Goal: Task Accomplishment & Management: Manage account settings

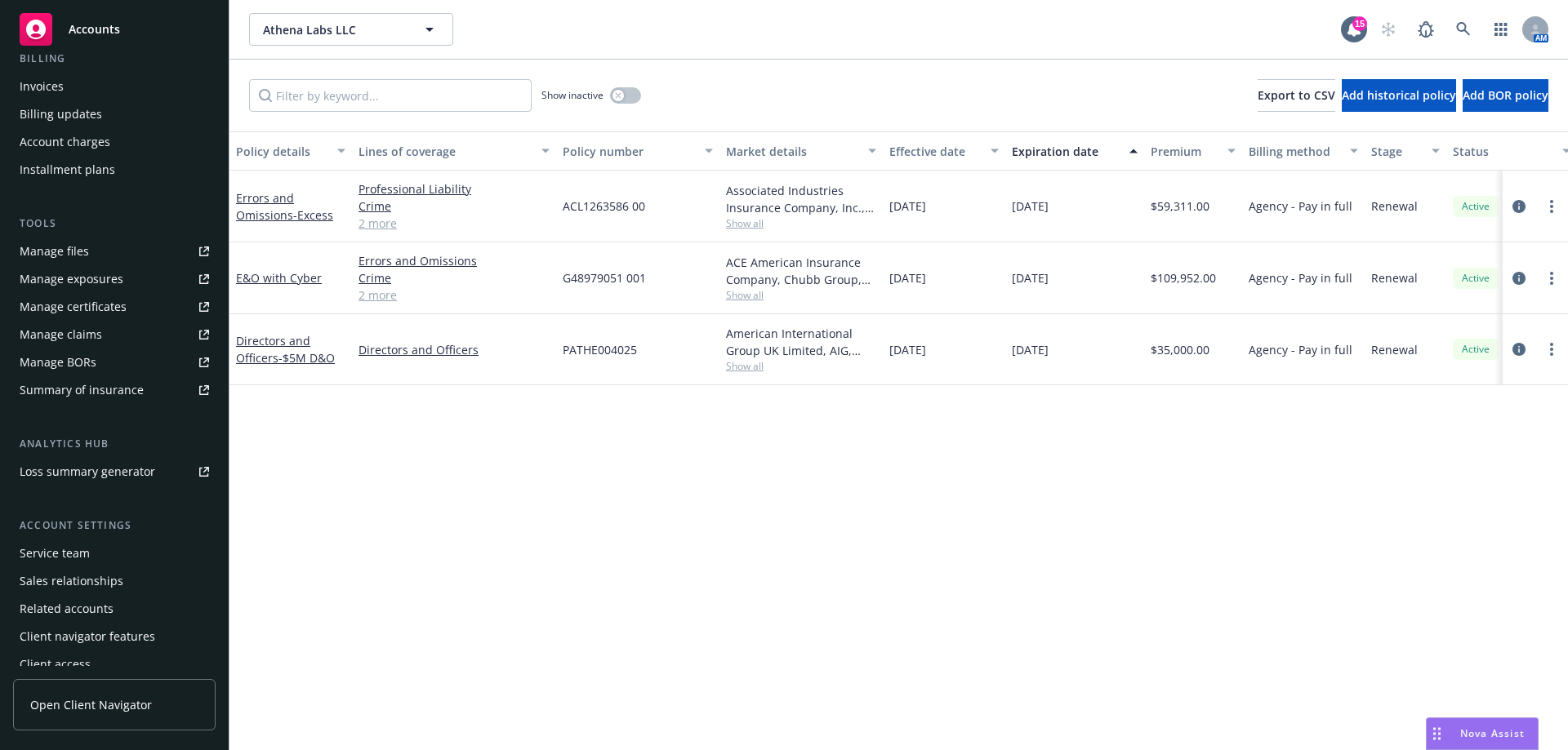
scroll to position [314, 0]
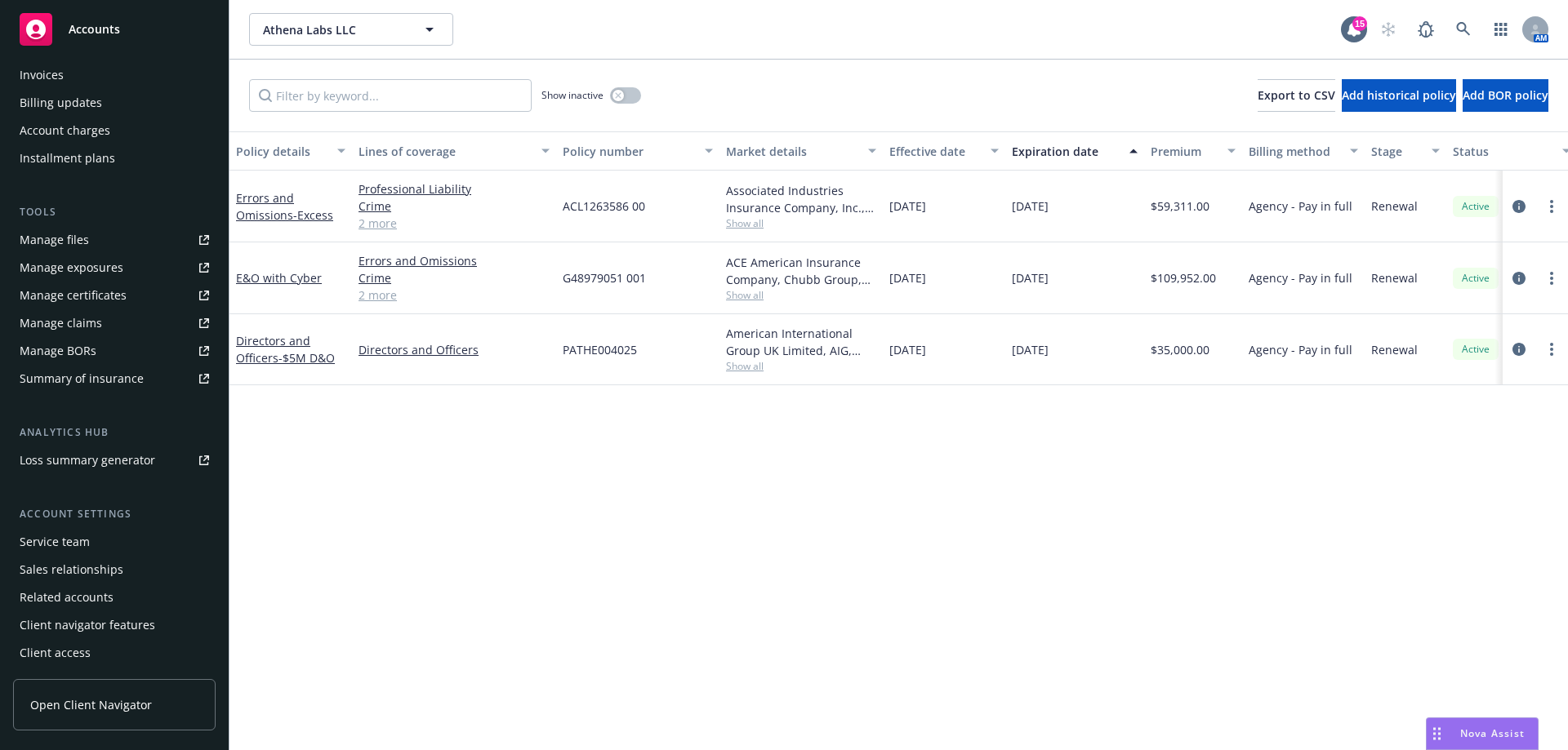
click at [87, 535] on div "Service team" at bounding box center [55, 542] width 70 height 27
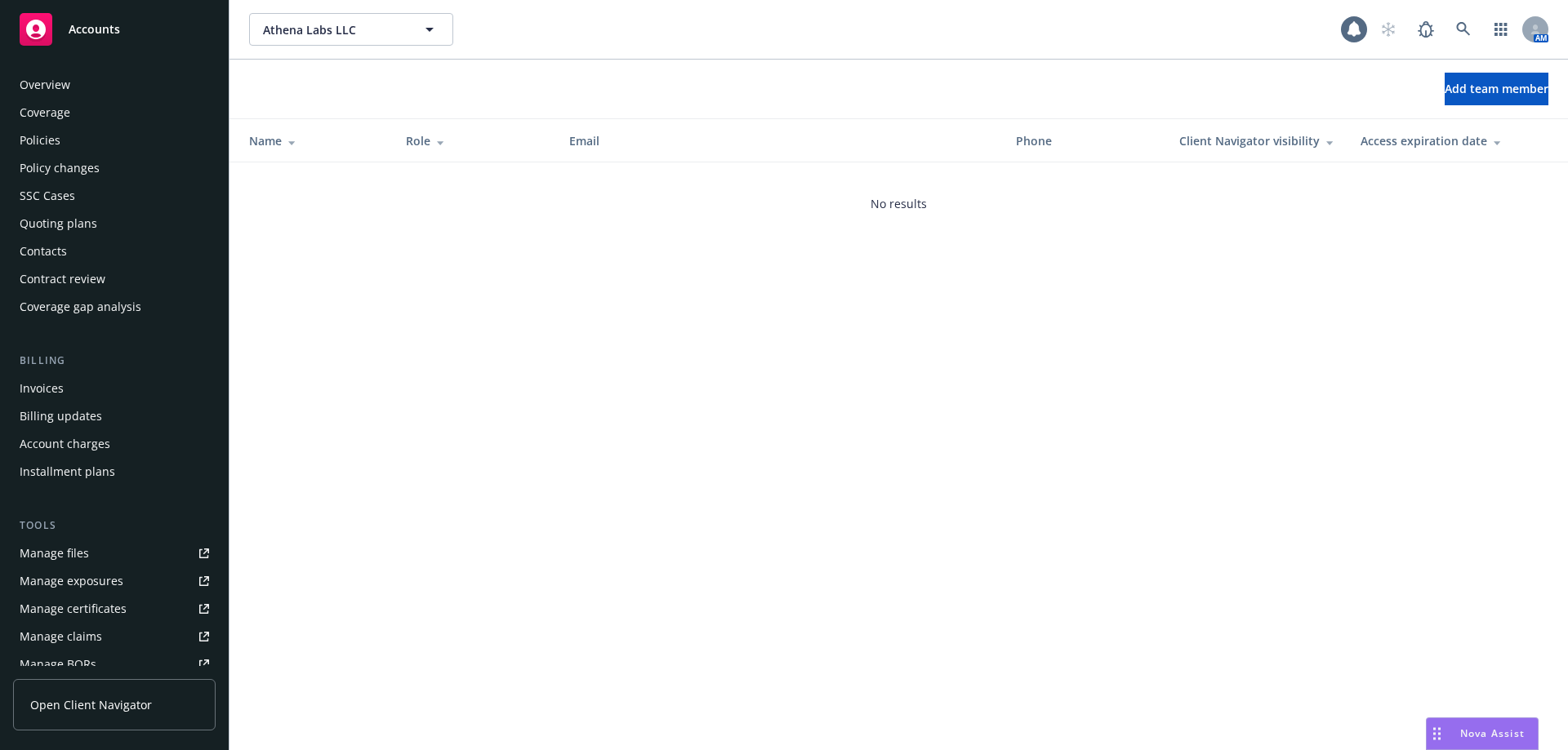
scroll to position [314, 0]
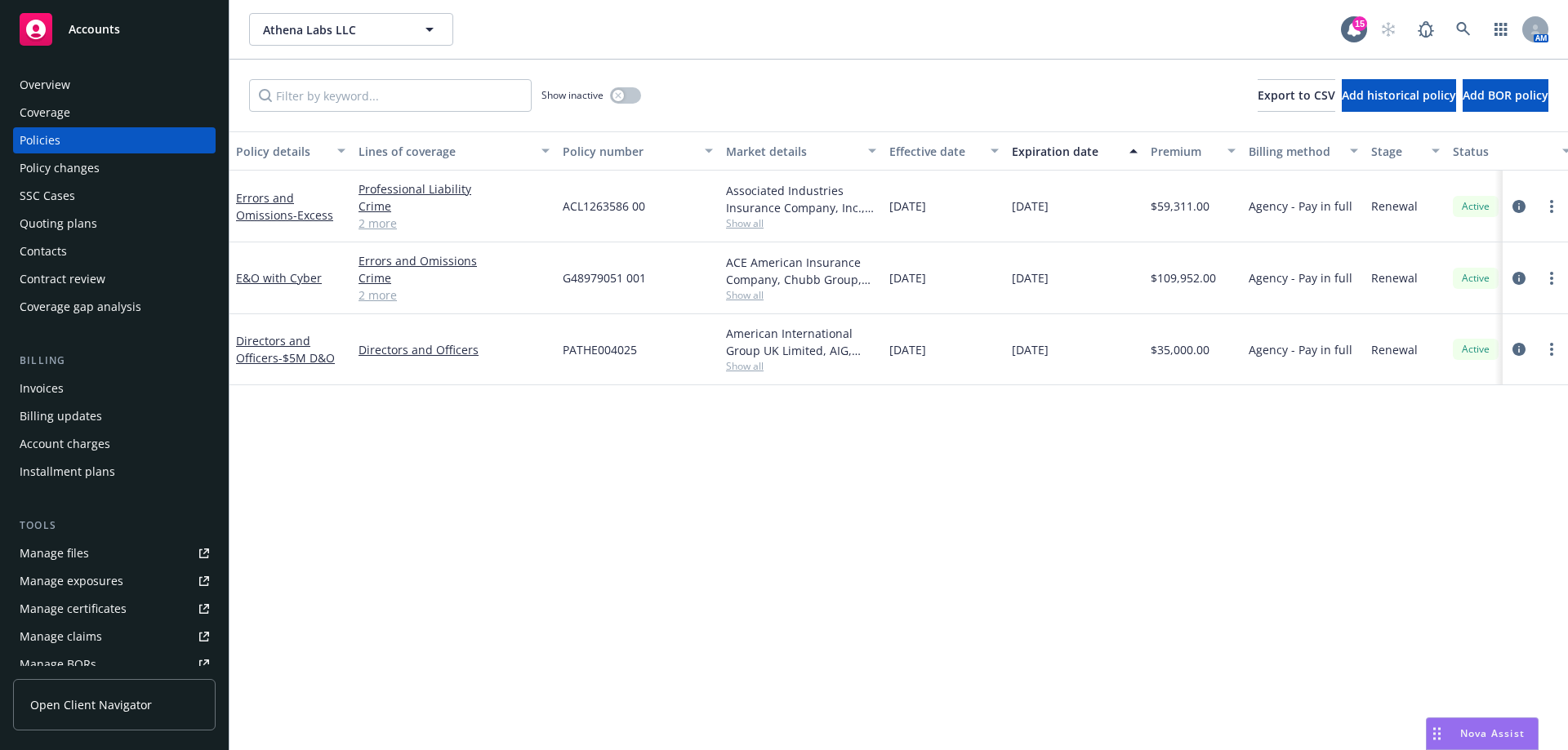
click at [249, 207] on div "Errors and Omissions - Excess" at bounding box center [290, 207] width 109 height 34
click at [262, 216] on link "Errors and Omissions - Excess" at bounding box center [285, 207] width 97 height 32
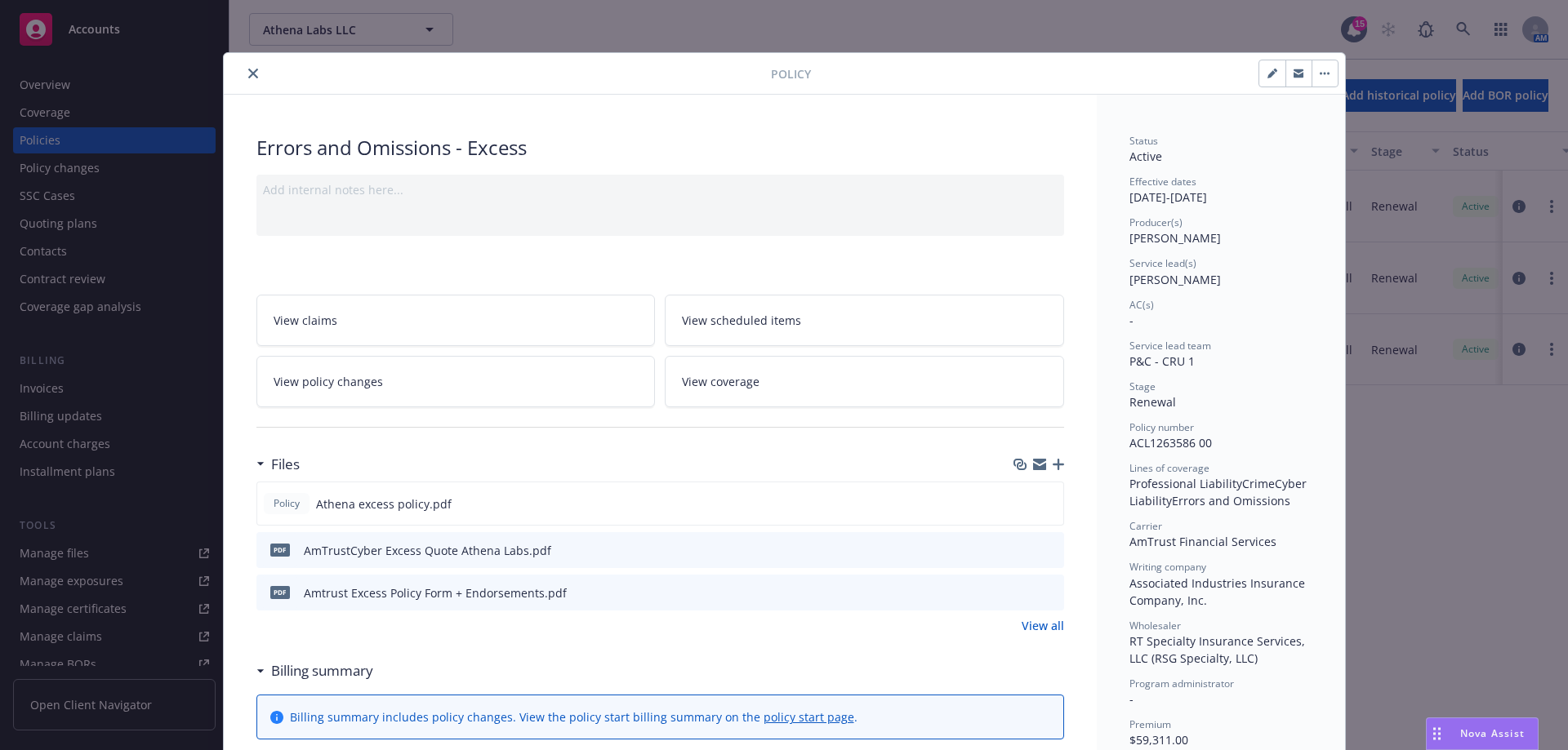
click at [249, 74] on icon "close" at bounding box center [253, 73] width 9 height 9
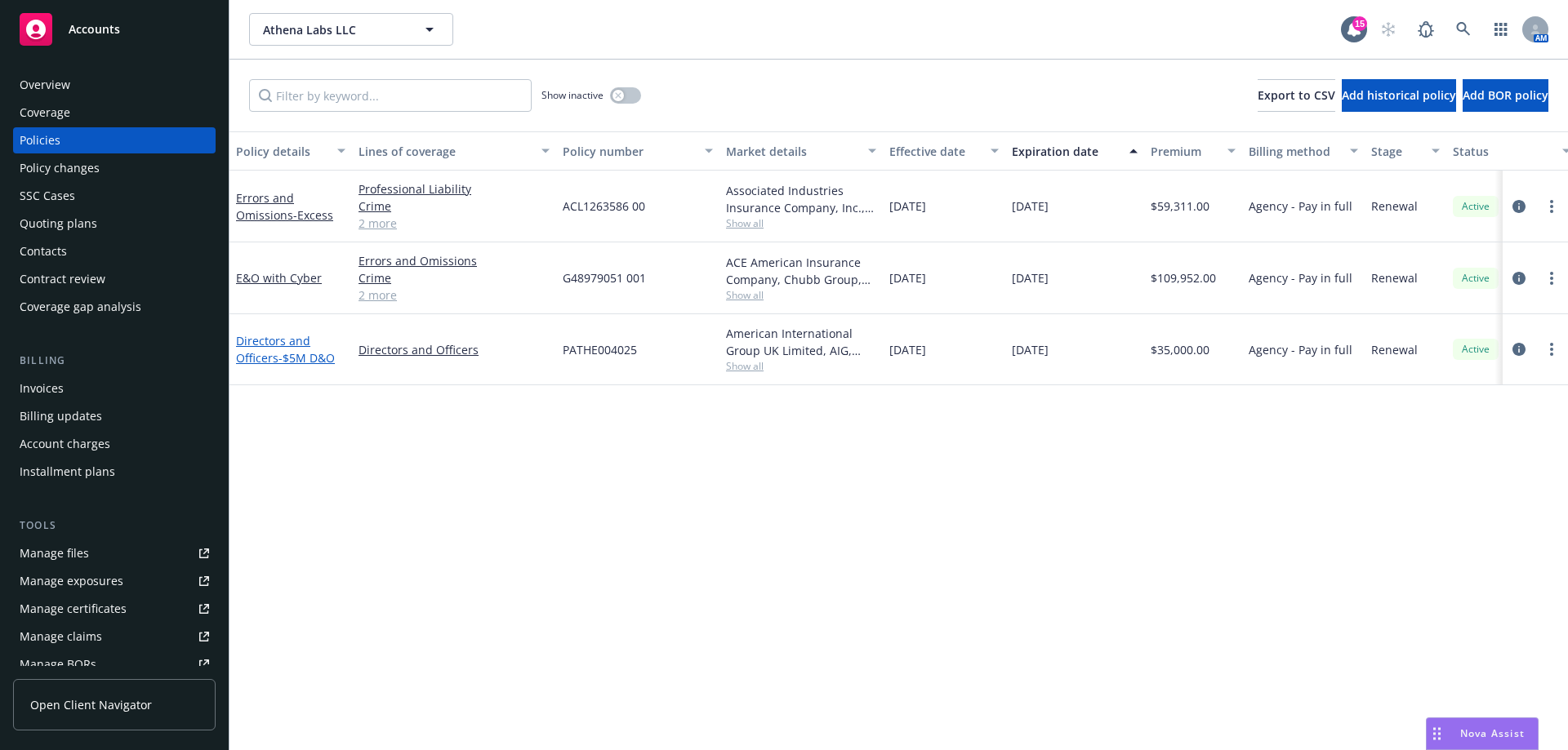
click at [276, 341] on link "Directors and Officers - $5M D&O" at bounding box center [286, 349] width 99 height 32
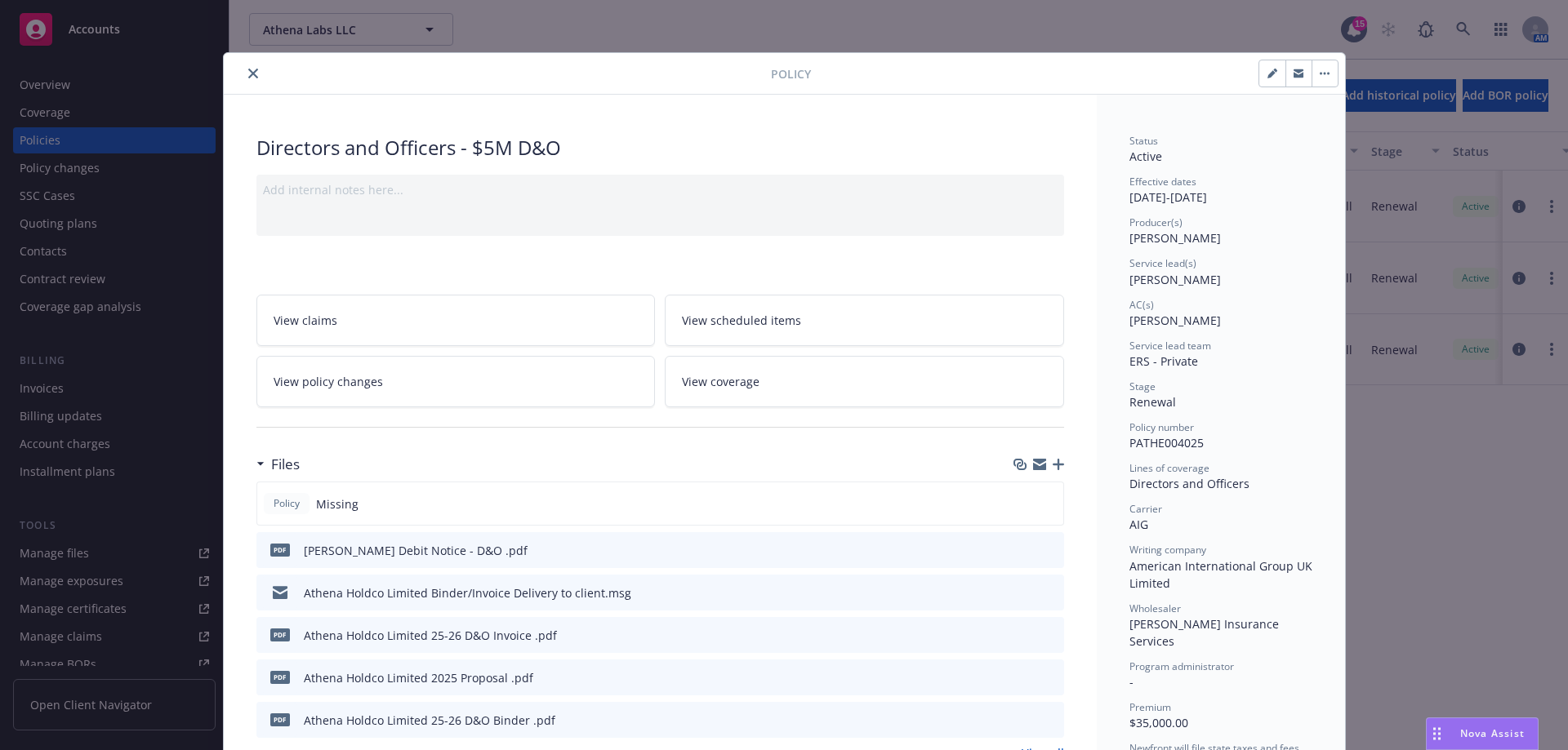
click at [249, 73] on icon "close" at bounding box center [253, 73] width 9 height 9
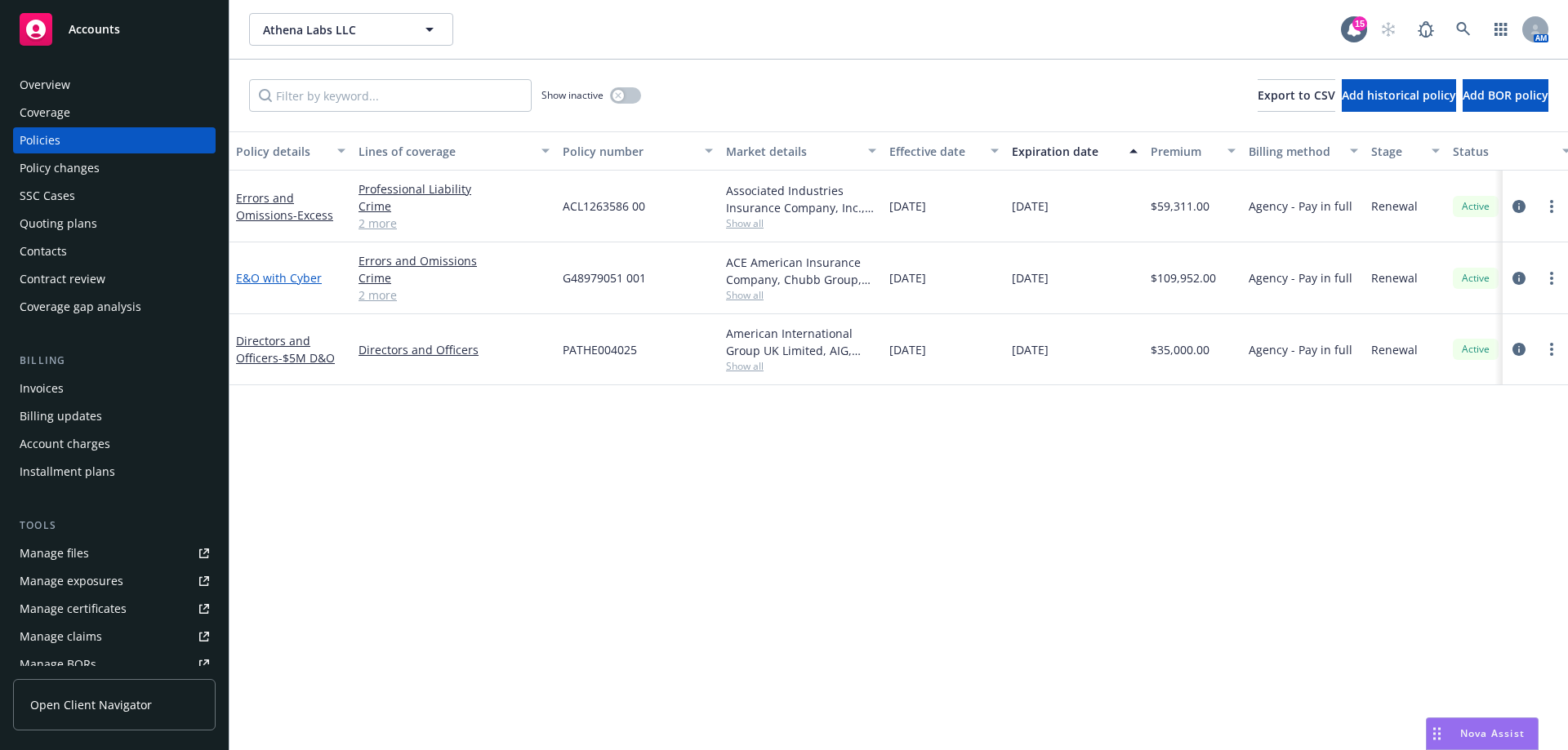
click at [277, 270] on link "E&O with Cyber" at bounding box center [279, 278] width 85 height 15
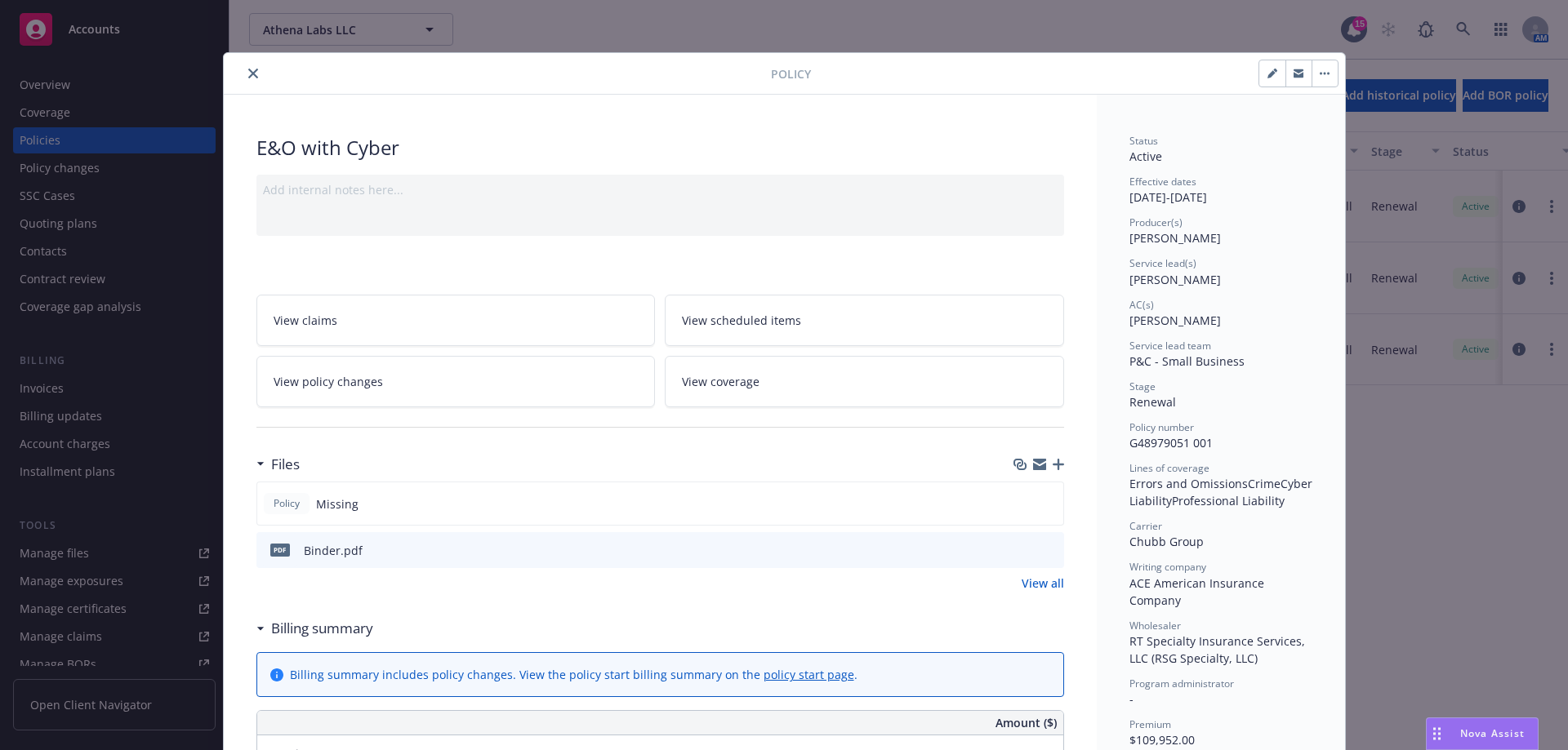
click at [244, 73] on button "close" at bounding box center [253, 73] width 20 height 20
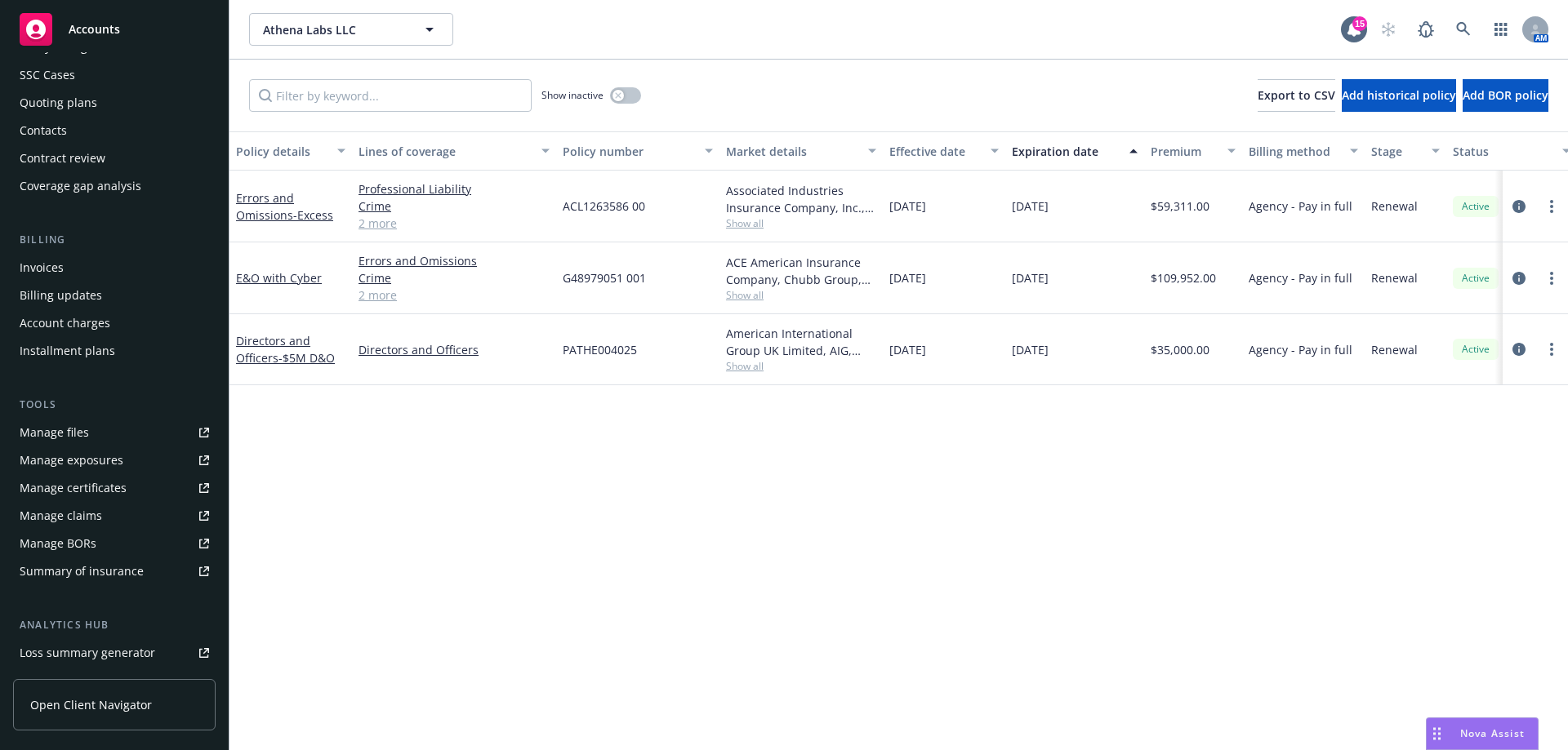
scroll to position [314, 0]
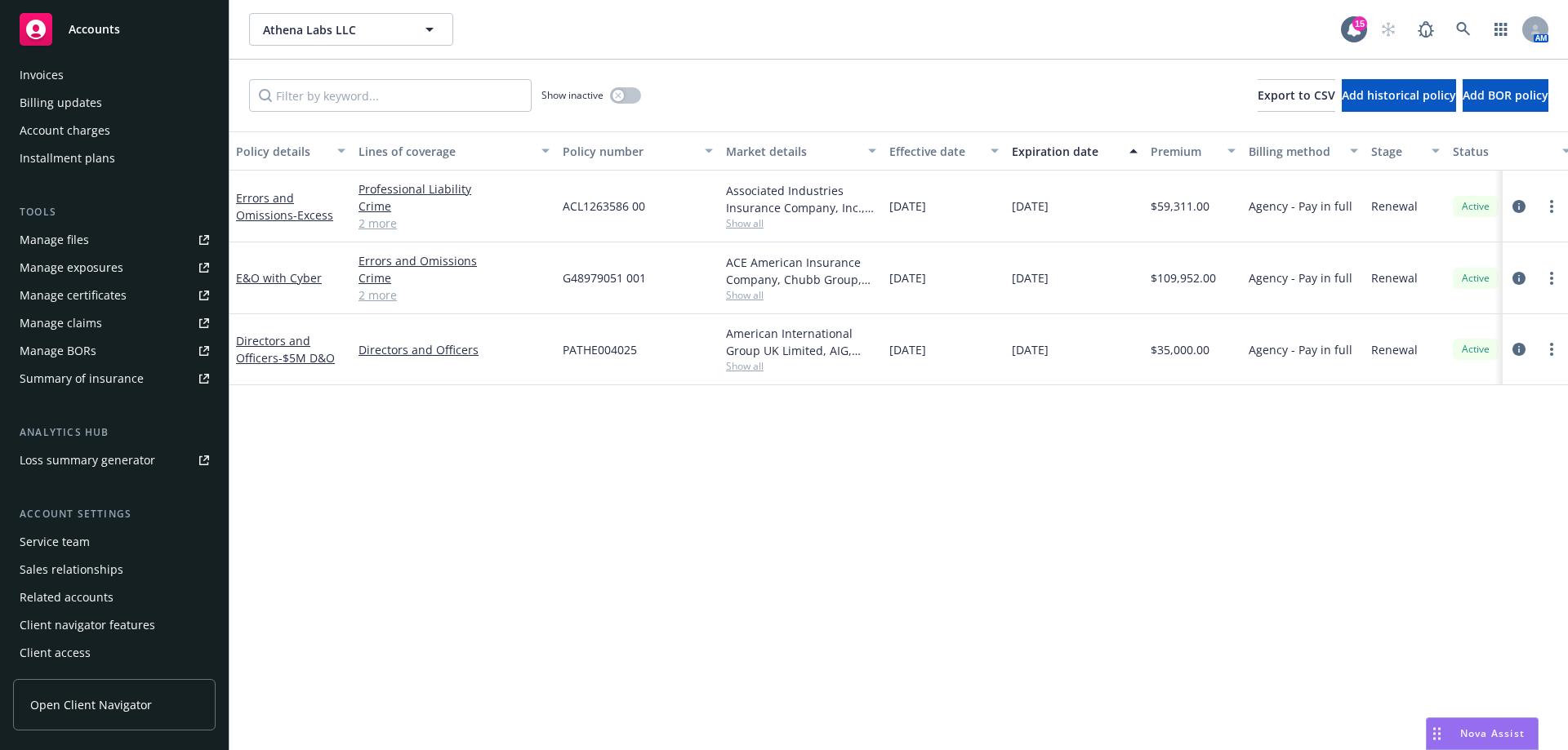
click at [91, 546] on div "Service team" at bounding box center [115, 542] width 190 height 27
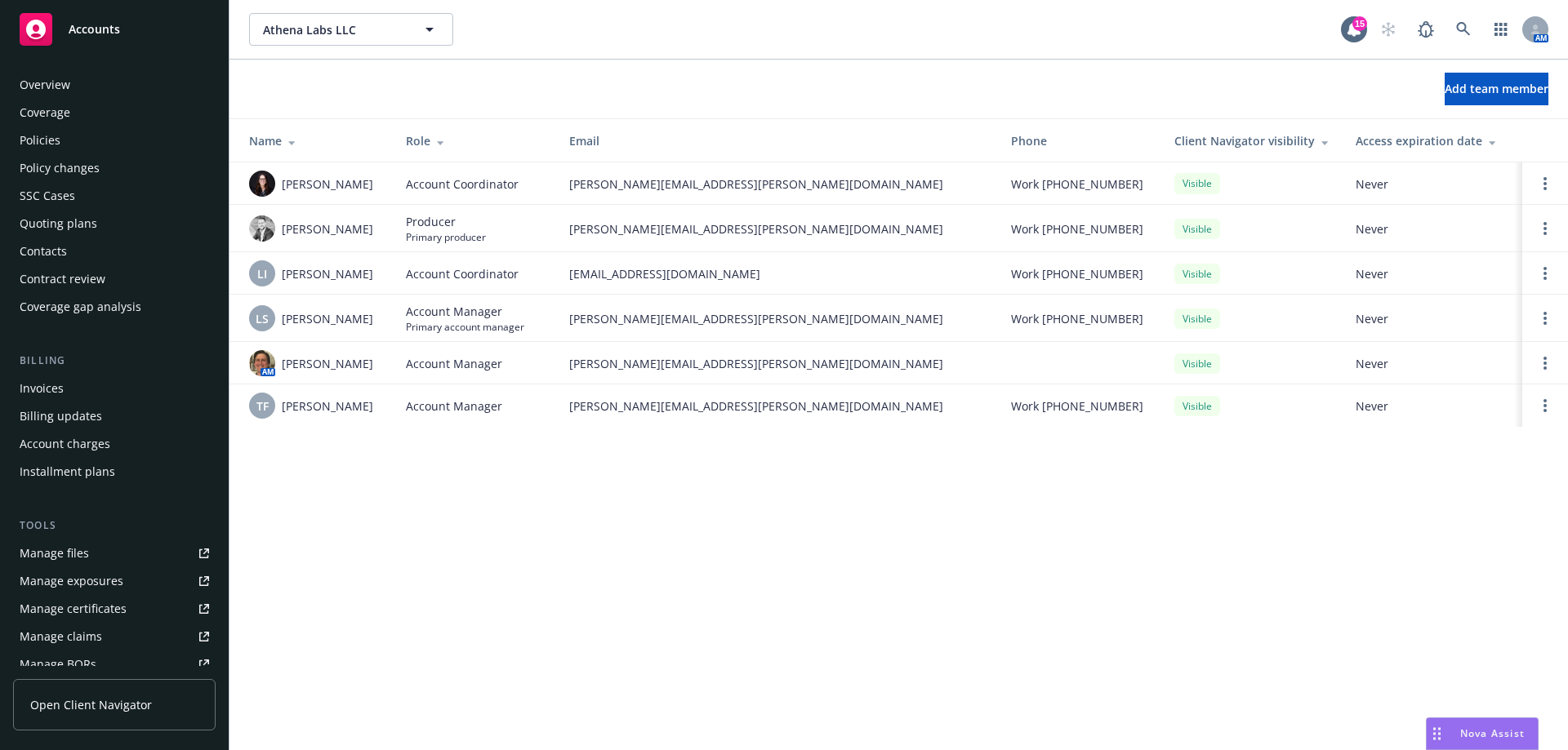
click at [58, 135] on div "Policies" at bounding box center [40, 140] width 41 height 27
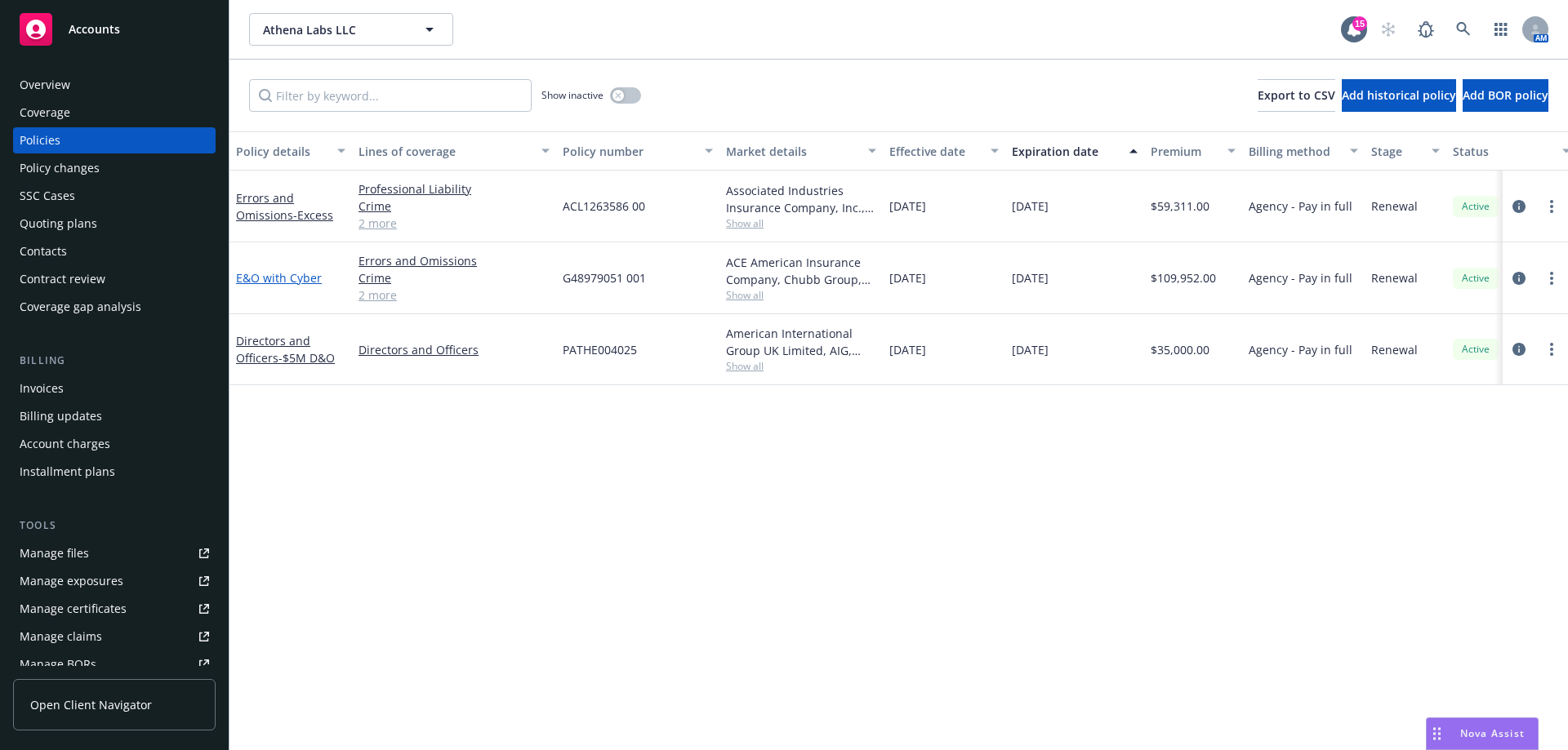
click at [272, 273] on link "E&O with Cyber" at bounding box center [279, 278] width 85 height 15
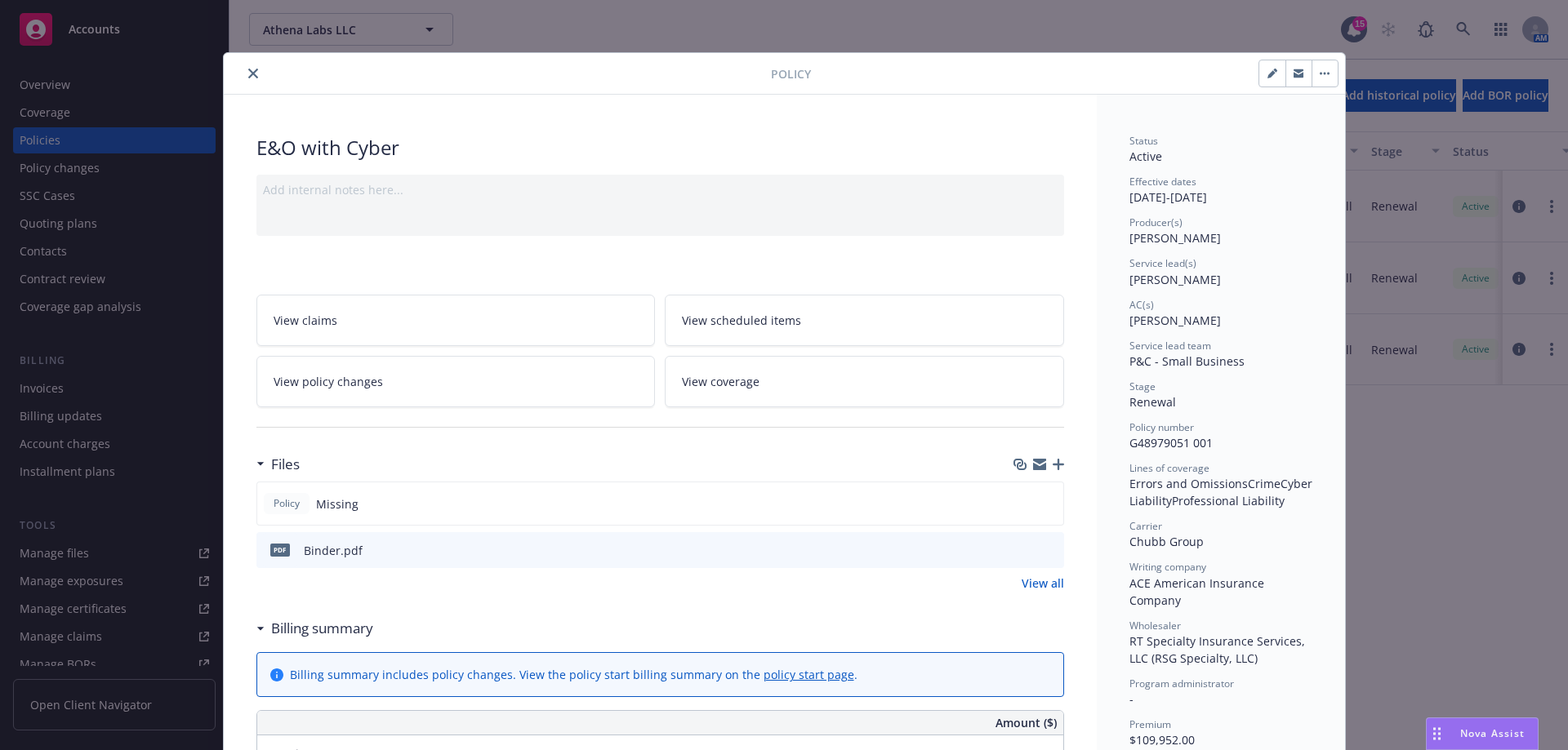
scroll to position [49, 0]
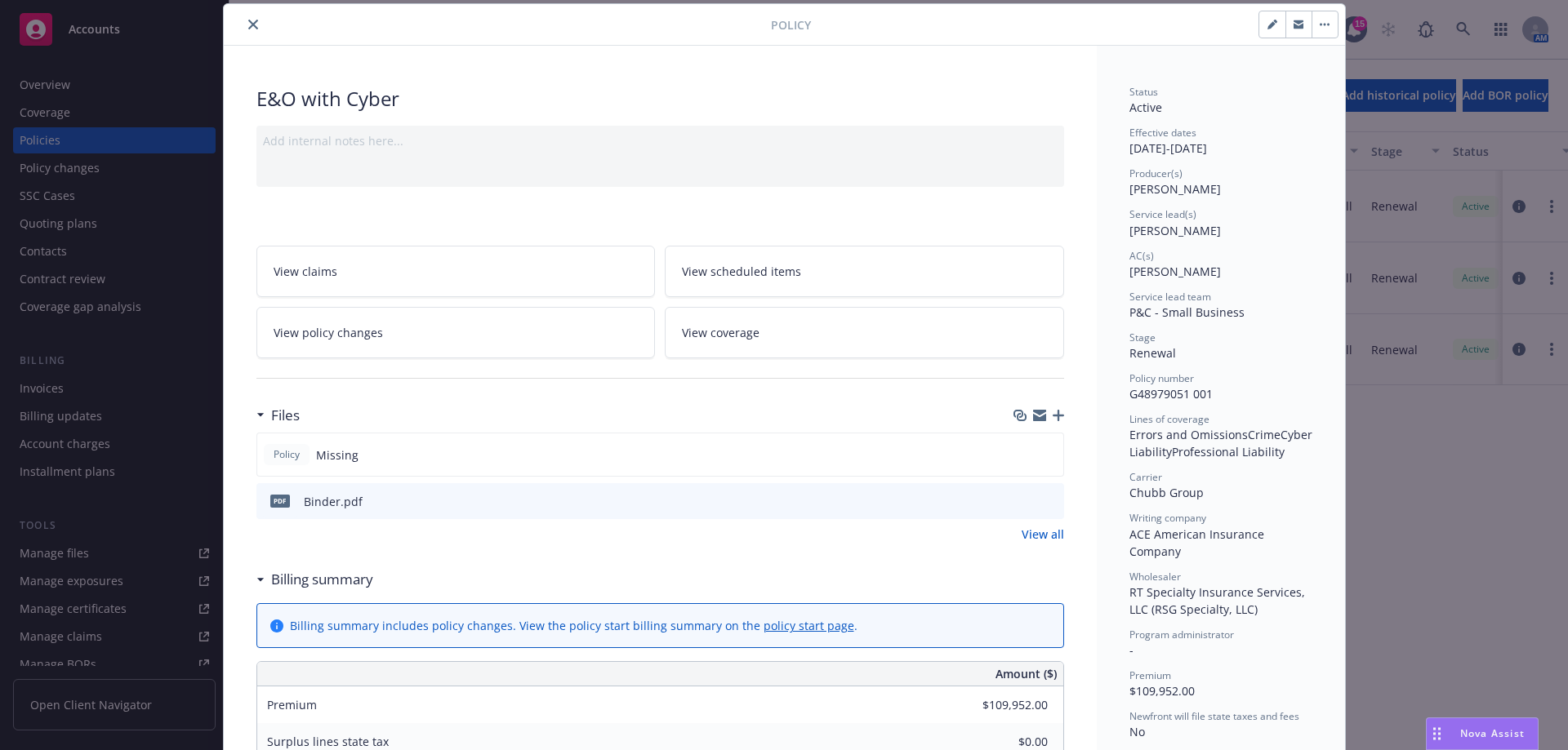
click at [1267, 27] on icon "button" at bounding box center [1272, 25] width 9 height 9
select select "RENEWAL"
select select "12"
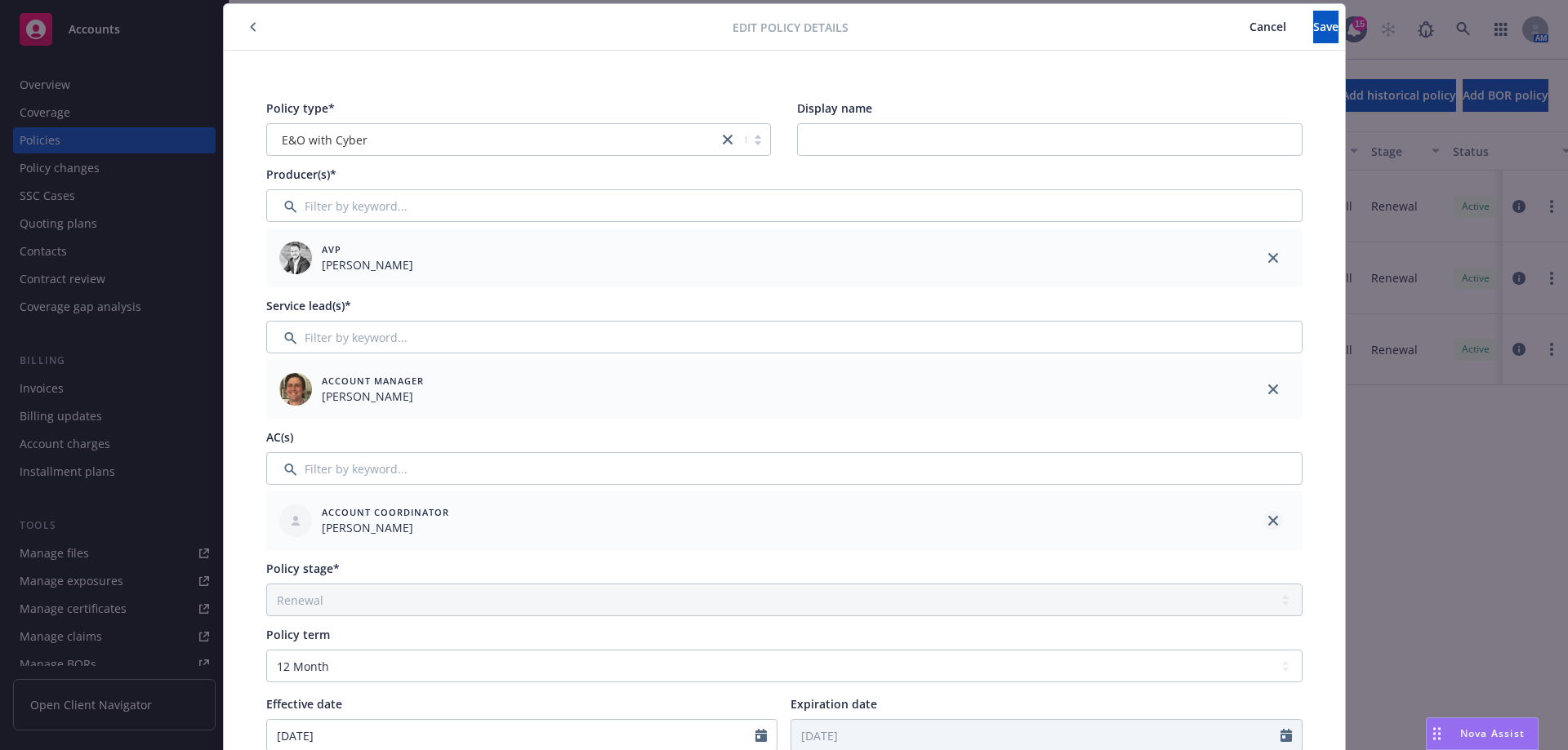
click at [1268, 520] on icon "close" at bounding box center [1273, 521] width 9 height 9
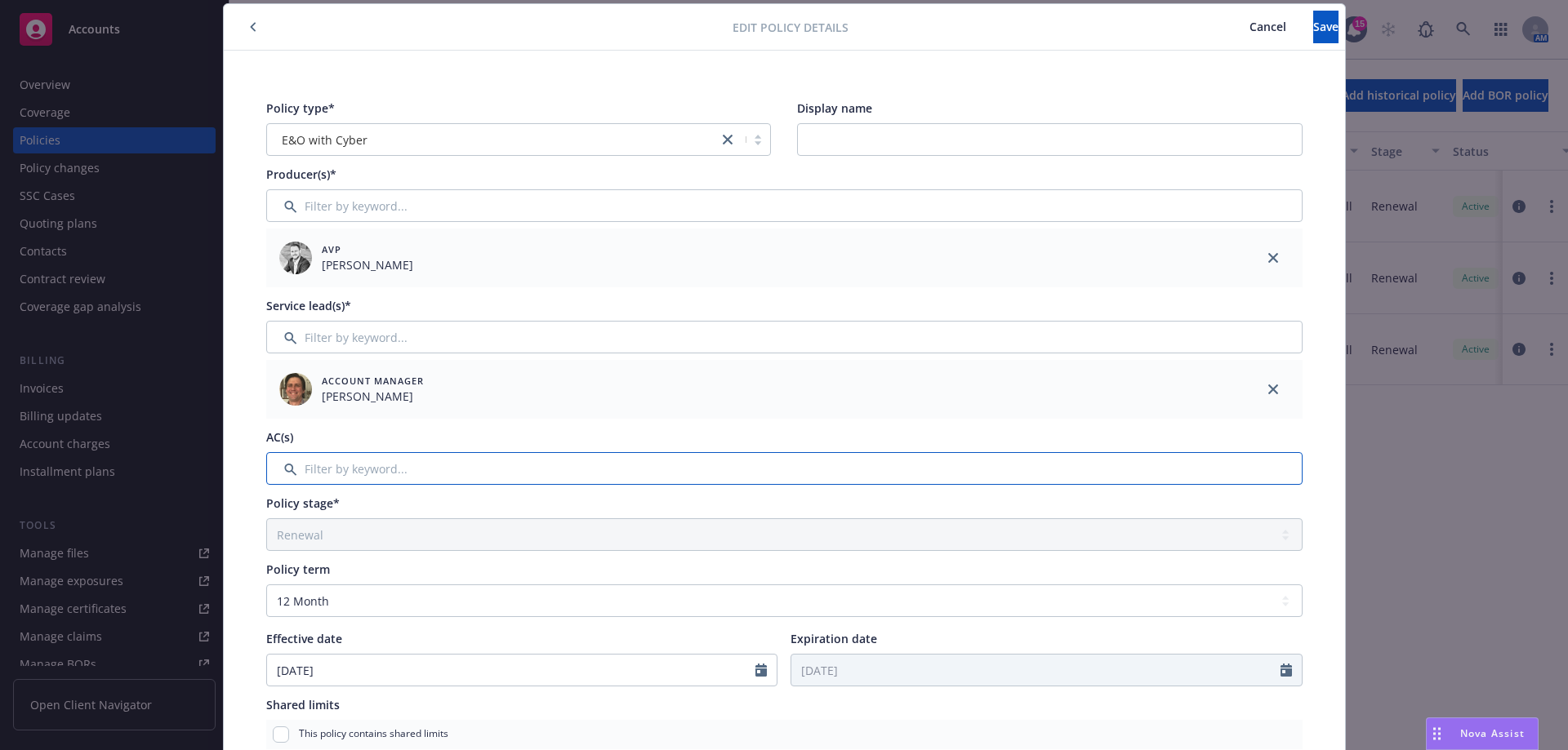
click at [478, 462] on input "Filter by keyword..." at bounding box center [784, 468] width 1037 height 32
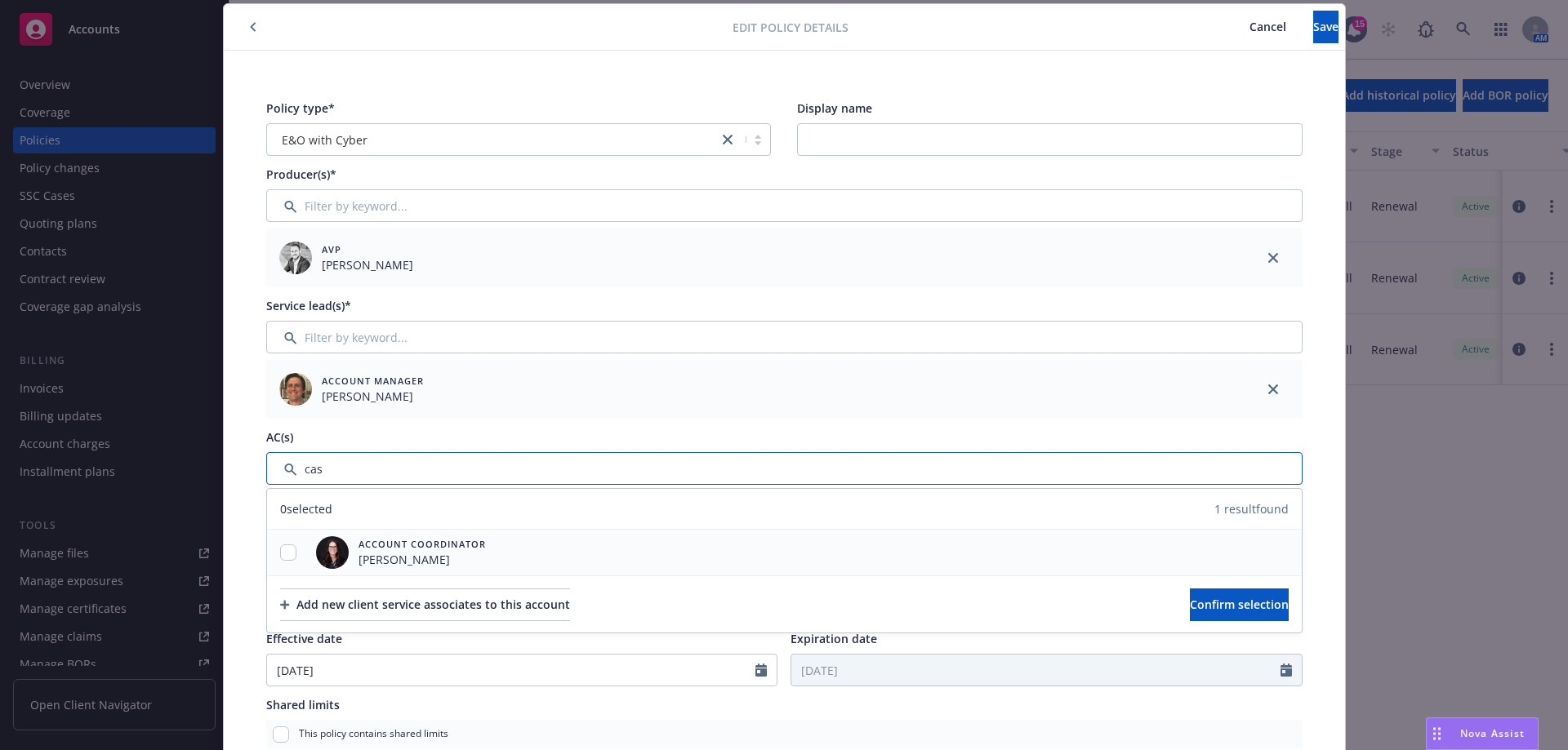
type input "cas"
click at [280, 550] on input "checkbox" at bounding box center [287, 552] width 16 height 16
checkbox input "true"
click at [1190, 598] on span "Confirm selection" at bounding box center [1240, 604] width 99 height 15
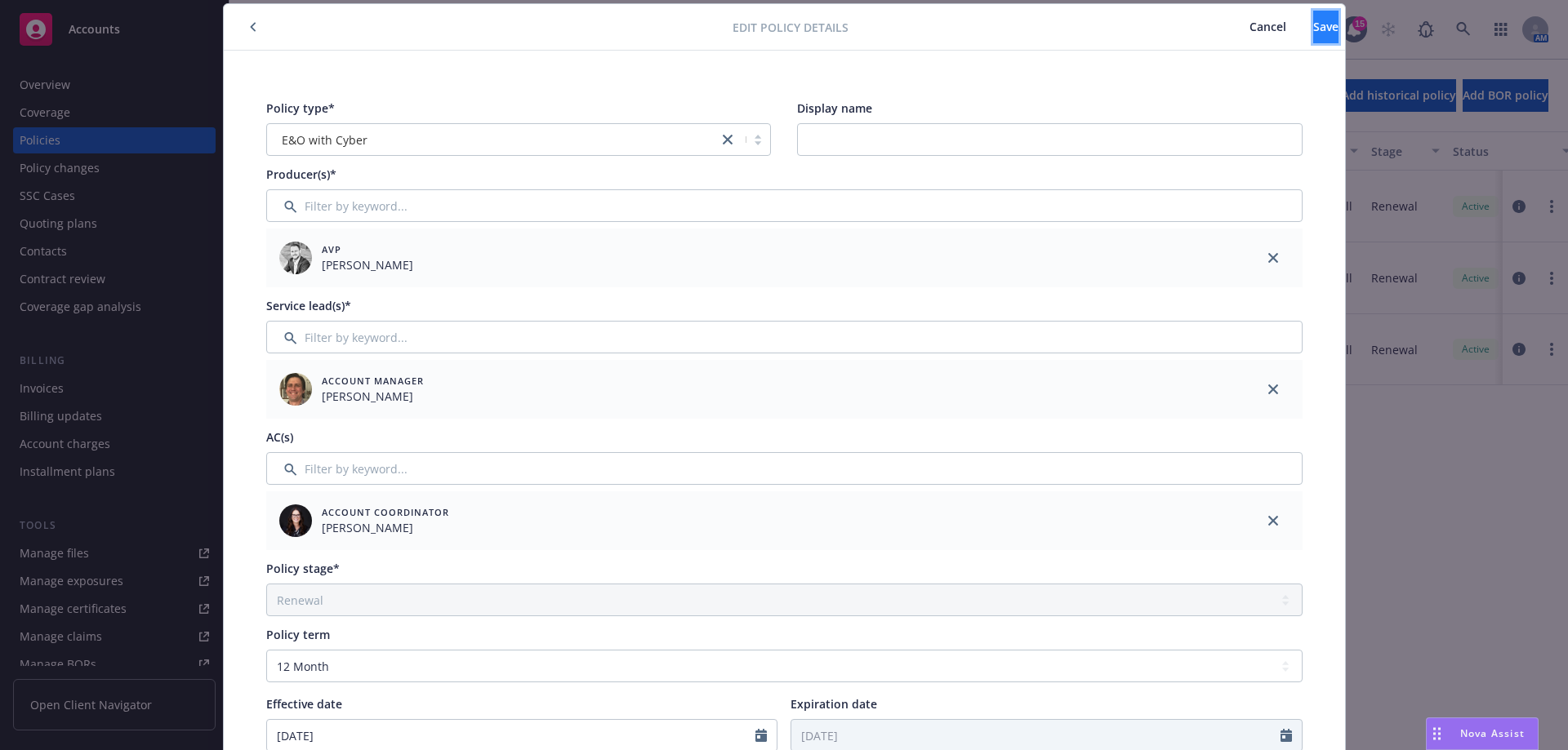
click at [1314, 22] on span "Save" at bounding box center [1326, 27] width 26 height 15
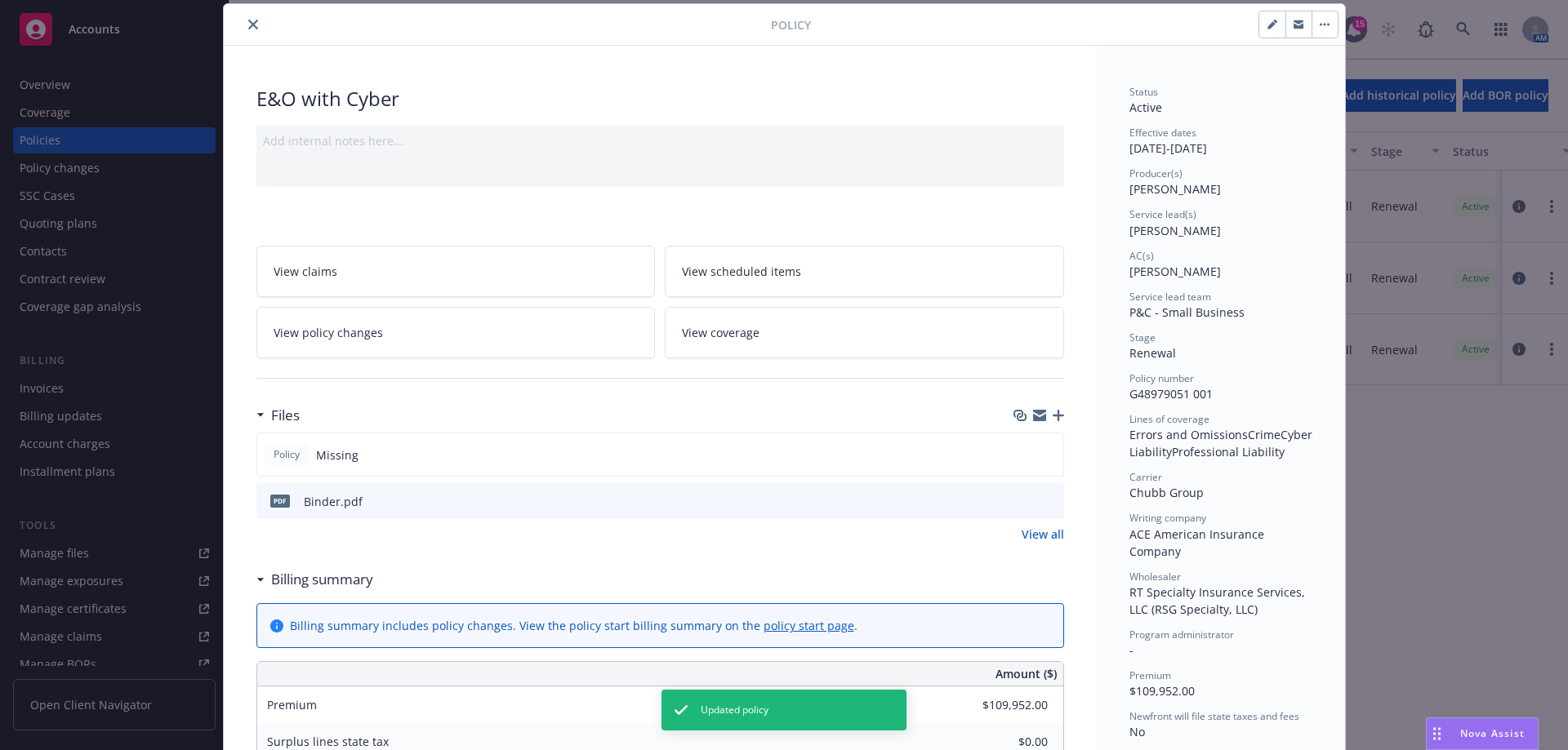
click at [256, 27] on button "close" at bounding box center [253, 24] width 20 height 20
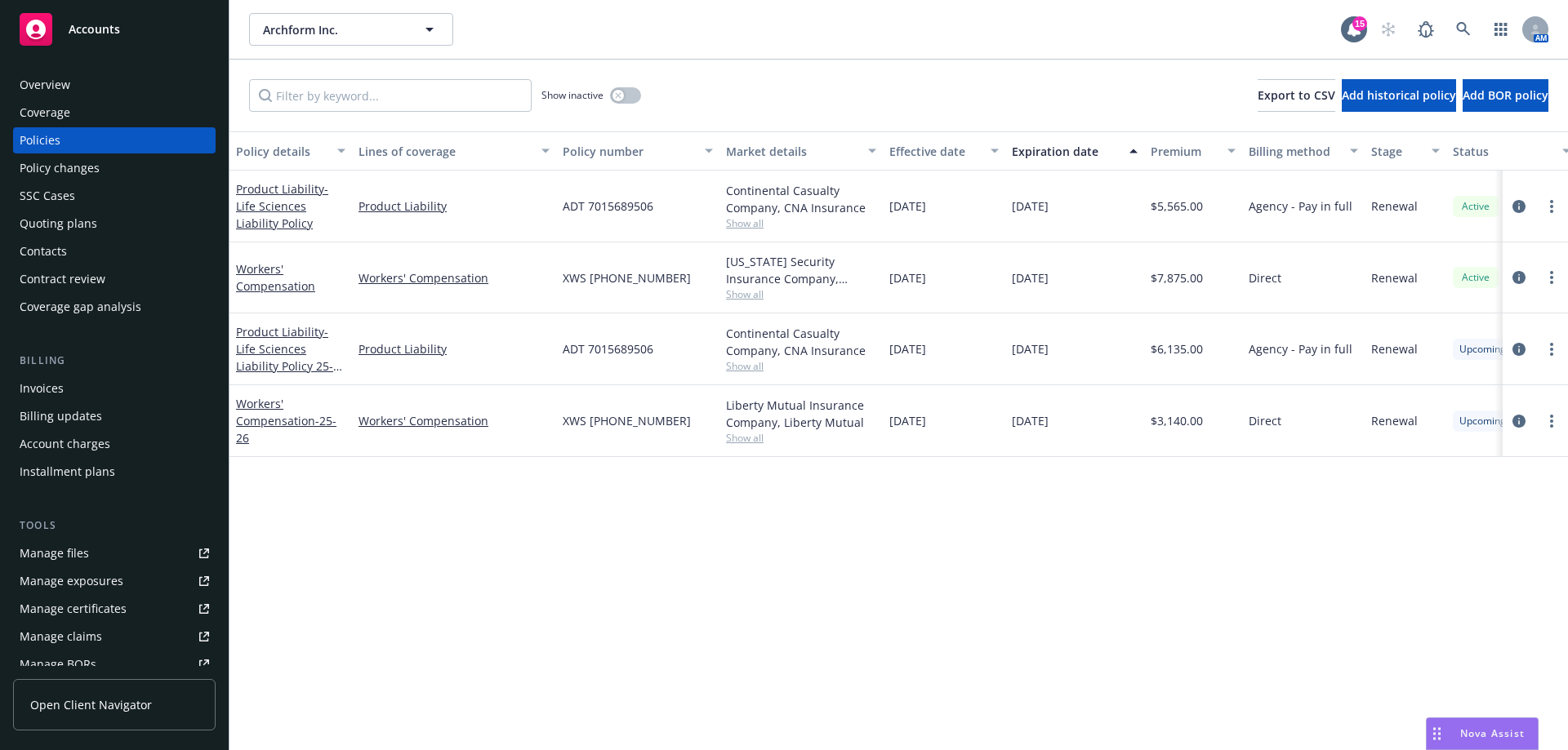
click at [1519, 365] on div at bounding box center [1535, 350] width 65 height 72
click at [1518, 352] on icon "circleInformation" at bounding box center [1520, 350] width 13 height 13
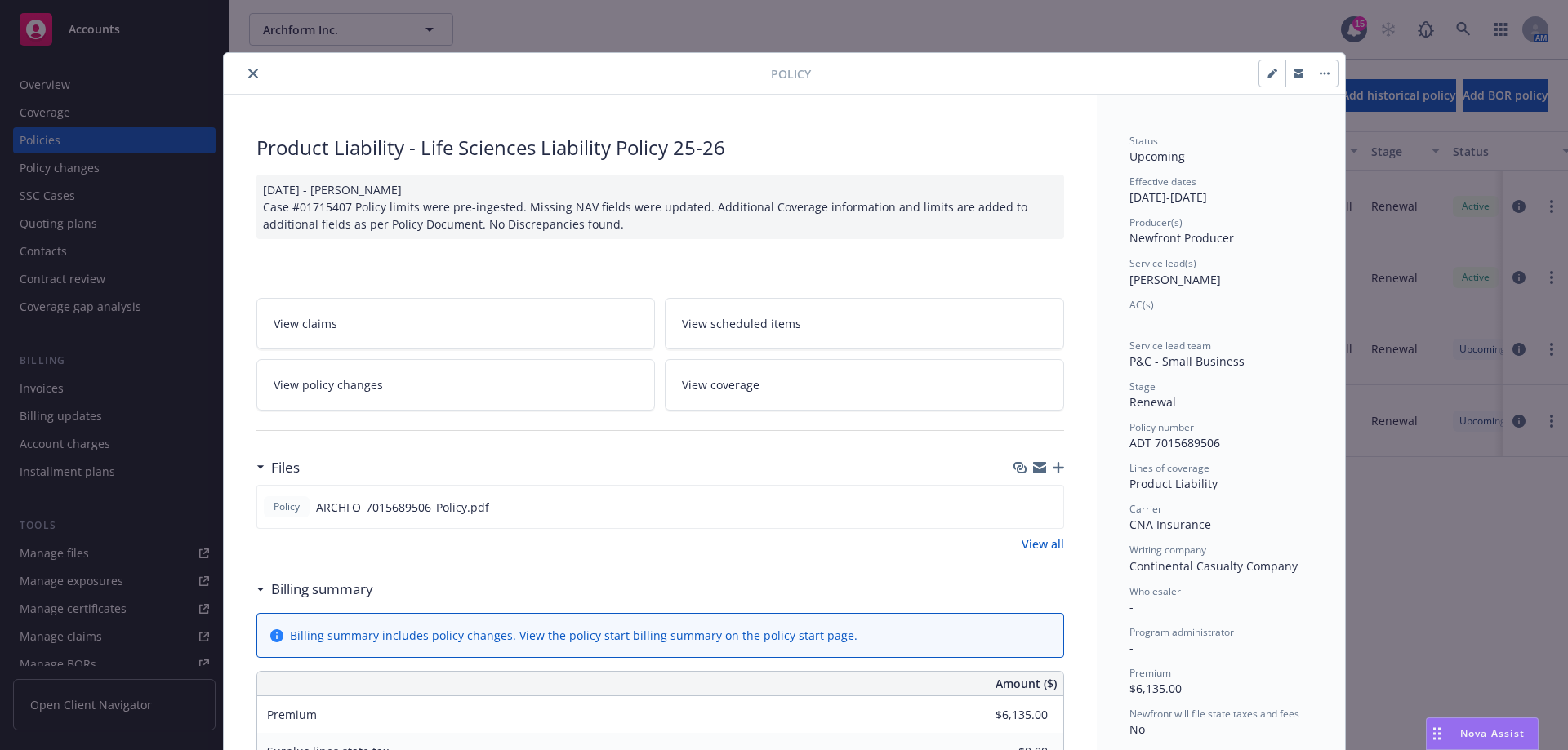
click at [1268, 67] on button "button" at bounding box center [1273, 74] width 27 height 27
select select "RENEWAL"
select select "12"
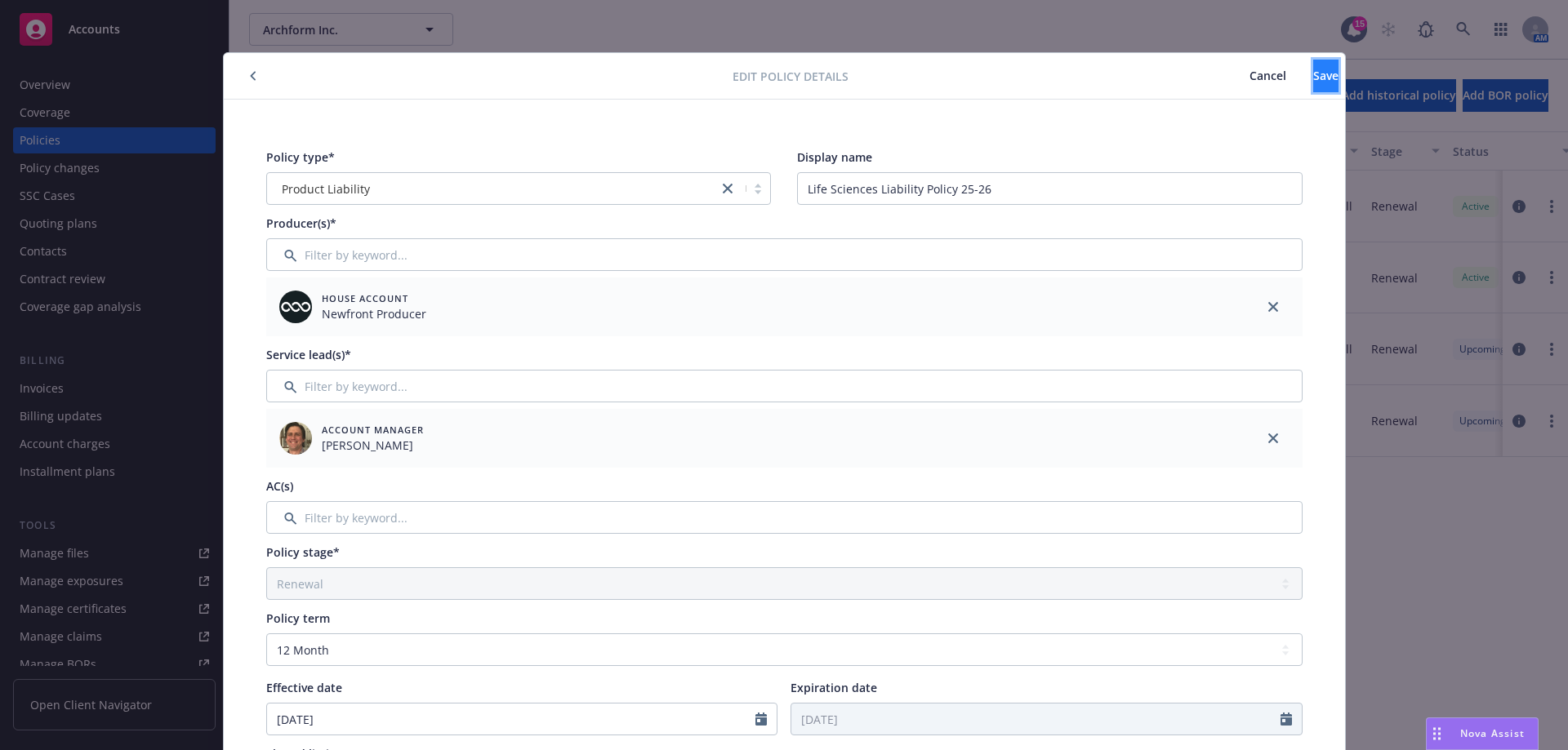
click at [1314, 68] on button "Save" at bounding box center [1326, 76] width 26 height 32
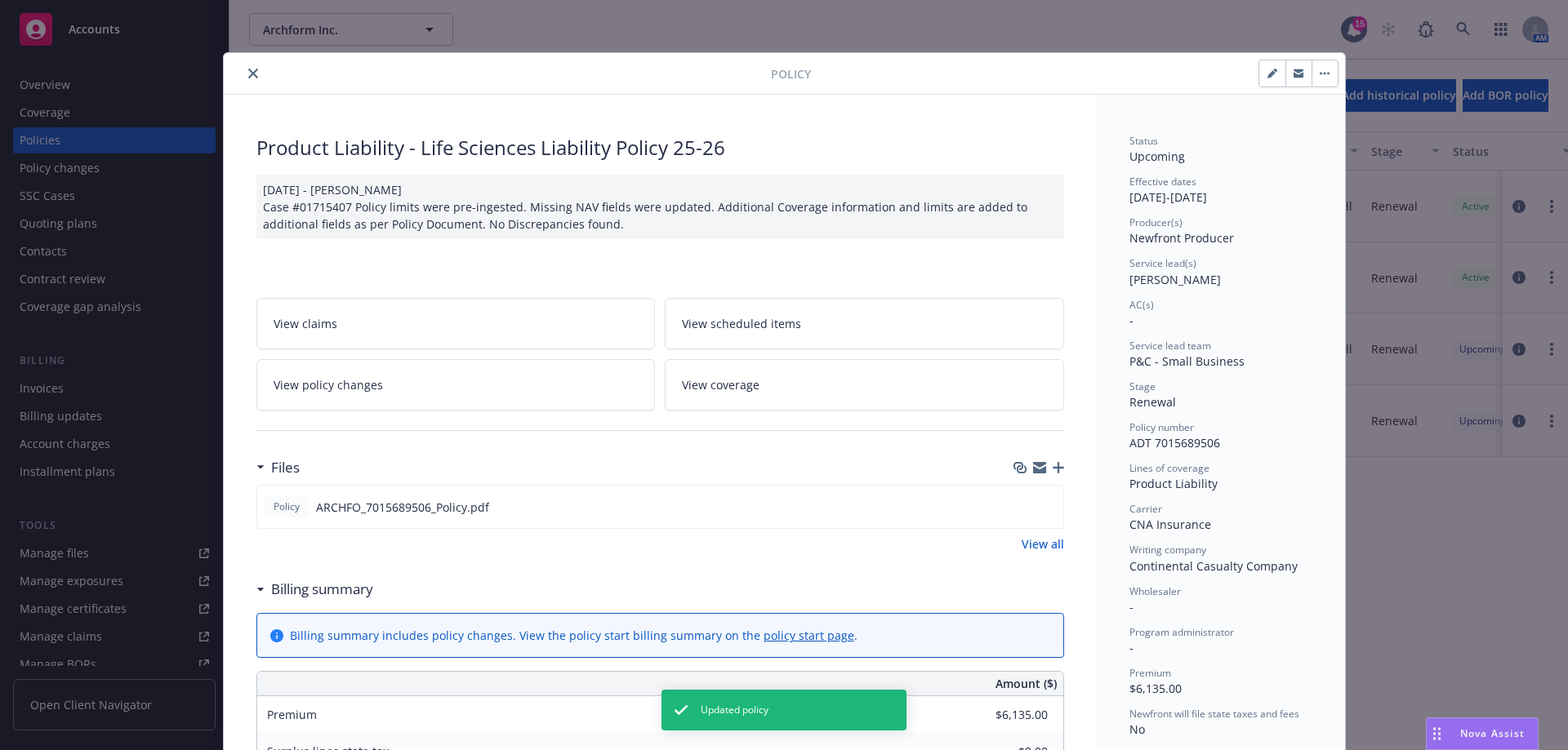
click at [252, 74] on button "close" at bounding box center [253, 73] width 20 height 20
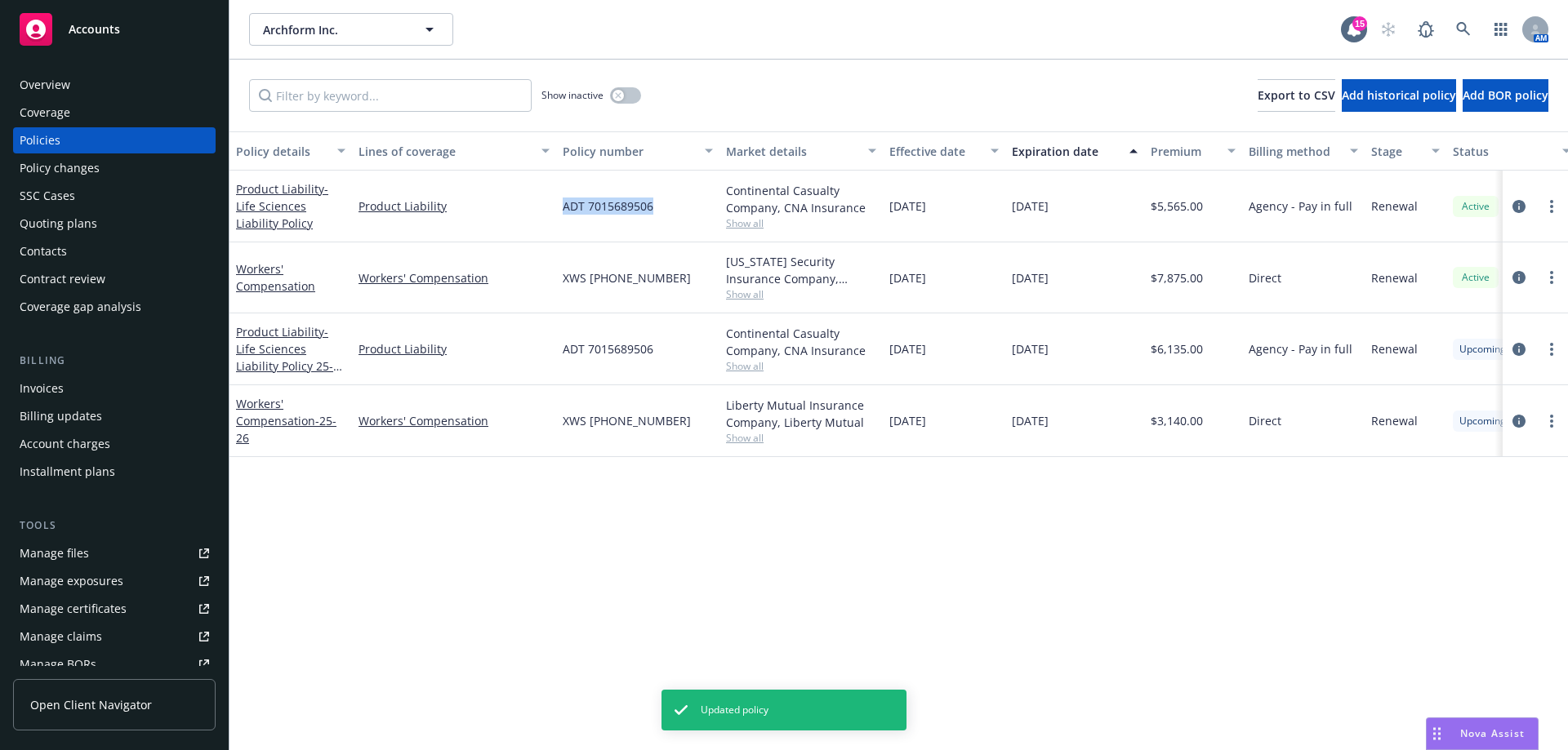
drag, startPoint x: 549, startPoint y: 206, endPoint x: 654, endPoint y: 208, distance: 105.0
click at [654, 208] on div "Product Liability - Life Sciences Liability Policy Product Liability ADT 701568…" at bounding box center [1018, 207] width 1577 height 72
copy div "ADT 7015689506"
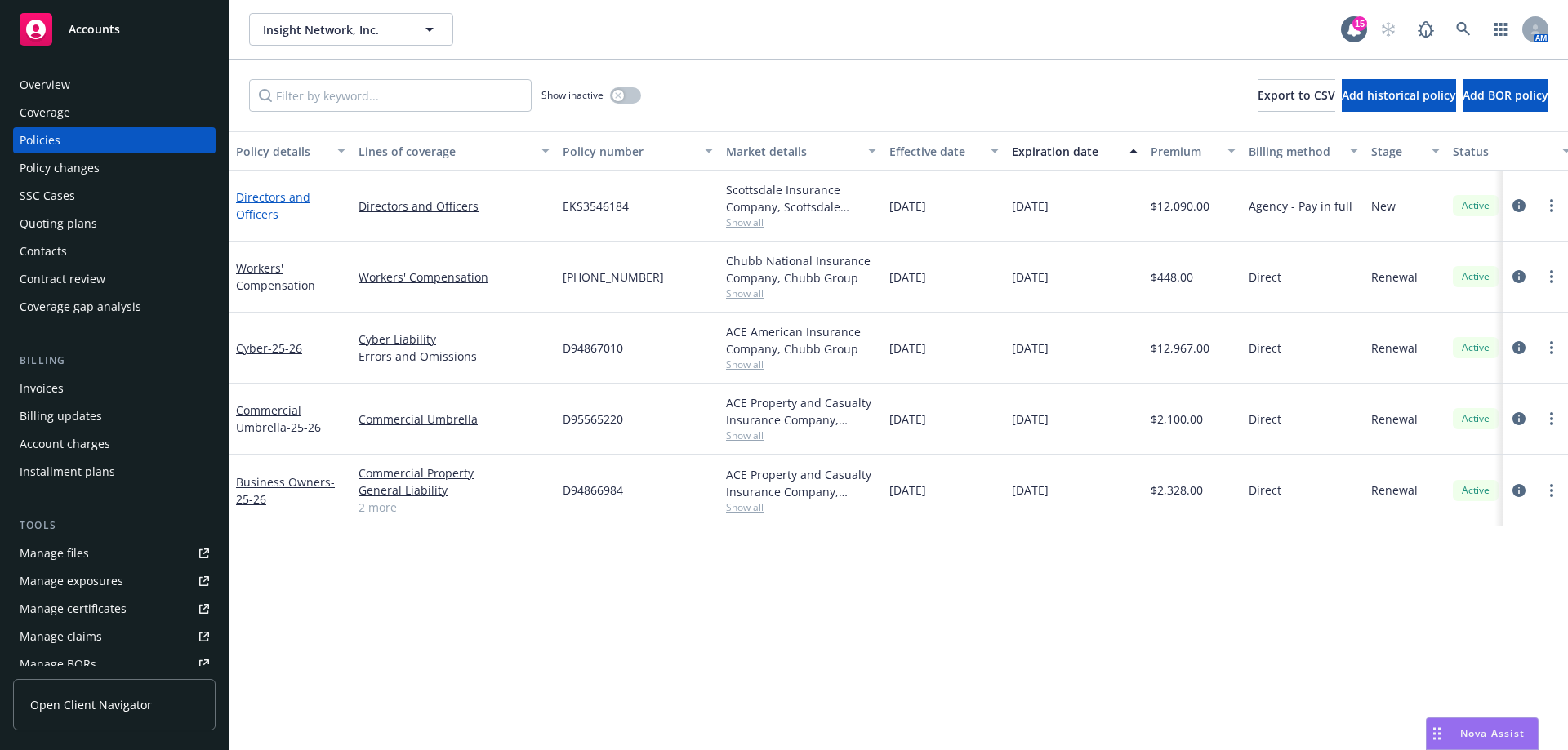
click at [270, 202] on link "Directors and Officers" at bounding box center [273, 206] width 74 height 32
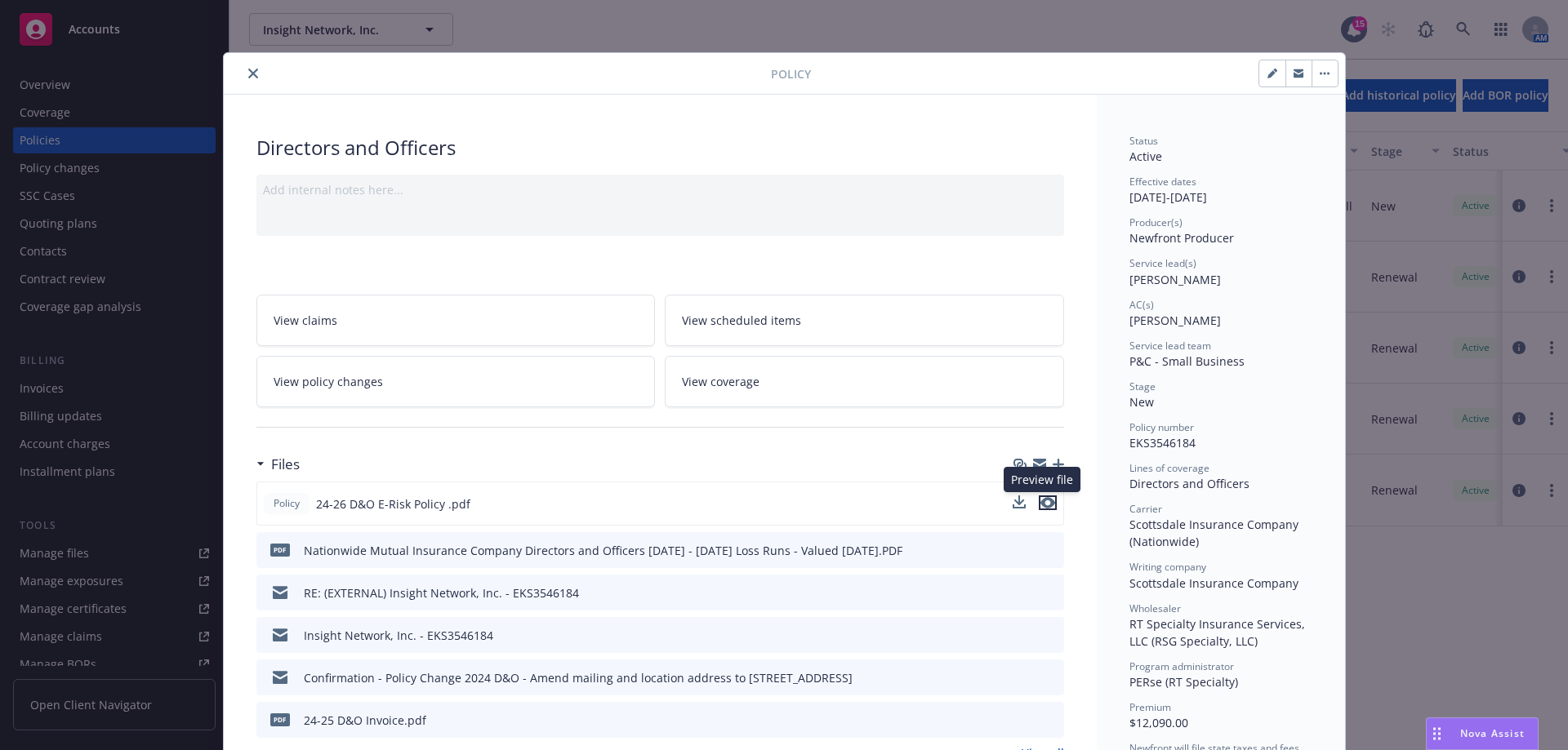
click at [1043, 505] on icon "preview file" at bounding box center [1047, 503] width 14 height 11
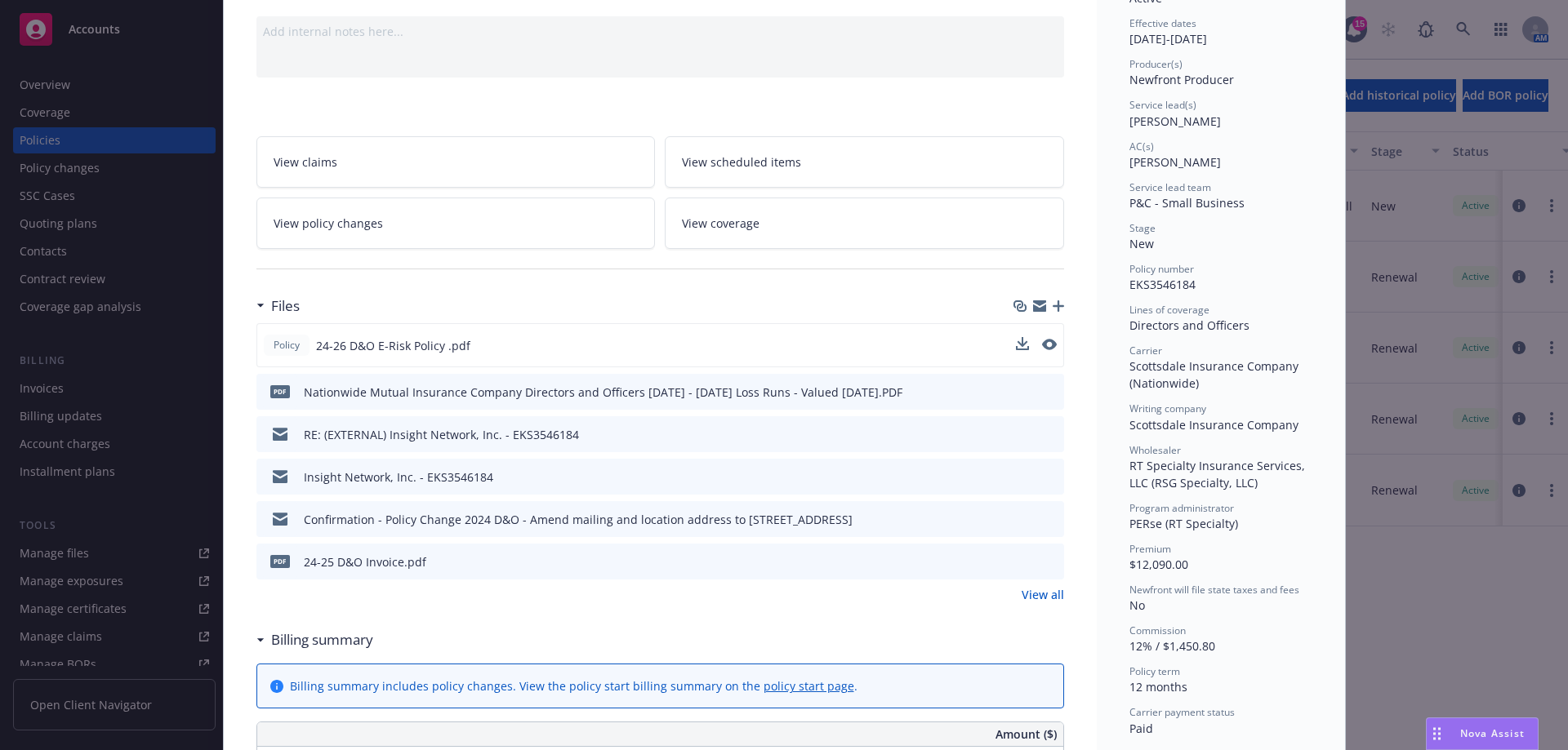
scroll to position [409, 0]
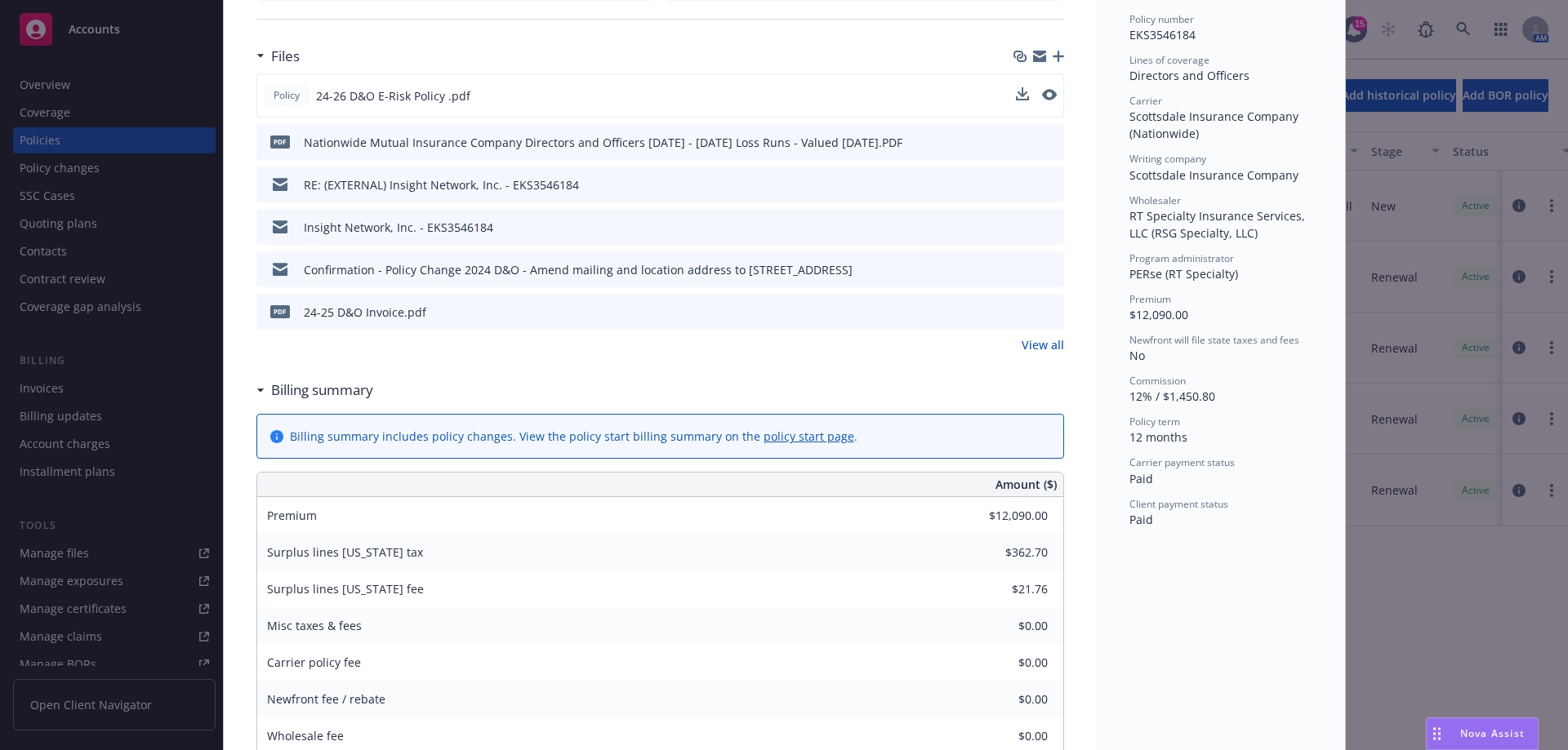
click at [1028, 344] on link "View all" at bounding box center [1042, 345] width 43 height 17
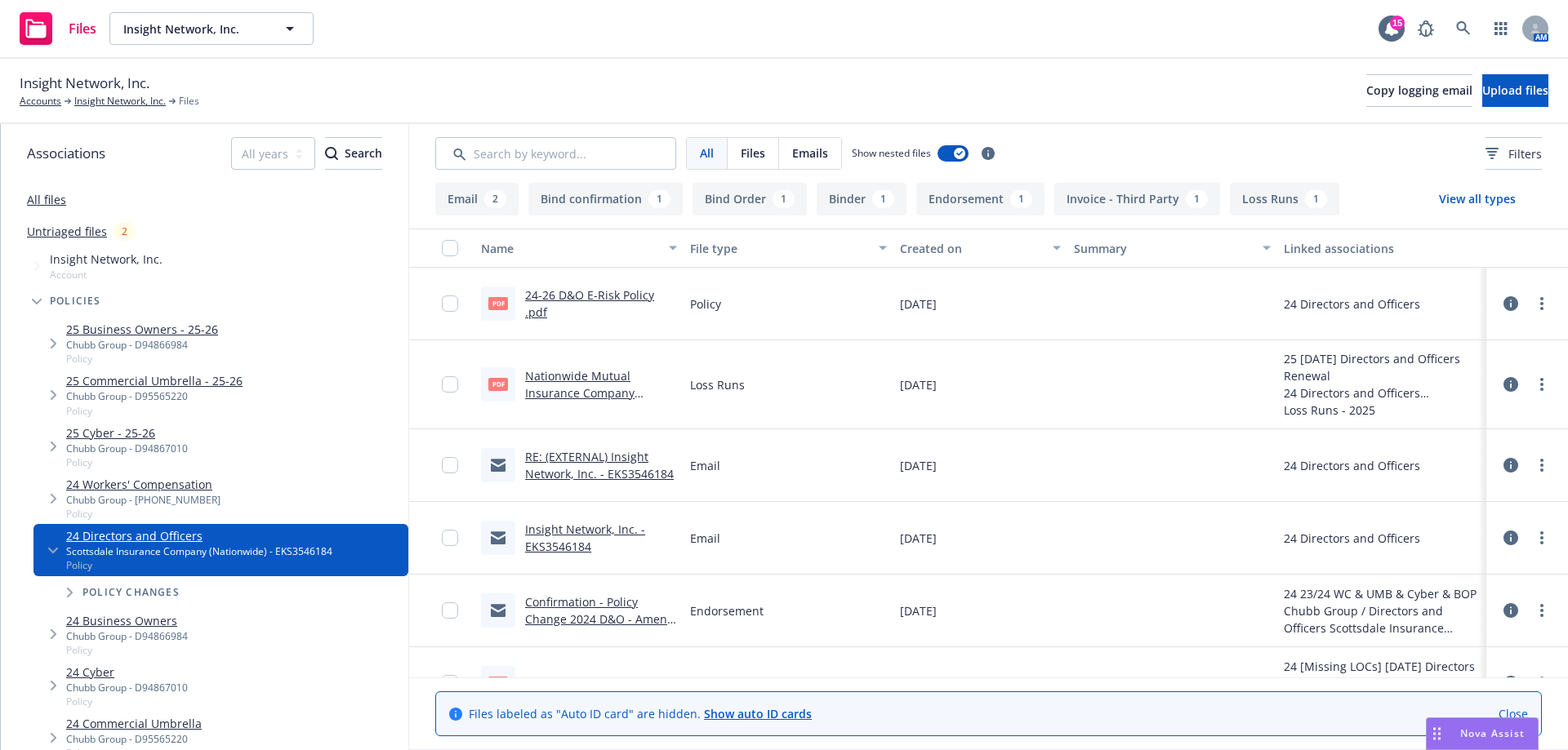
click at [1503, 306] on icon at bounding box center [1510, 303] width 14 height 14
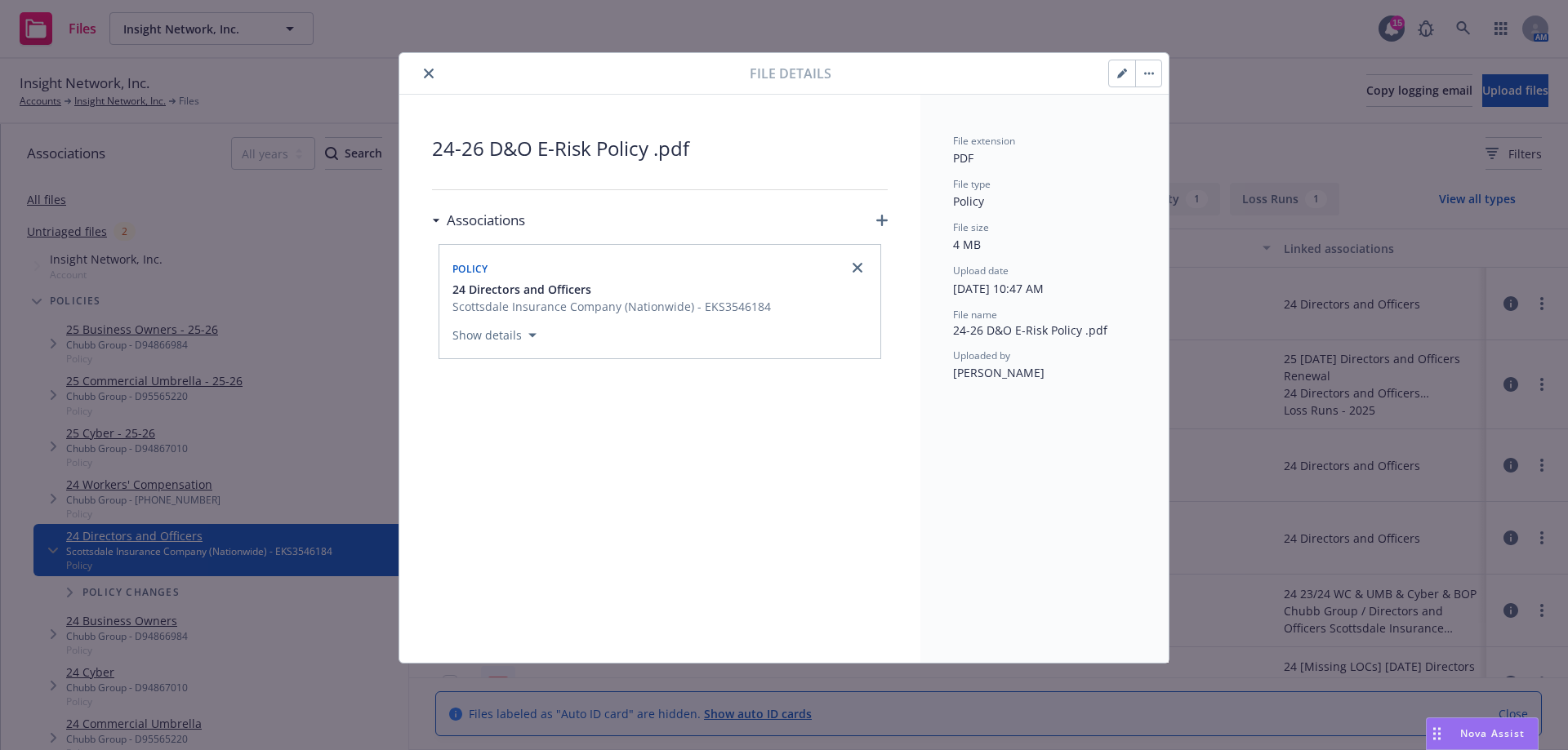
click at [426, 68] on icon "close" at bounding box center [429, 73] width 9 height 9
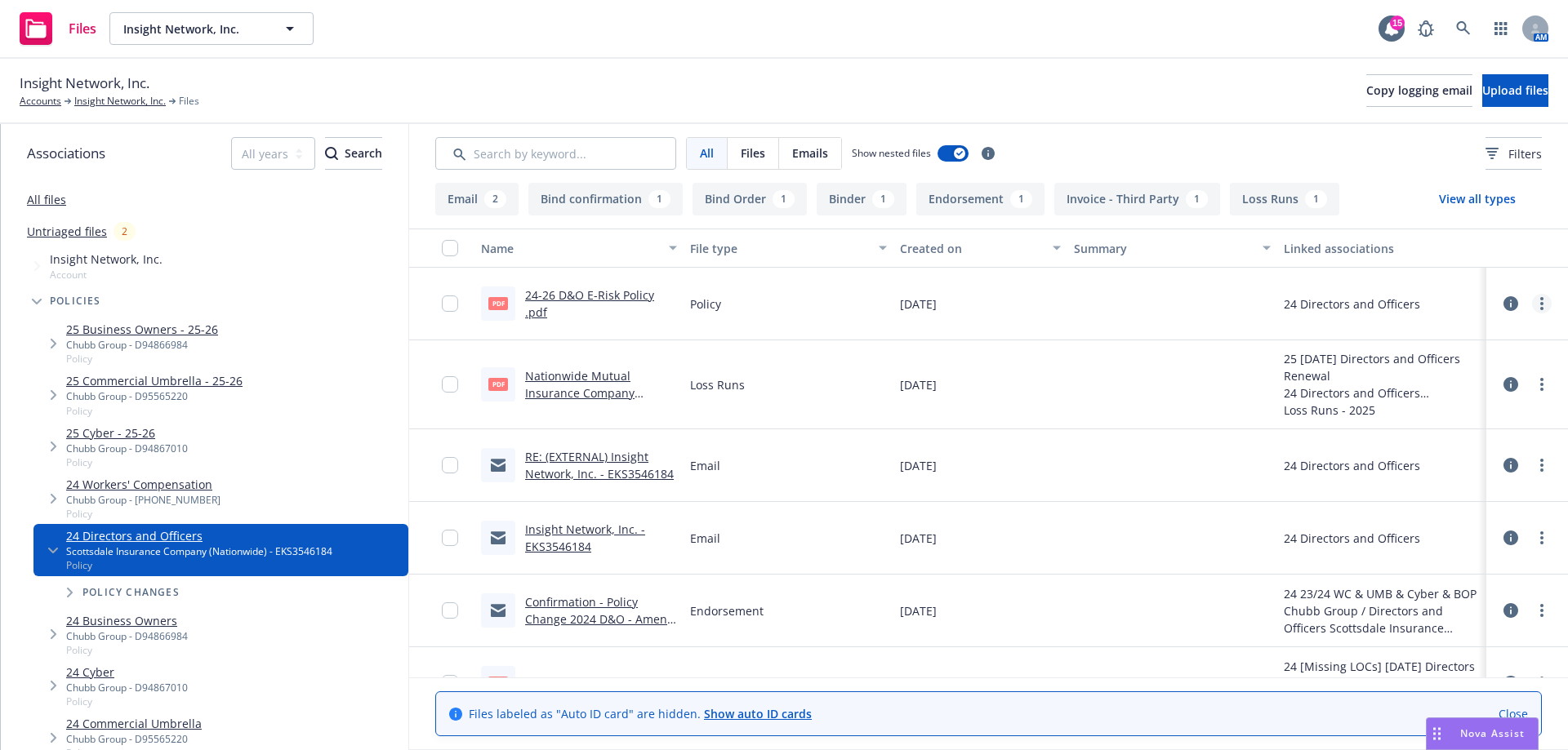
click at [1532, 304] on link "more" at bounding box center [1541, 303] width 20 height 20
click at [1464, 408] on link "Edit" at bounding box center [1457, 402] width 162 height 32
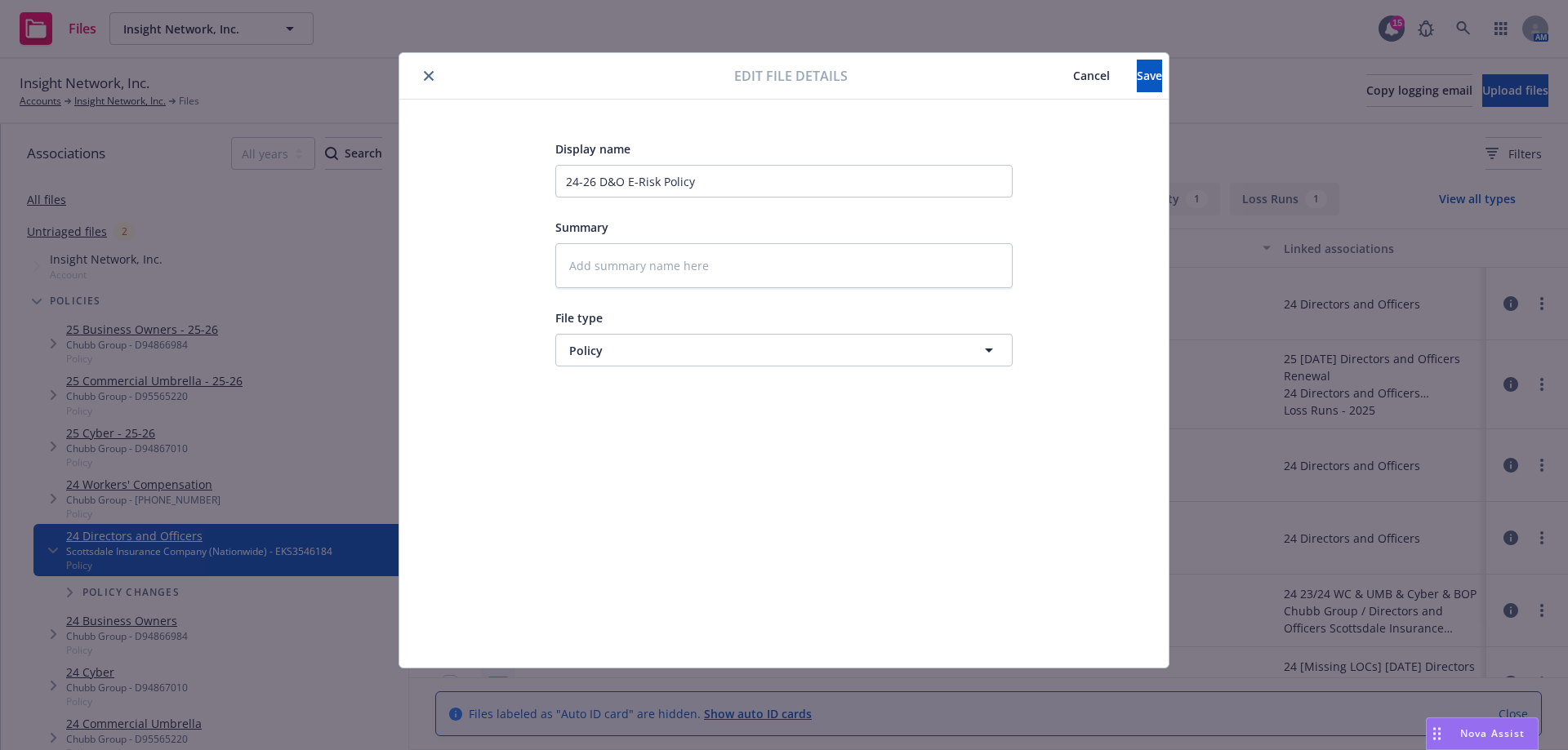
type textarea "x"
click at [595, 181] on input "24-26 D&O E-Risk Policy" at bounding box center [784, 181] width 457 height 32
type input "24-2 D&O E-Risk Policy"
type textarea "x"
type input "24-25 D&O E-Risk Policy"
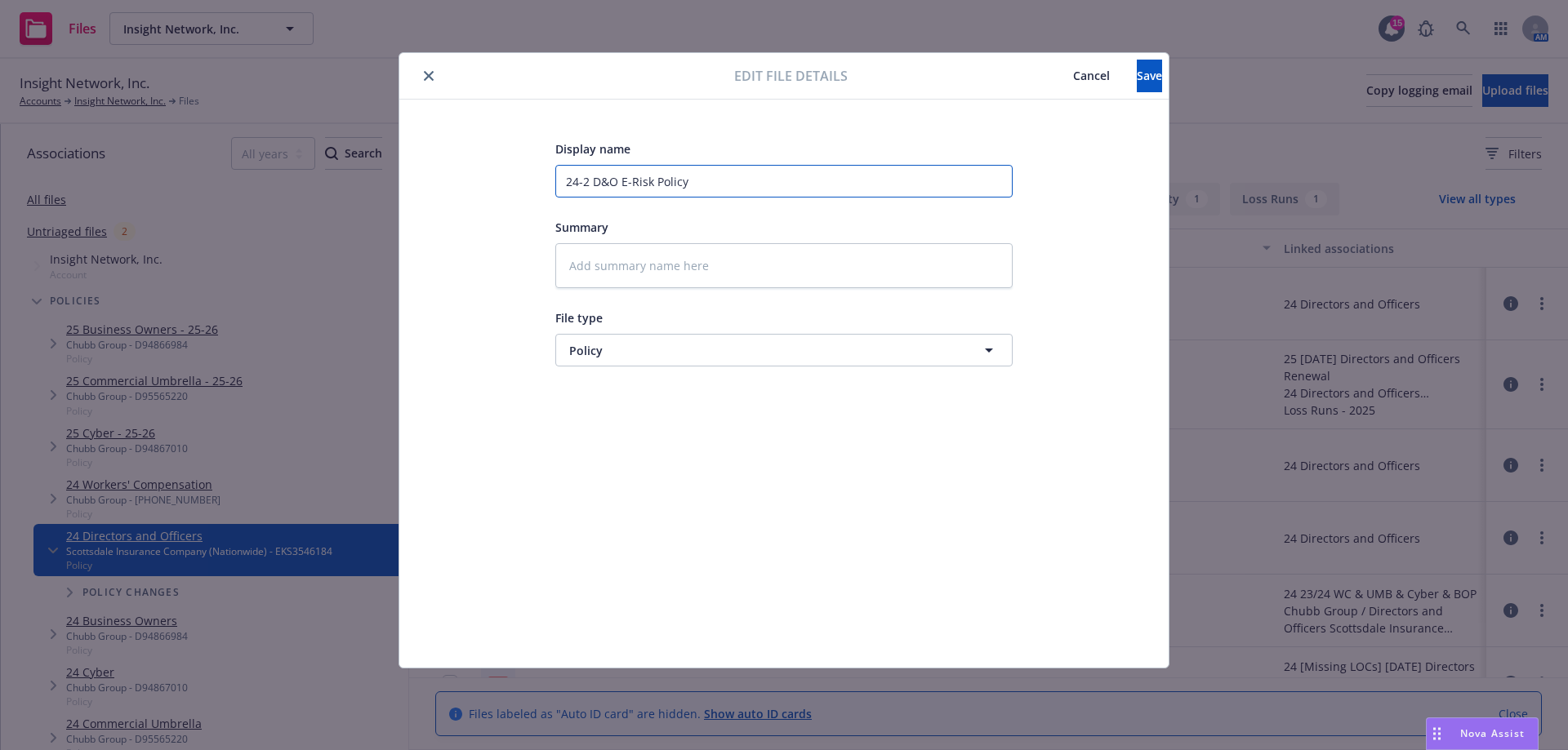
type textarea "x"
type input "24-25 D&O E-Risk Policy"
click at [1137, 81] on button "Save" at bounding box center [1150, 76] width 26 height 32
type textarea "x"
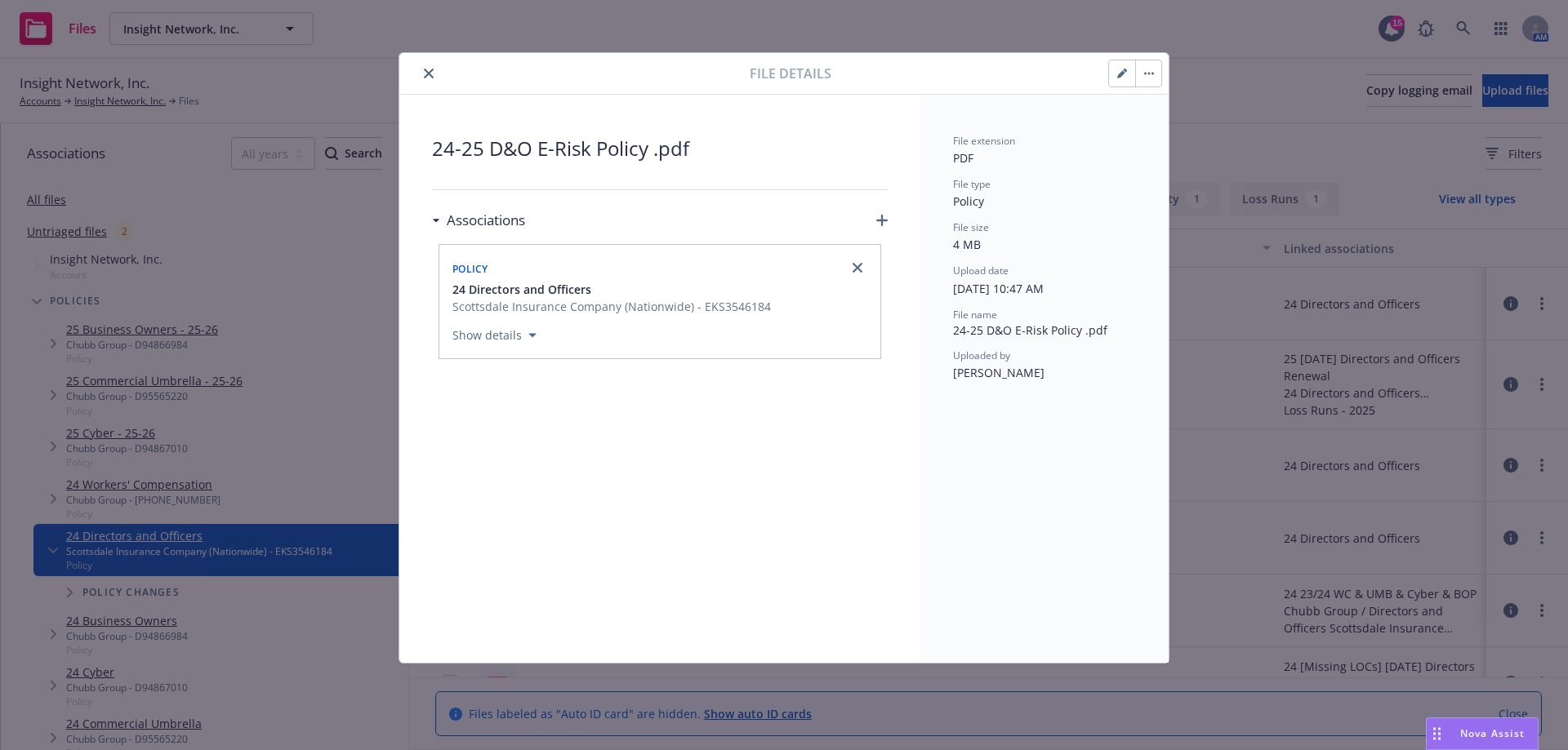
click at [424, 80] on button "close" at bounding box center [429, 73] width 20 height 20
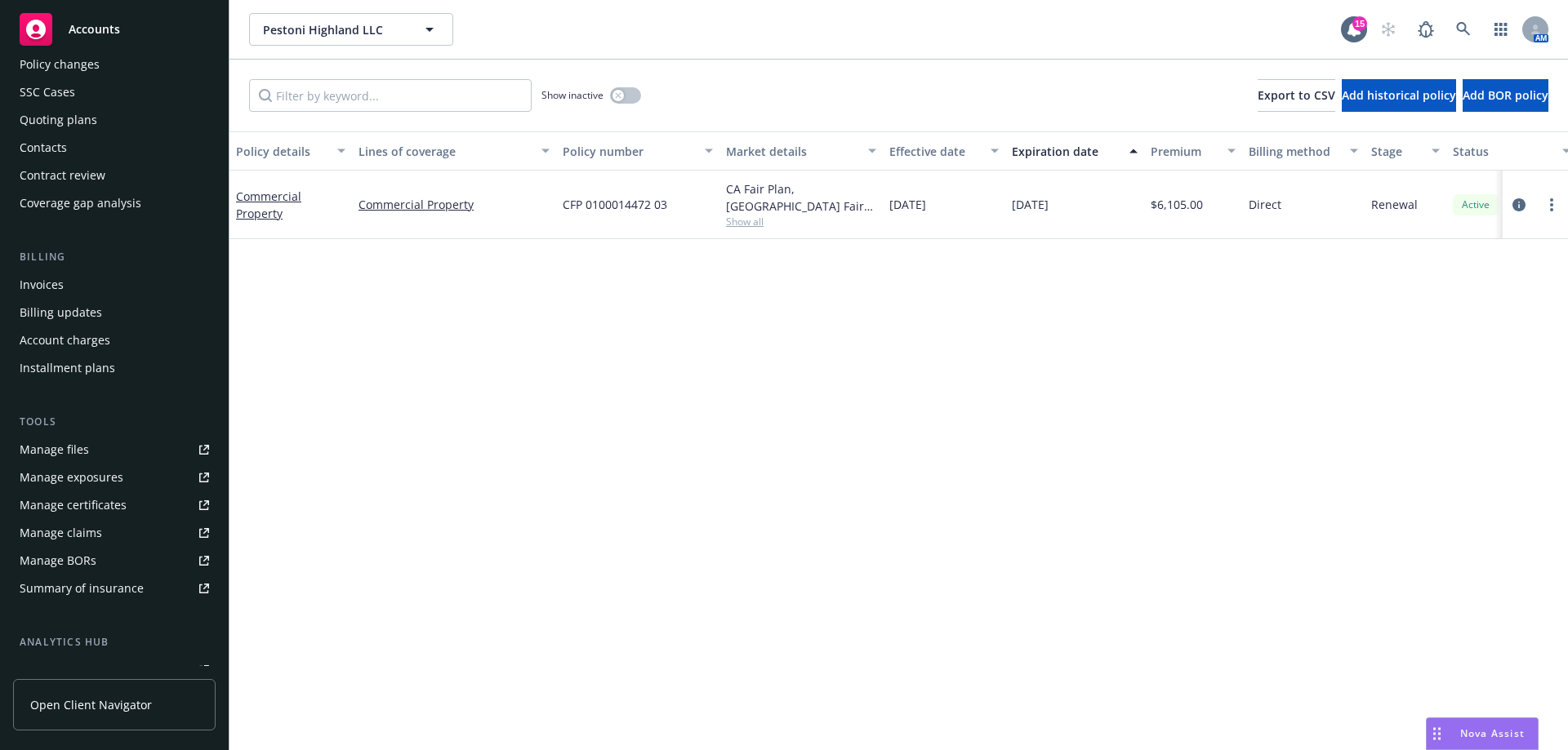
scroll to position [314, 0]
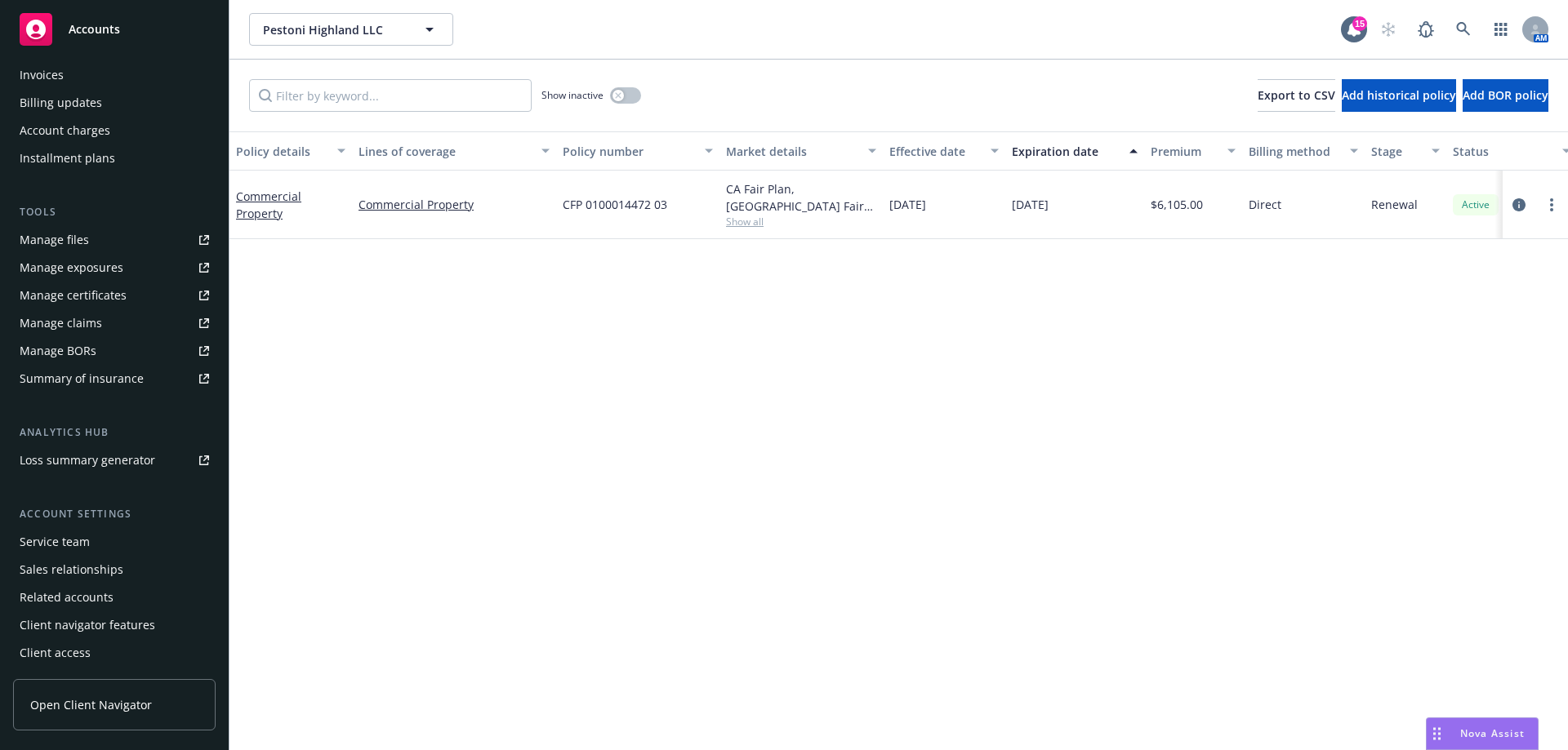
click at [97, 553] on div "Service team" at bounding box center [115, 542] width 190 height 27
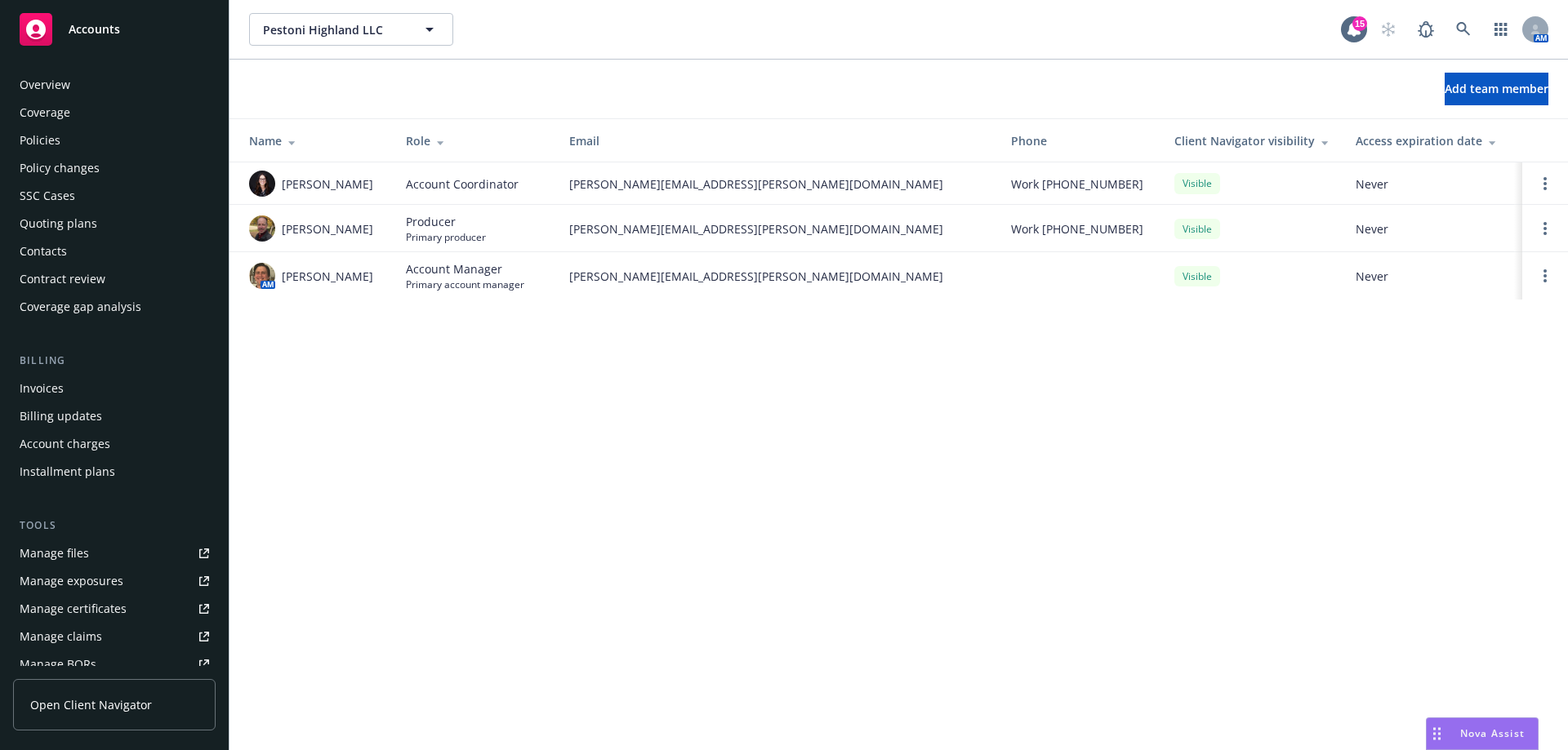
click at [28, 142] on div "Policies" at bounding box center [40, 140] width 41 height 27
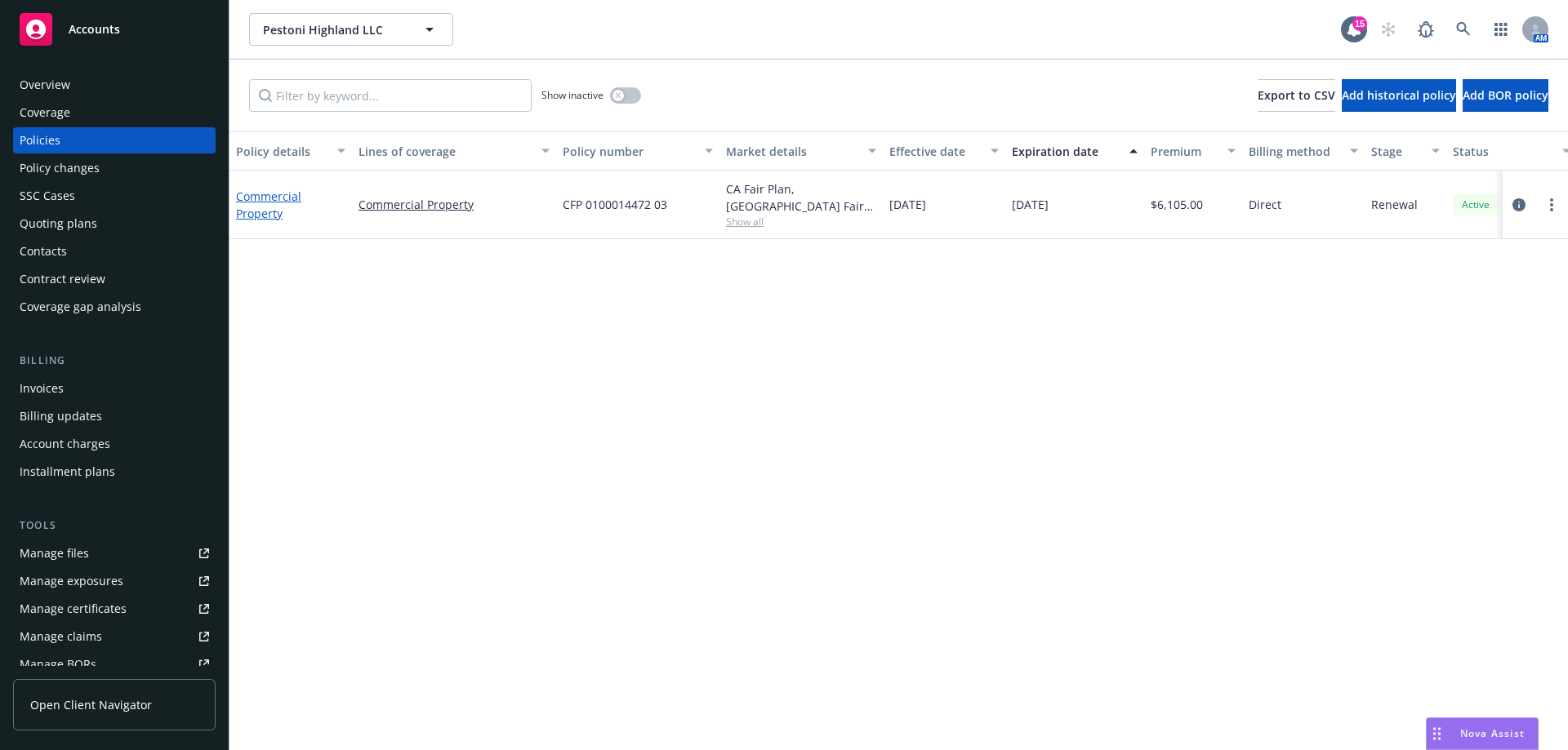
click at [248, 199] on link "Commercial Property" at bounding box center [268, 205] width 65 height 32
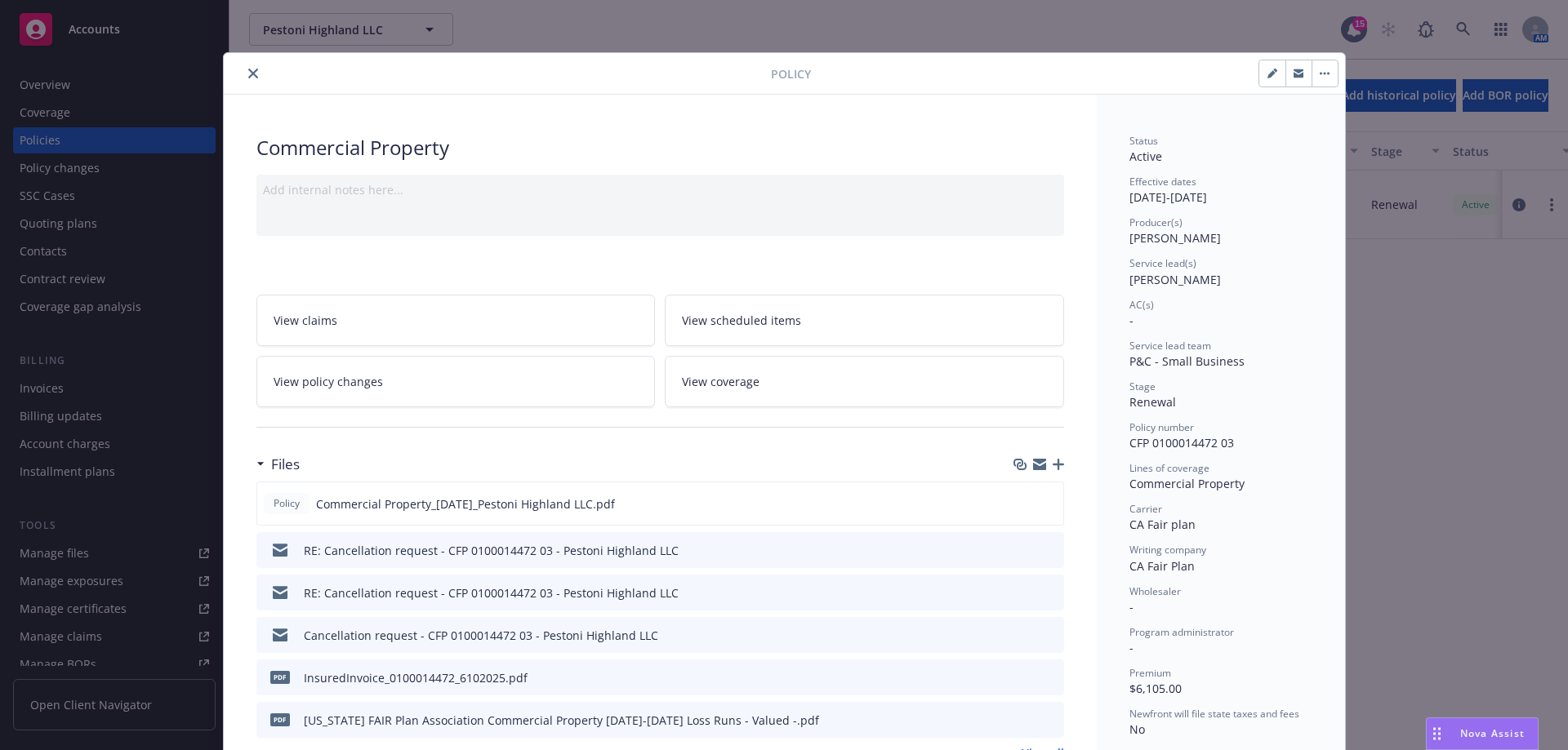
click at [1268, 72] on icon "button" at bounding box center [1272, 73] width 9 height 9
select select "RENEWAL"
select select "12"
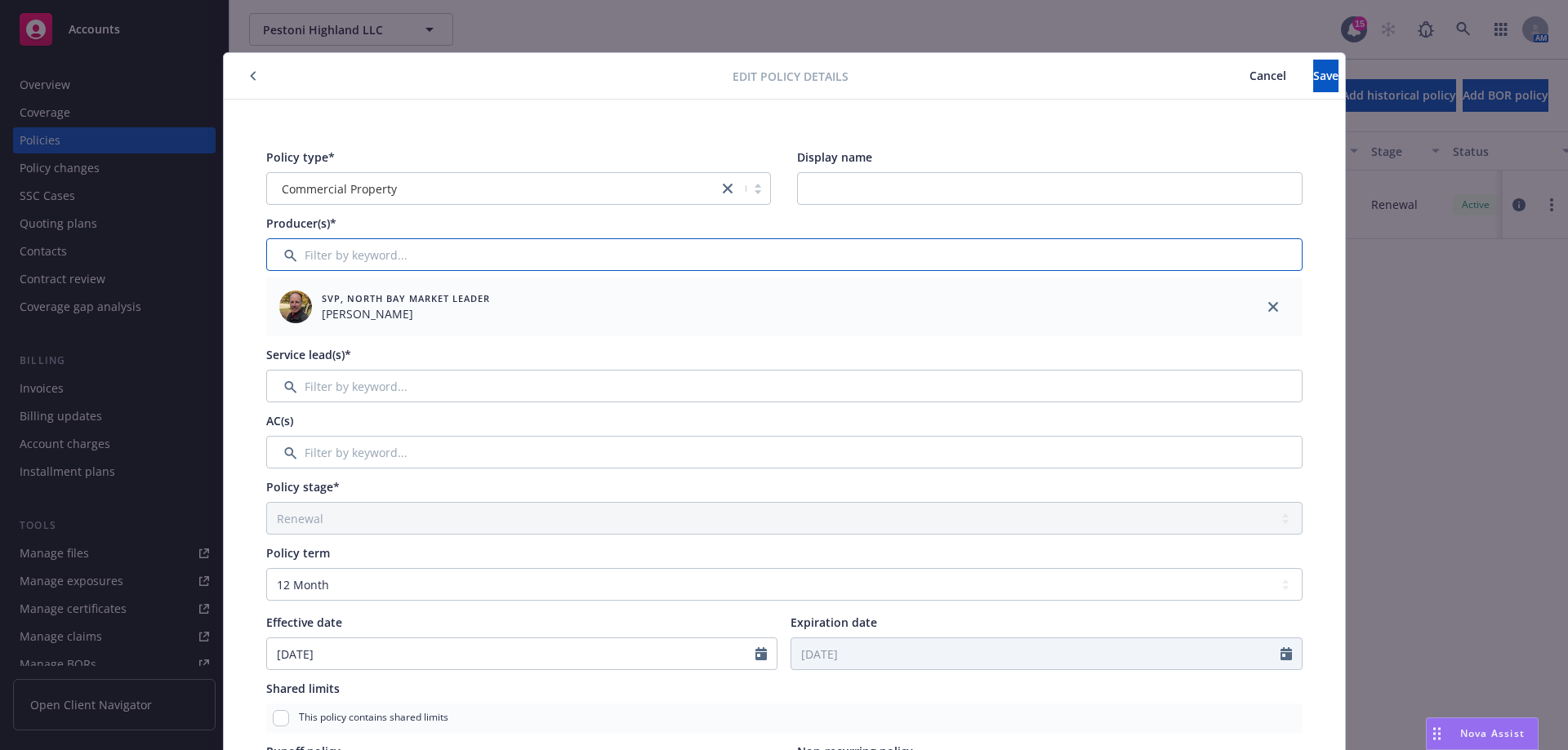
click at [372, 251] on input "Filter by keyword..." at bounding box center [784, 254] width 1037 height 32
click at [379, 391] on input "Filter by keyword..." at bounding box center [784, 386] width 1037 height 32
click at [379, 463] on input "Filter by keyword..." at bounding box center [784, 452] width 1037 height 32
click at [368, 400] on input "Filter by keyword..." at bounding box center [784, 386] width 1037 height 32
click at [1249, 76] on span "Cancel" at bounding box center [1267, 75] width 37 height 15
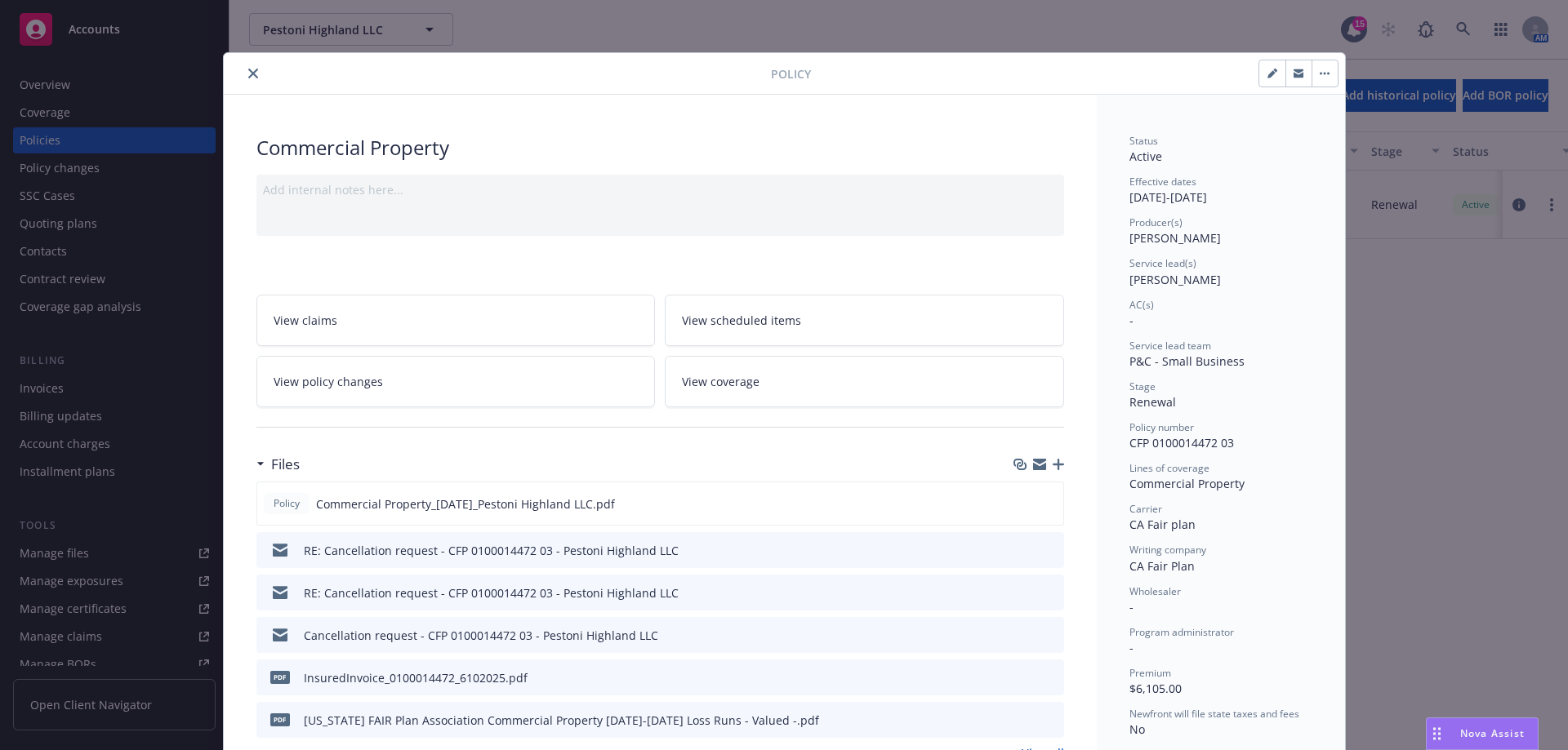
click at [250, 79] on button "close" at bounding box center [253, 73] width 20 height 20
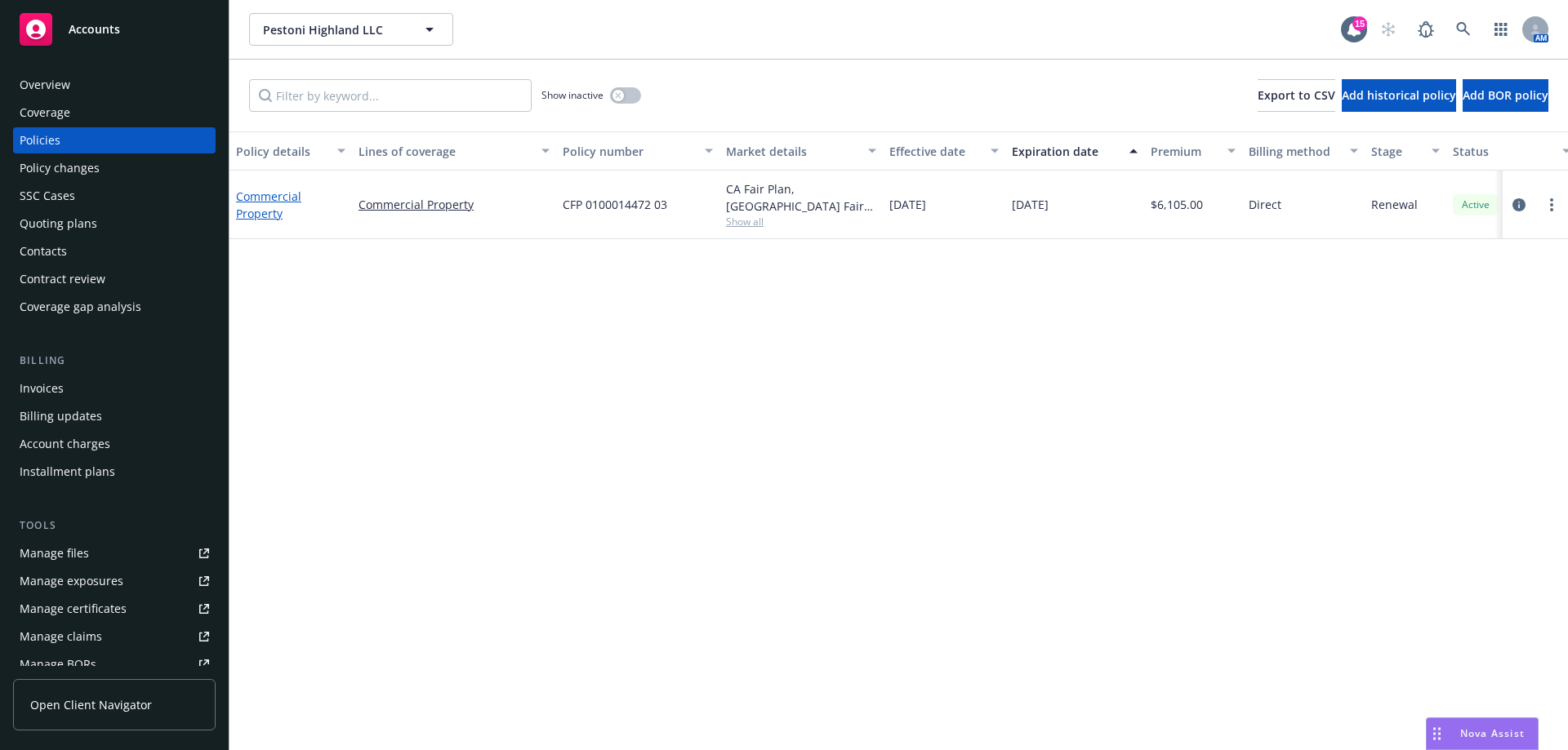
click at [271, 208] on link "Commercial Property" at bounding box center [268, 205] width 65 height 32
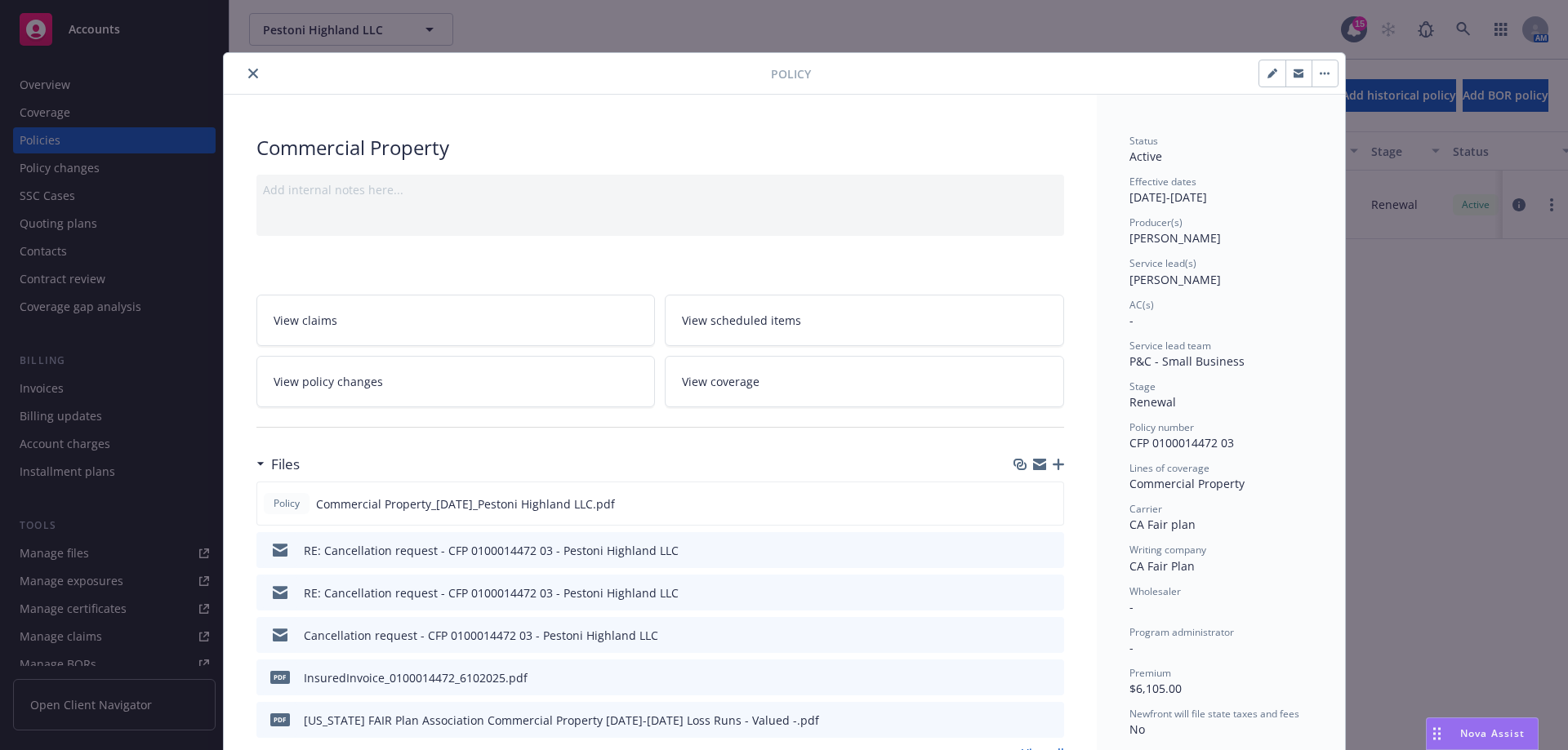
scroll to position [49, 0]
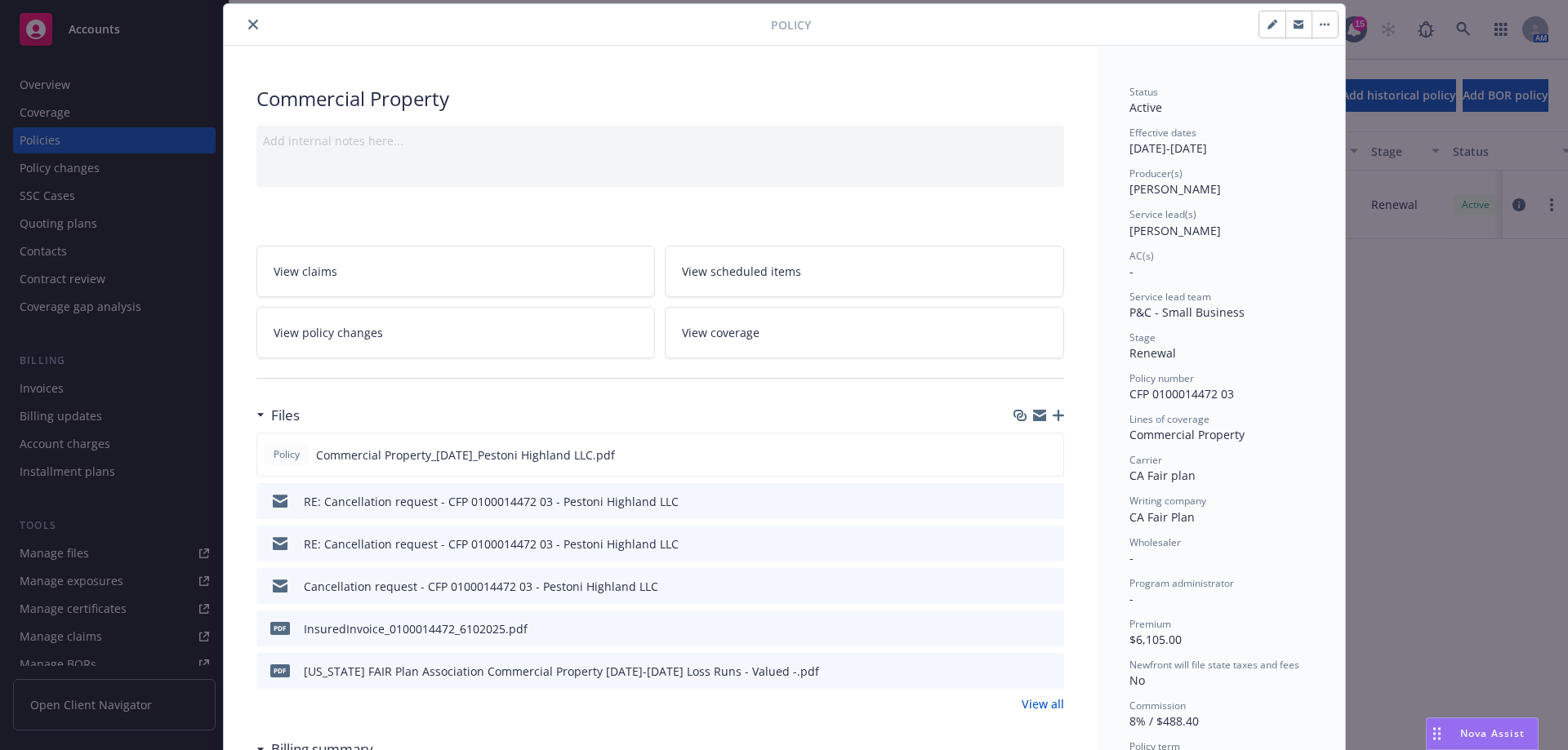
click at [1266, 18] on button "button" at bounding box center [1273, 25] width 27 height 27
select select "RENEWAL"
select select "12"
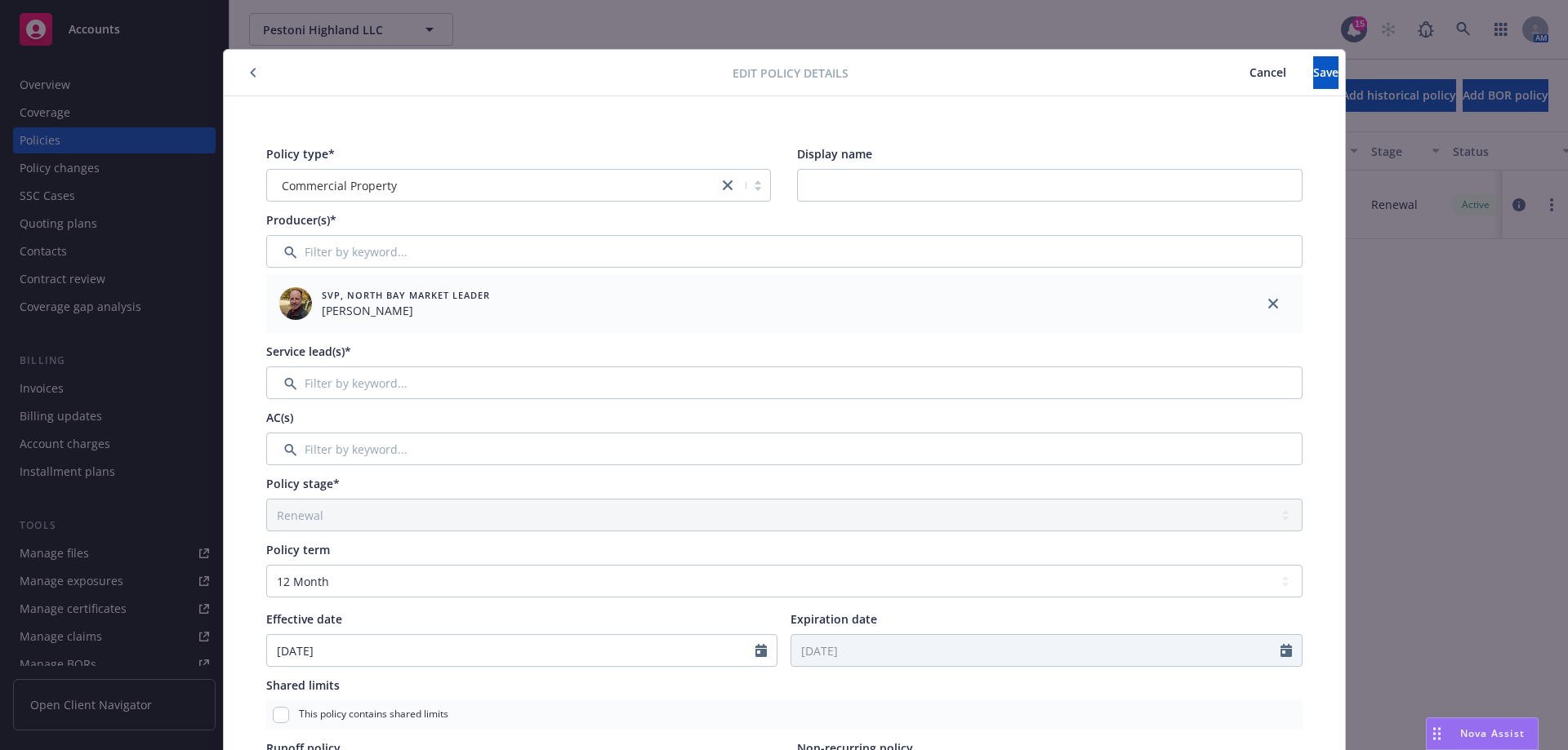
scroll to position [0, 0]
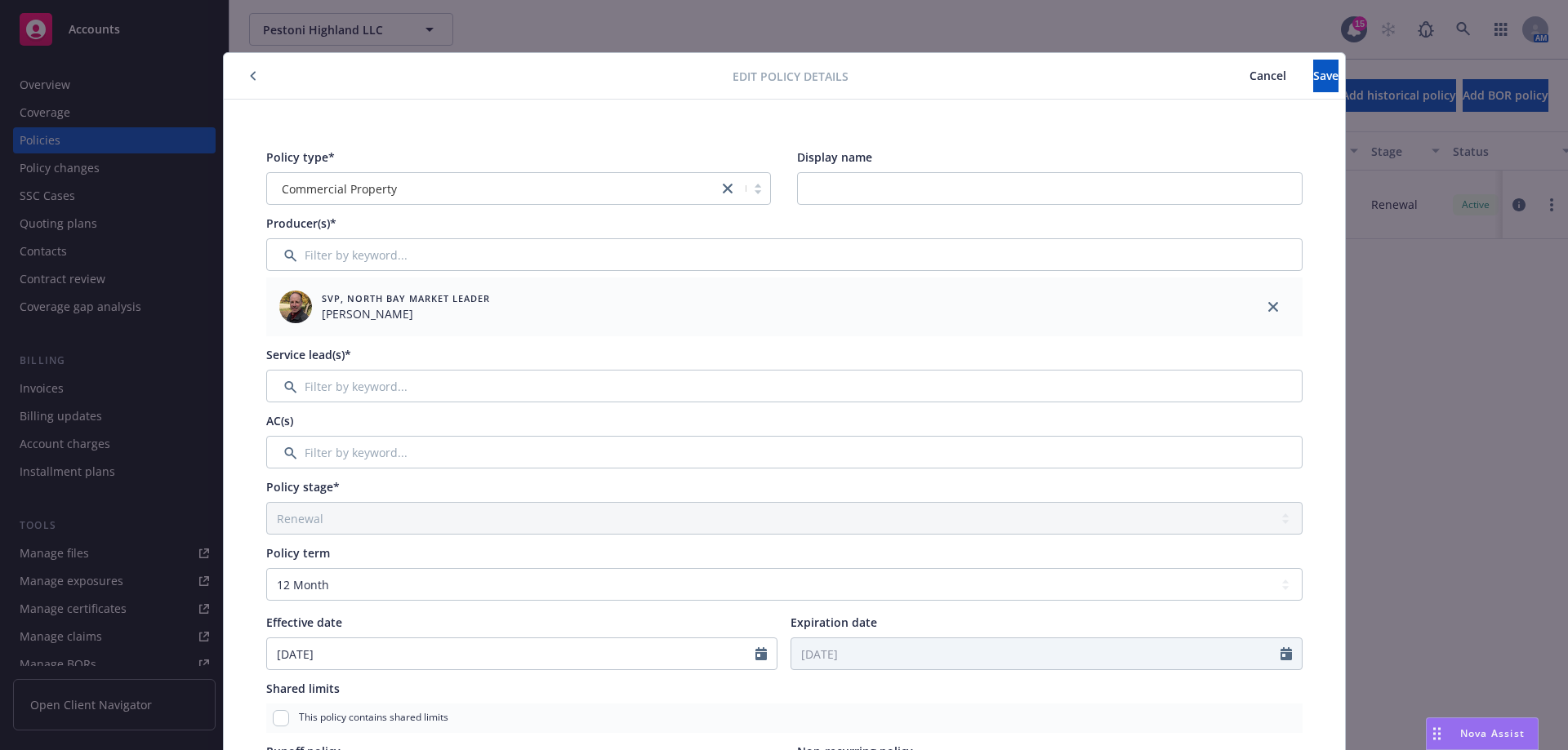
click at [1249, 75] on span "Cancel" at bounding box center [1267, 75] width 37 height 15
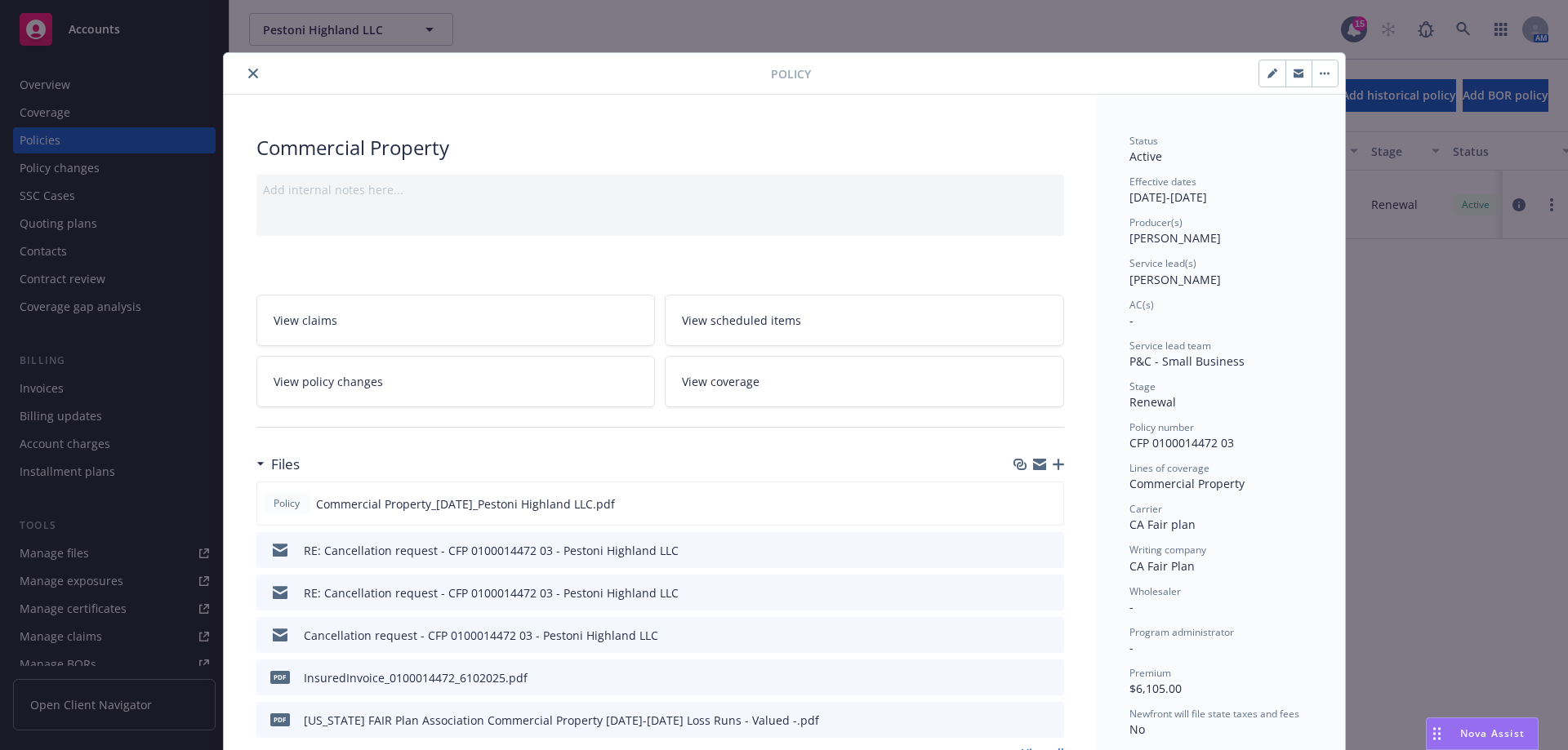
click at [249, 72] on icon "close" at bounding box center [253, 73] width 9 height 9
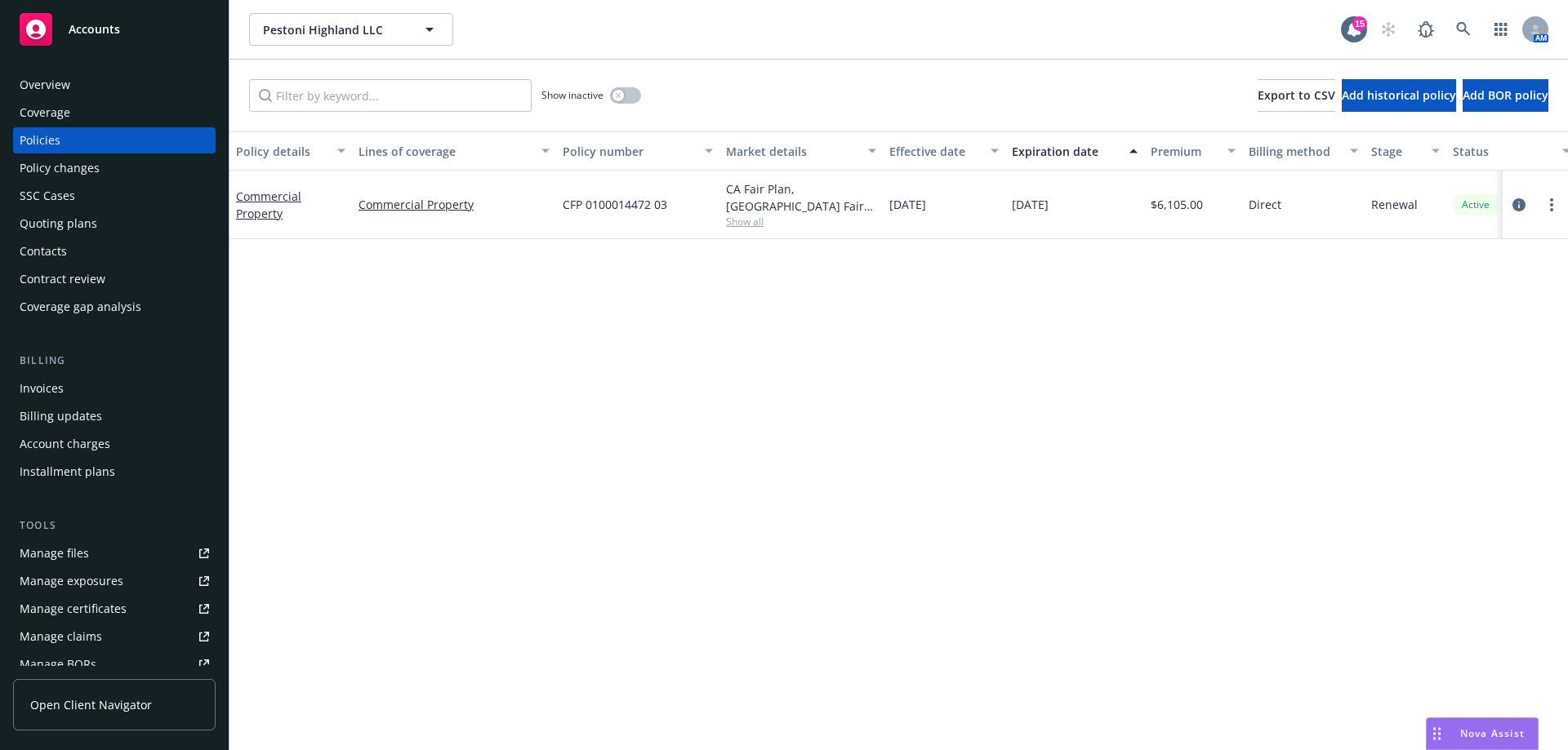
click at [80, 559] on div "Manage files" at bounding box center [54, 554] width 69 height 27
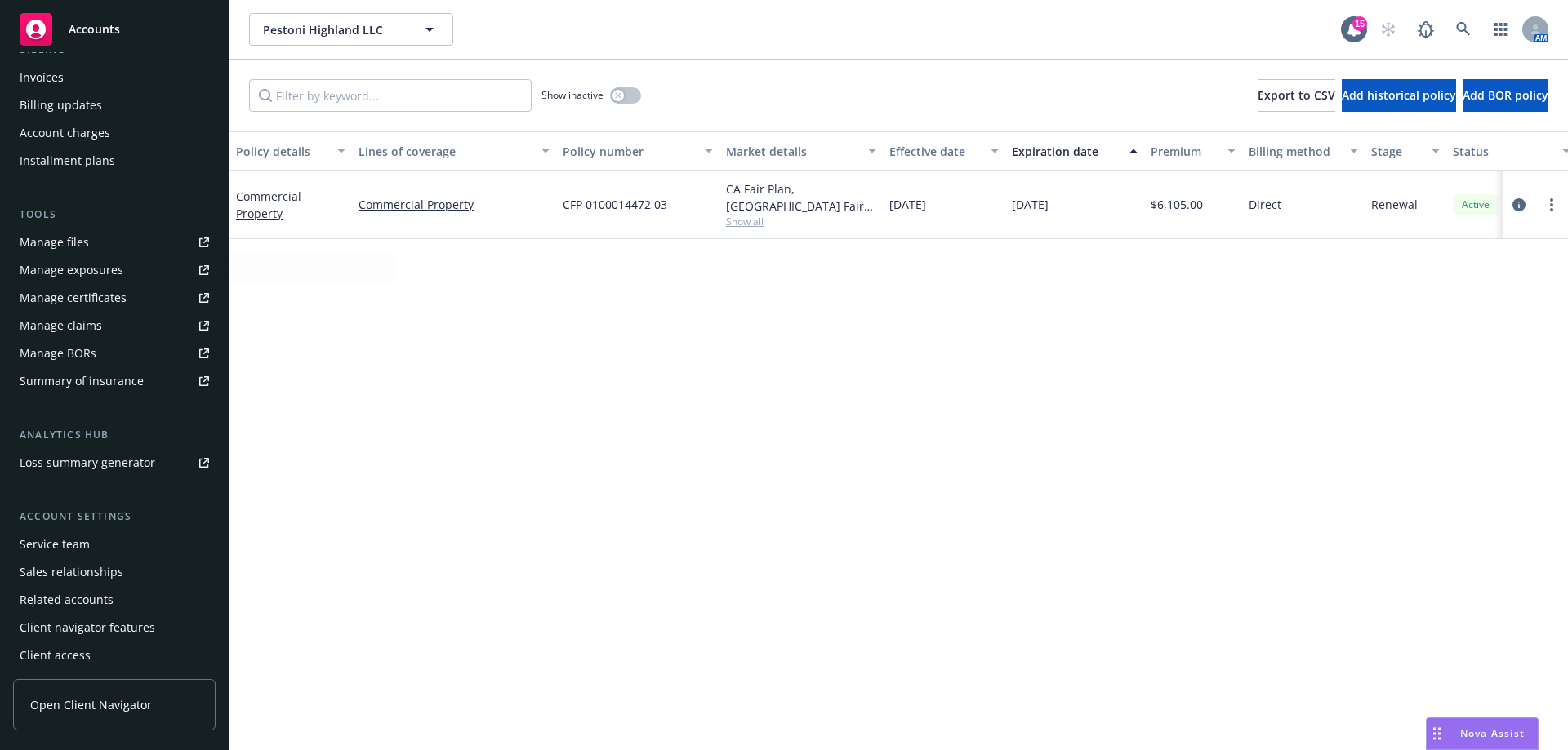
scroll to position [314, 0]
click at [79, 538] on div "Service team" at bounding box center [55, 542] width 70 height 27
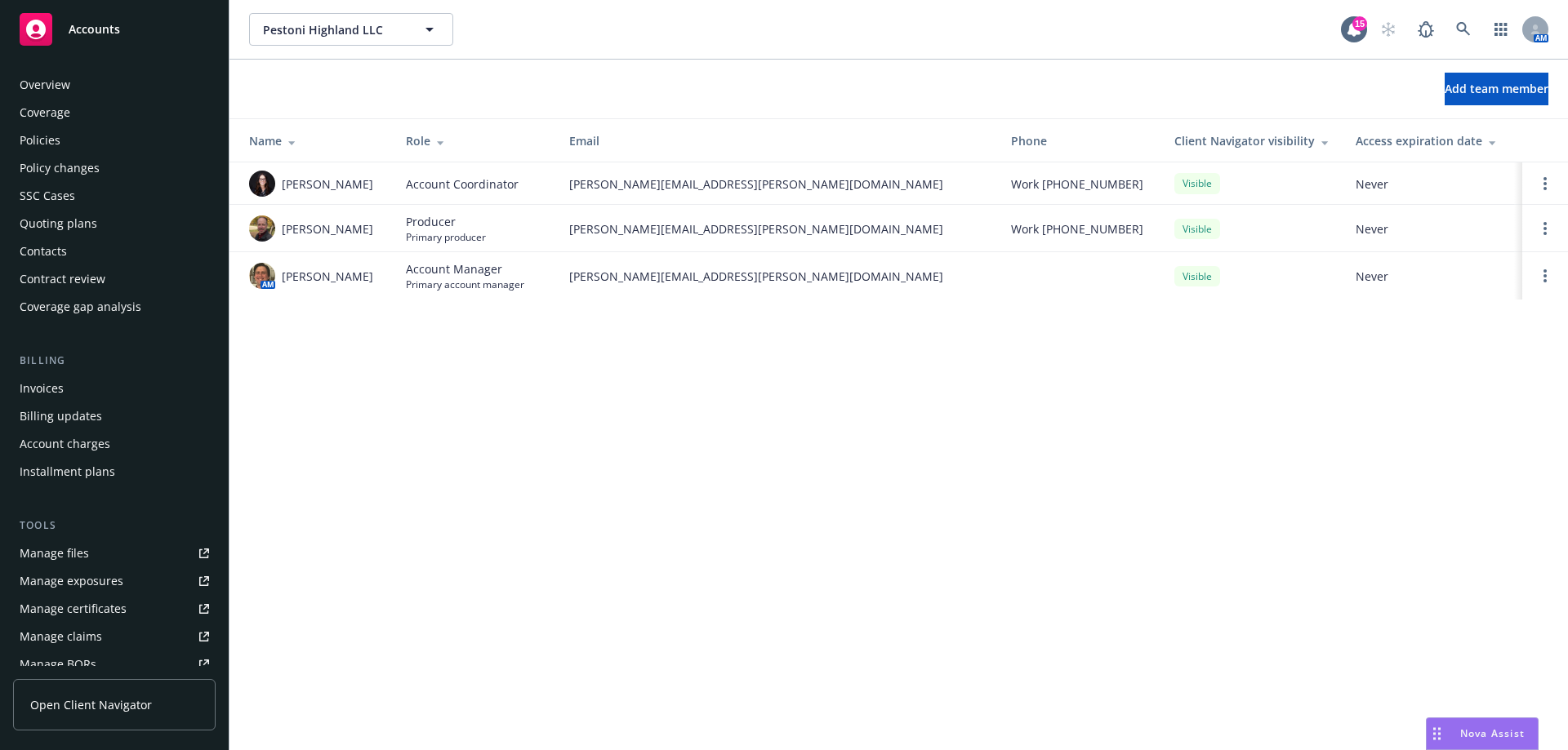
click at [50, 85] on div "Overview" at bounding box center [45, 85] width 50 height 27
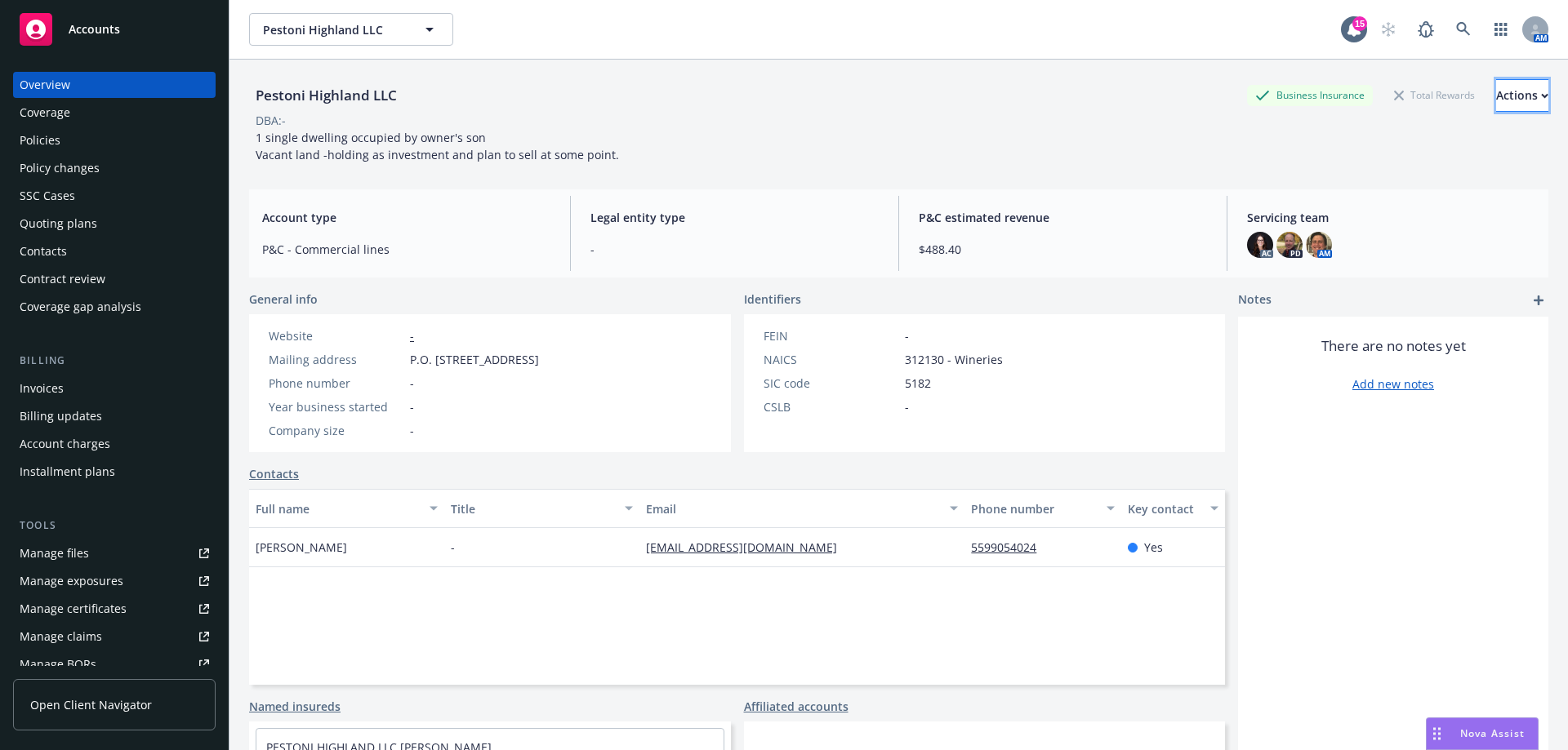
click at [1499, 90] on div "Actions" at bounding box center [1522, 95] width 52 height 31
drag, startPoint x: 1014, startPoint y: 178, endPoint x: 404, endPoint y: 102, distance: 614.7
click at [1012, 178] on div "Pestoni Highland LLC Business Insurance Total Rewards Actions Actions Edit acco…" at bounding box center [899, 425] width 1300 height 731
click at [111, 130] on div "Policies" at bounding box center [115, 140] width 190 height 27
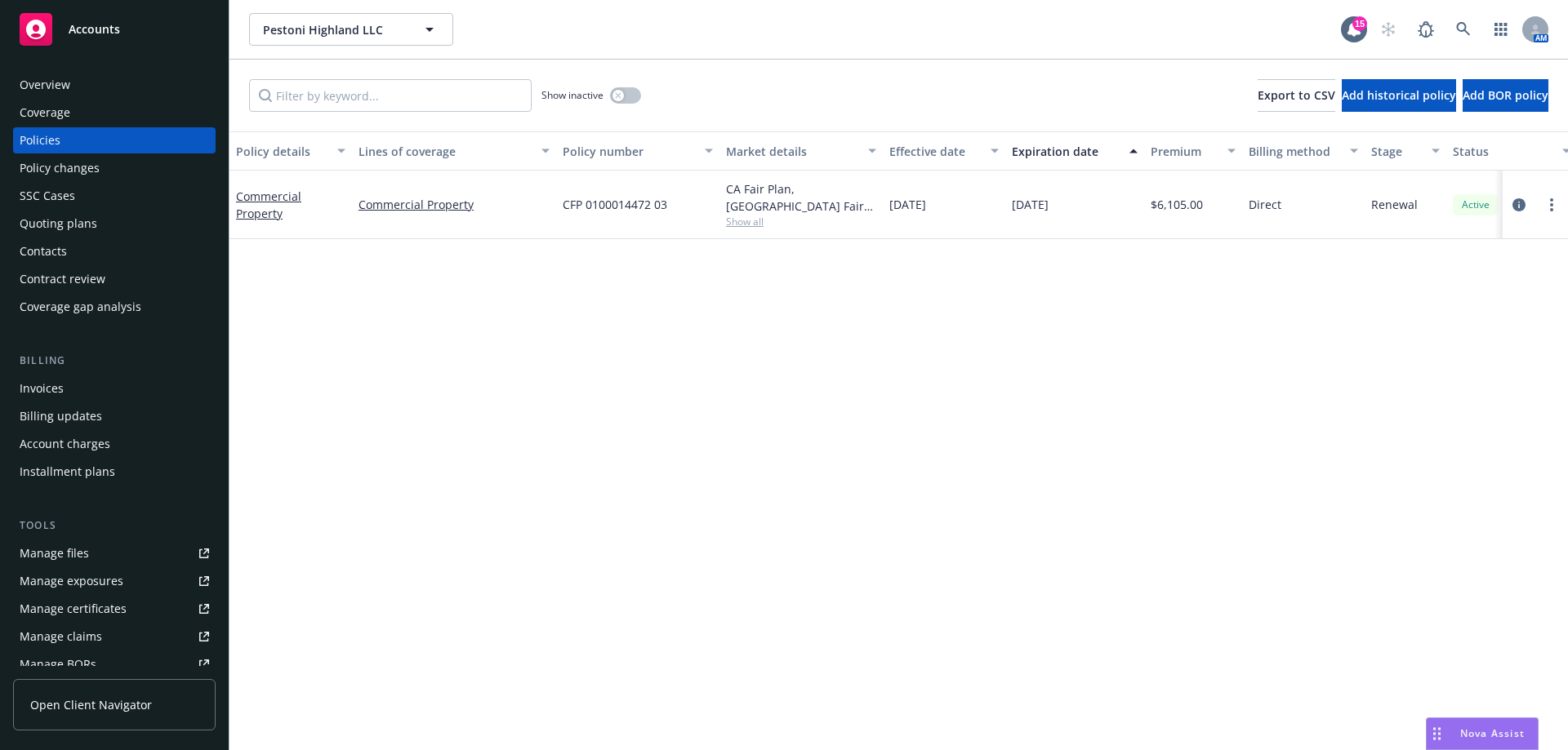
click at [112, 113] on div "Coverage" at bounding box center [115, 113] width 190 height 27
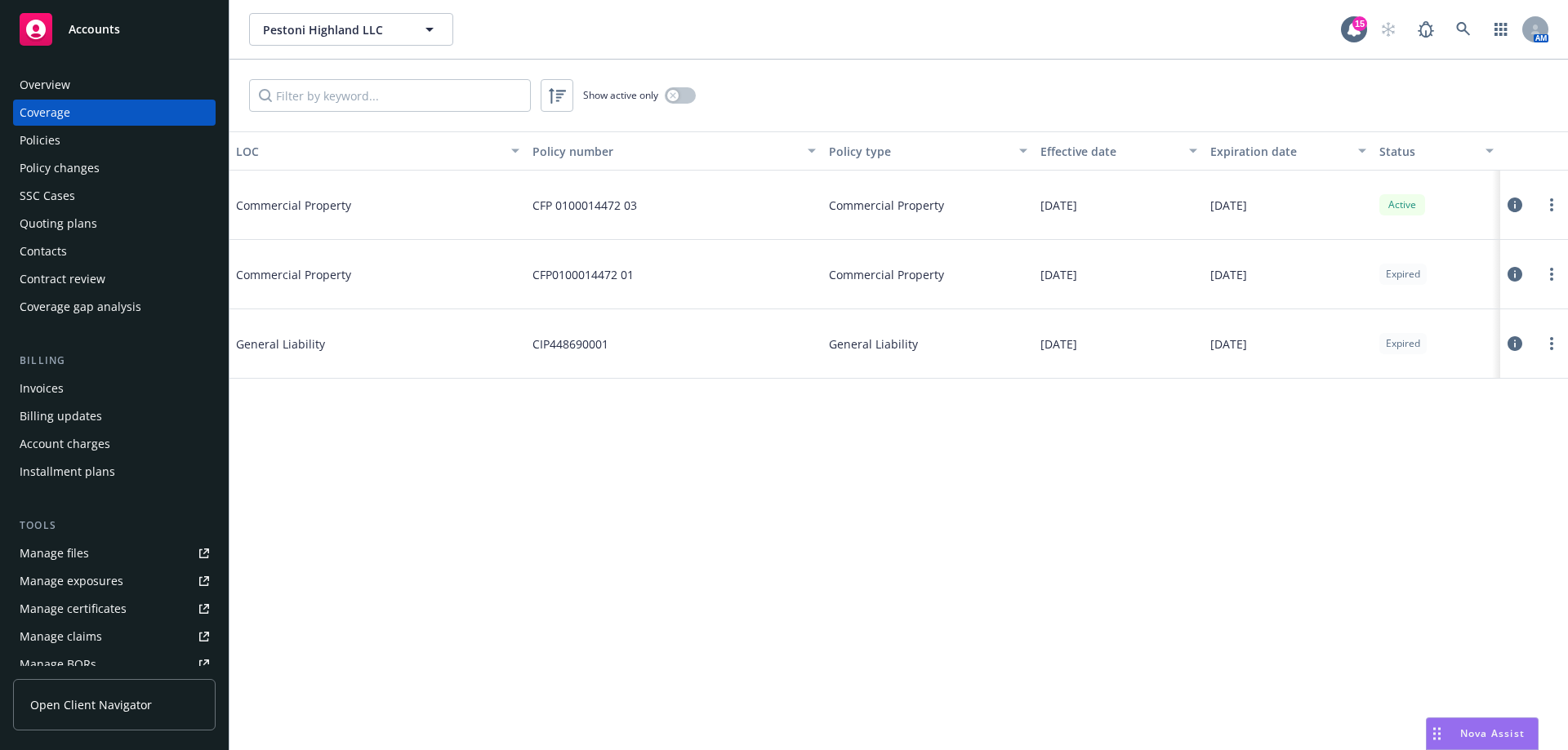
click at [90, 106] on div "Coverage" at bounding box center [115, 113] width 190 height 27
click at [79, 73] on div "Overview" at bounding box center [115, 85] width 190 height 27
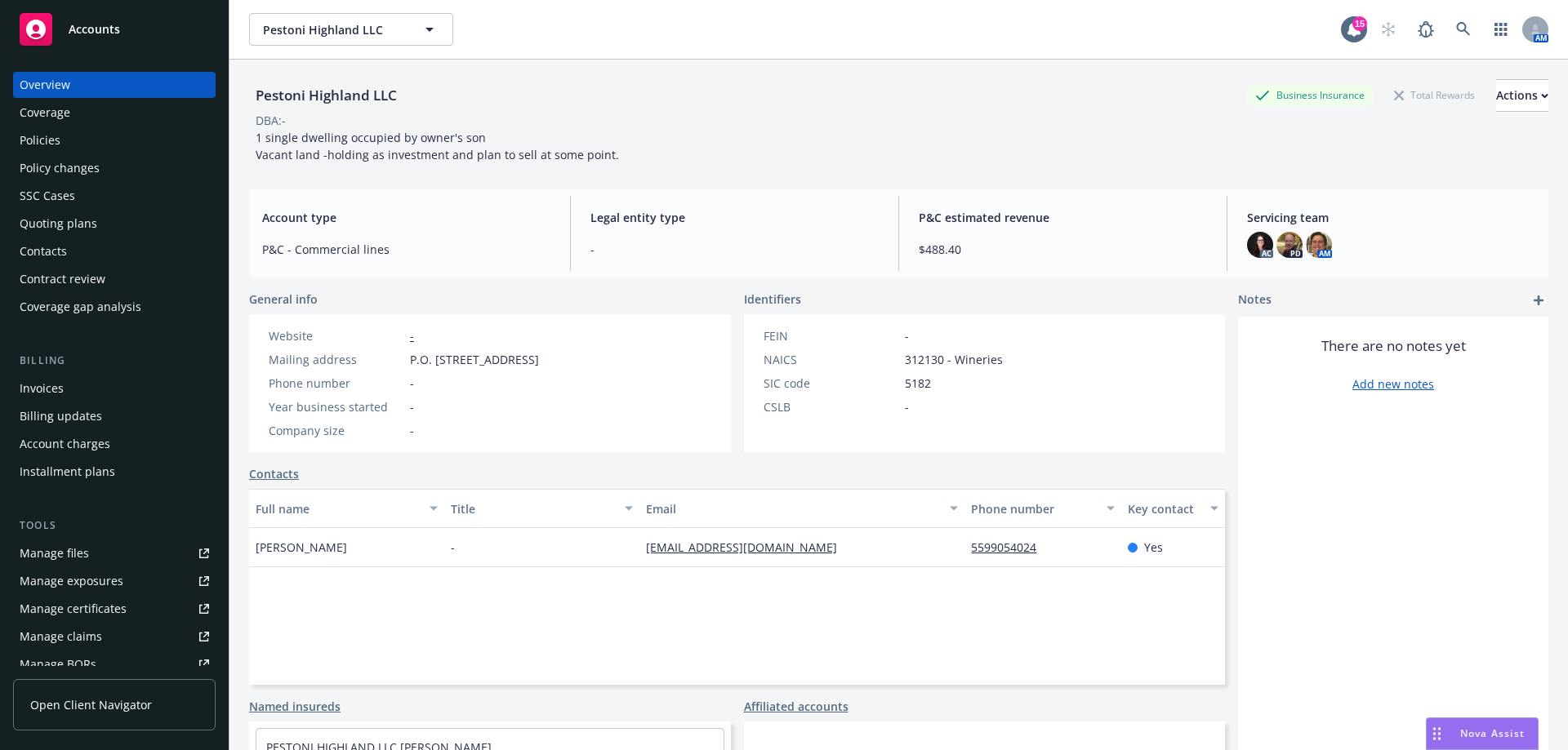
click at [45, 147] on div "Policies" at bounding box center [40, 140] width 41 height 27
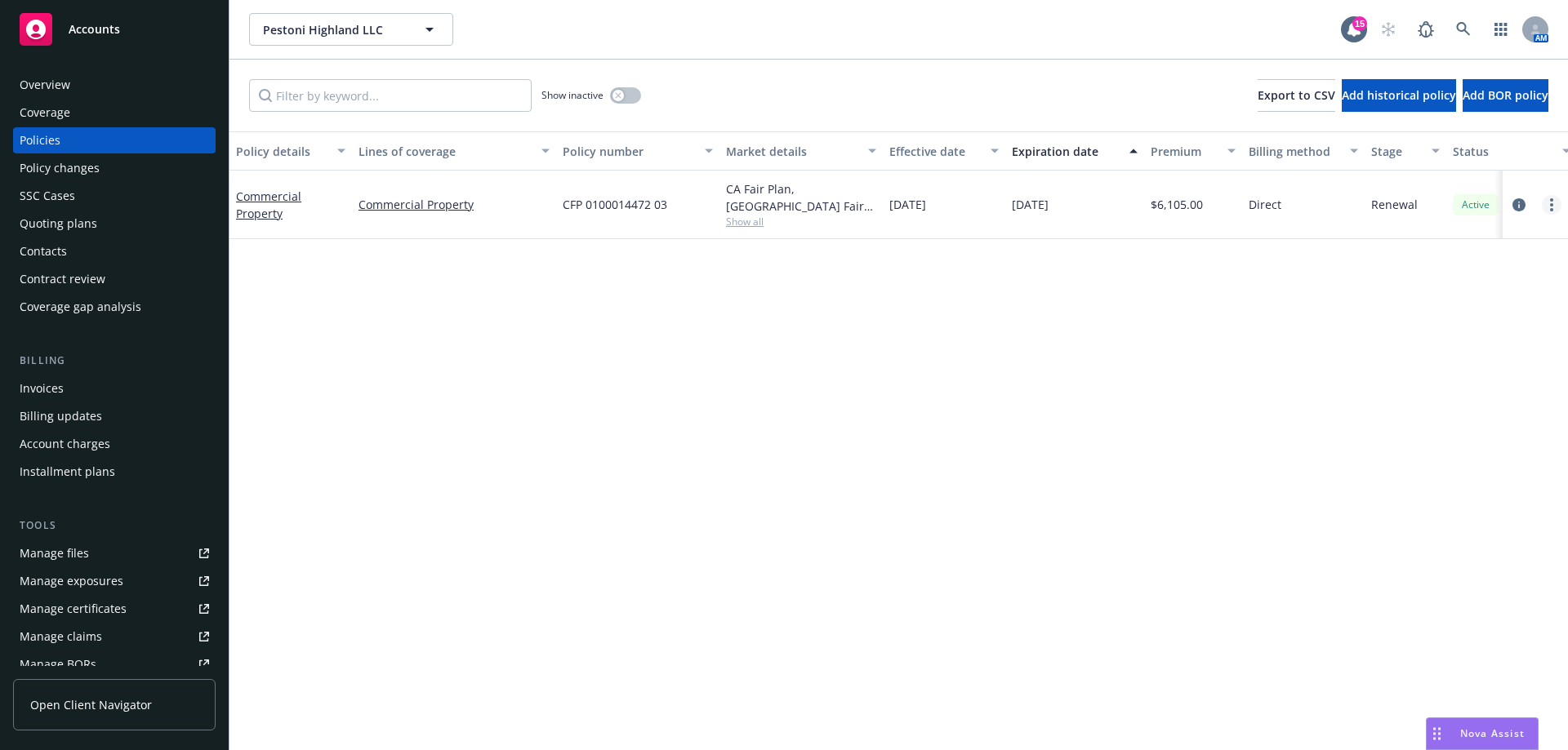
click at [1552, 195] on link "more" at bounding box center [1552, 205] width 20 height 20
click at [1517, 200] on icon "circleInformation" at bounding box center [1520, 205] width 13 height 13
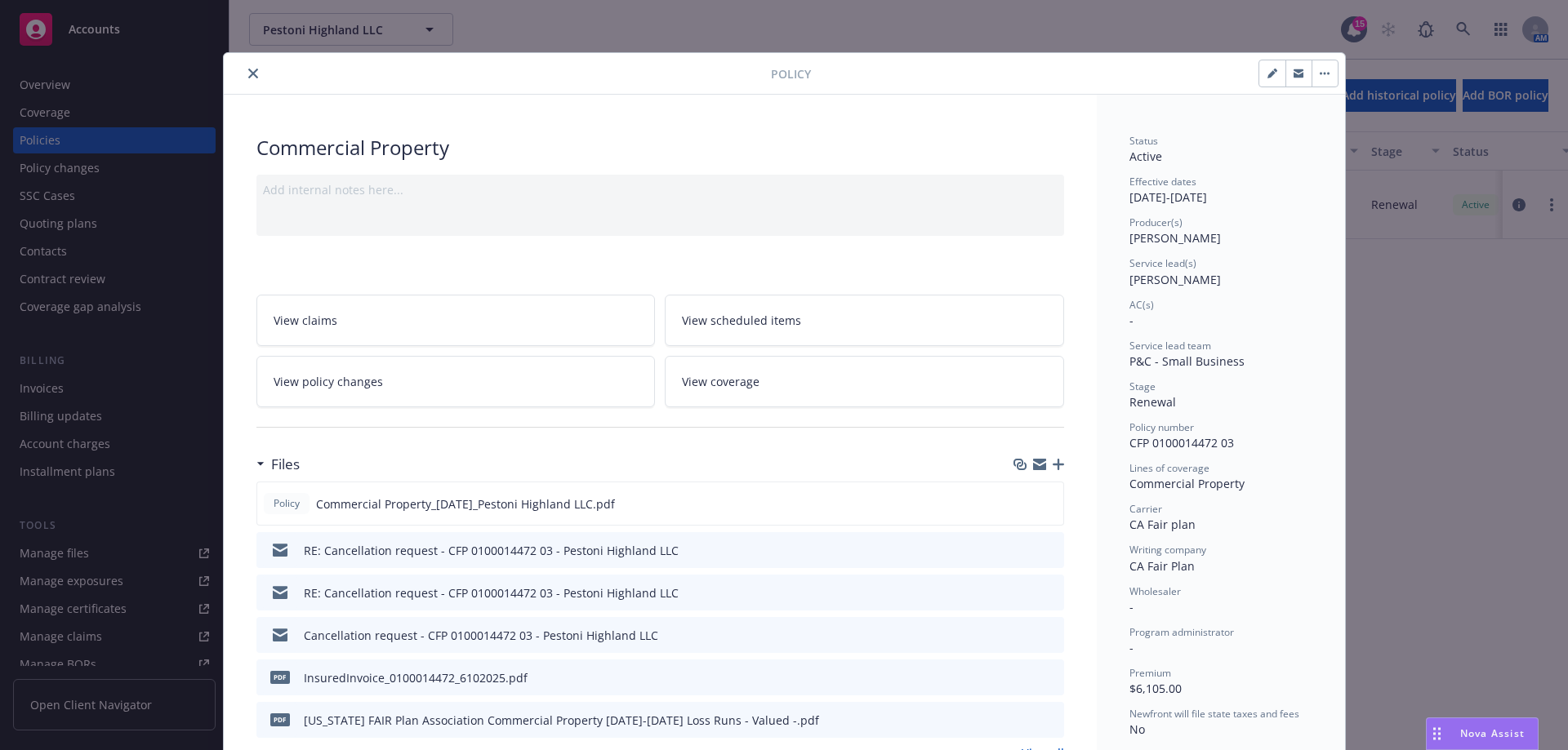
scroll to position [49, 0]
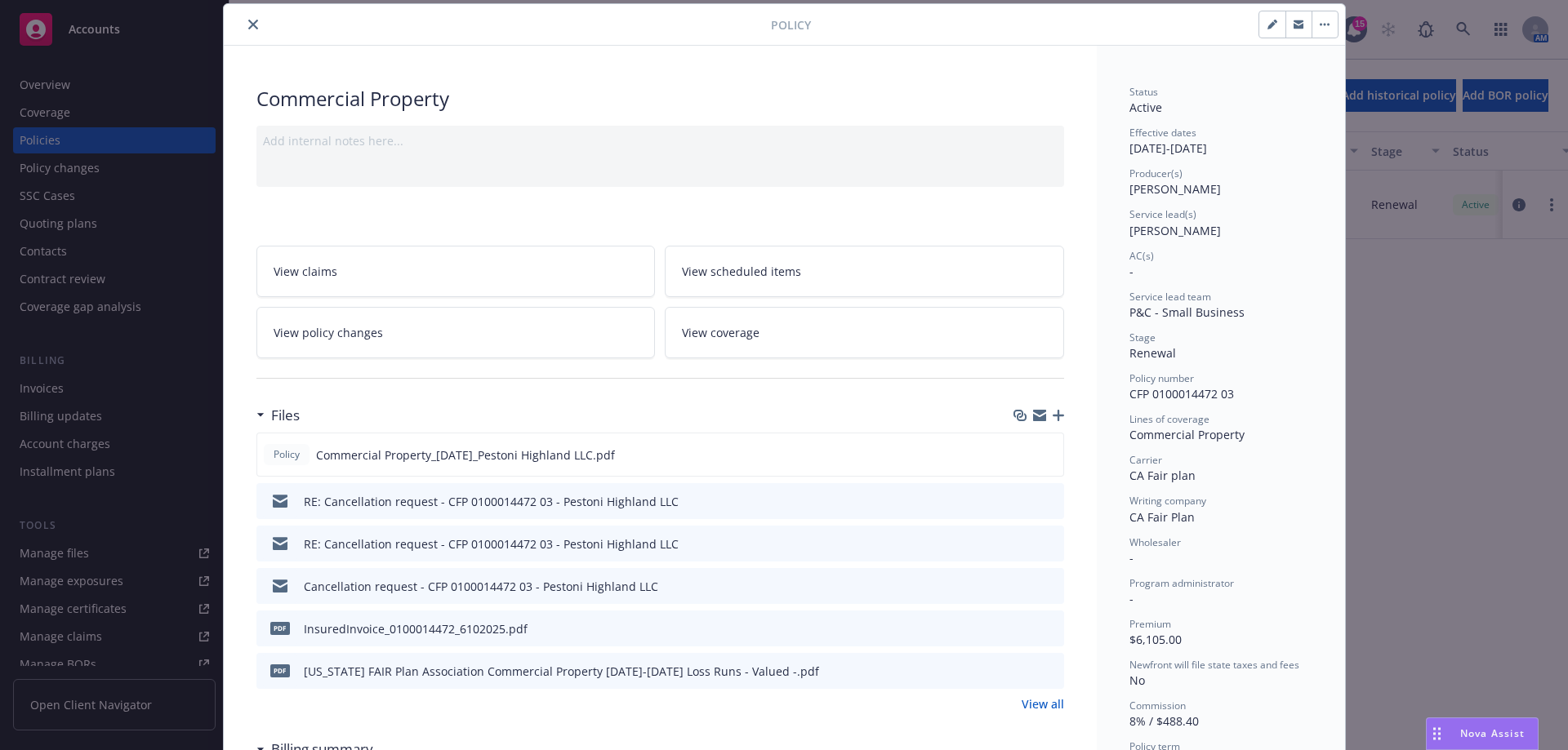
click at [1270, 12] on button "button" at bounding box center [1273, 25] width 27 height 27
select select "RENEWAL"
select select "12"
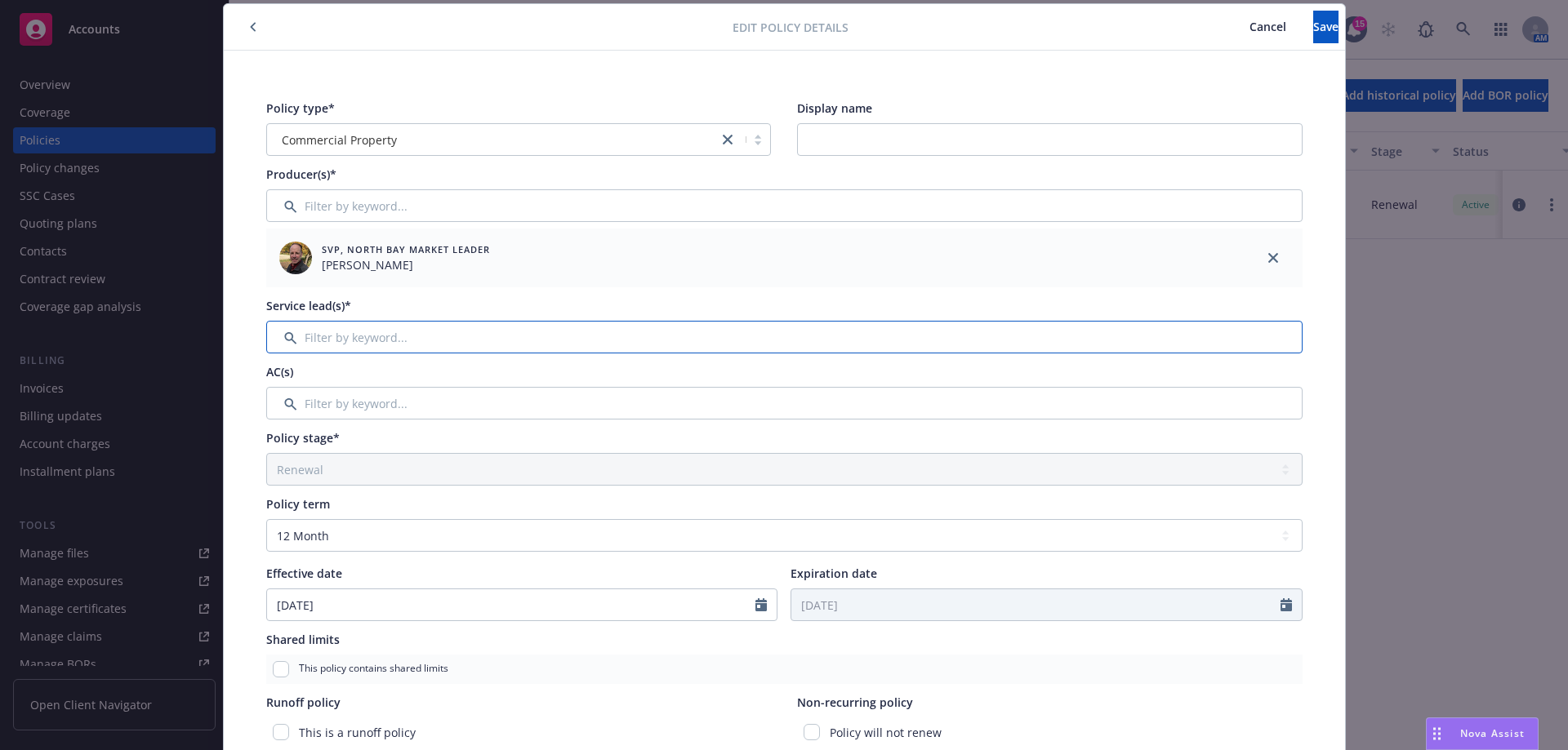
click at [557, 333] on input "Filter by keyword..." at bounding box center [784, 337] width 1037 height 32
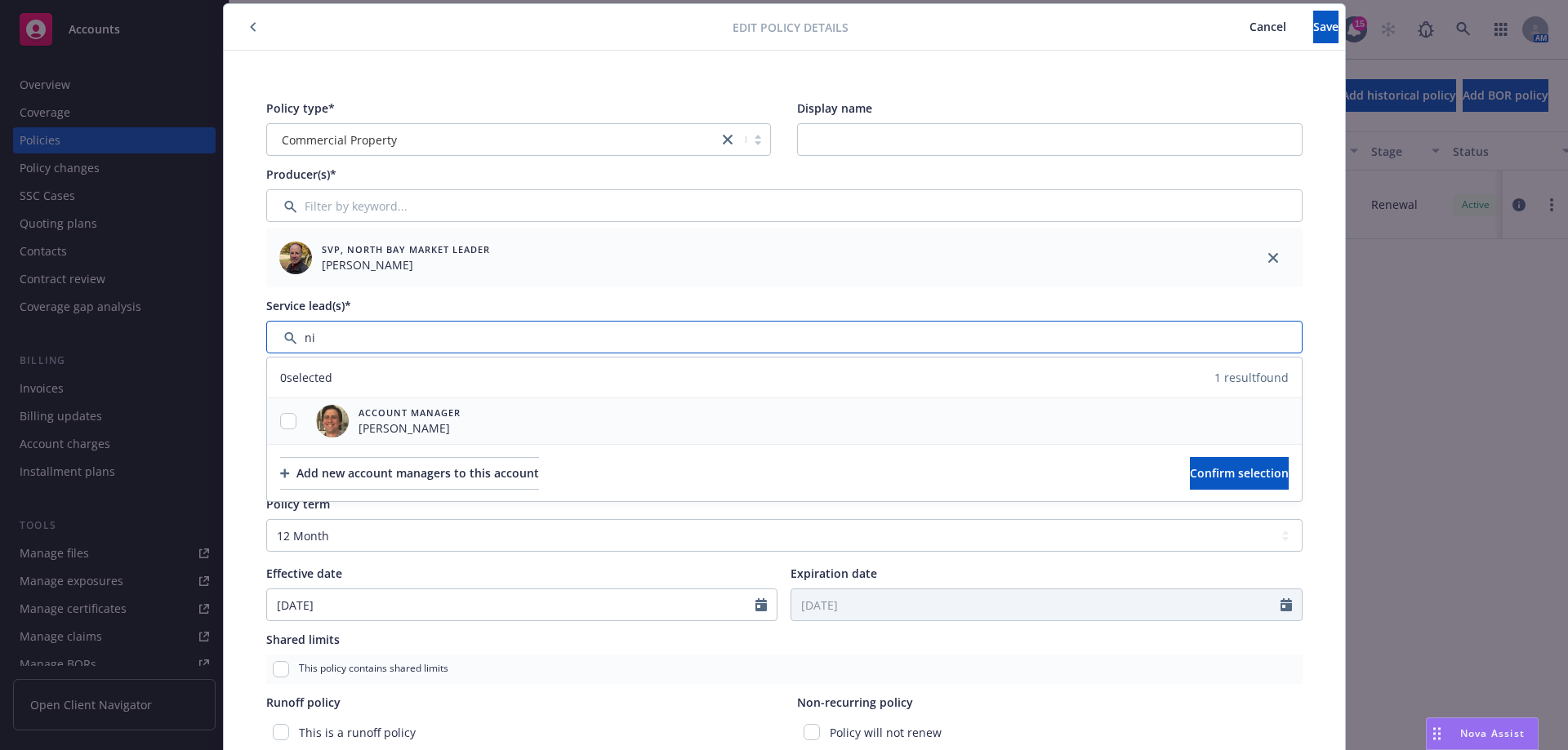
type input "ni"
click at [280, 425] on input "checkbox" at bounding box center [287, 421] width 16 height 16
checkbox input "true"
click at [1190, 467] on span "Confirm selection" at bounding box center [1240, 473] width 99 height 15
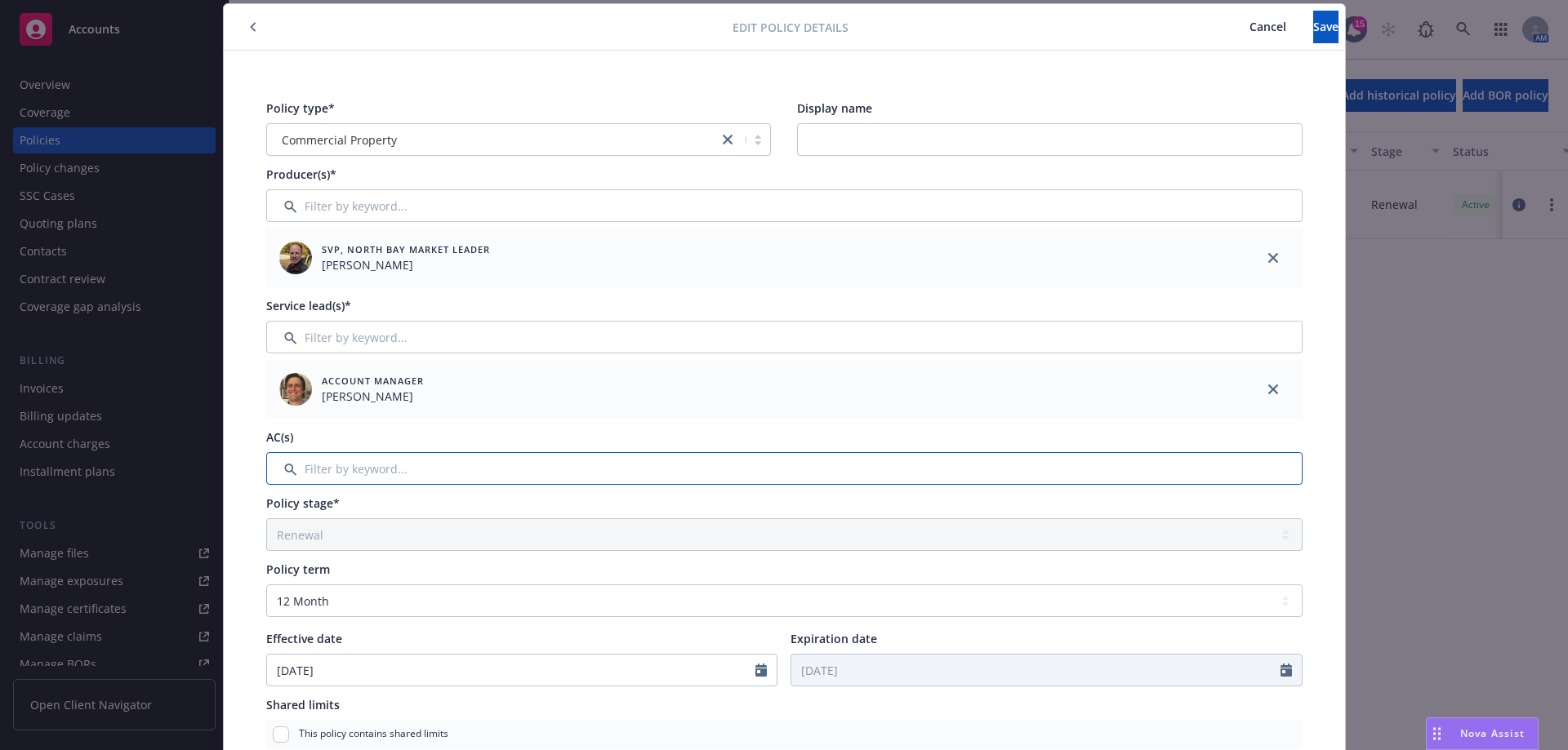
click at [363, 472] on input "Filter by keyword..." at bounding box center [784, 468] width 1037 height 32
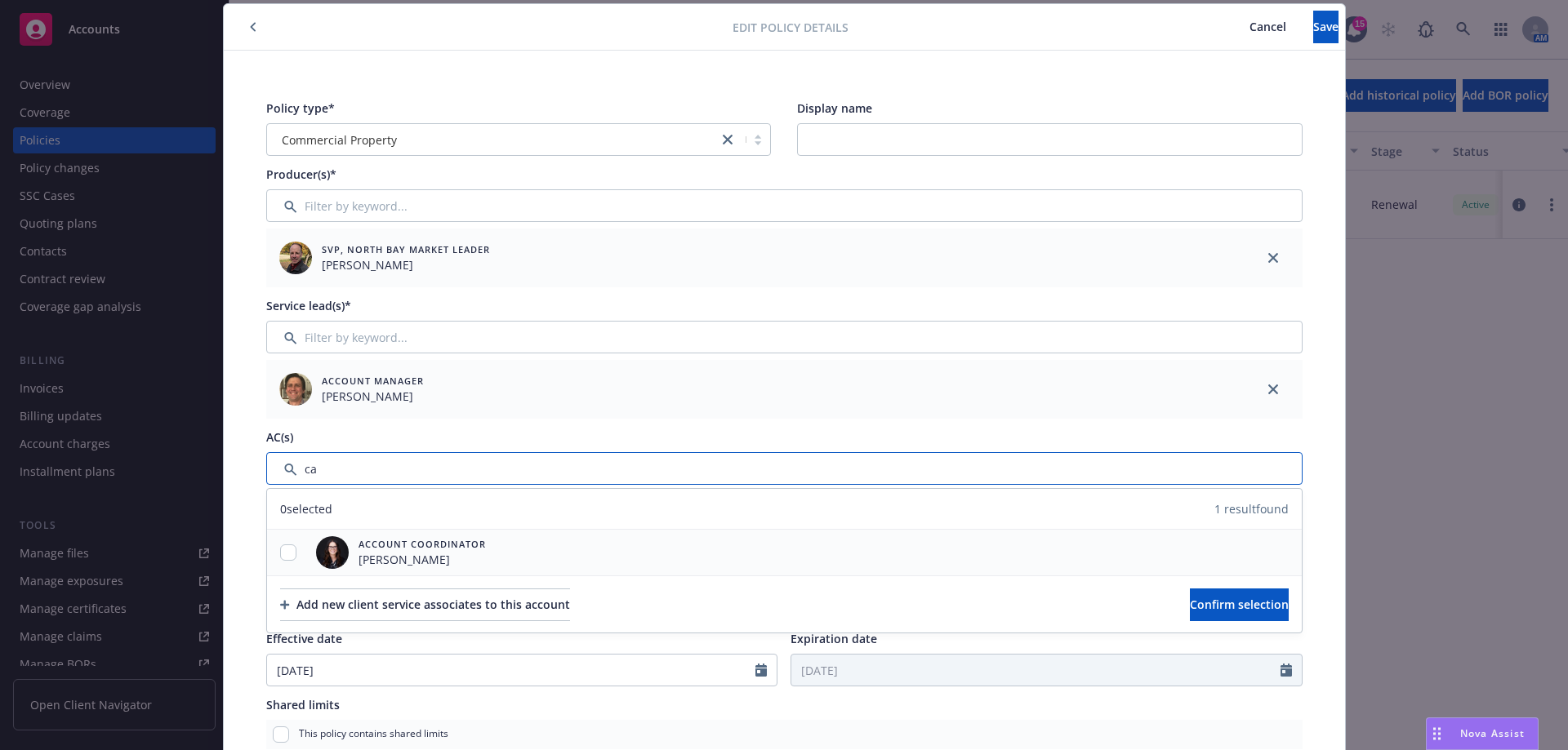
type input "ca"
click at [280, 558] on input "checkbox" at bounding box center [287, 552] width 16 height 16
checkbox input "true"
click at [1190, 595] on button "Confirm selection" at bounding box center [1240, 605] width 99 height 32
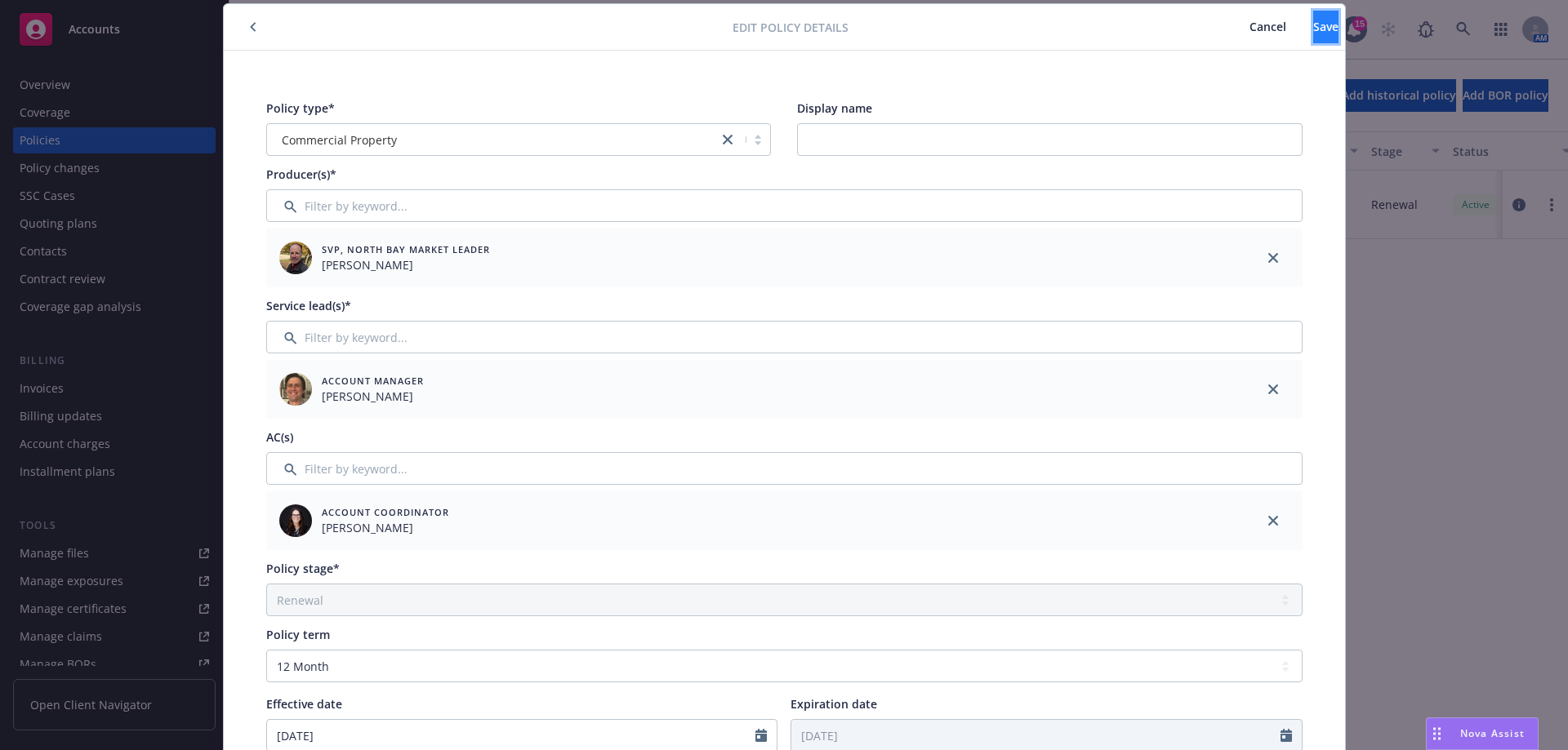
click at [1314, 22] on span "Save" at bounding box center [1326, 27] width 26 height 15
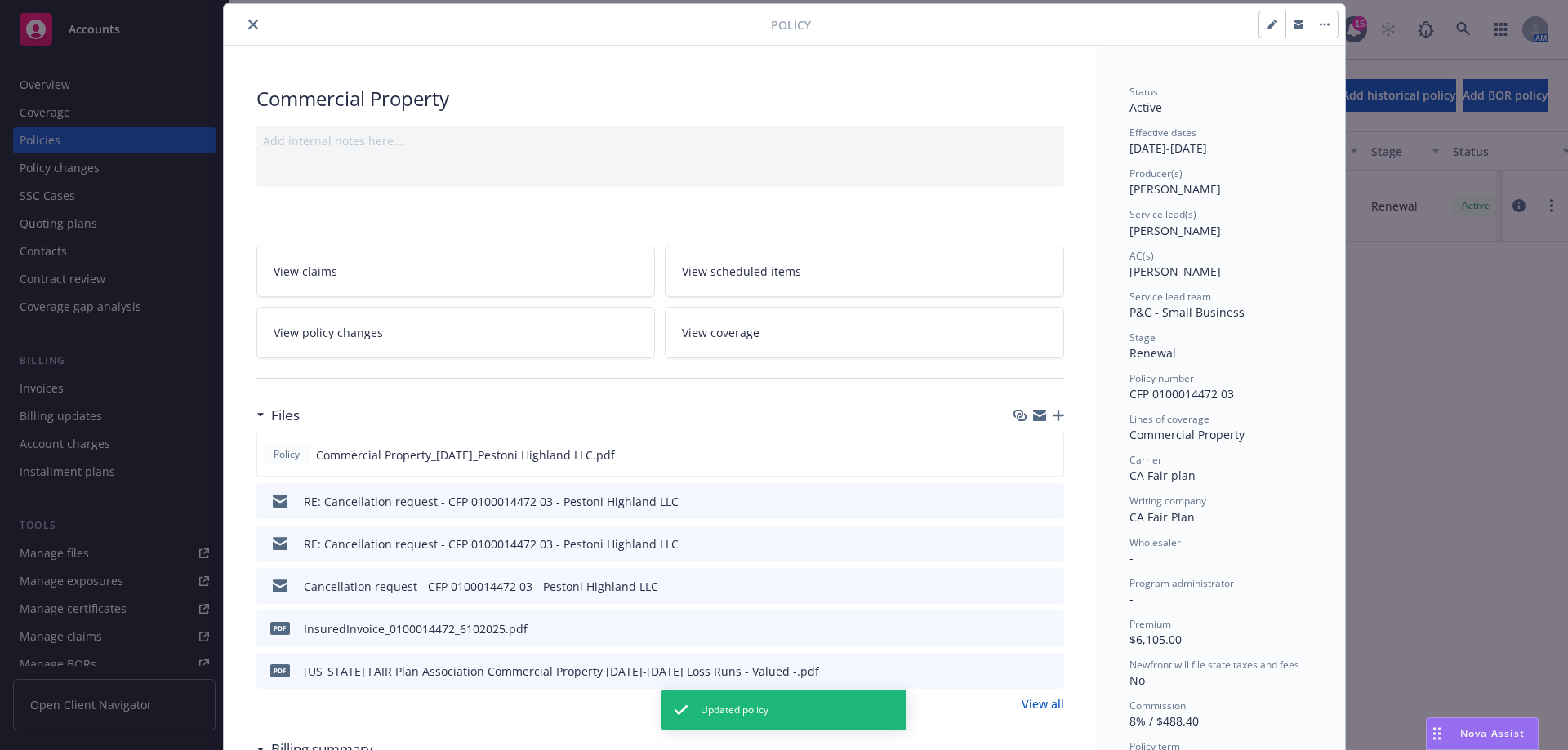
click at [251, 24] on button "close" at bounding box center [253, 24] width 20 height 20
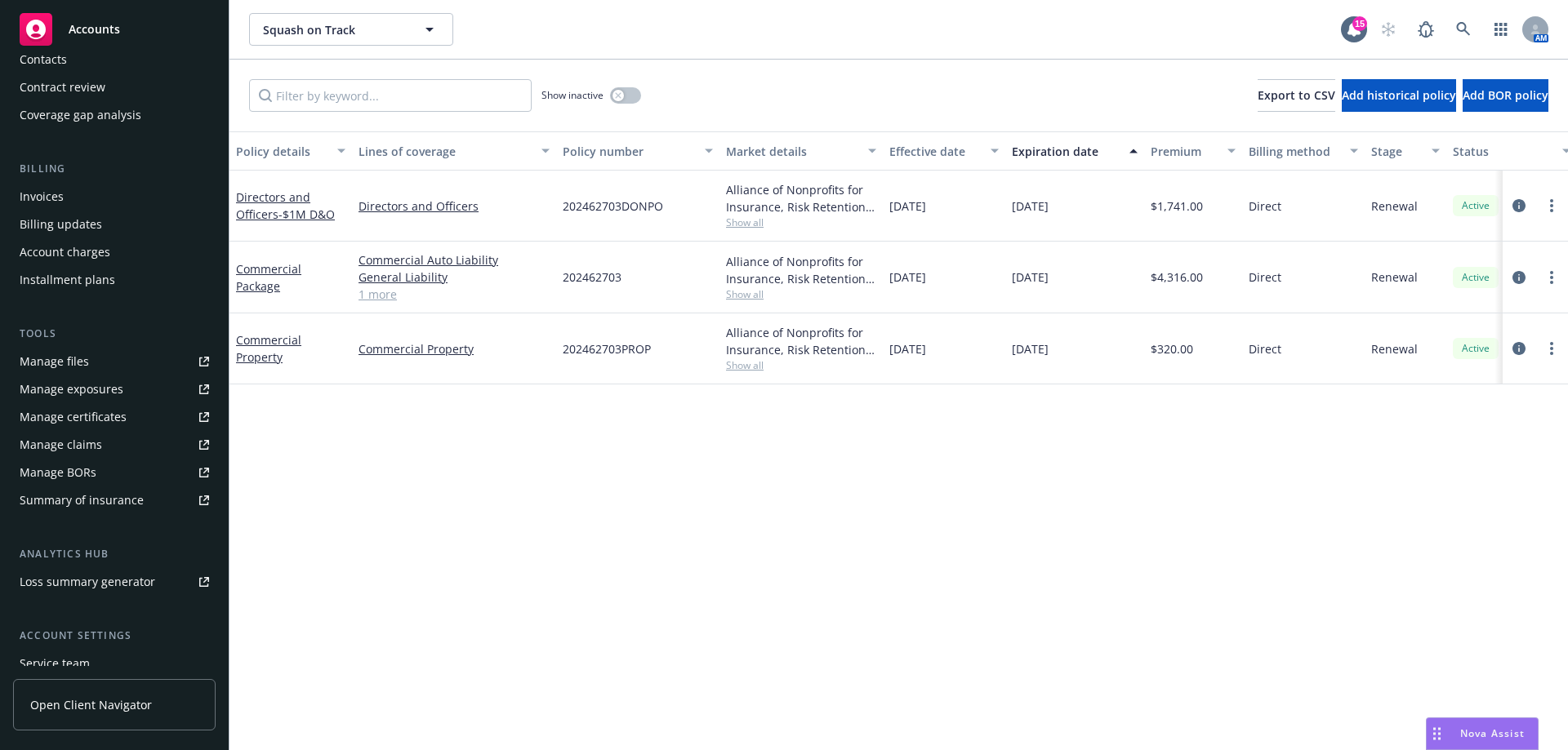
scroll to position [314, 0]
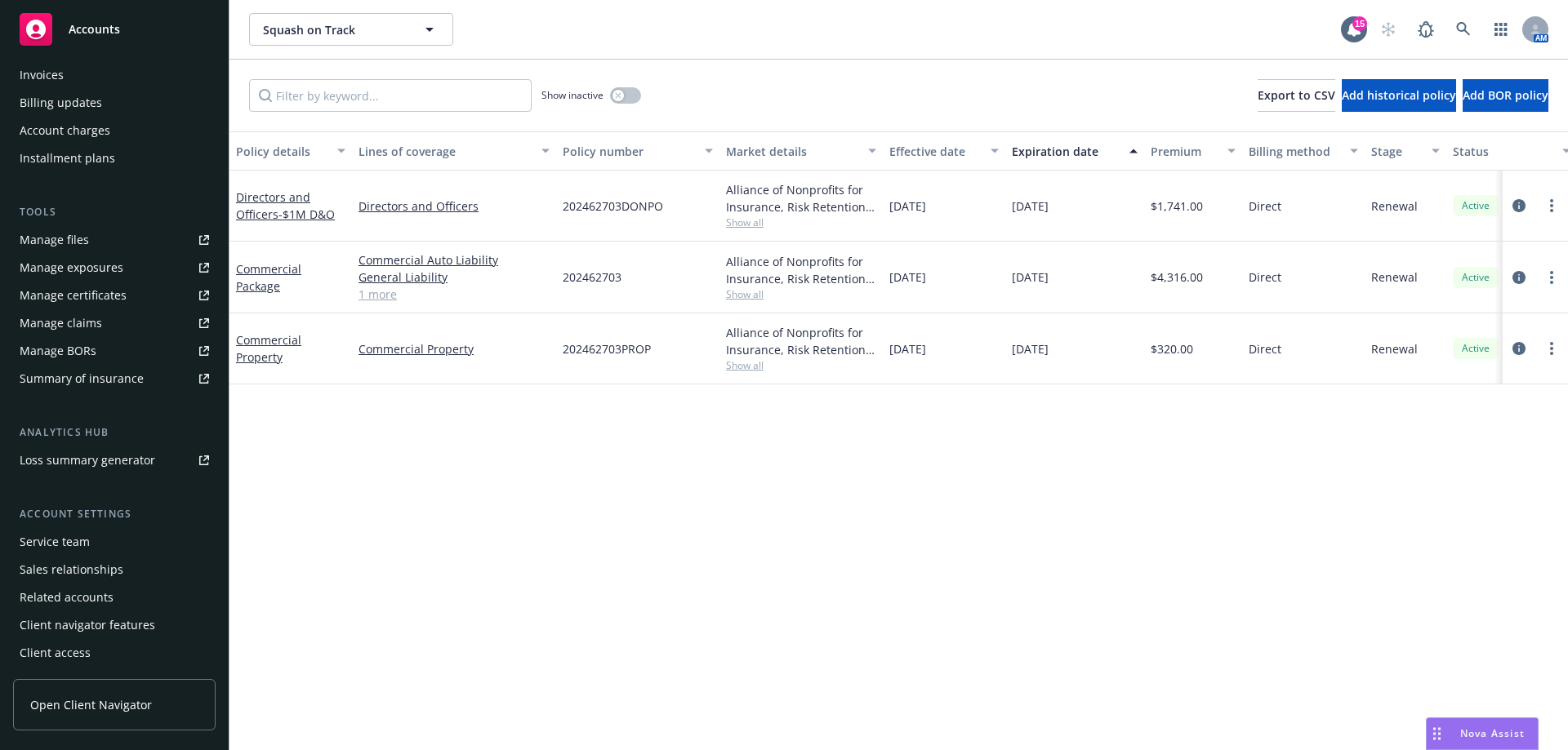
click at [58, 537] on div "Service team" at bounding box center [55, 542] width 70 height 27
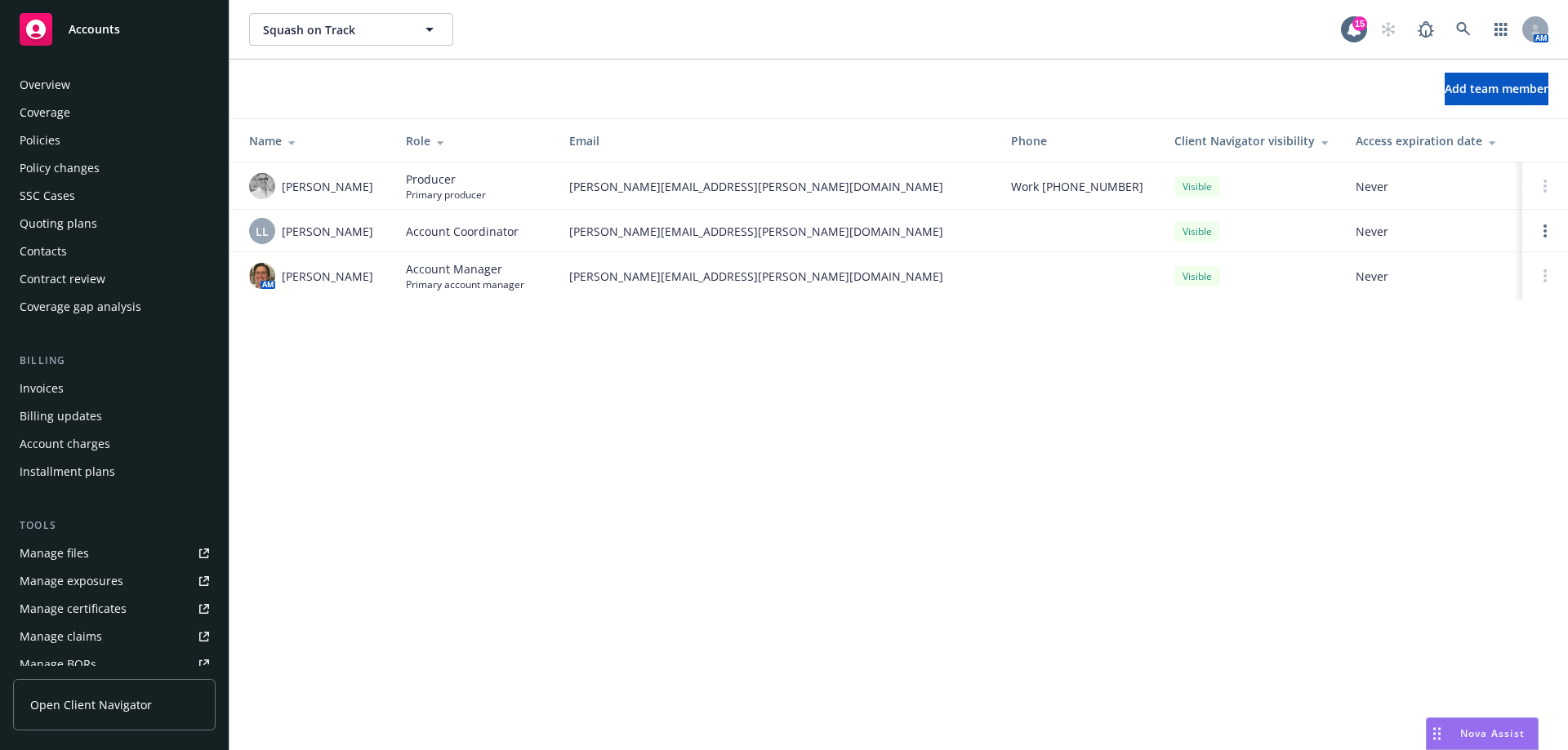
click at [57, 76] on div "Overview" at bounding box center [45, 85] width 50 height 27
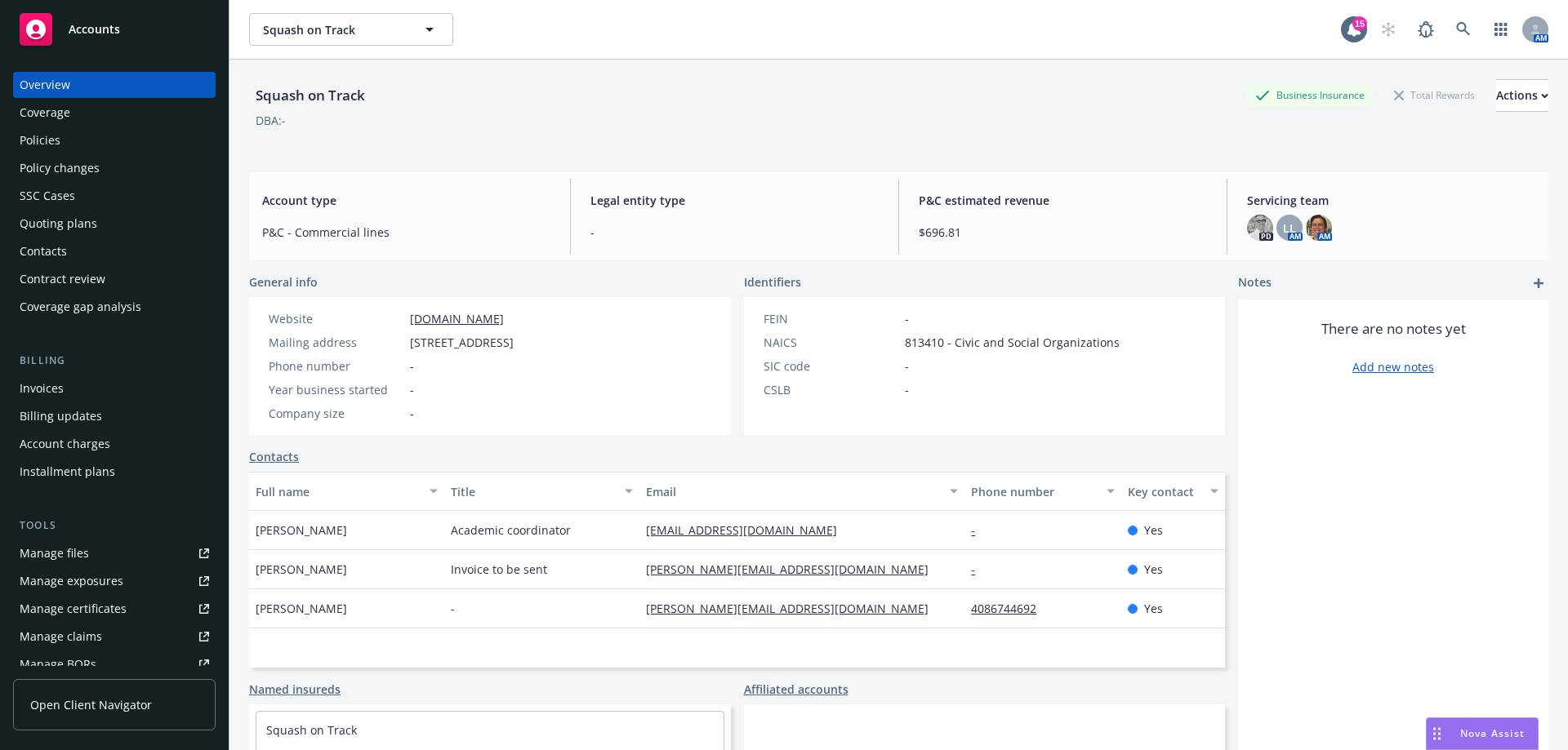
click at [67, 142] on div "Policies" at bounding box center [115, 140] width 190 height 27
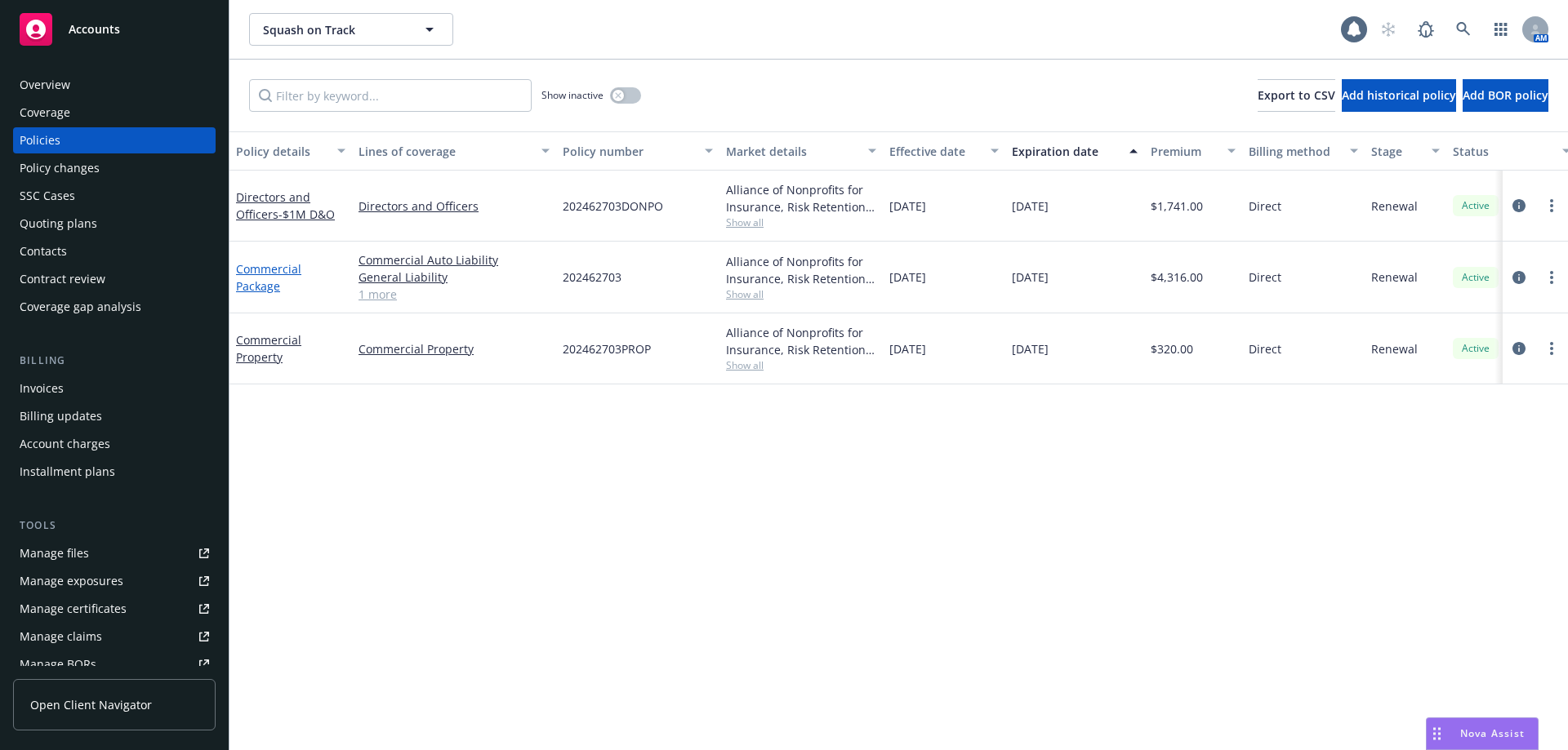
click at [250, 289] on link "Commercial Package" at bounding box center [268, 278] width 65 height 32
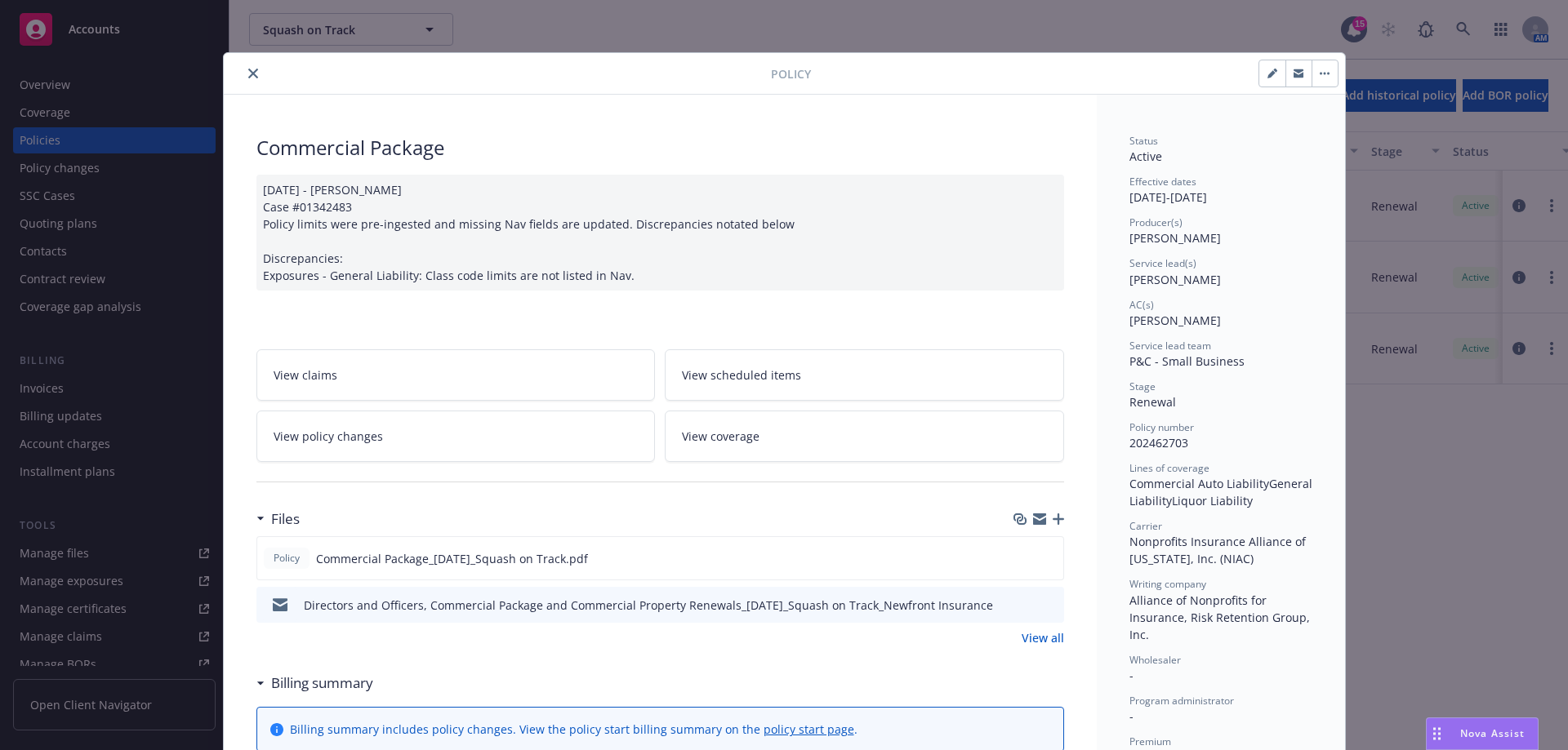
click at [250, 67] on button "close" at bounding box center [253, 73] width 20 height 20
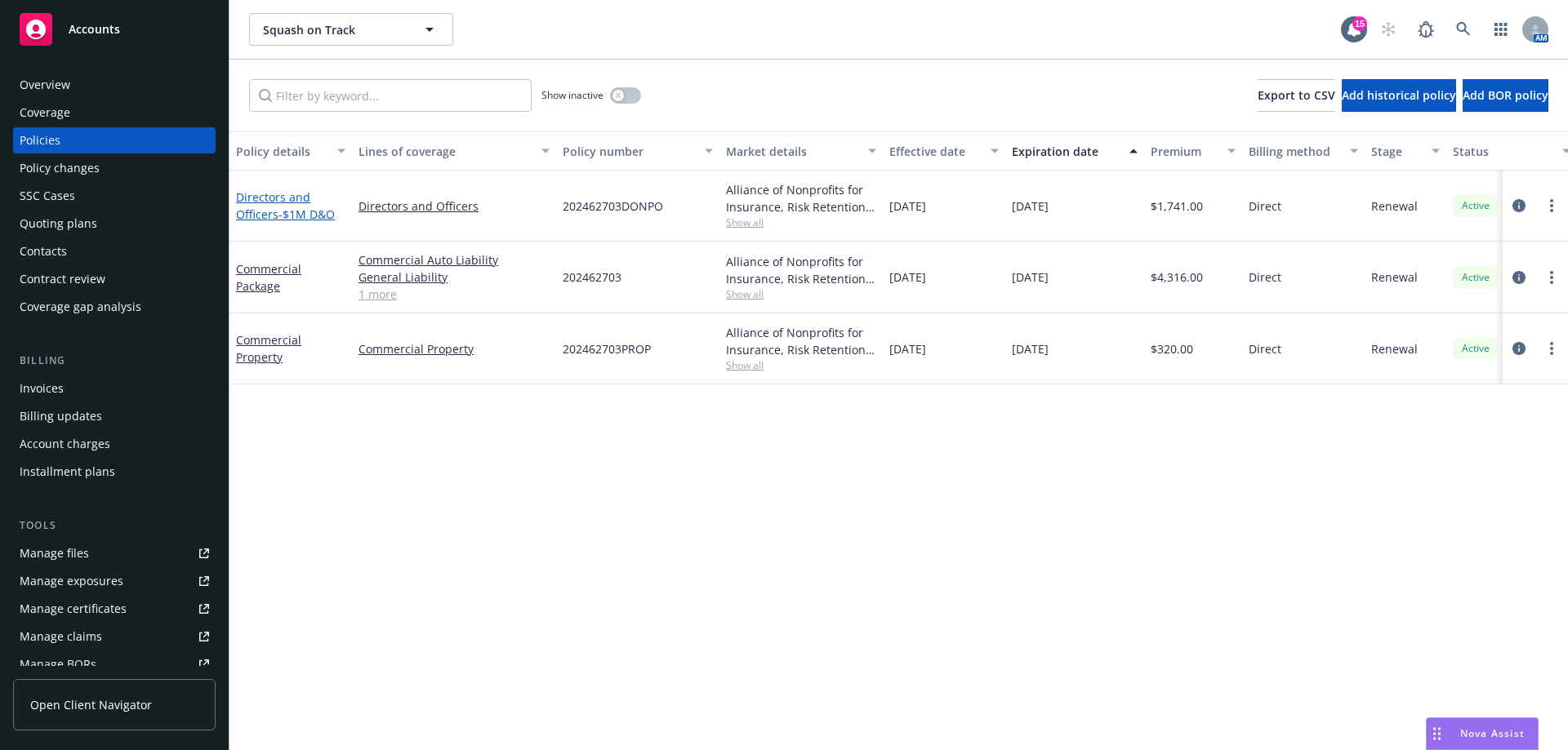
click at [267, 198] on link "Directors and Officers - $1M D&O" at bounding box center [286, 206] width 99 height 32
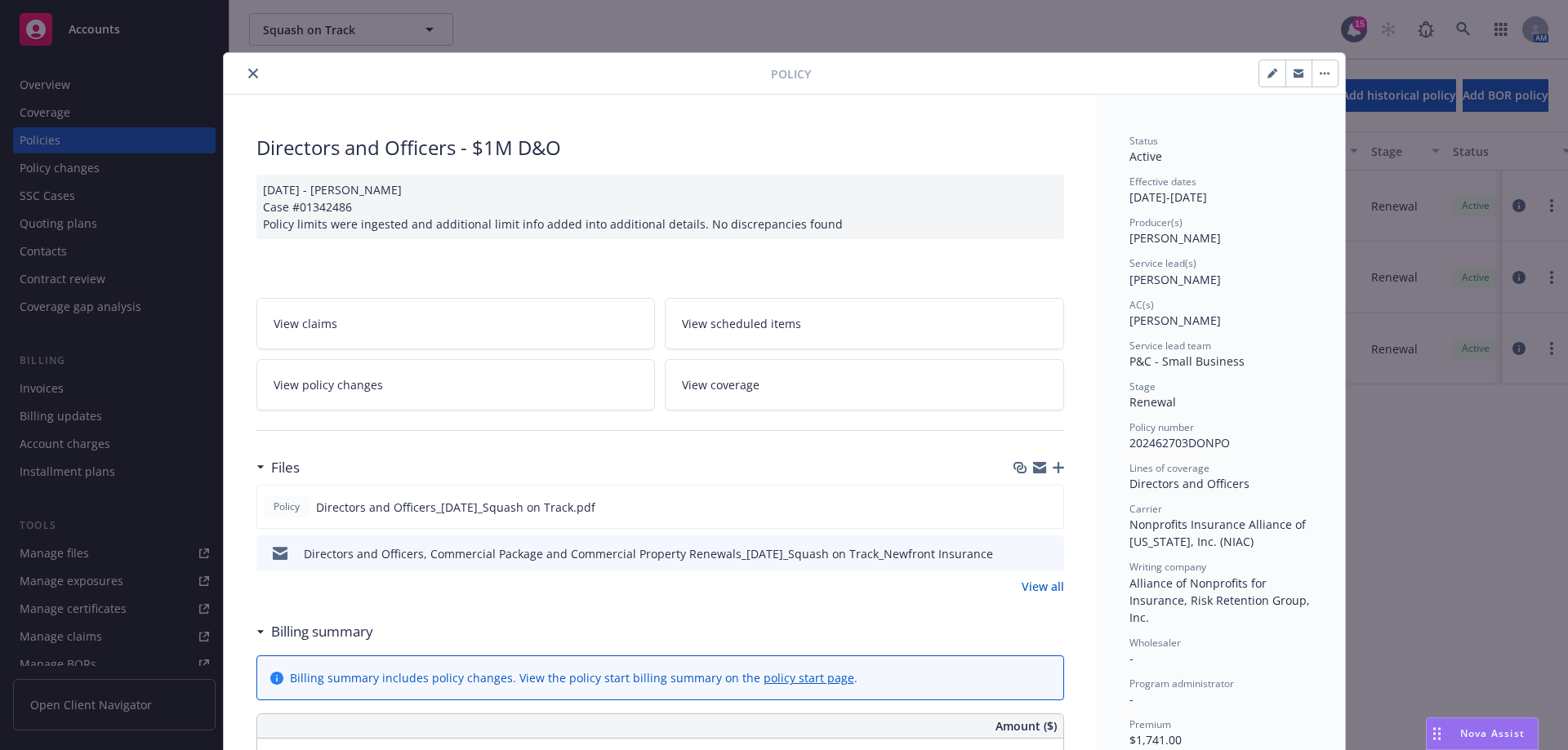
click at [249, 71] on icon "close" at bounding box center [253, 73] width 9 height 9
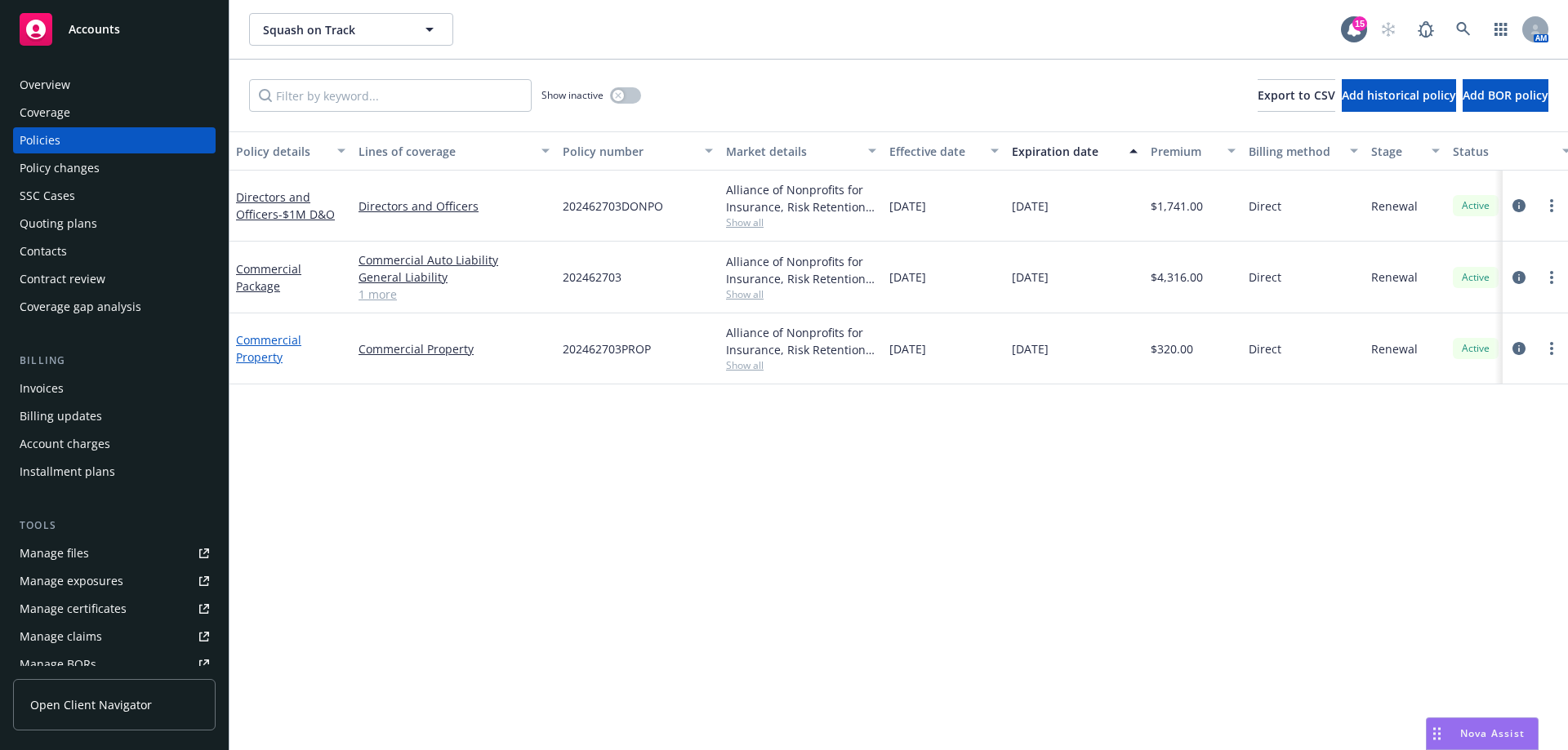
click at [271, 356] on link "Commercial Property" at bounding box center [268, 348] width 65 height 32
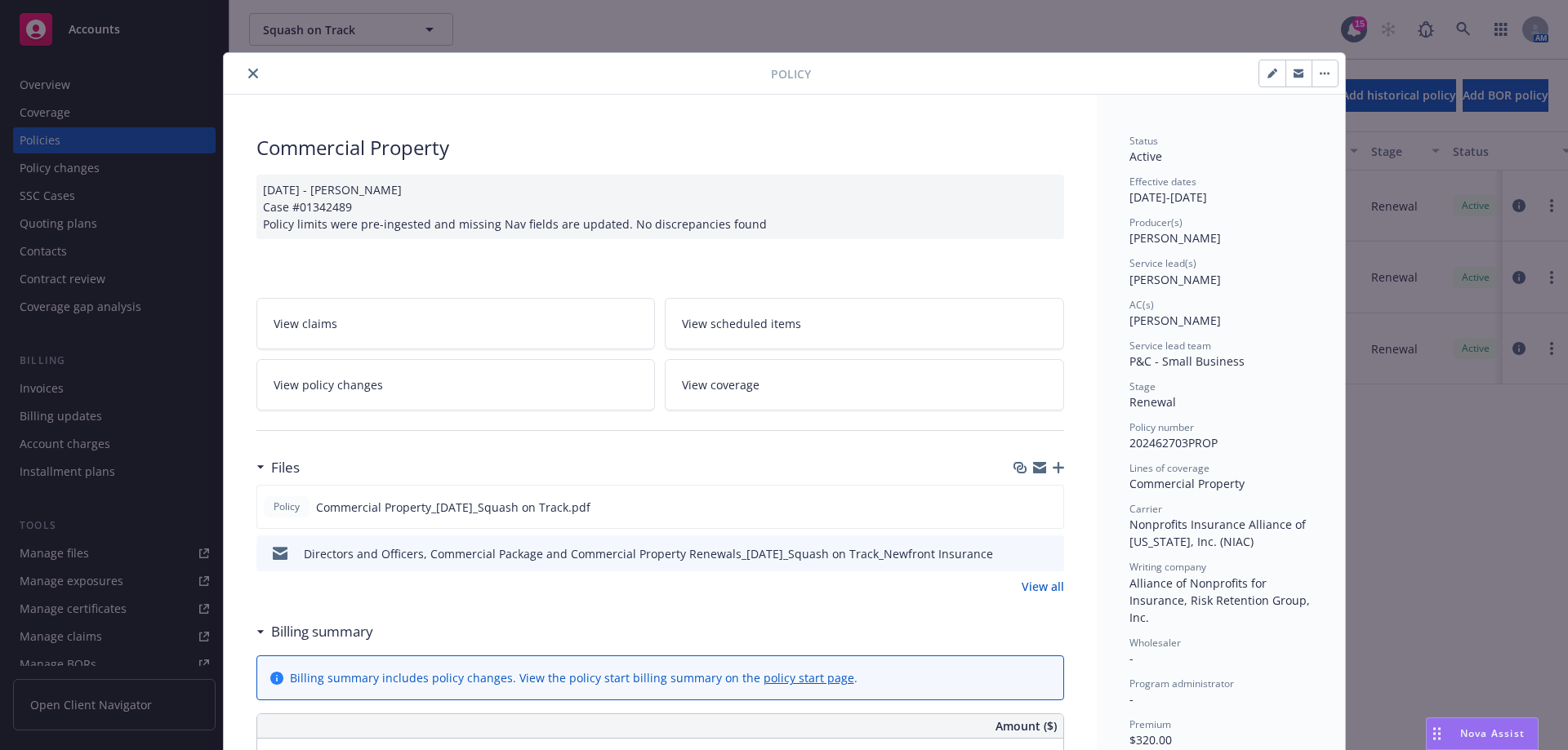
click at [241, 82] on div at bounding box center [501, 73] width 541 height 20
click at [244, 67] on button "close" at bounding box center [253, 73] width 20 height 20
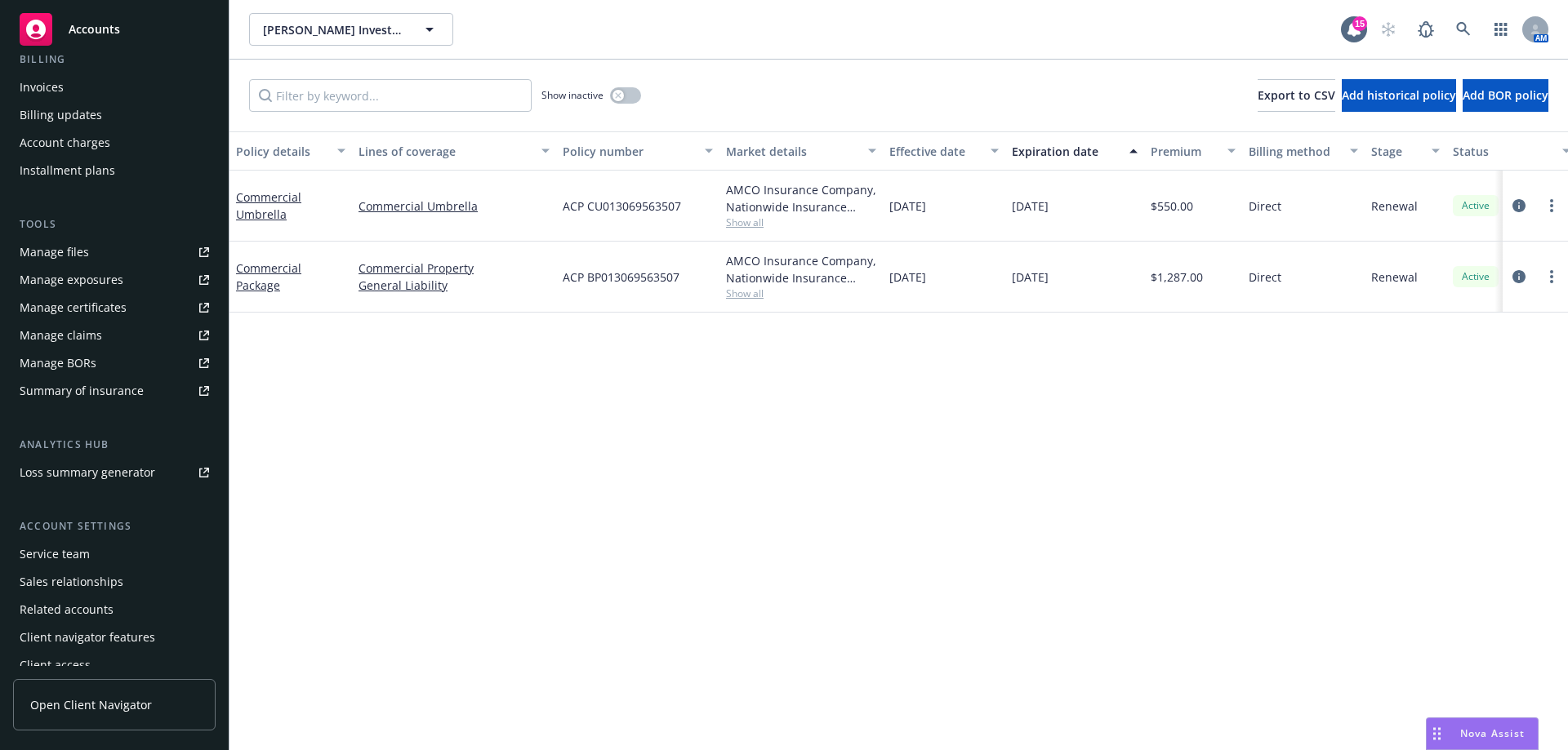
scroll to position [314, 0]
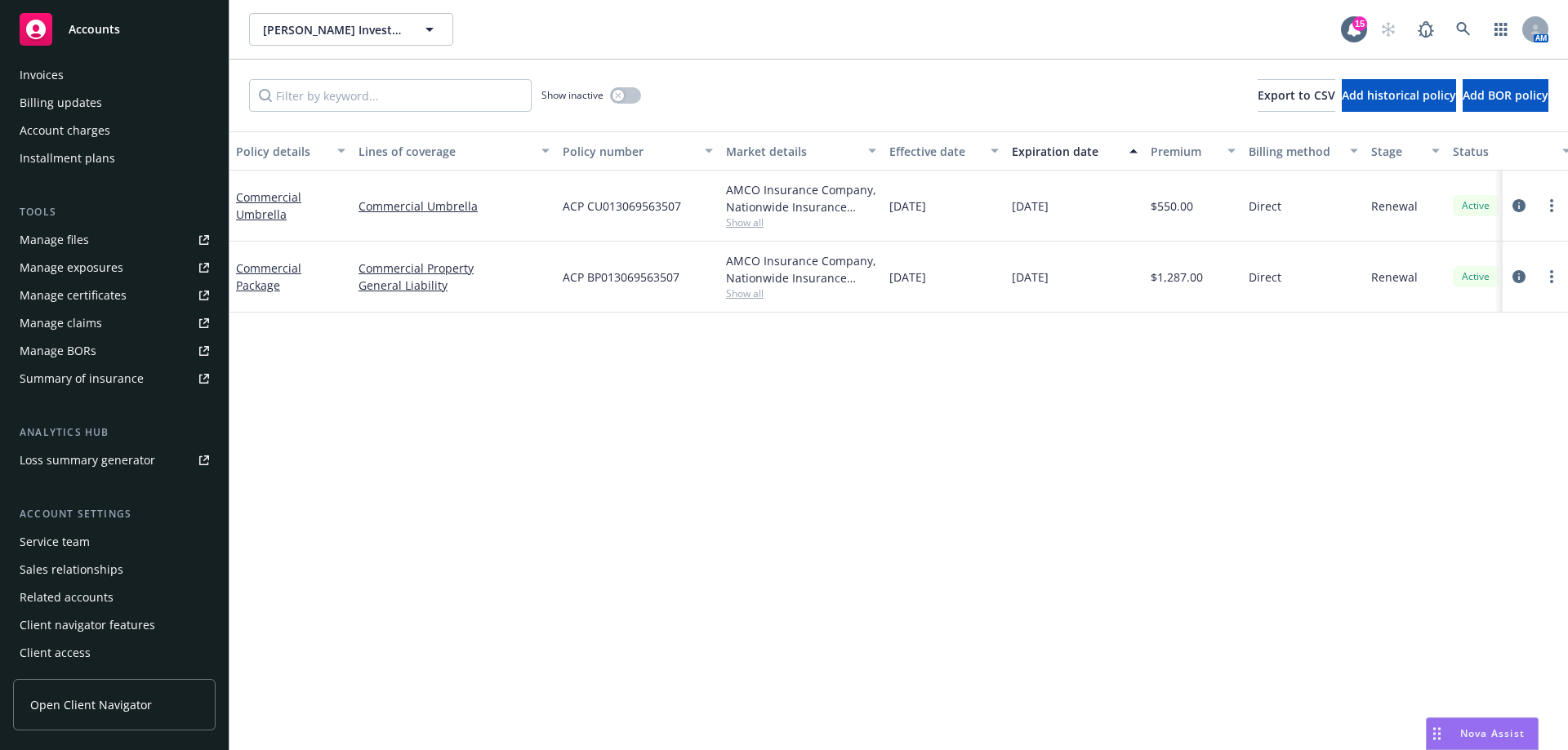
click at [67, 533] on div "Service team" at bounding box center [55, 542] width 70 height 27
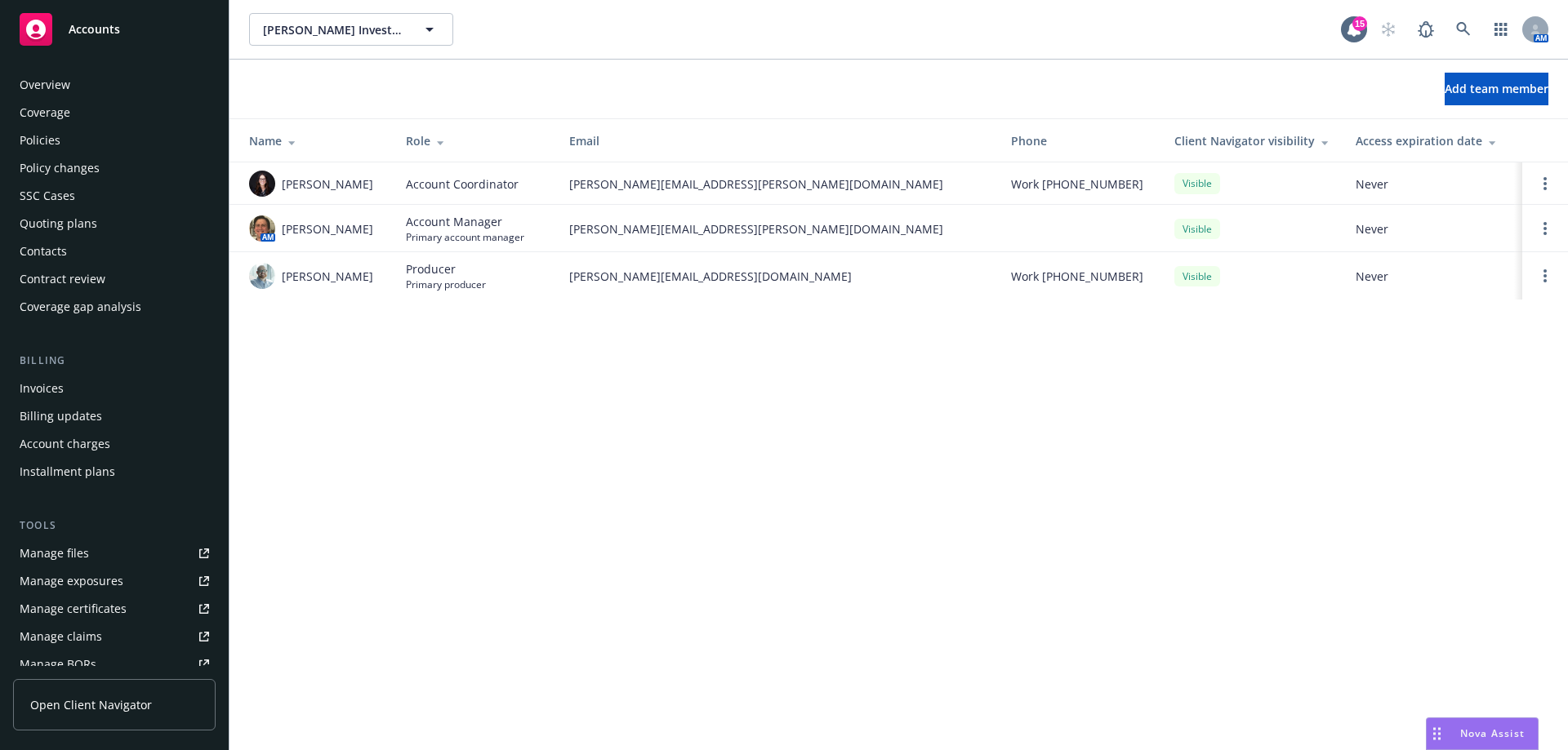
click at [63, 79] on div "Overview" at bounding box center [45, 85] width 50 height 27
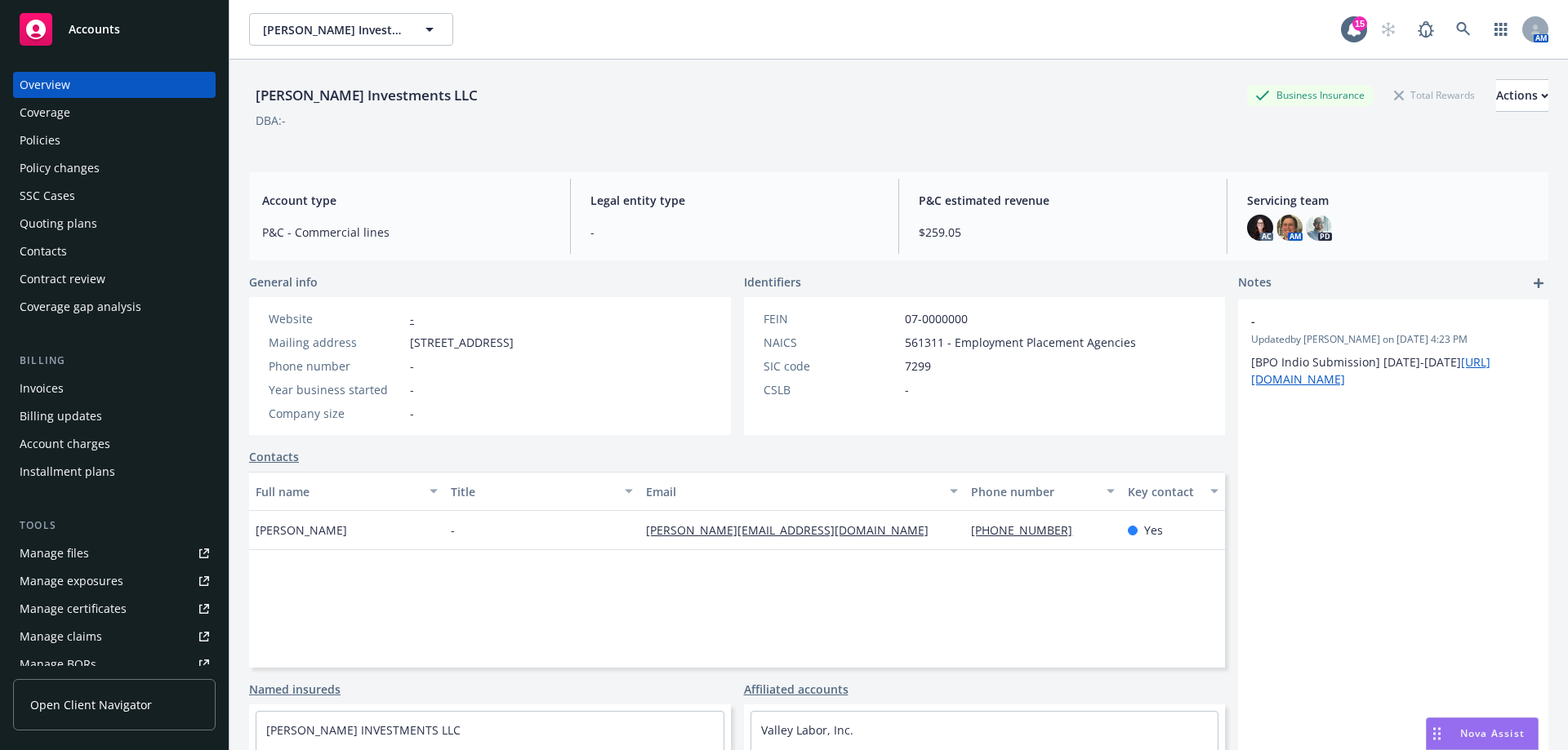
click at [73, 116] on div "Coverage" at bounding box center [115, 113] width 190 height 27
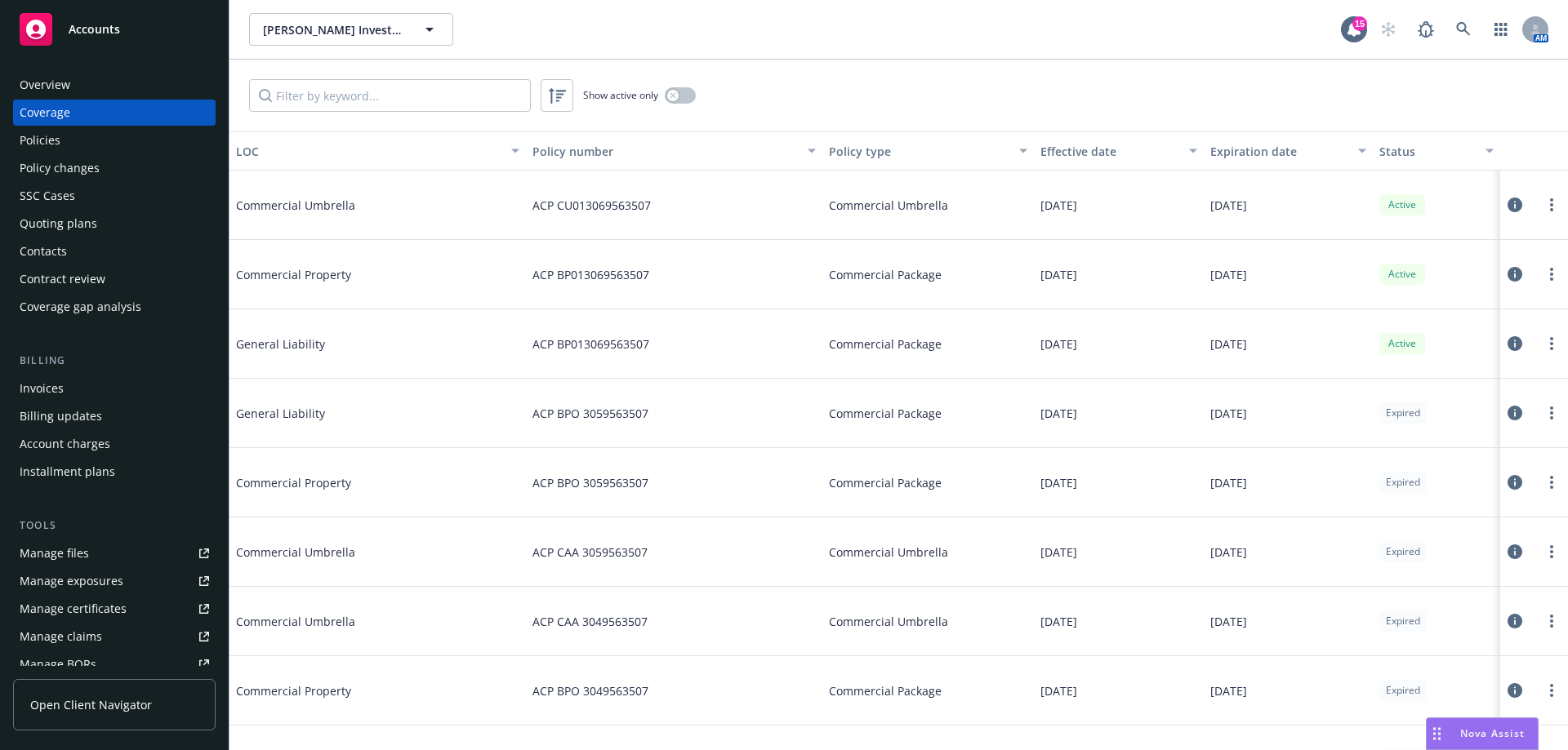
click at [71, 138] on div "Policies" at bounding box center [115, 140] width 190 height 27
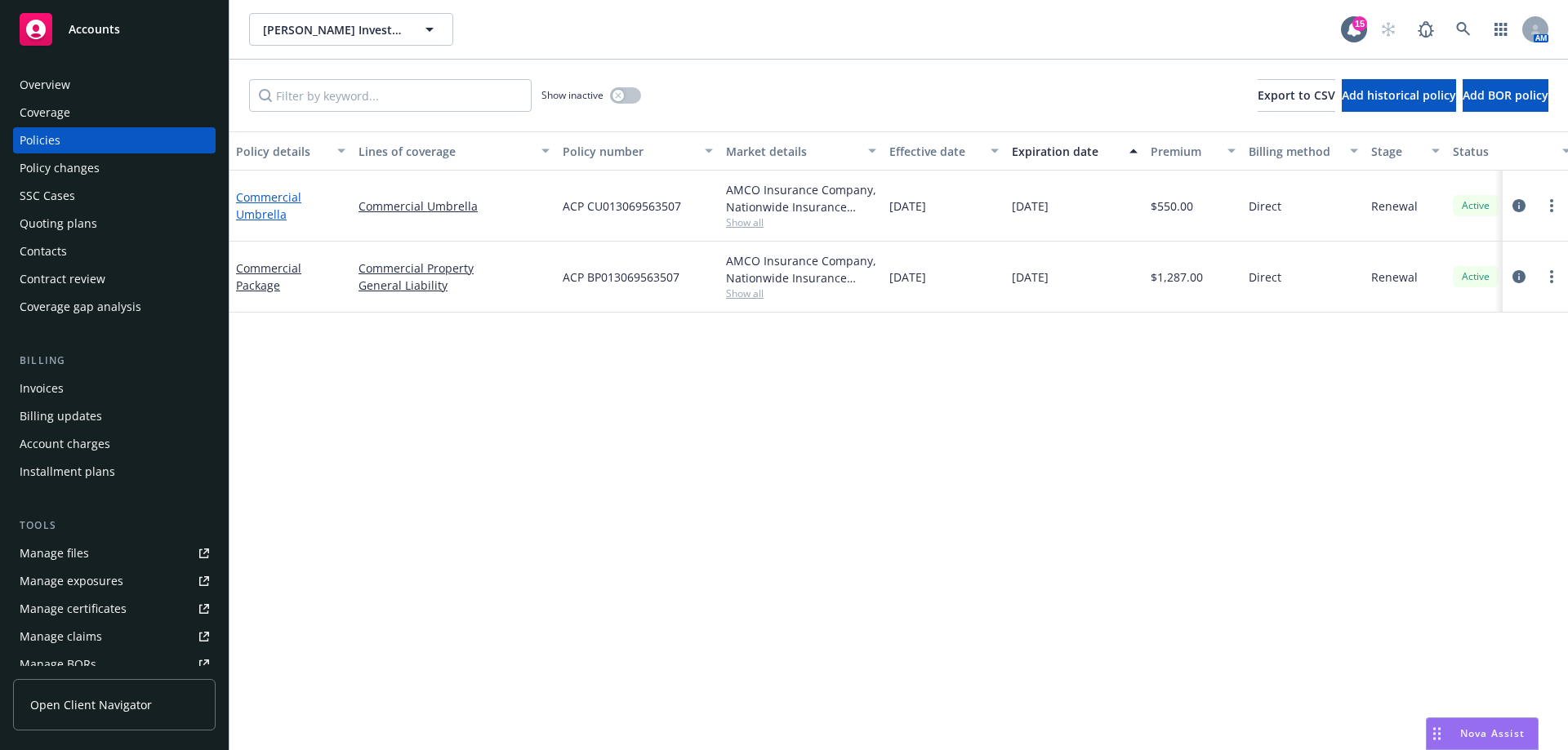
click at [252, 212] on link "Commercial Umbrella" at bounding box center [268, 206] width 65 height 32
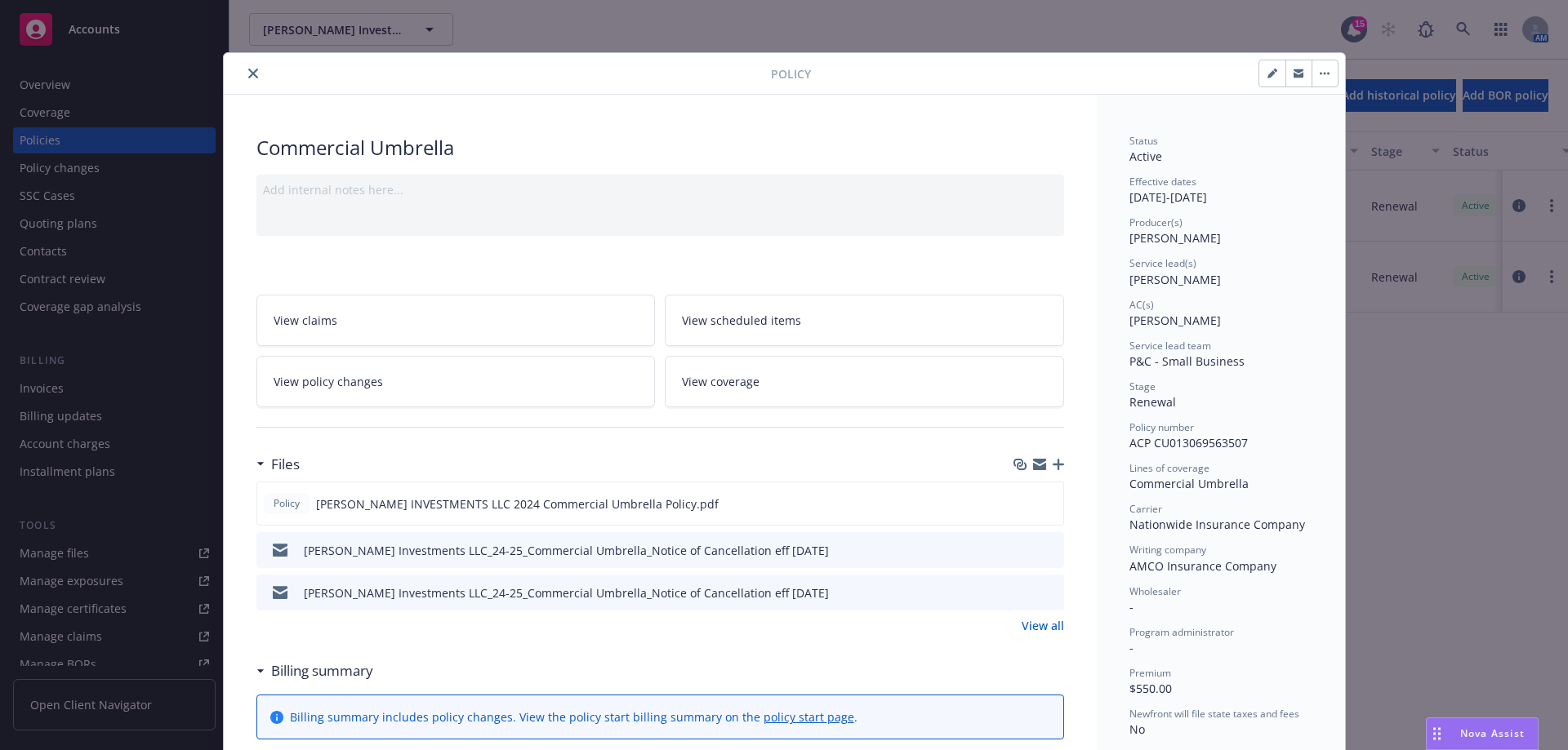
click at [1267, 72] on icon "button" at bounding box center [1272, 73] width 9 height 9
select select "RENEWAL"
select select "12"
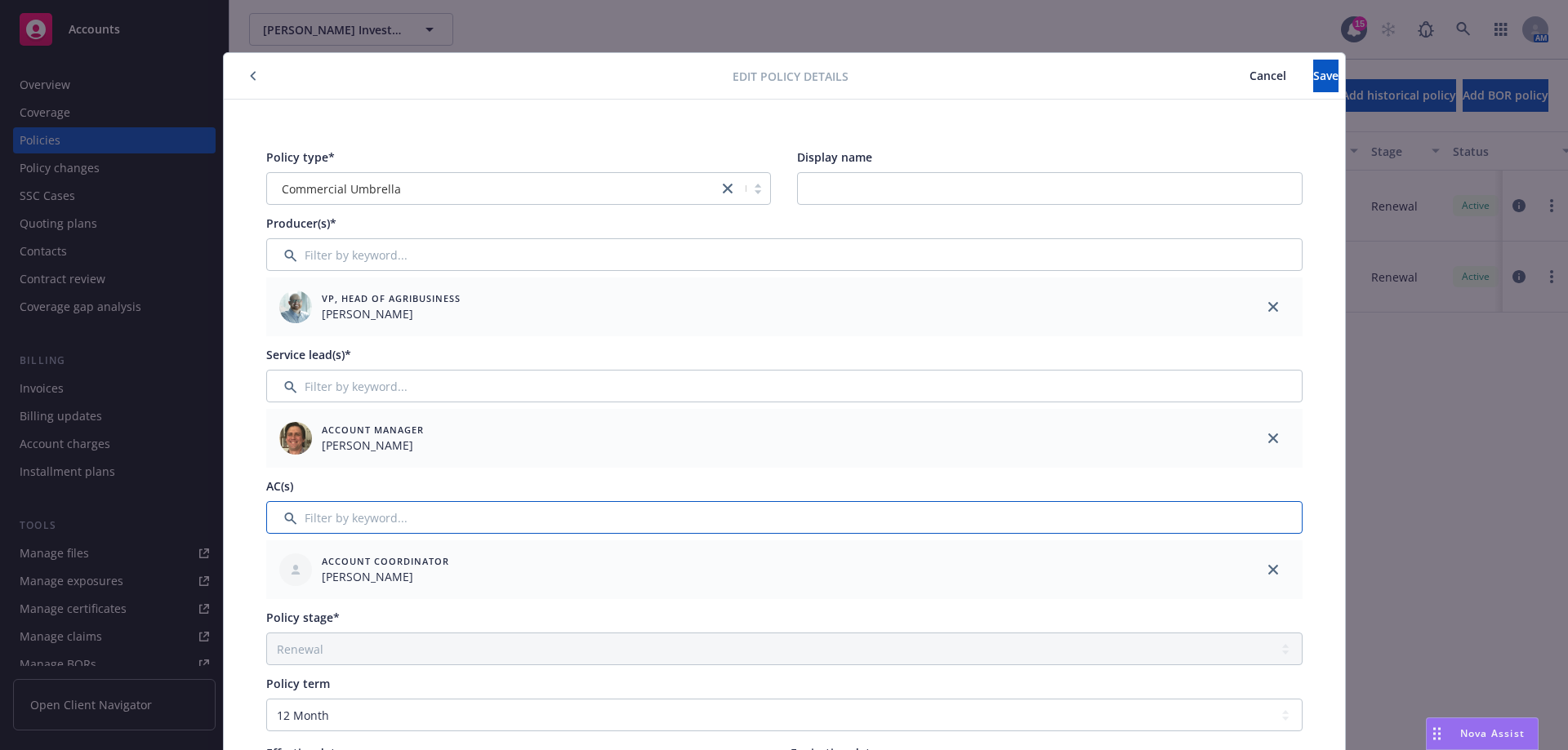
click at [356, 525] on input "Filter by keyword..." at bounding box center [784, 518] width 1037 height 32
click at [1268, 568] on icon "close" at bounding box center [1273, 570] width 9 height 9
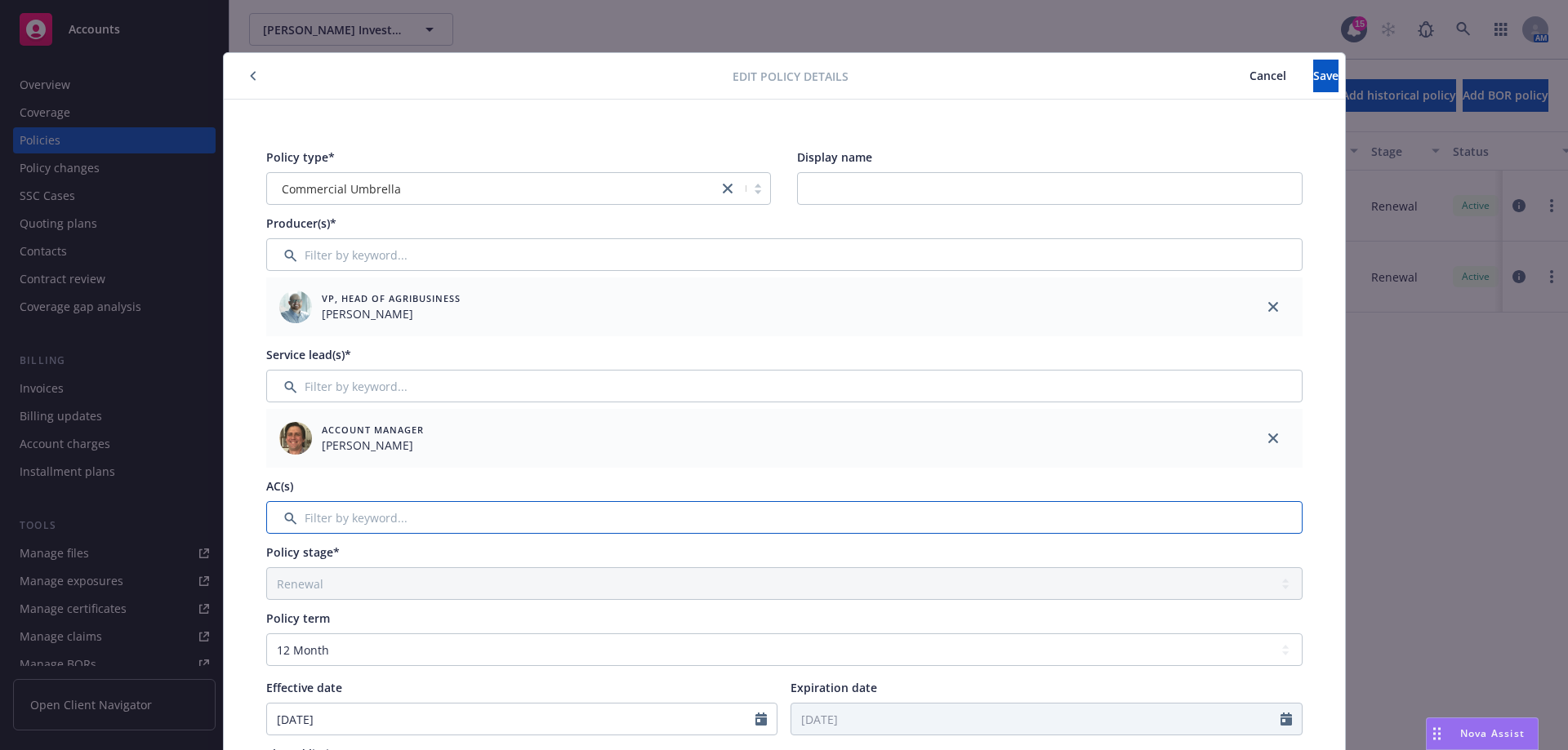
click at [462, 521] on input "Filter by keyword..." at bounding box center [784, 518] width 1037 height 32
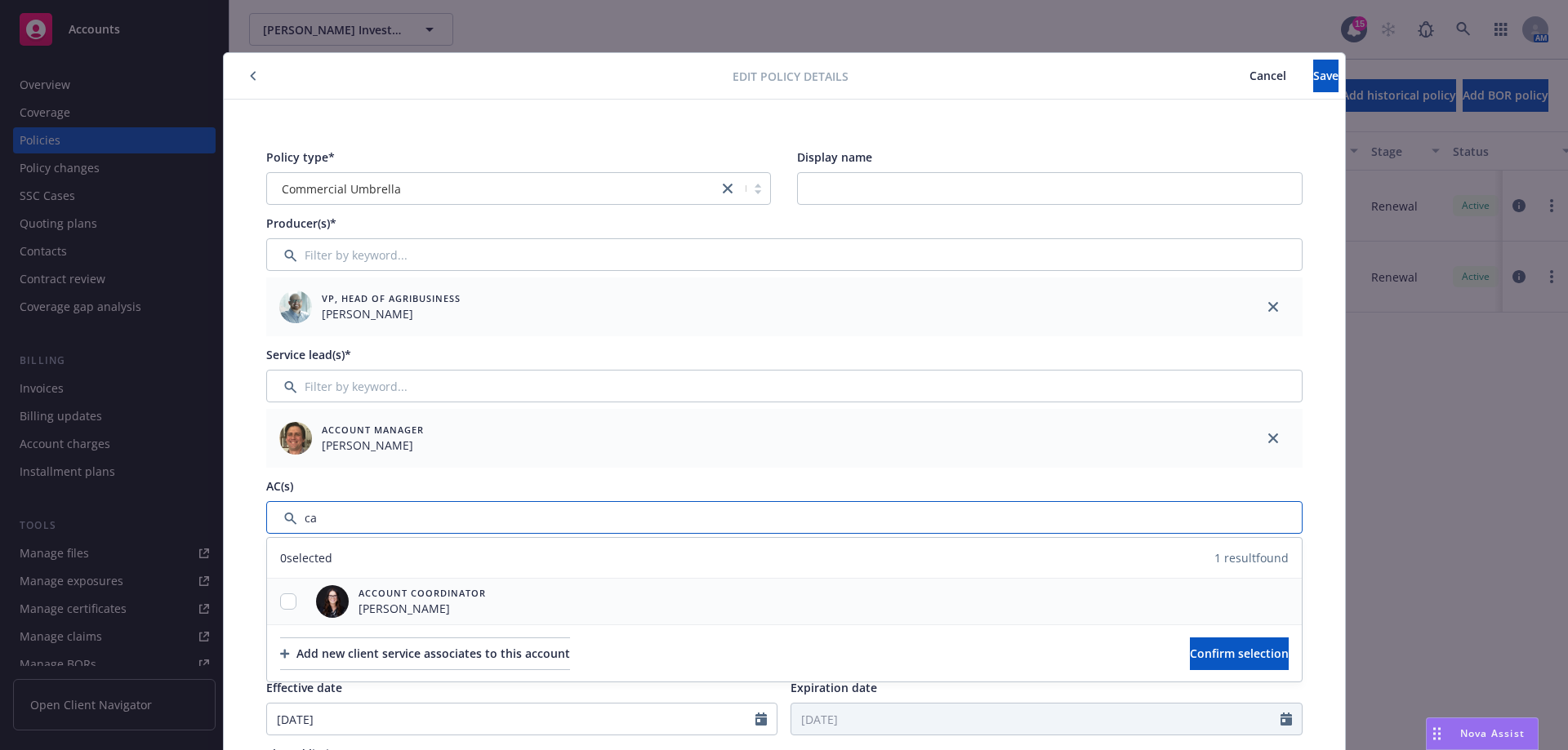
type input "ca"
click at [284, 602] on input "checkbox" at bounding box center [287, 601] width 16 height 16
checkbox input "true"
click at [1207, 660] on span "Confirm selection" at bounding box center [1240, 653] width 99 height 15
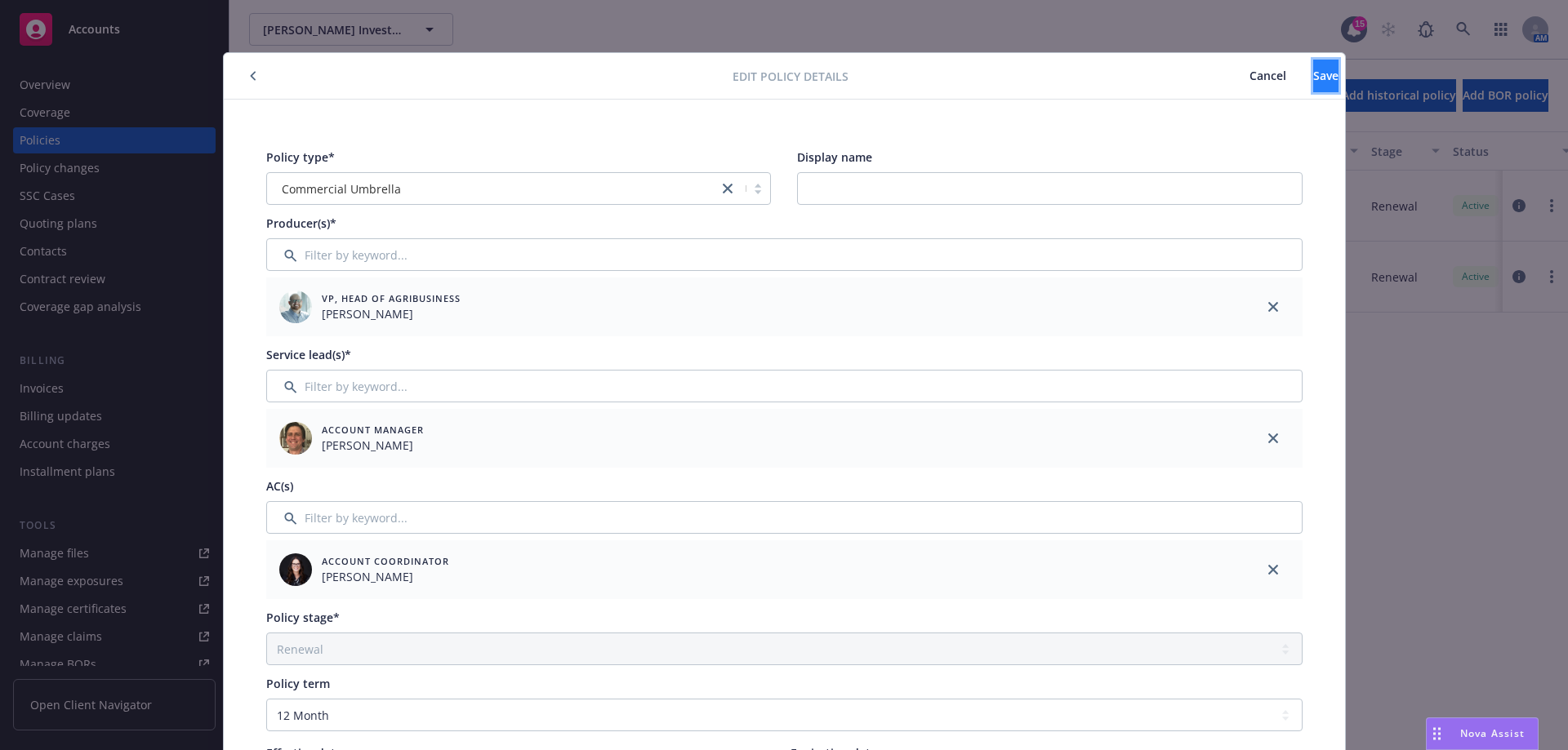
click at [1314, 79] on span "Save" at bounding box center [1326, 75] width 26 height 15
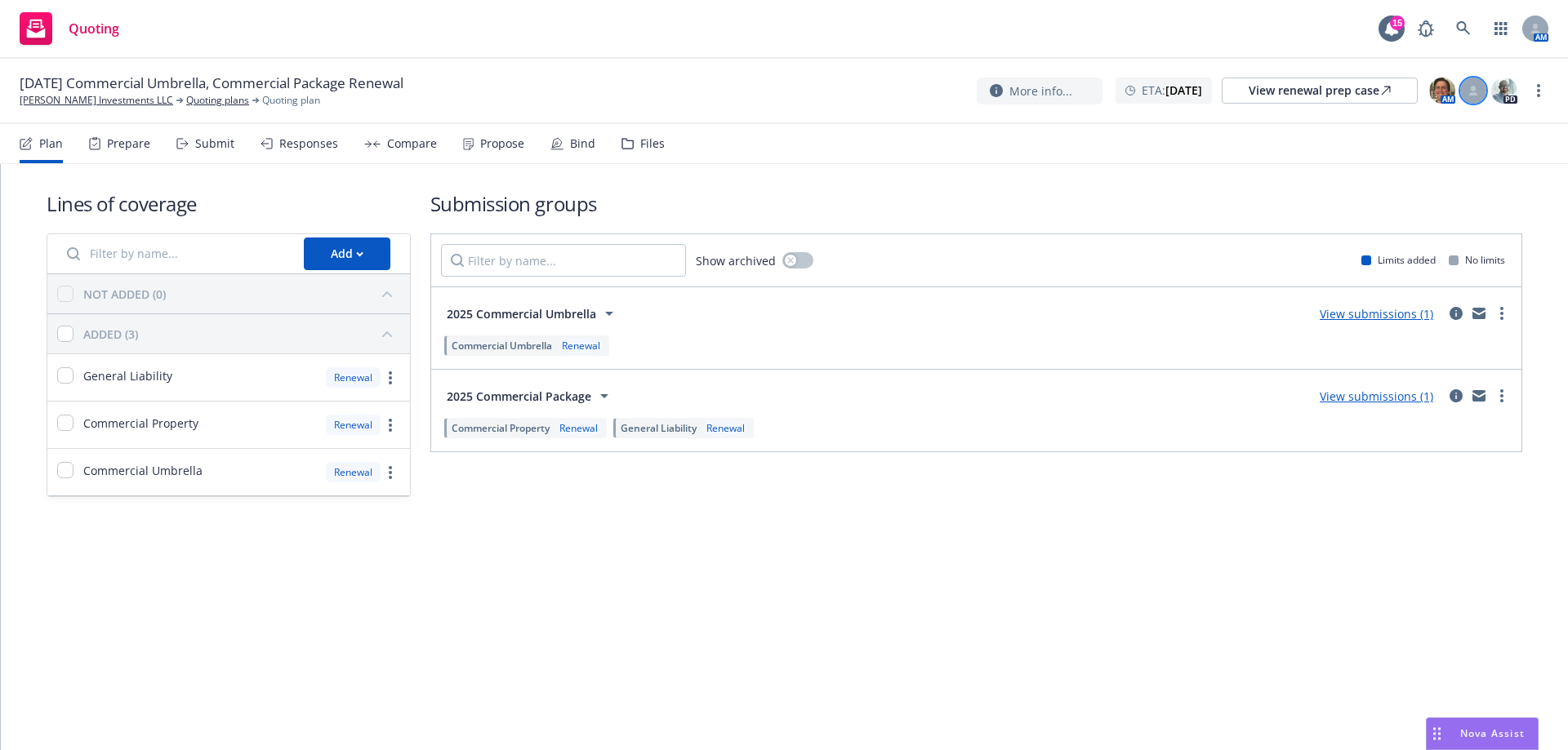
click at [1473, 96] on div at bounding box center [1474, 91] width 27 height 27
click at [1366, 194] on select "Select a customer service associate... [PERSON_NAME]" at bounding box center [1342, 191] width 260 height 32
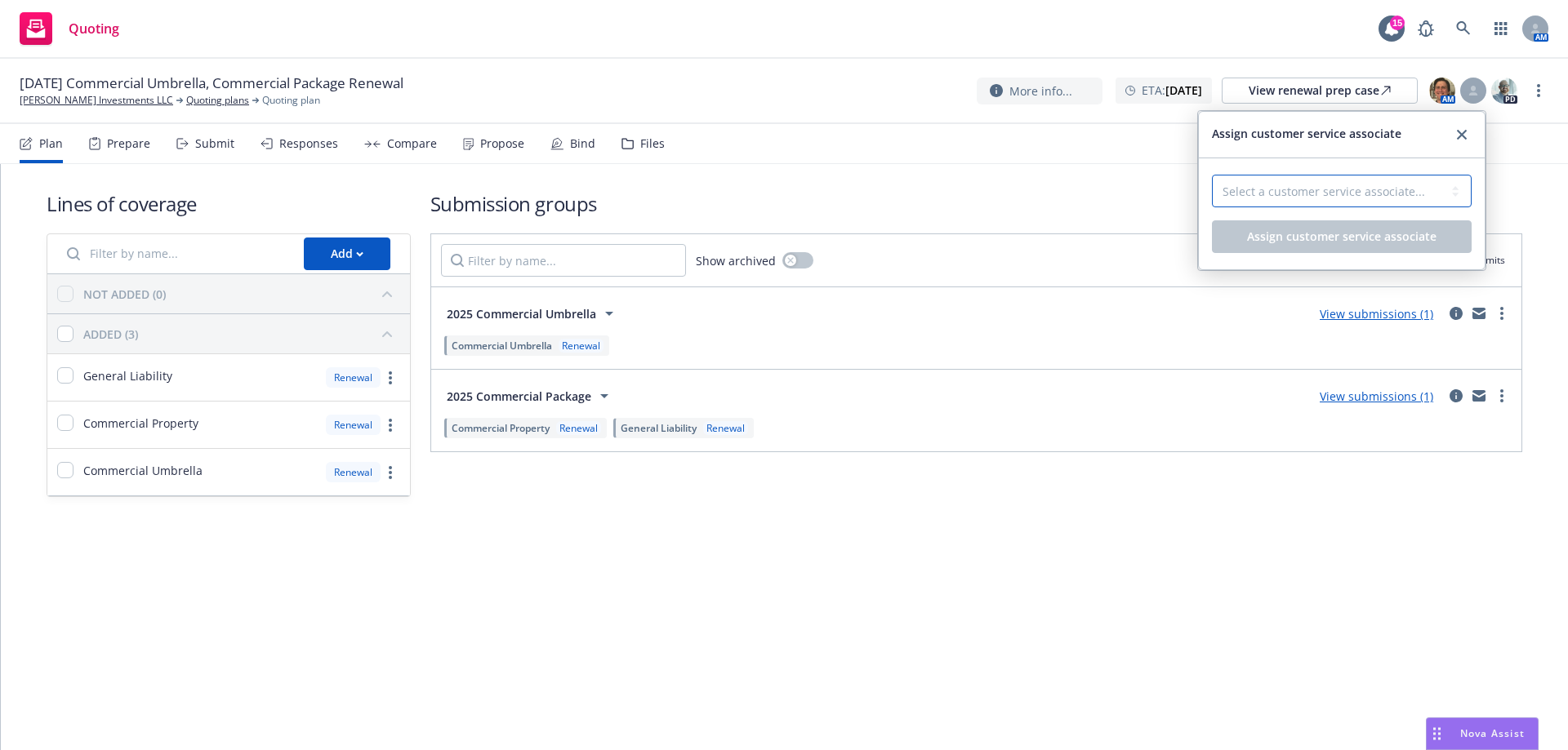
select select "4b1e75e5-47c1-4a13-9c04-5e76a23244f6"
click at [1212, 174] on select "Select a customer service associate... [PERSON_NAME]" at bounding box center [1342, 191] width 260 height 32
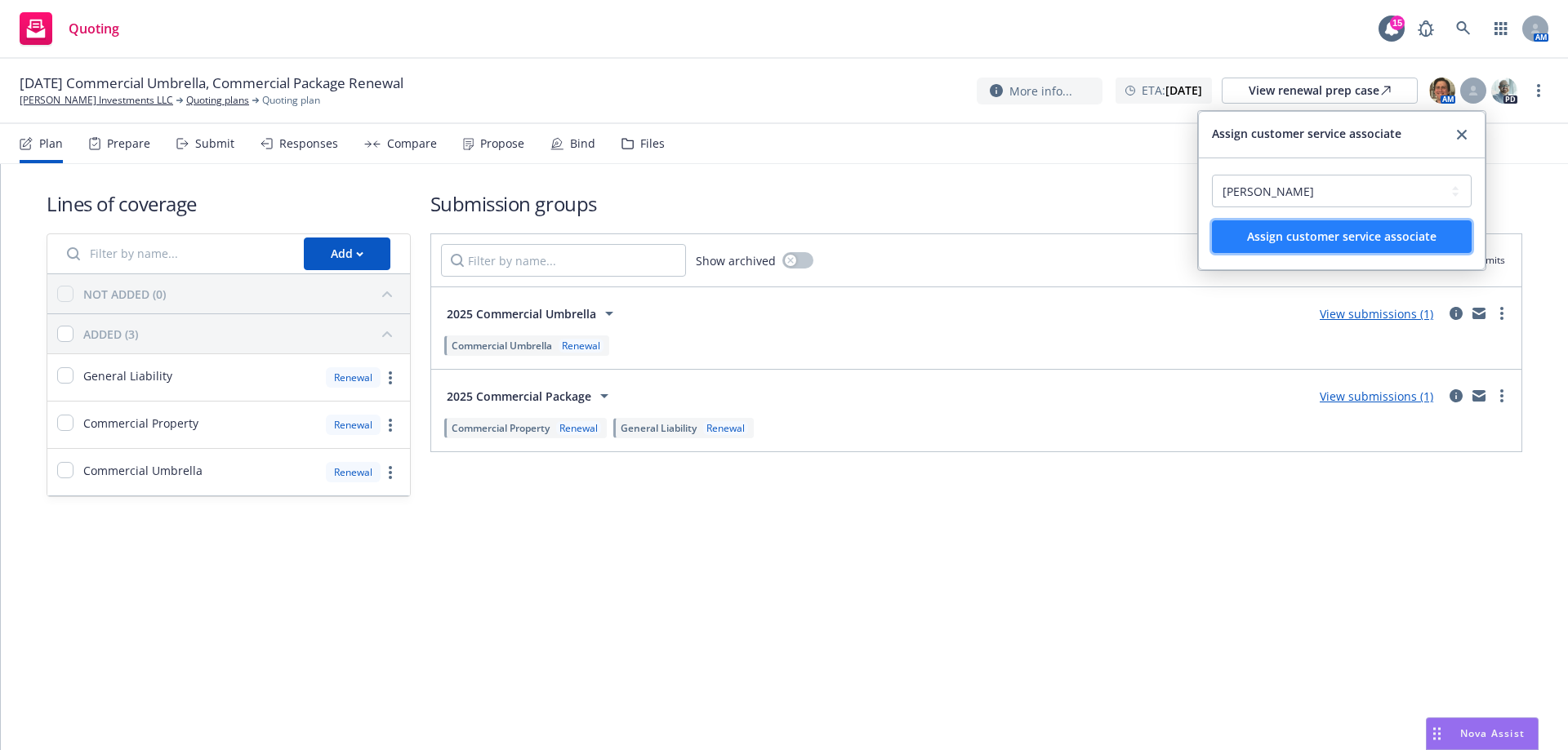
click at [1356, 235] on span "Assign customer service associate" at bounding box center [1342, 236] width 190 height 15
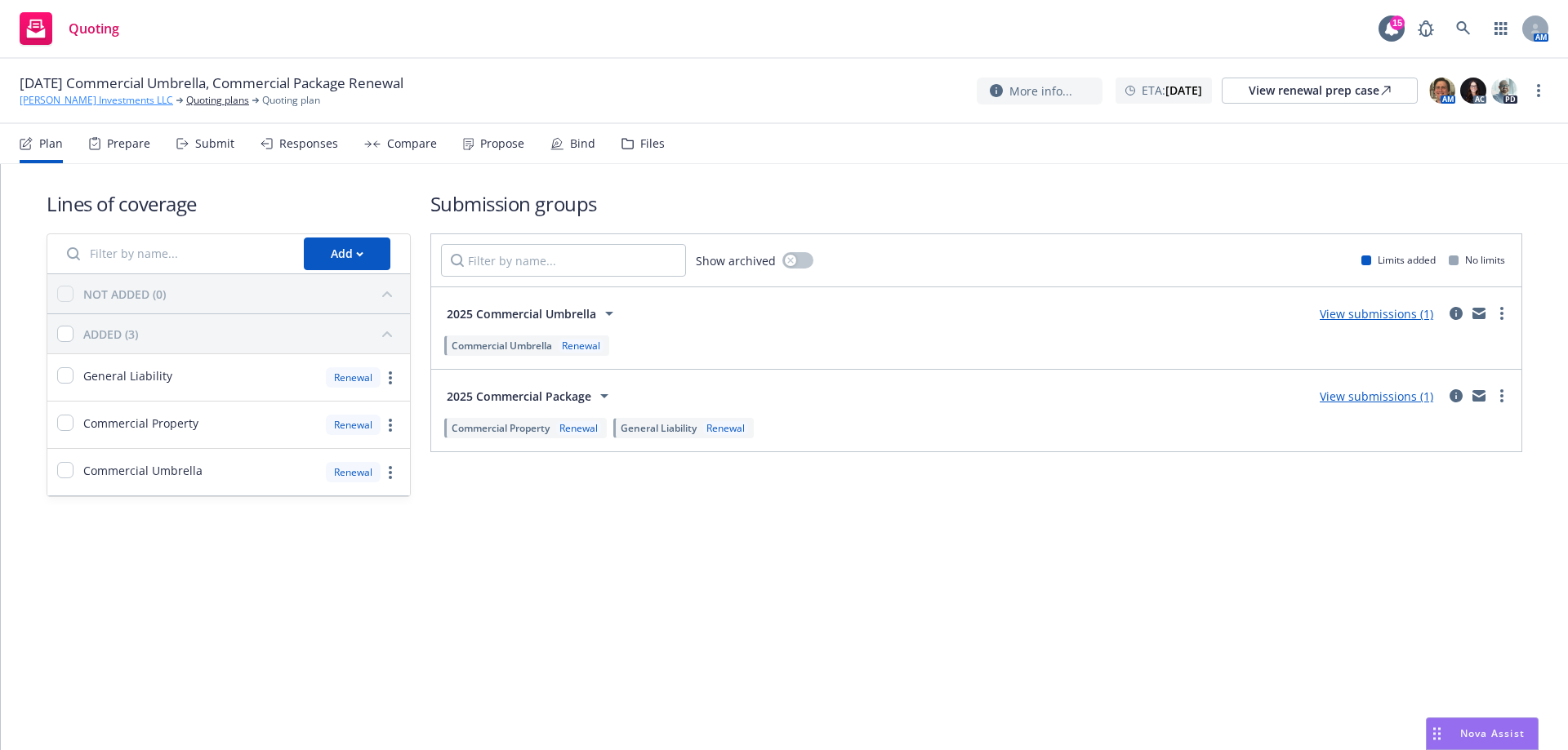
click at [74, 97] on link "[PERSON_NAME] Investments LLC" at bounding box center [97, 100] width 154 height 14
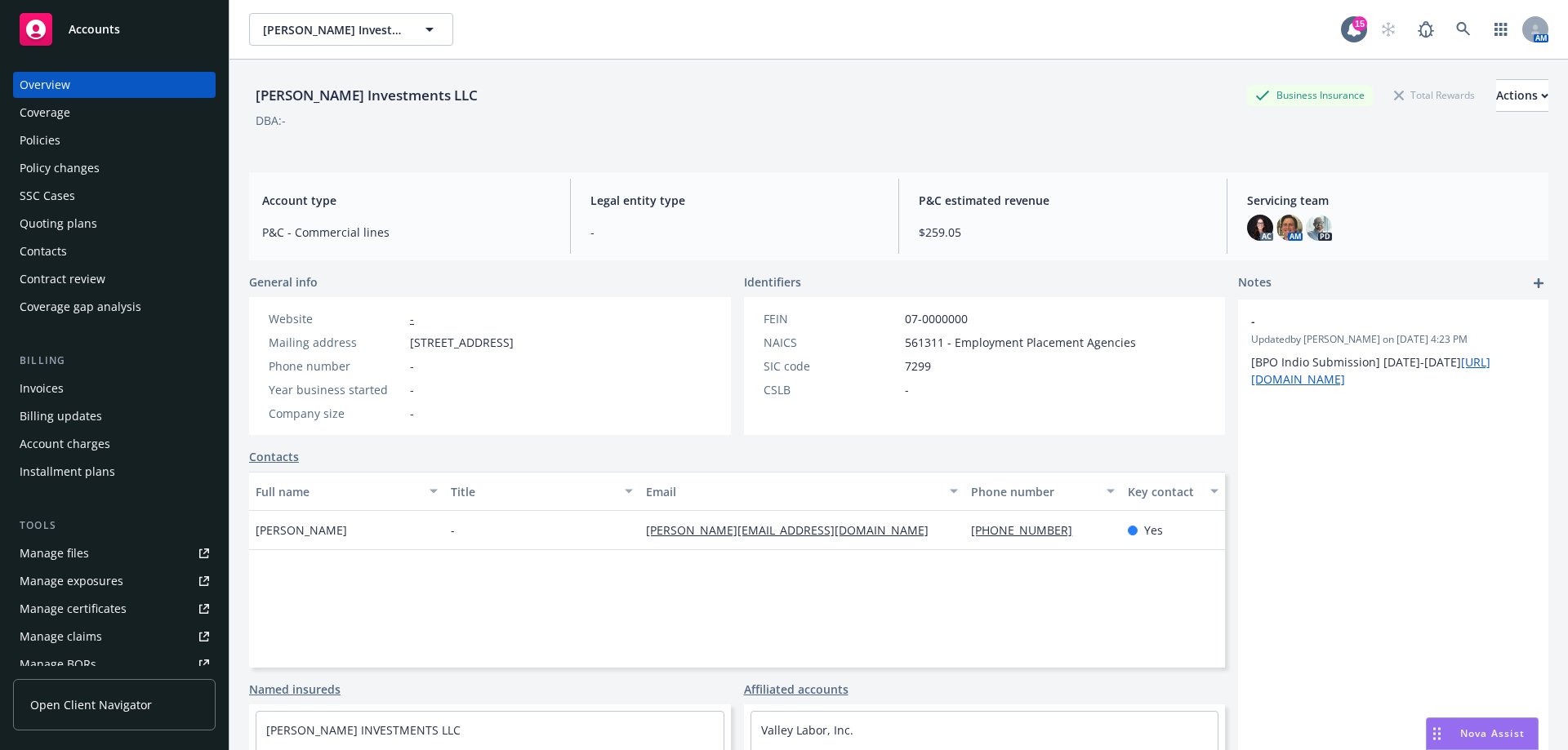
click at [42, 132] on div "Policies" at bounding box center [40, 140] width 41 height 27
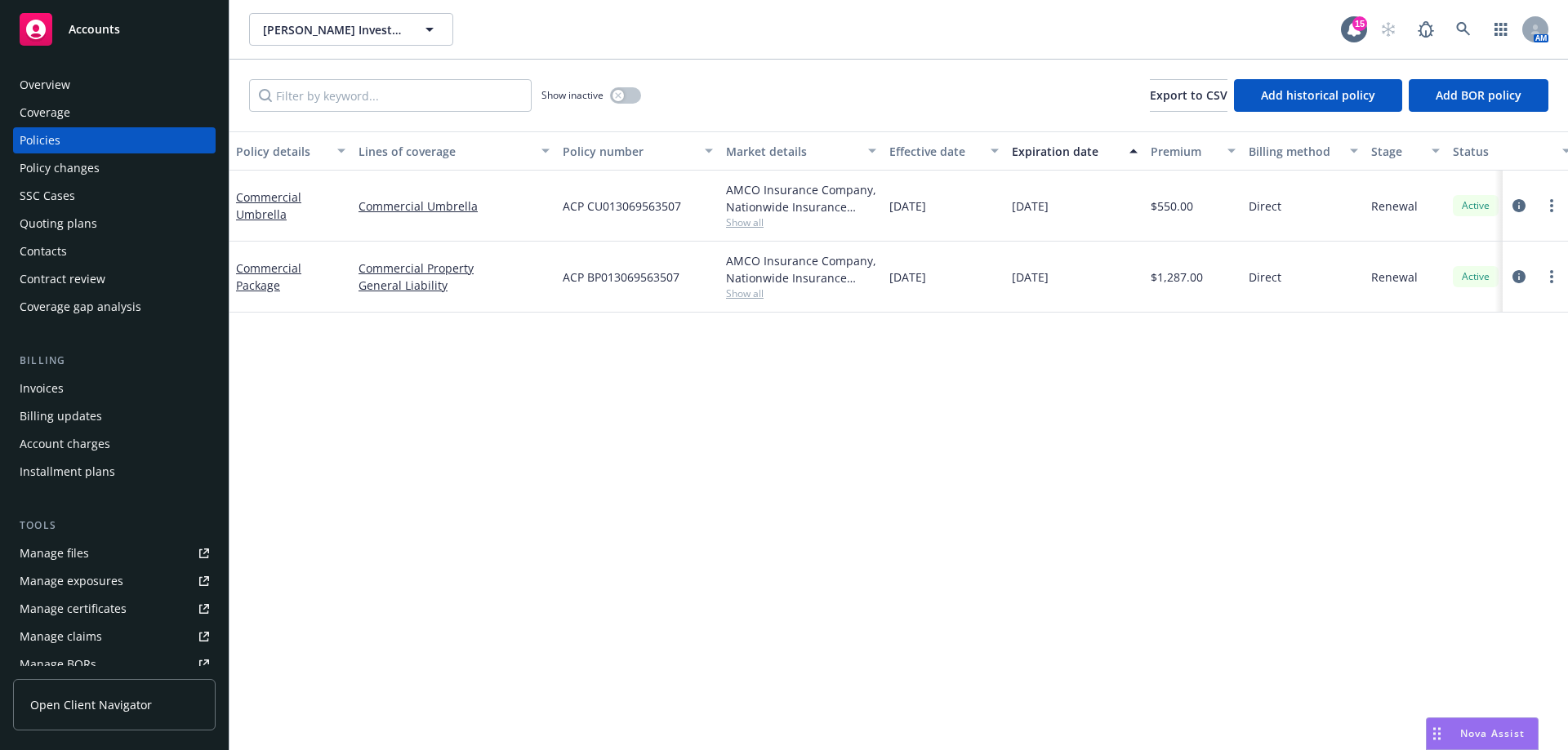
click at [752, 290] on span "Show all" at bounding box center [802, 293] width 150 height 14
click at [259, 282] on link "Commercial Package" at bounding box center [268, 277] width 65 height 32
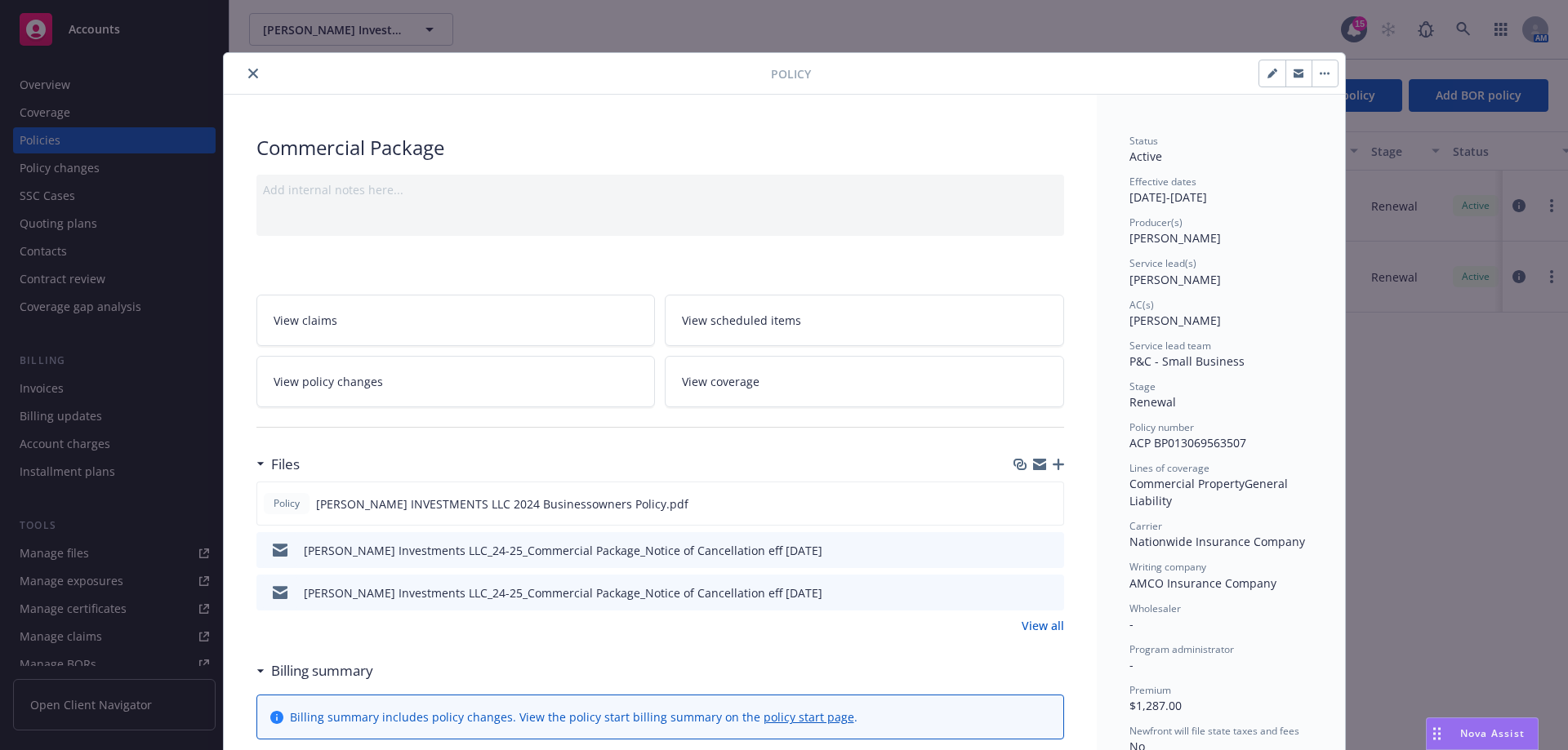
click at [1267, 72] on icon "button" at bounding box center [1271, 74] width 9 height 9
select select "RENEWAL"
select select "12"
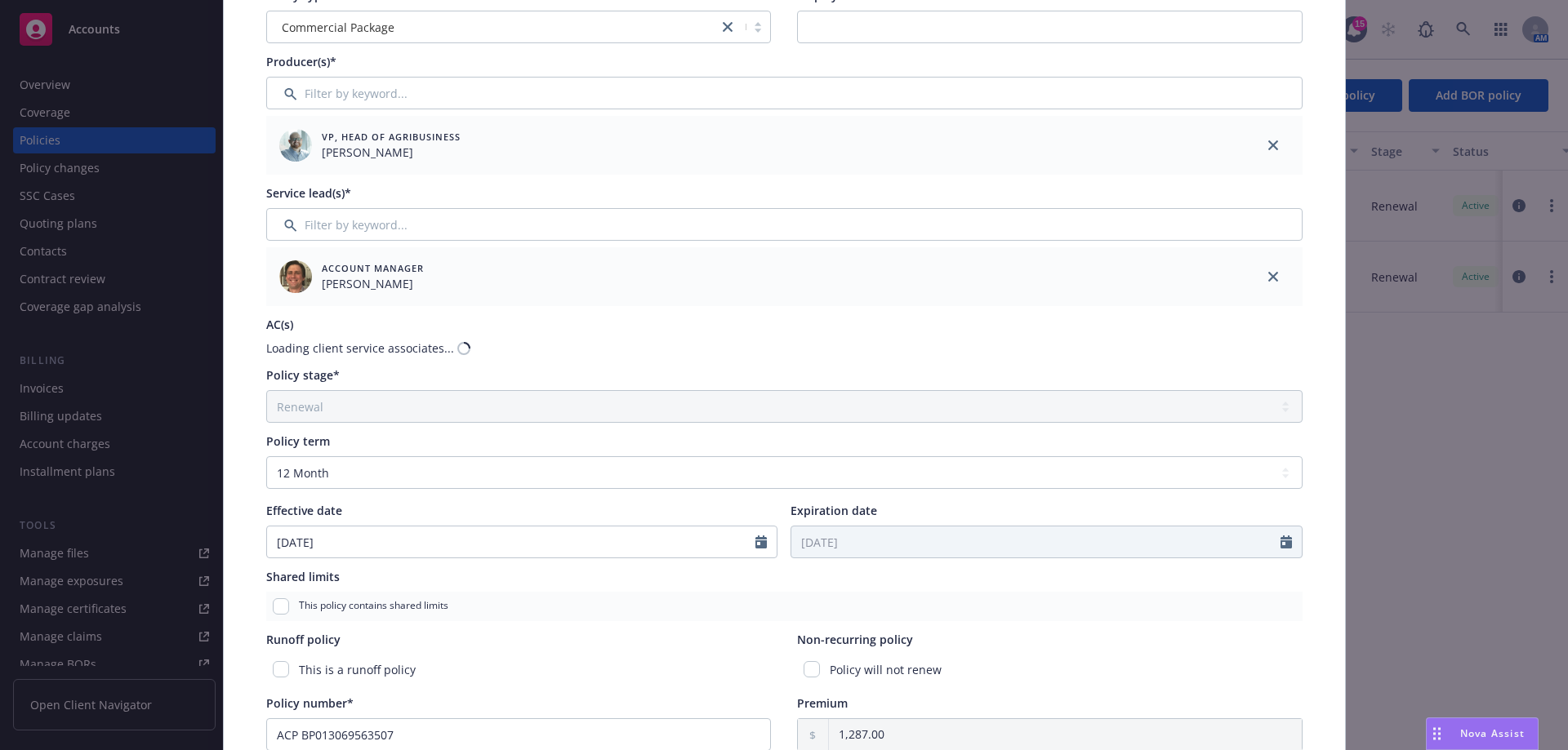
scroll to position [163, 0]
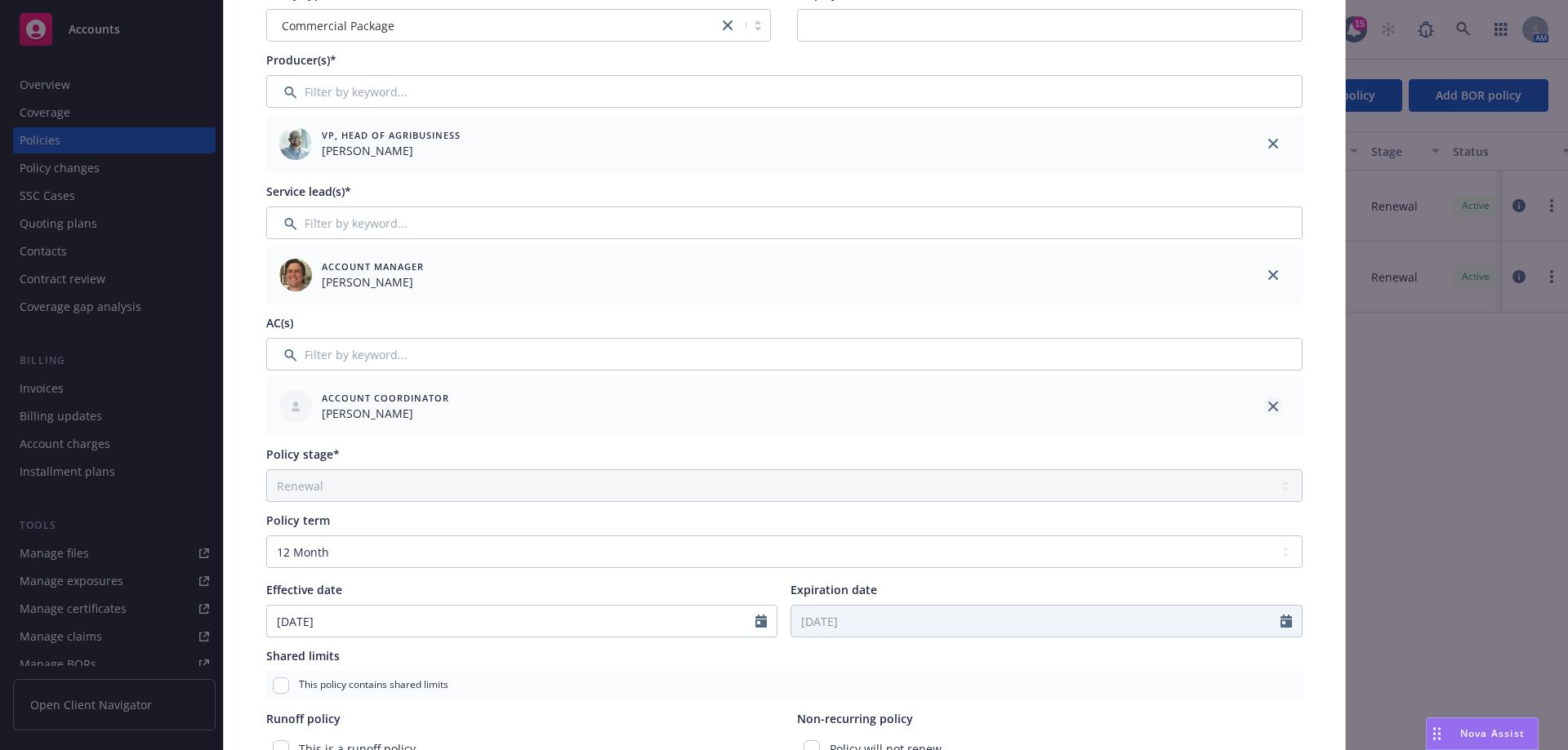
click at [1273, 403] on link "close" at bounding box center [1273, 406] width 20 height 20
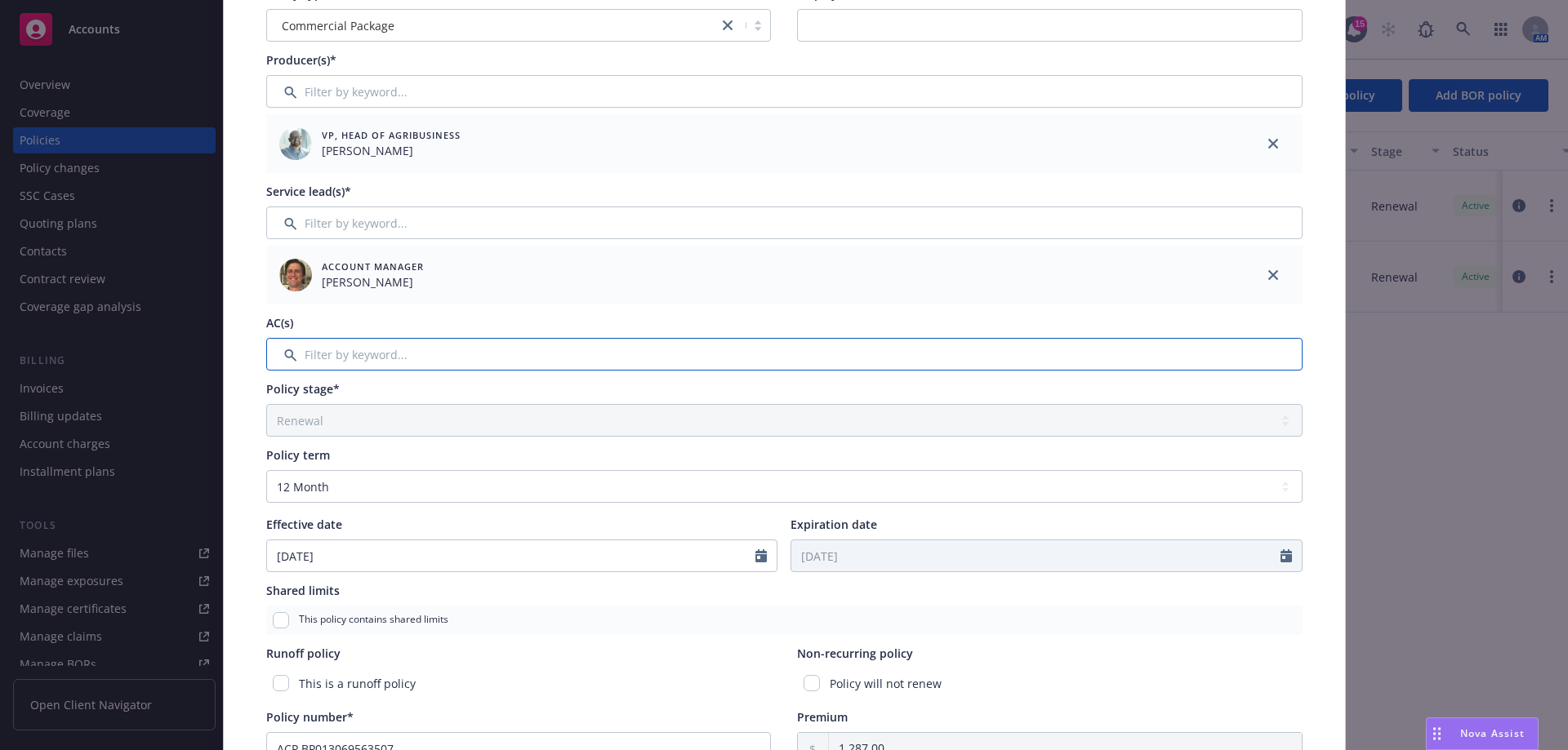
click at [438, 356] on input "Filter by keyword..." at bounding box center [784, 354] width 1037 height 32
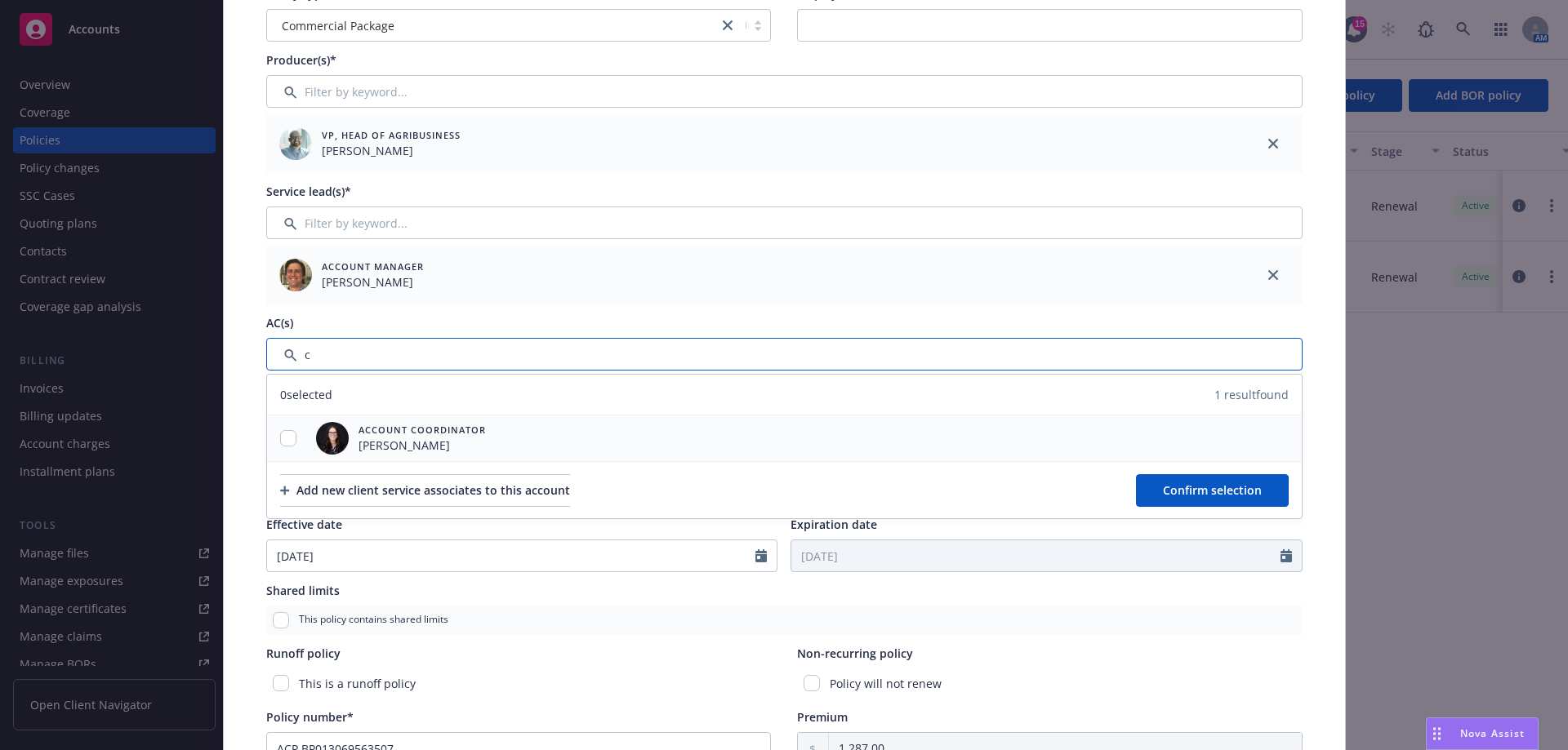
type input "c"
click at [286, 440] on input "checkbox" at bounding box center [287, 438] width 16 height 16
checkbox input "true"
click at [1140, 500] on button "Confirm selection" at bounding box center [1212, 490] width 153 height 32
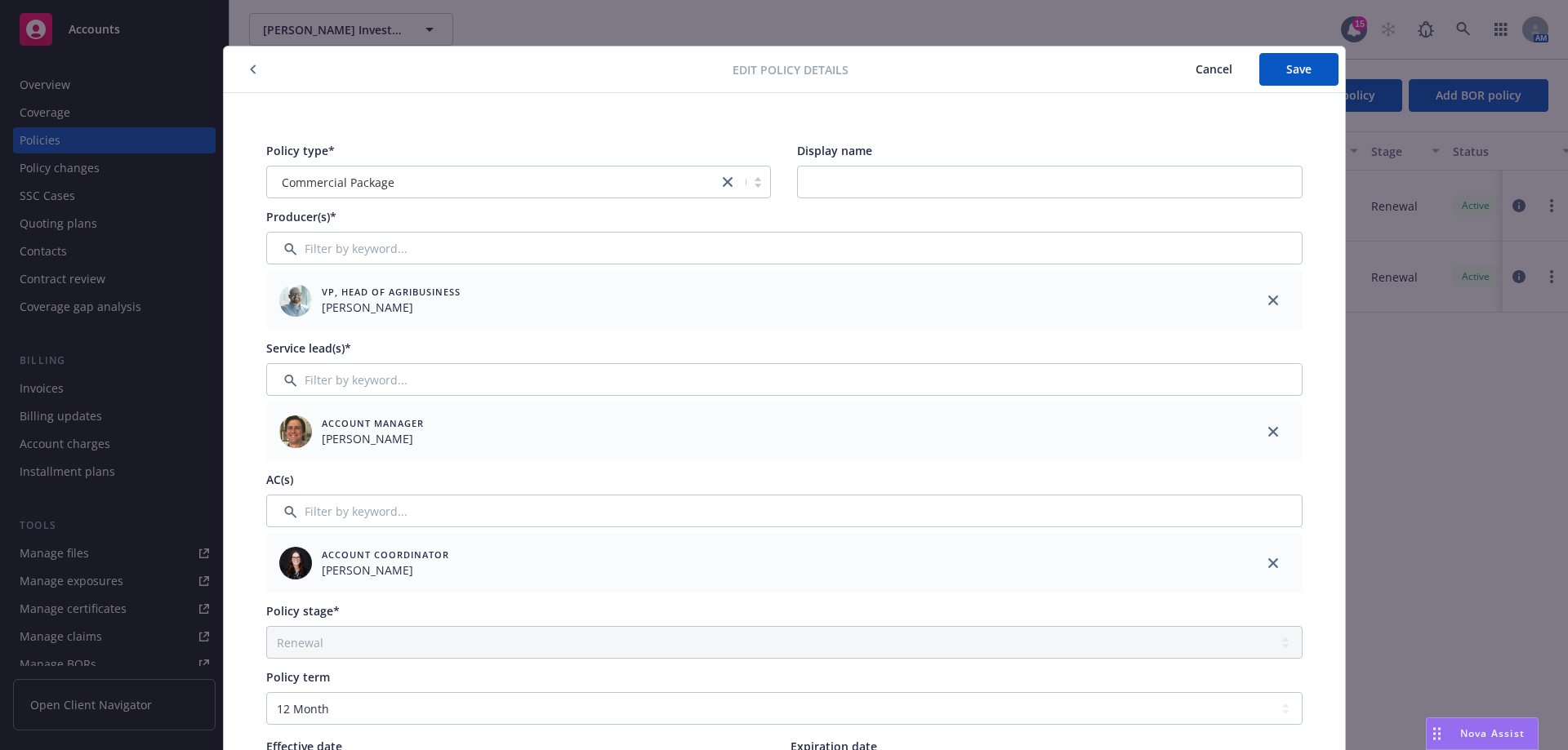
scroll to position [0, 0]
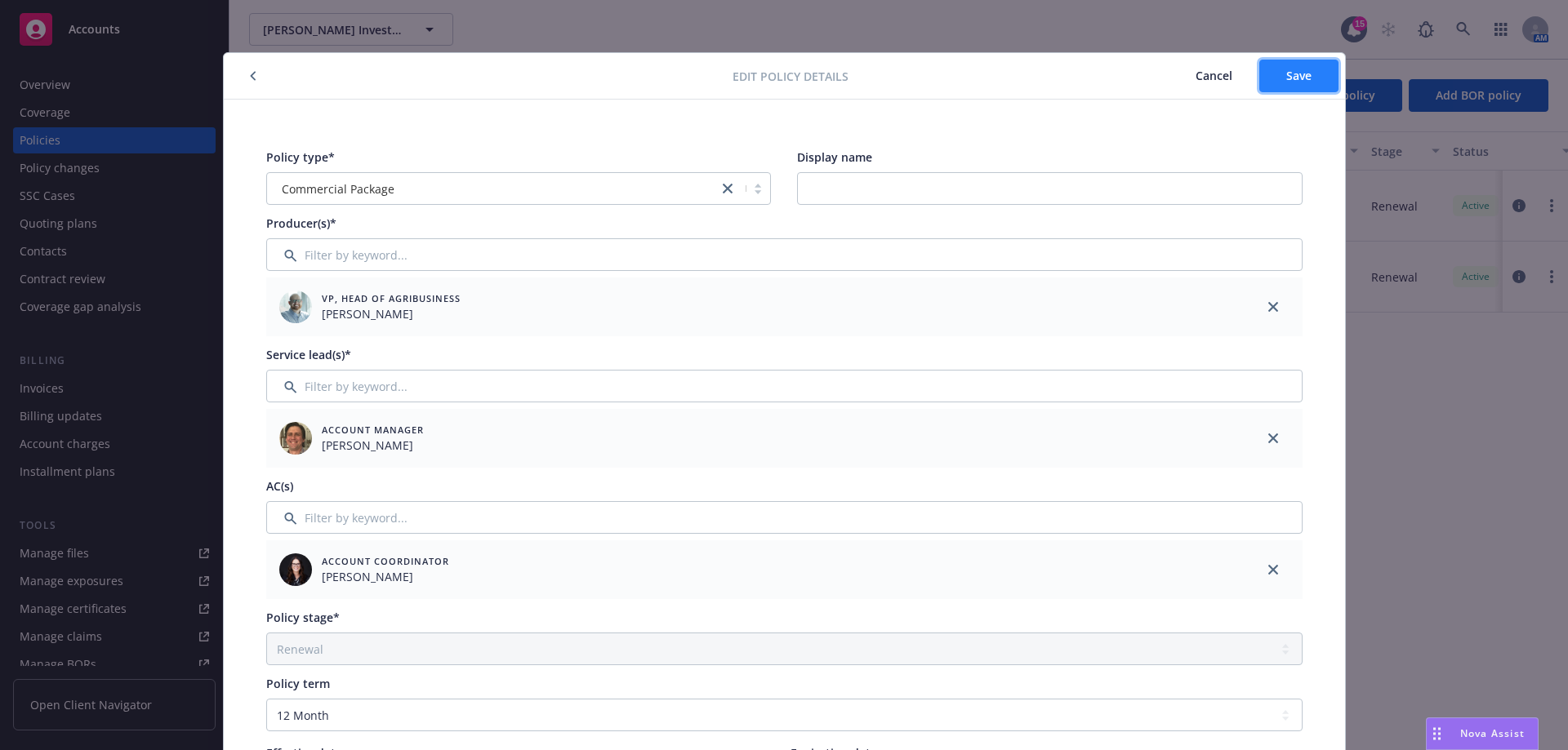
click at [1286, 79] on span "Save" at bounding box center [1299, 75] width 26 height 15
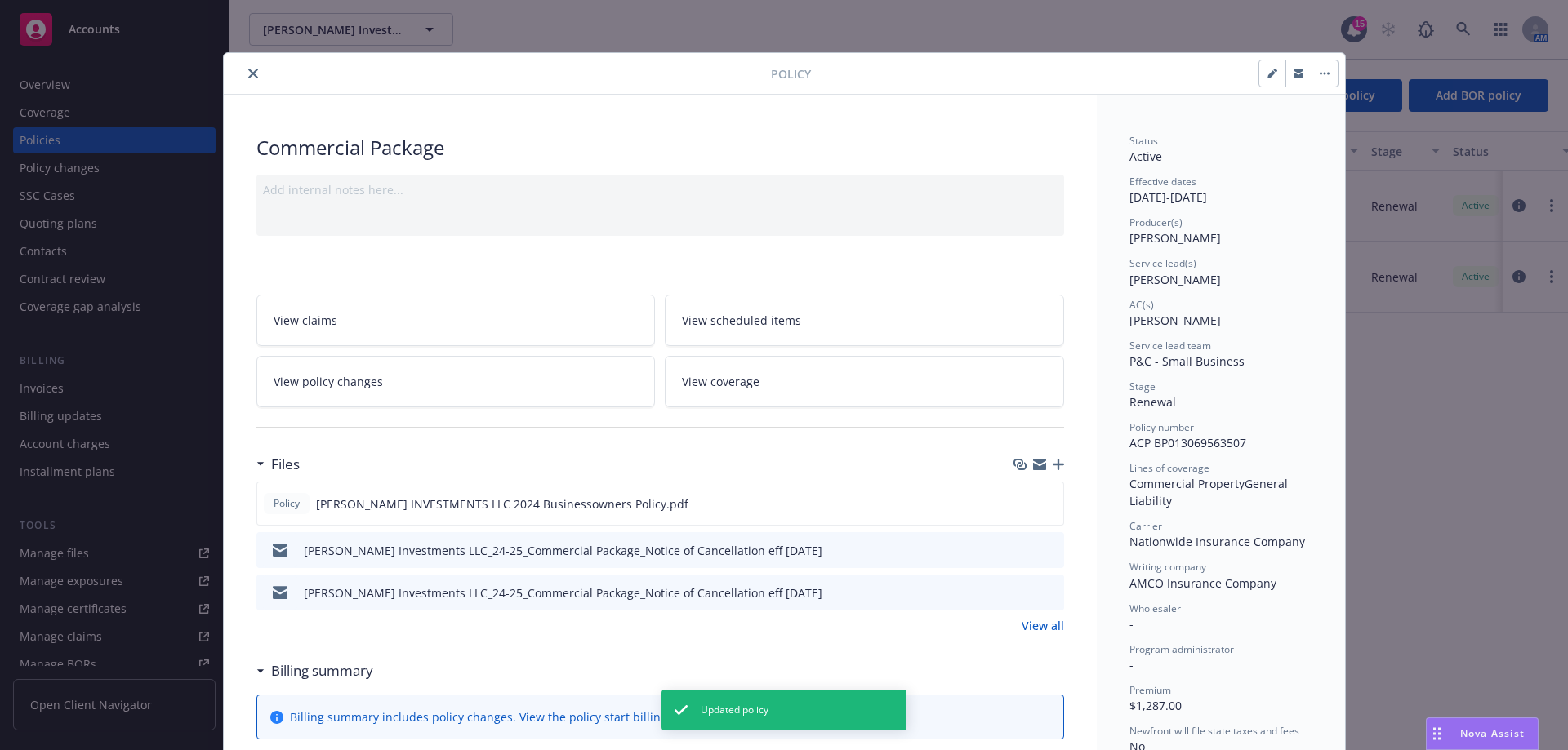
click at [249, 76] on icon "close" at bounding box center [253, 73] width 9 height 9
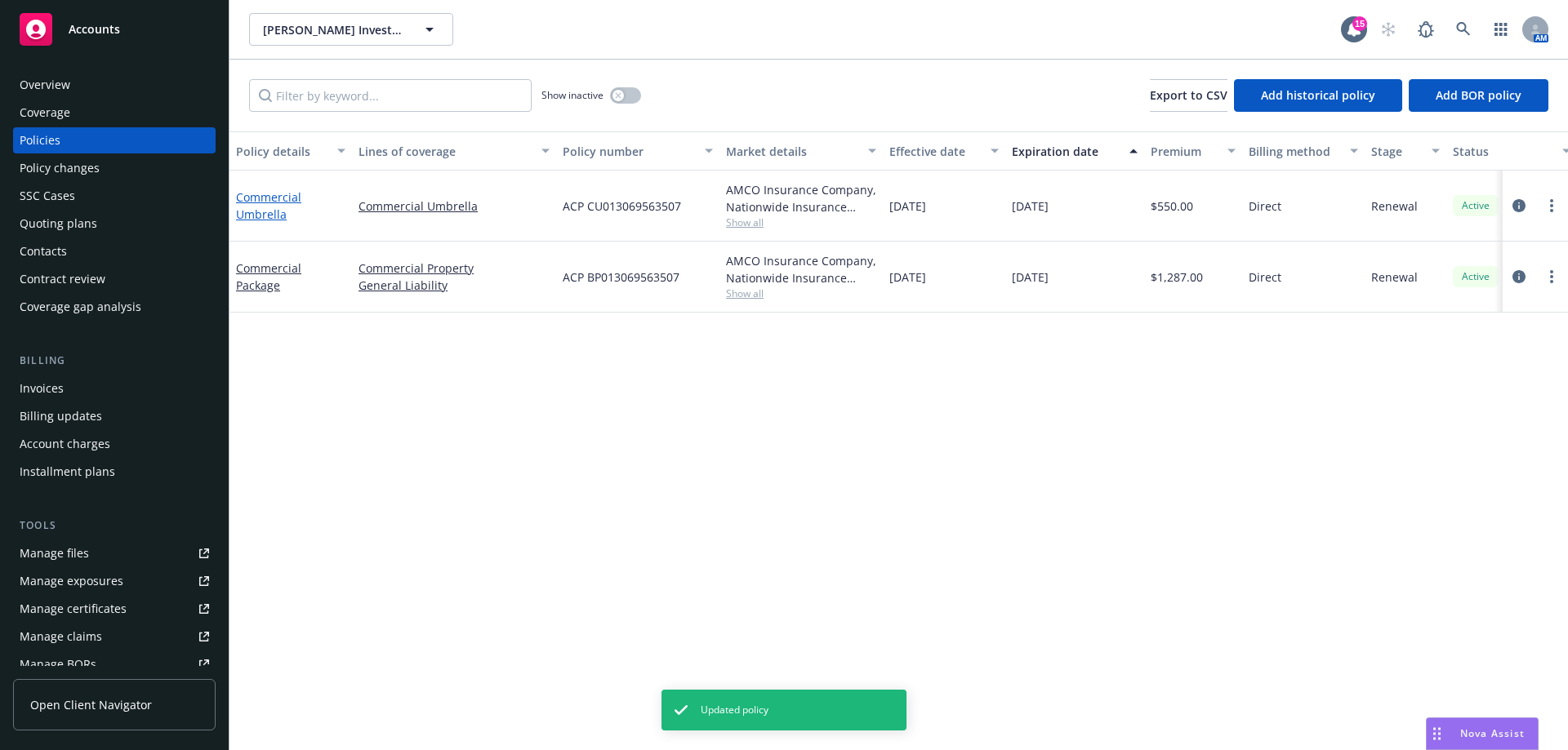
click at [267, 214] on link "Commercial Umbrella" at bounding box center [268, 206] width 65 height 32
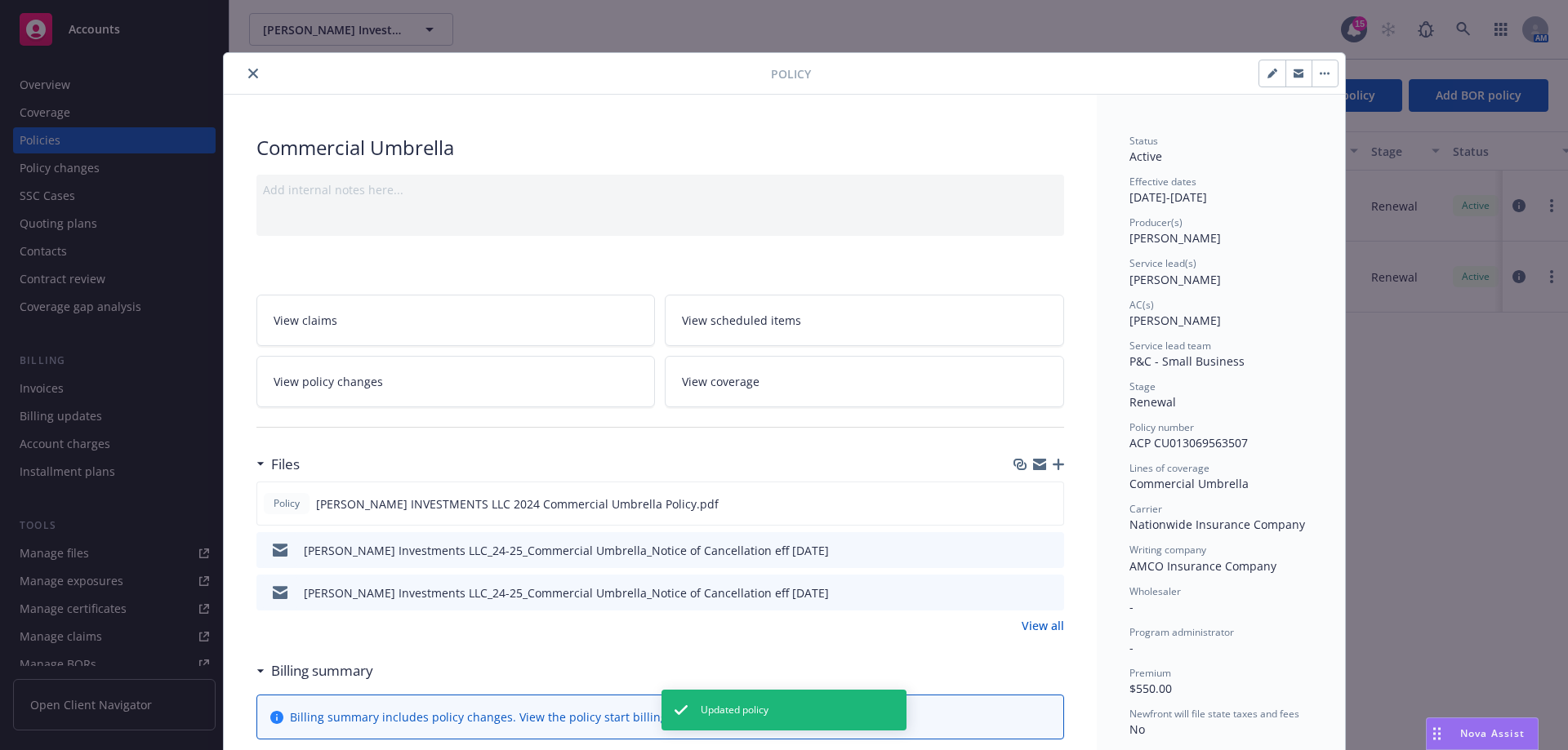
click at [249, 75] on icon "close" at bounding box center [253, 73] width 9 height 9
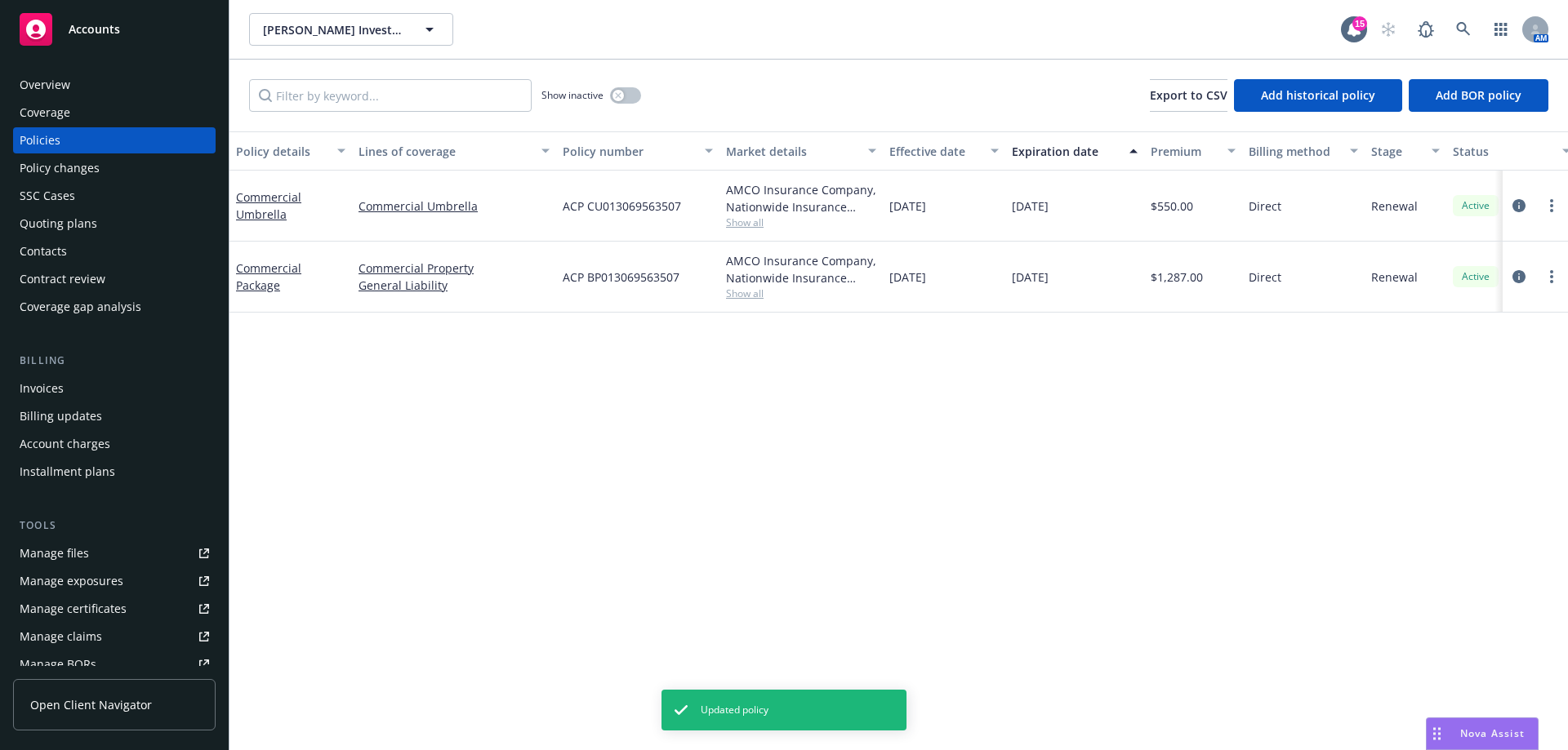
click at [267, 255] on div "Commercial Package" at bounding box center [290, 277] width 122 height 71
click at [267, 266] on link "Commercial Package" at bounding box center [268, 277] width 65 height 32
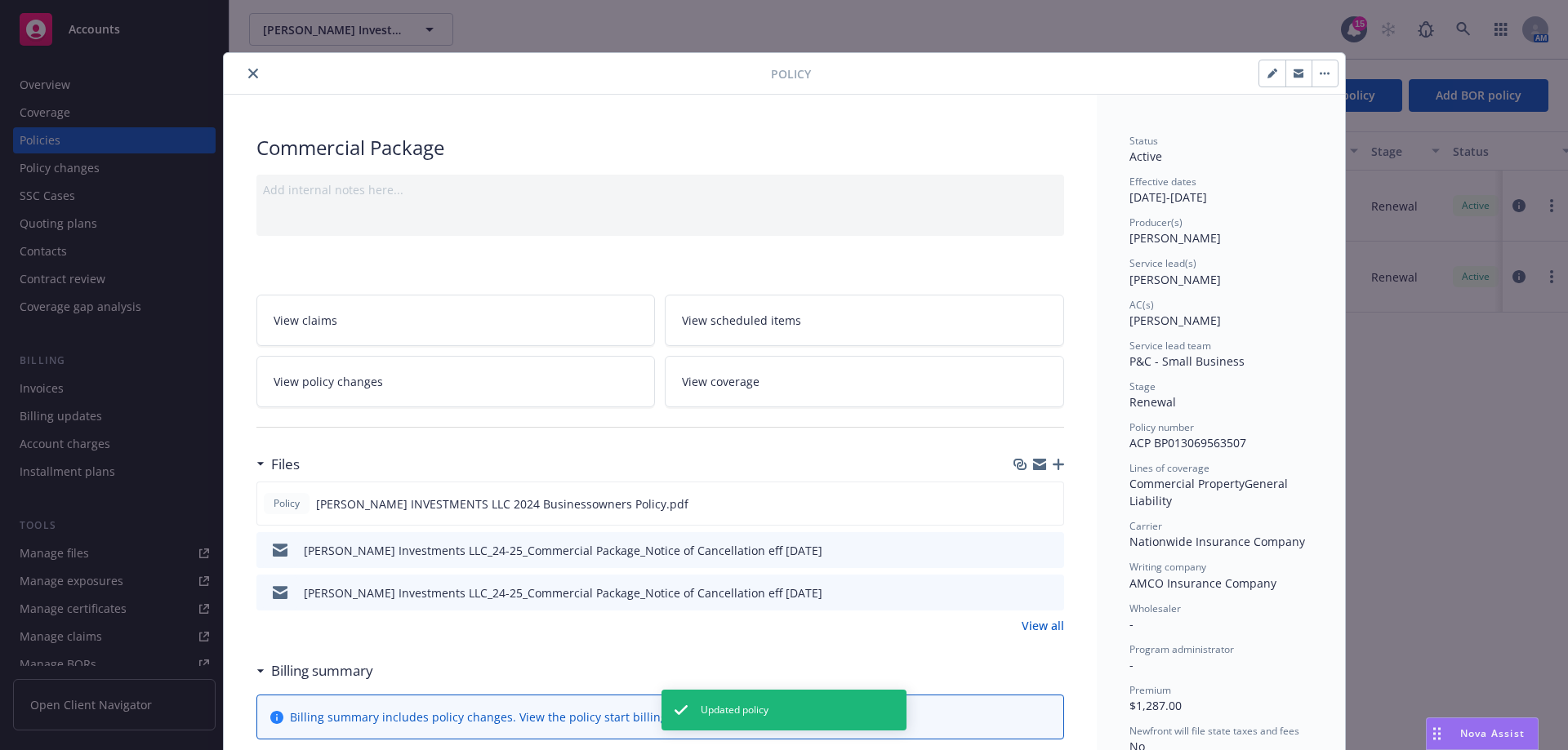
scroll to position [49, 0]
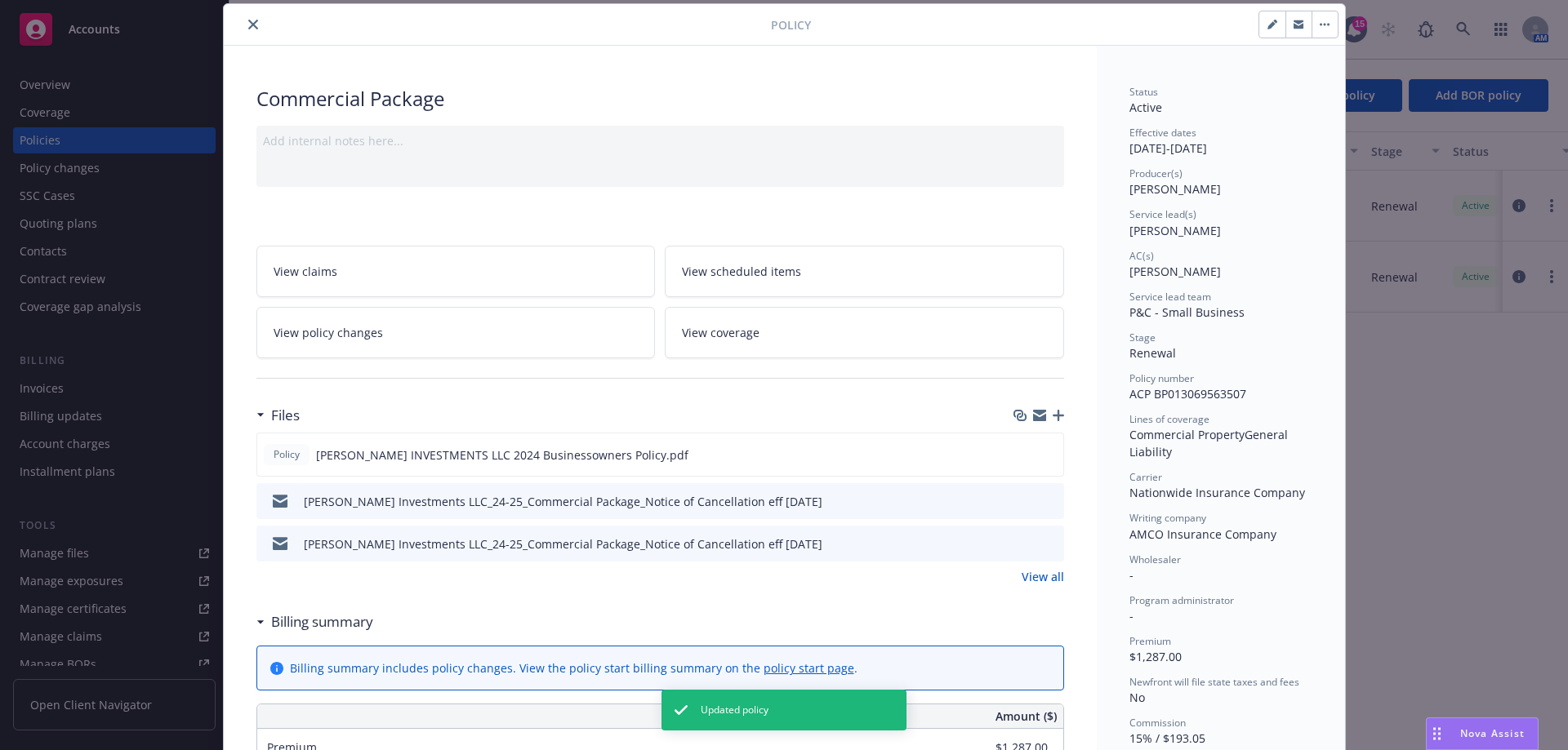
click at [249, 21] on icon "close" at bounding box center [253, 25] width 9 height 9
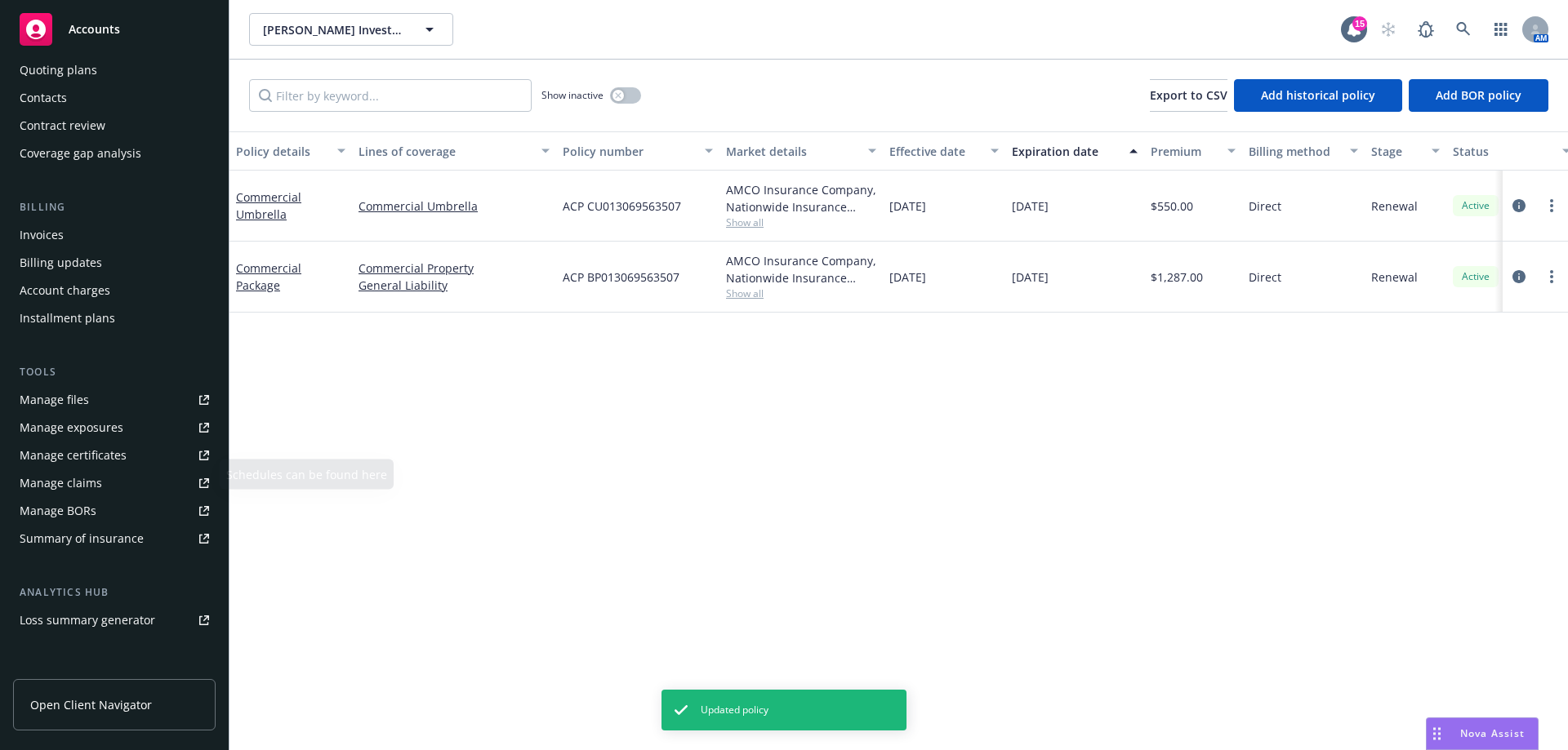
scroll to position [314, 0]
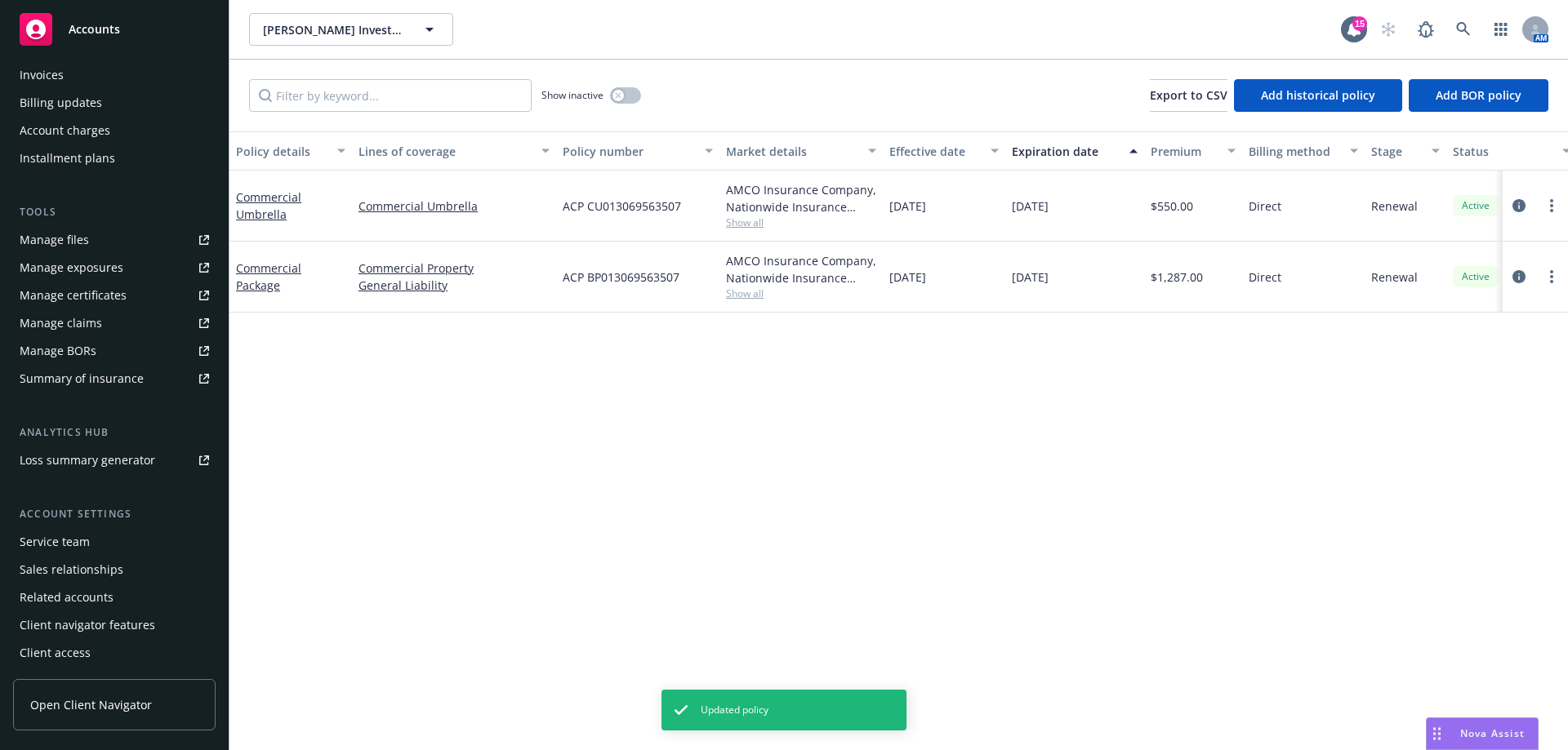
click at [90, 550] on div "Service team" at bounding box center [115, 542] width 190 height 27
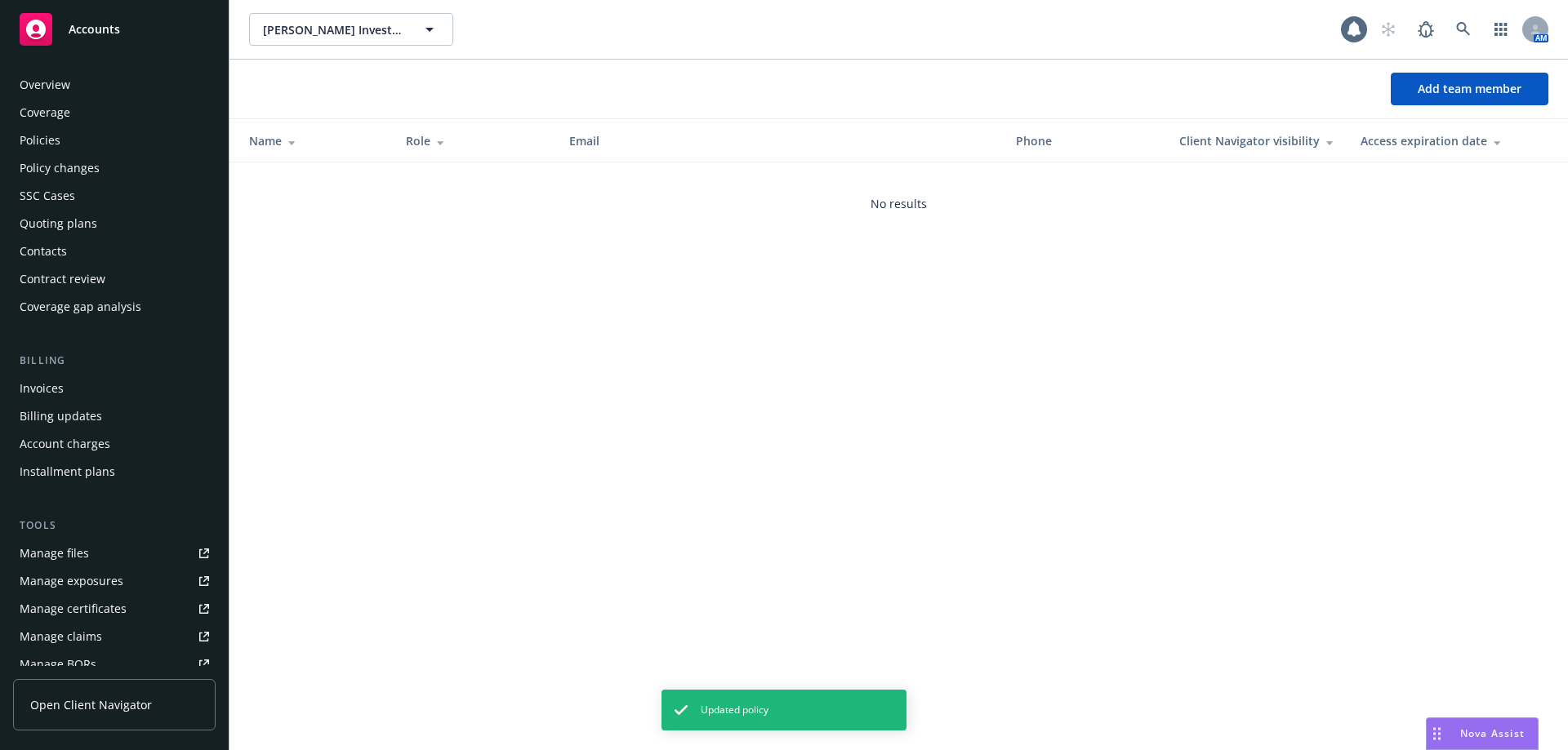
scroll to position [314, 0]
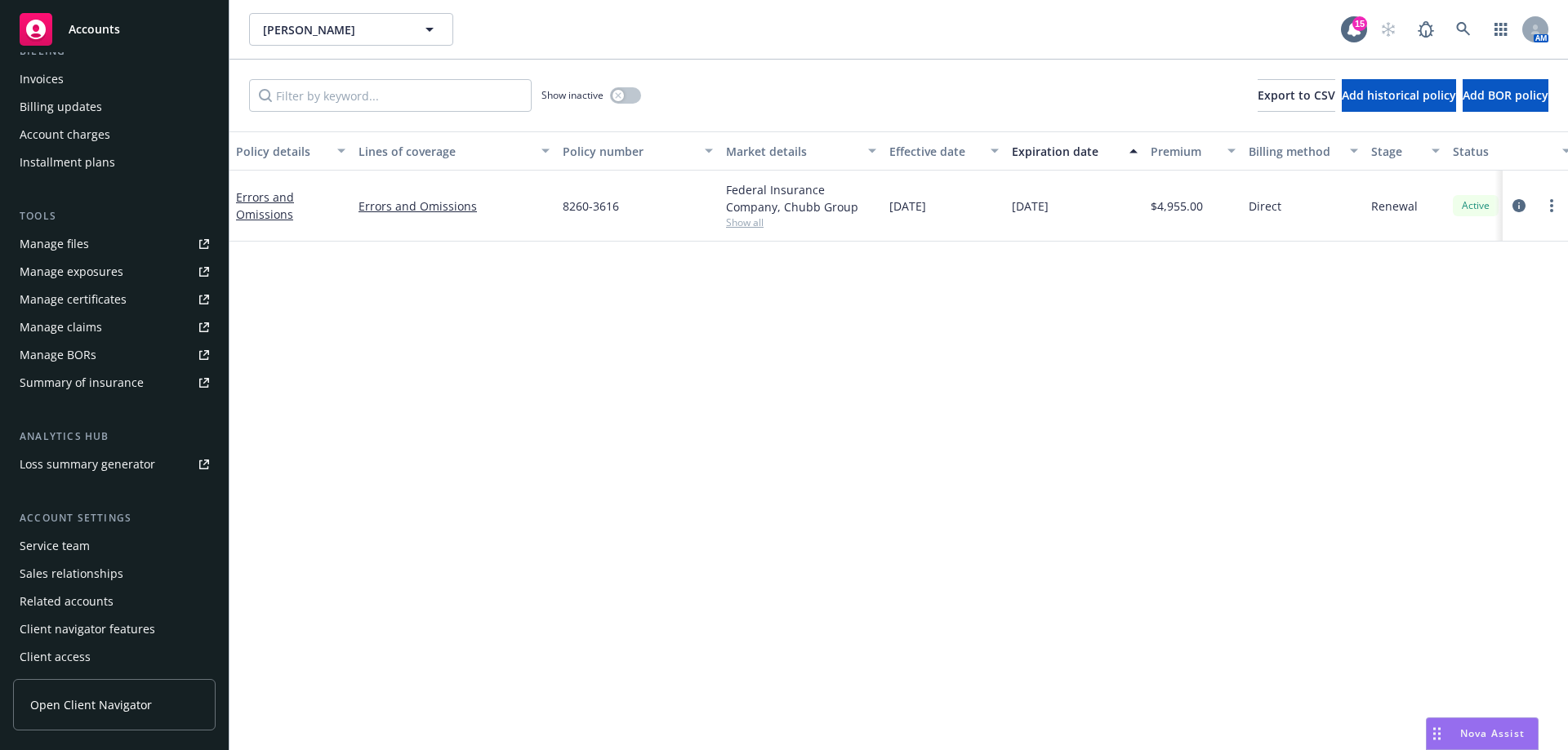
scroll to position [314, 0]
click at [68, 537] on div "Service team" at bounding box center [55, 542] width 70 height 27
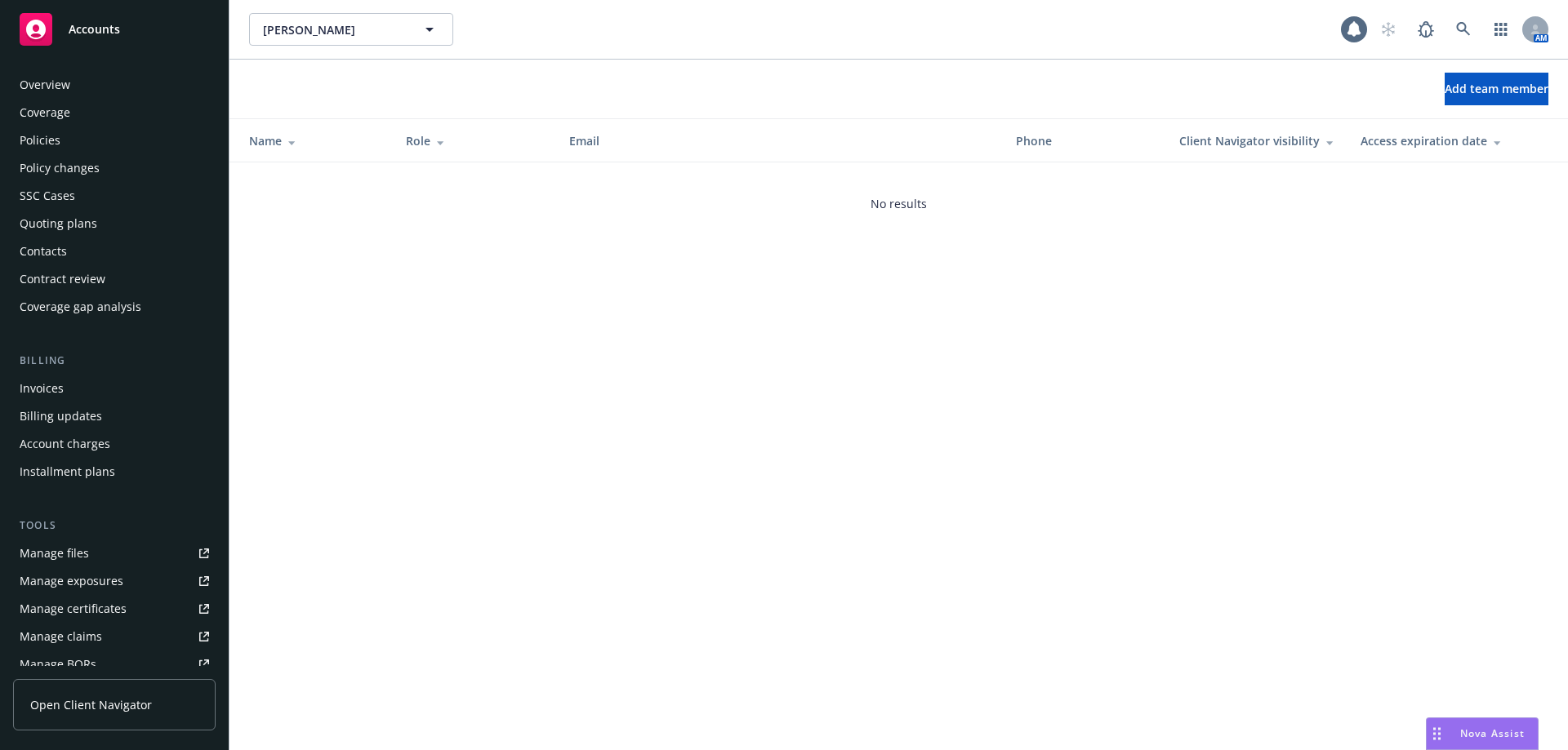
scroll to position [314, 0]
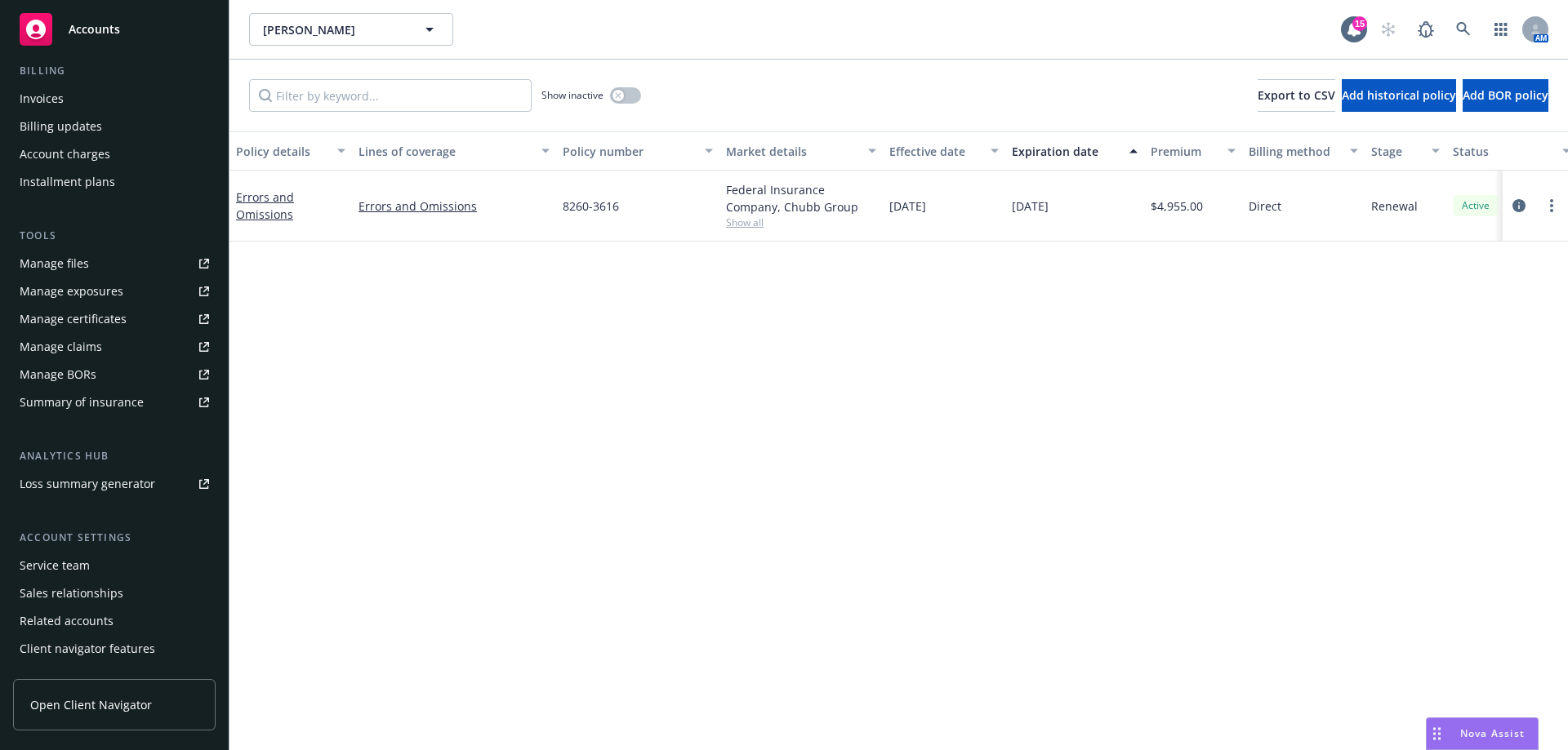
scroll to position [314, 0]
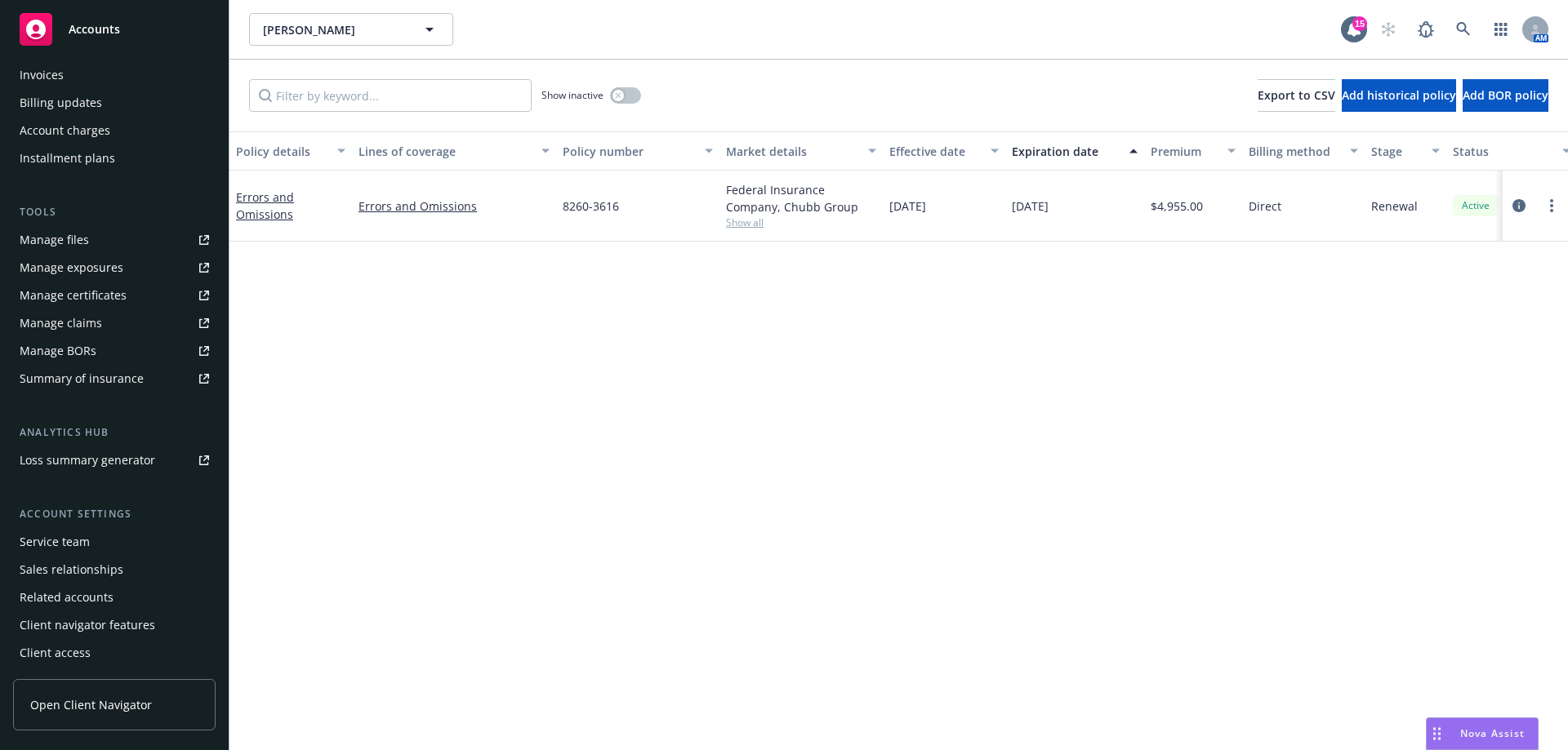
click at [67, 538] on div "Service team" at bounding box center [55, 542] width 70 height 27
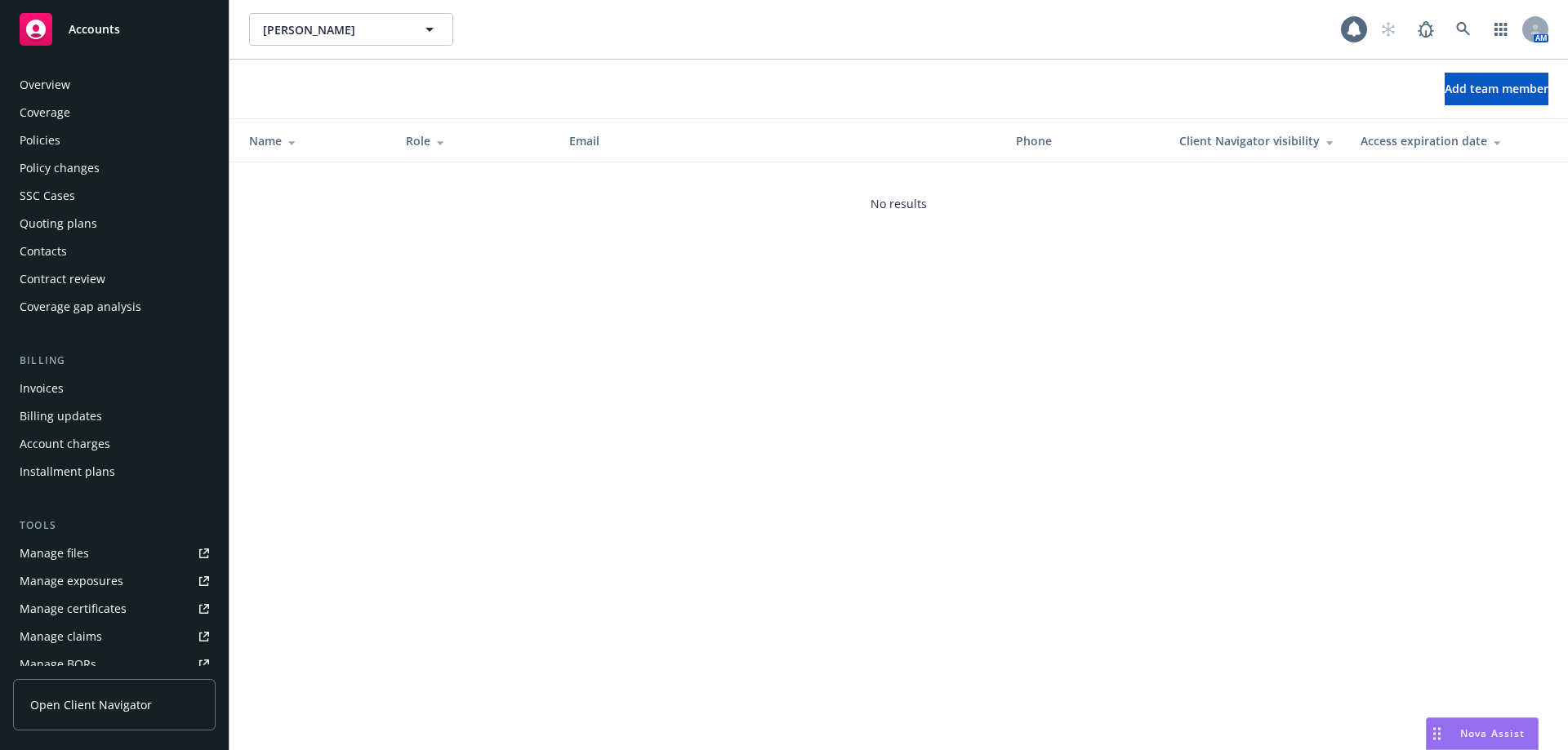
scroll to position [314, 0]
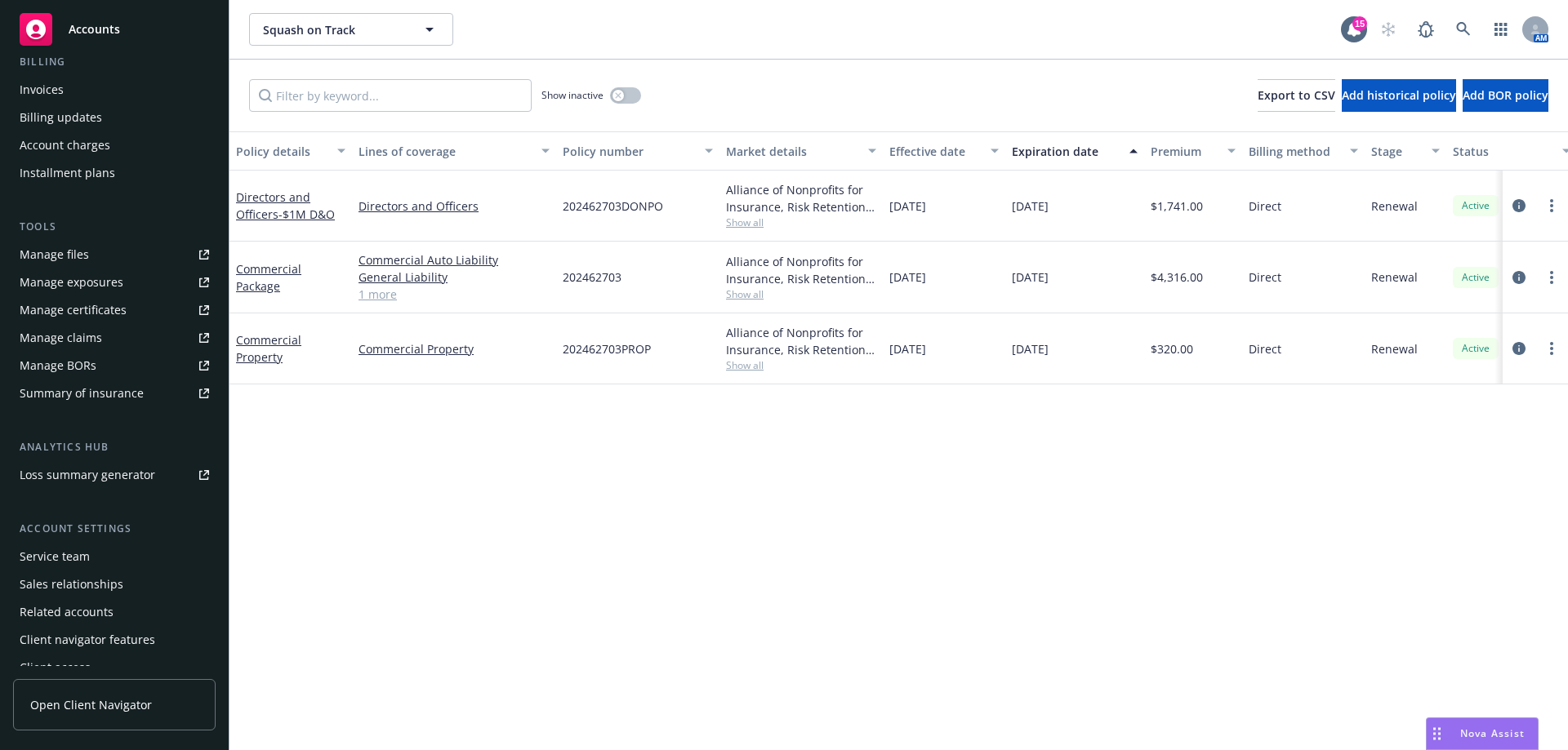
scroll to position [314, 0]
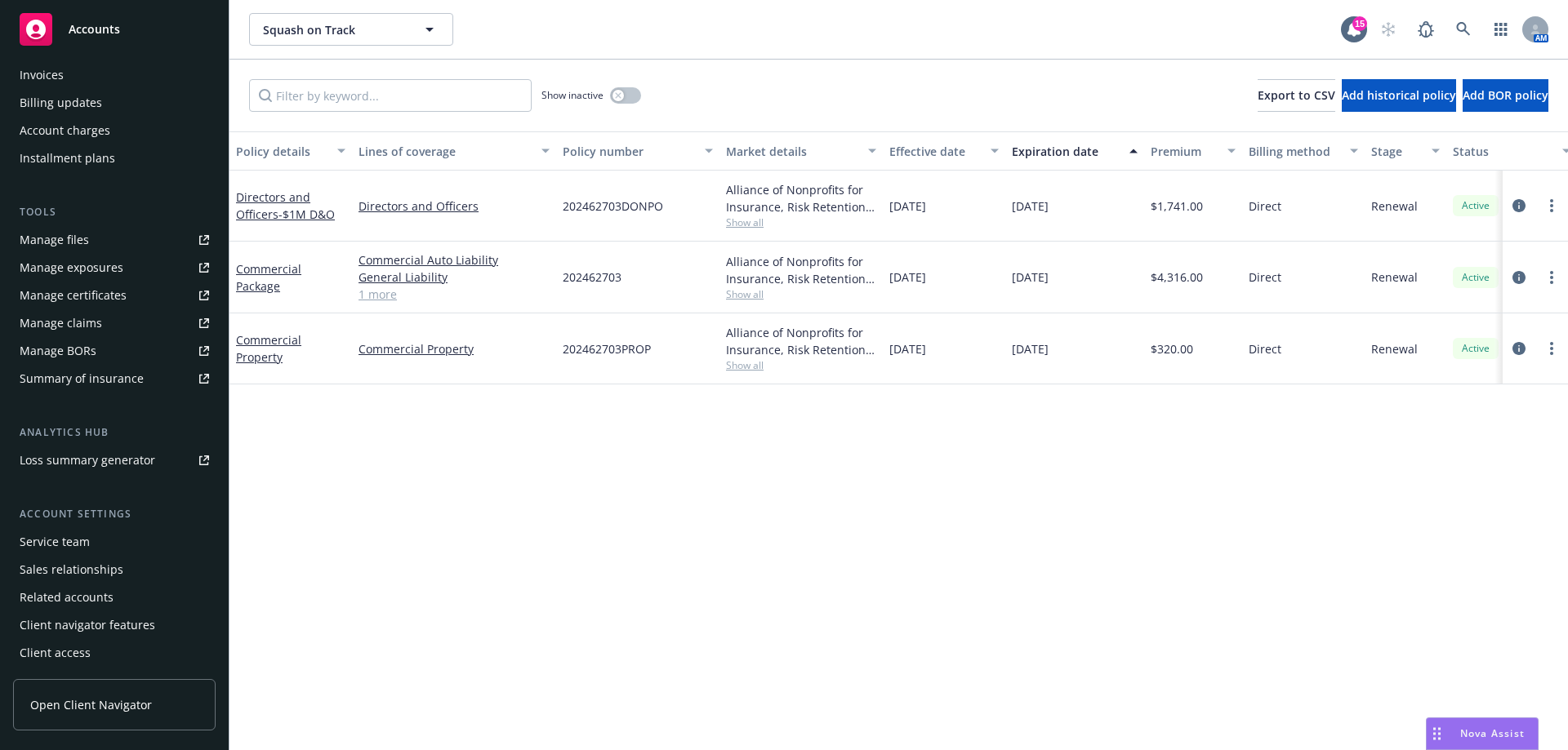
click at [50, 541] on div "Service team" at bounding box center [55, 542] width 70 height 27
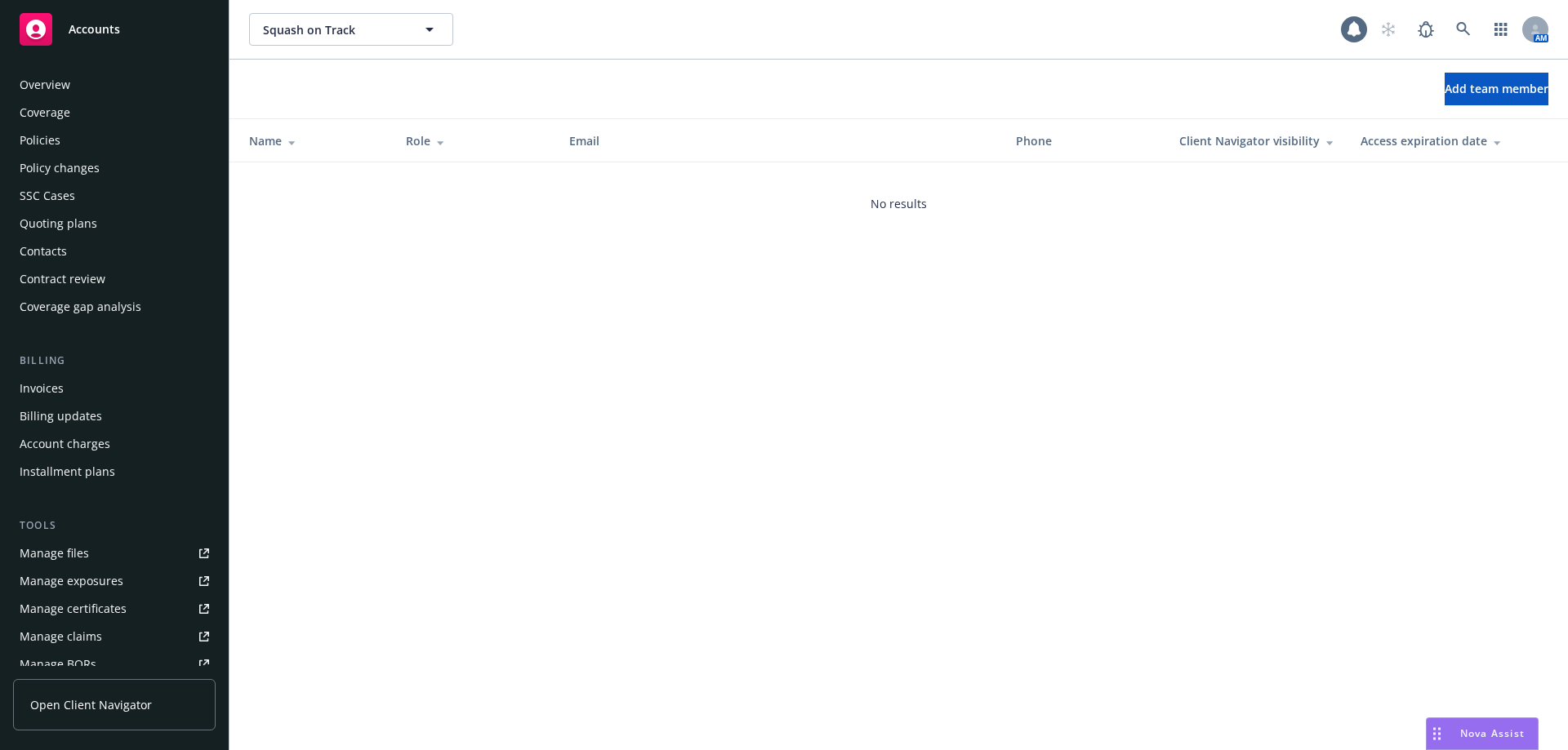
scroll to position [314, 0]
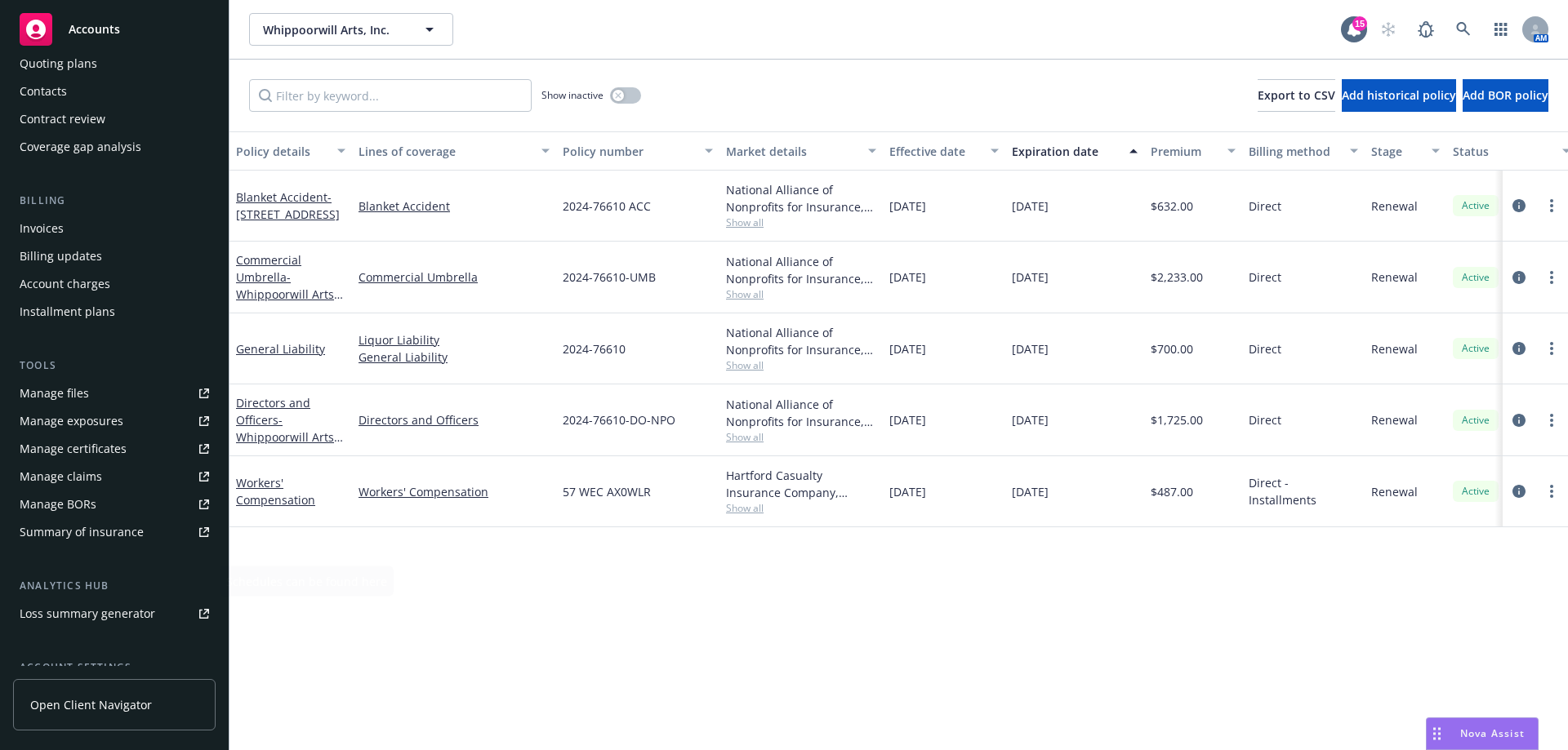
scroll to position [314, 0]
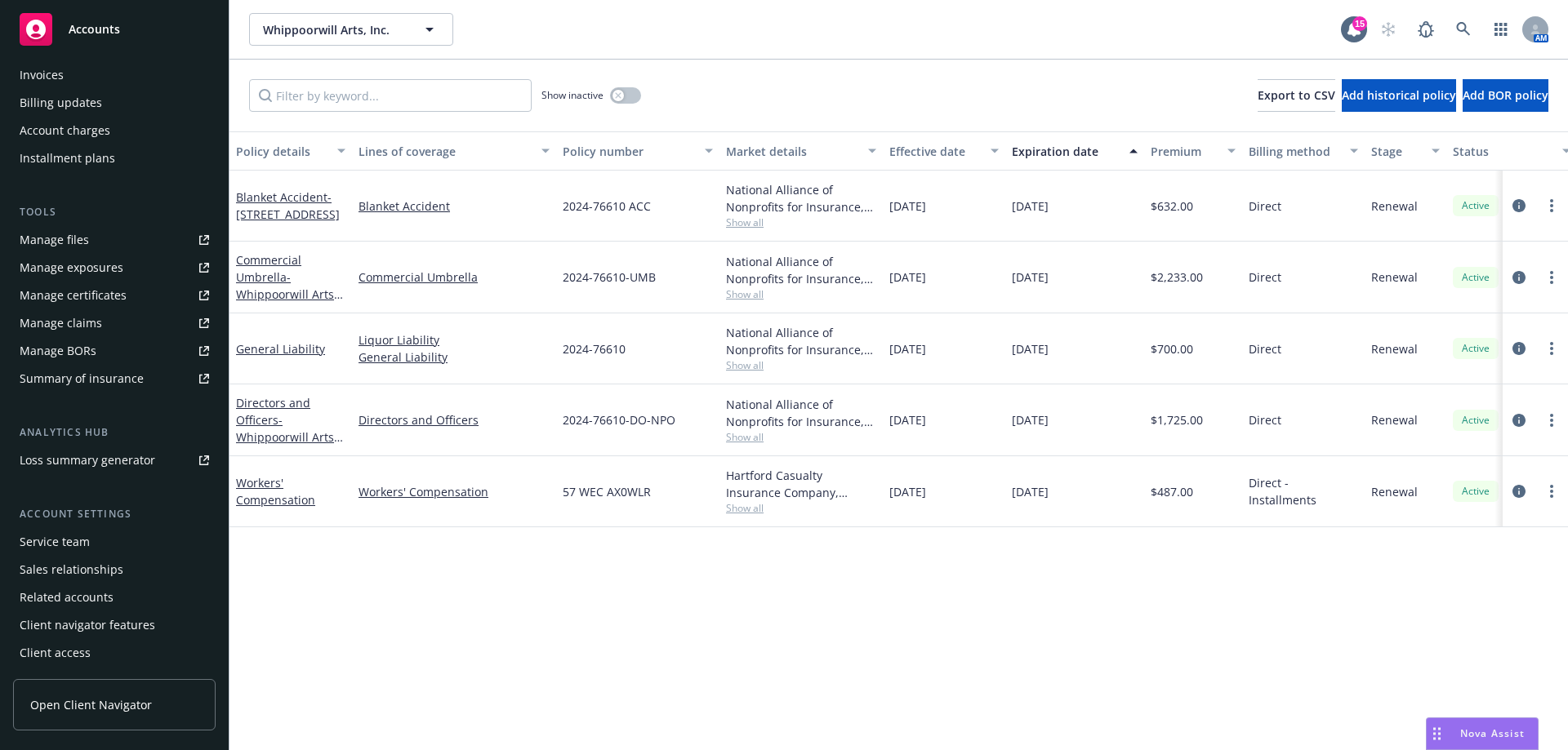
click at [83, 552] on div "Service team" at bounding box center [55, 542] width 70 height 27
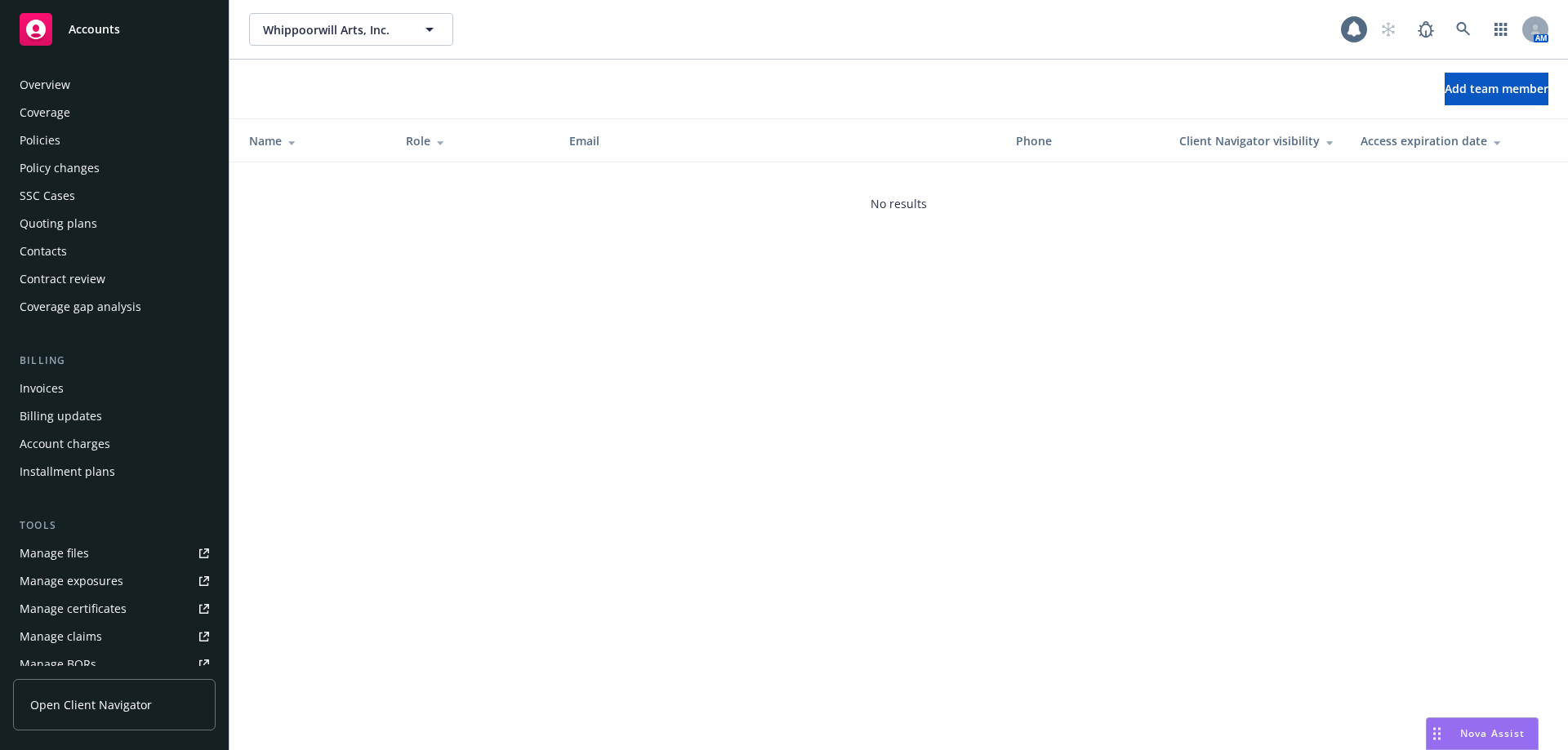
scroll to position [314, 0]
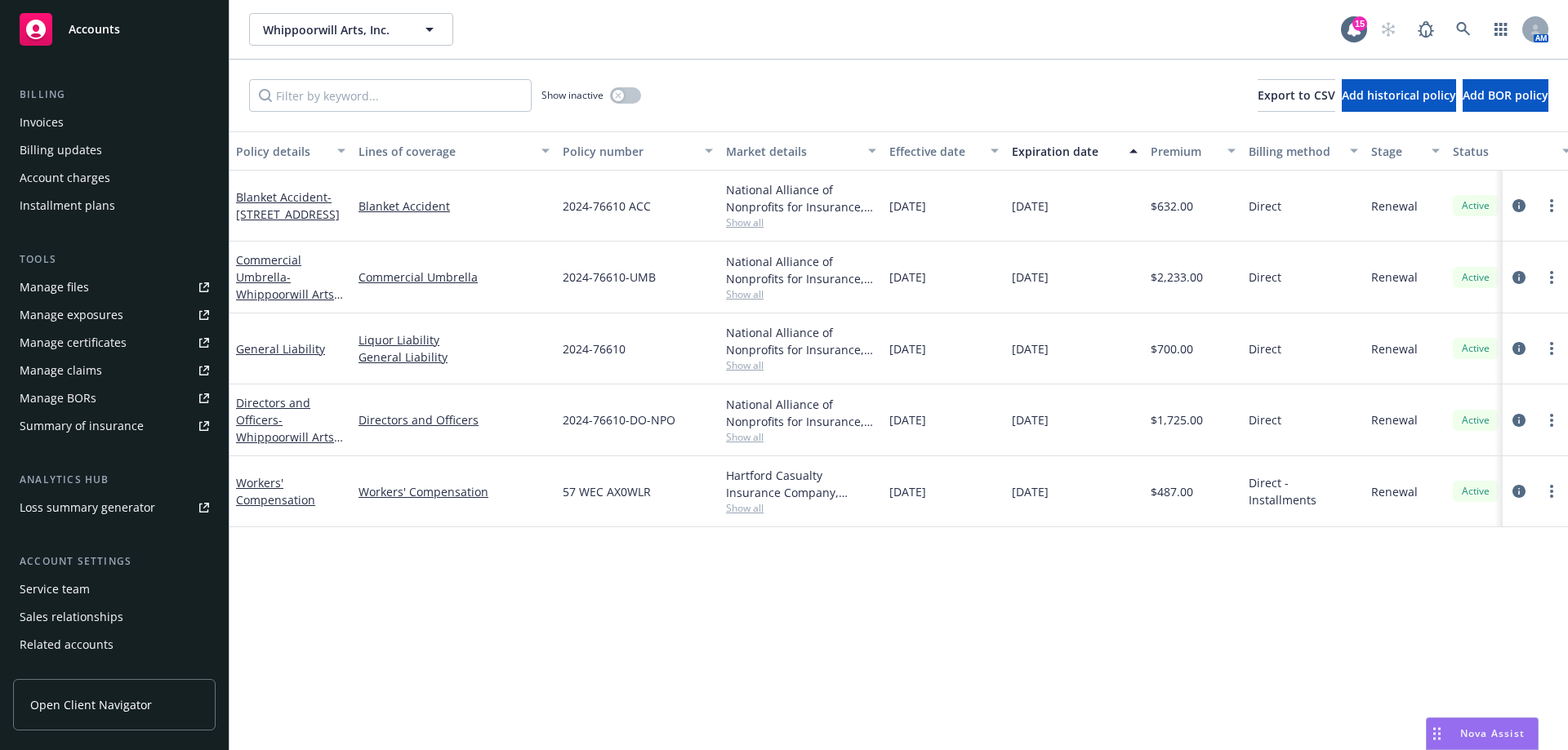
scroll to position [314, 0]
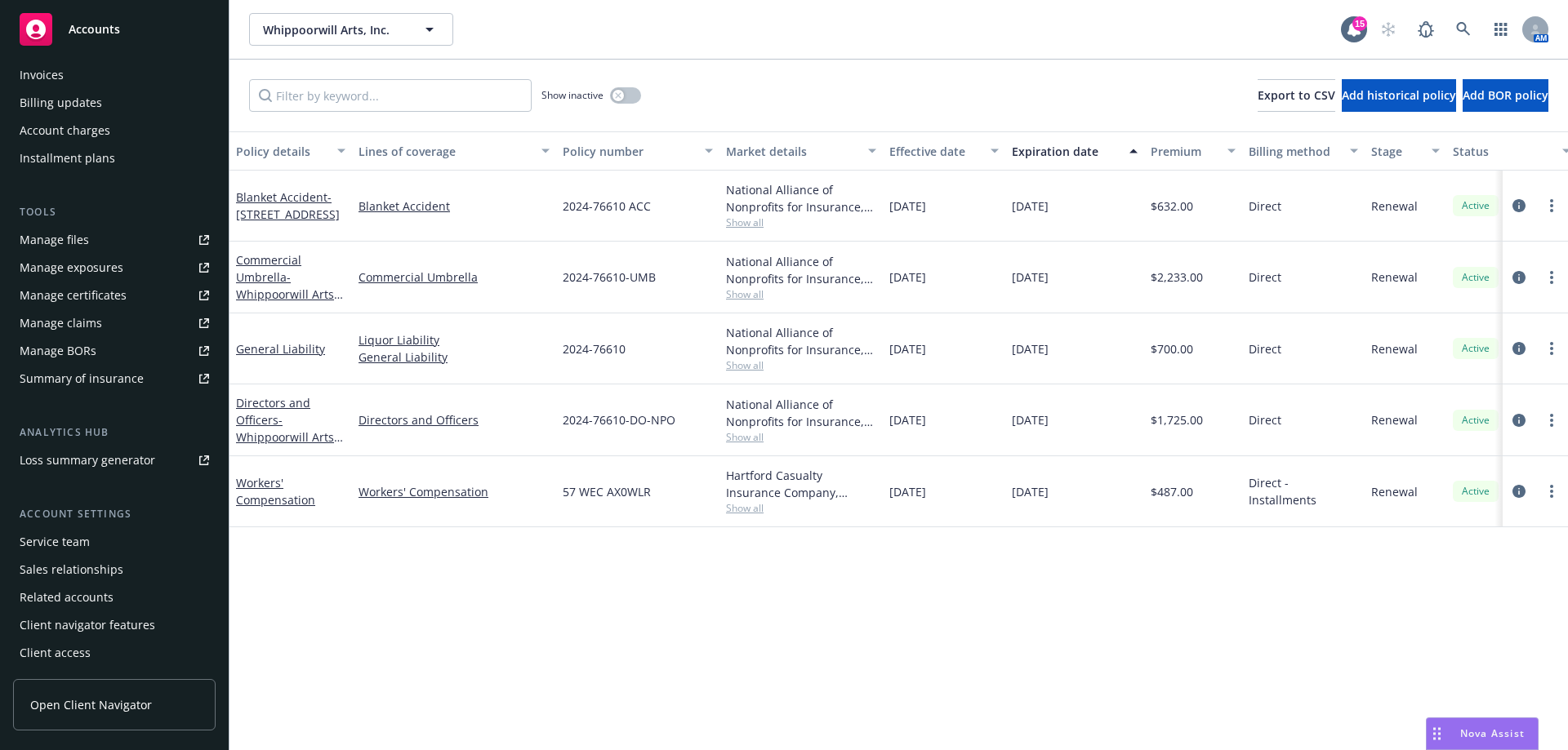
click at [73, 537] on div "Service team" at bounding box center [55, 542] width 70 height 27
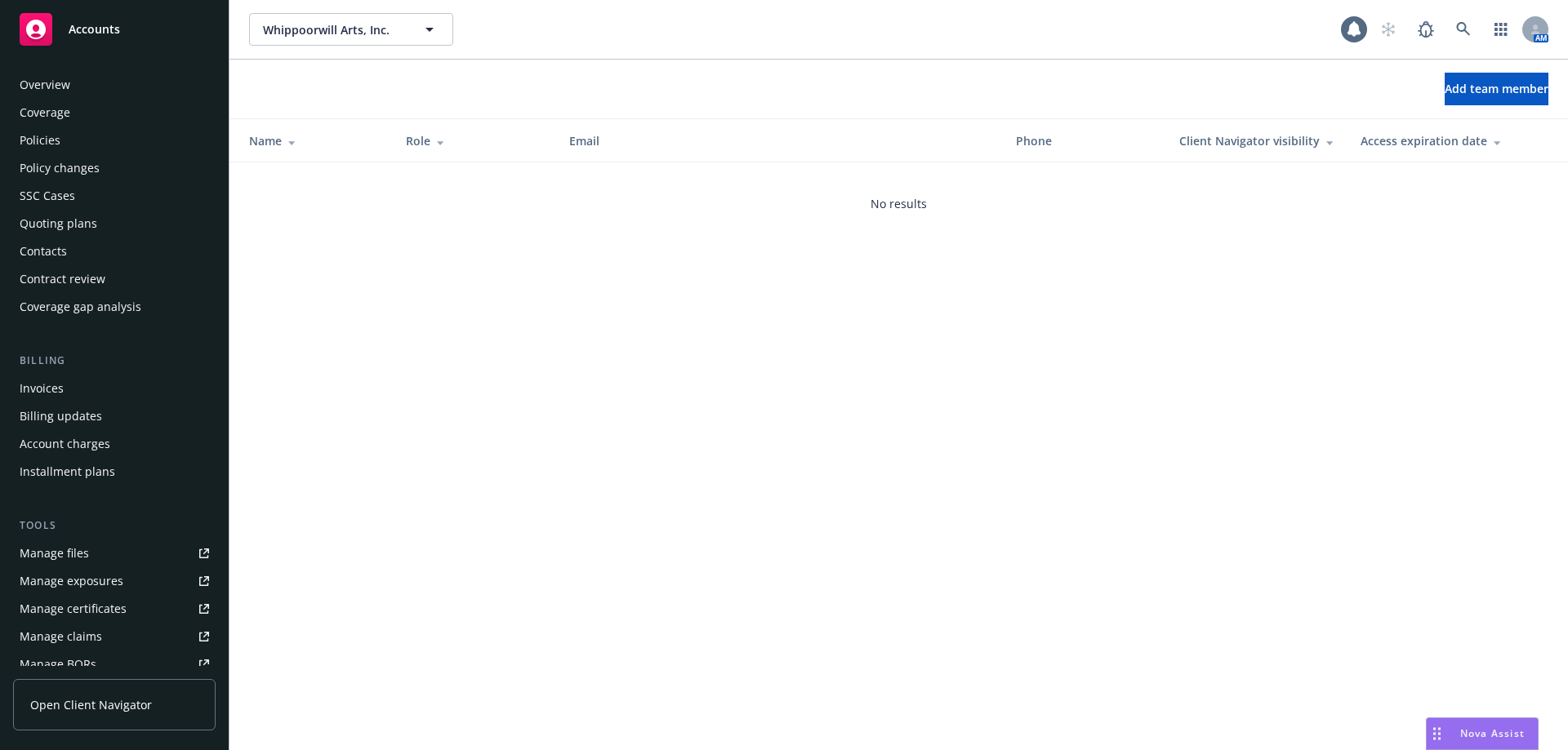
scroll to position [314, 0]
